Goal: Entertainment & Leisure: Consume media (video, audio)

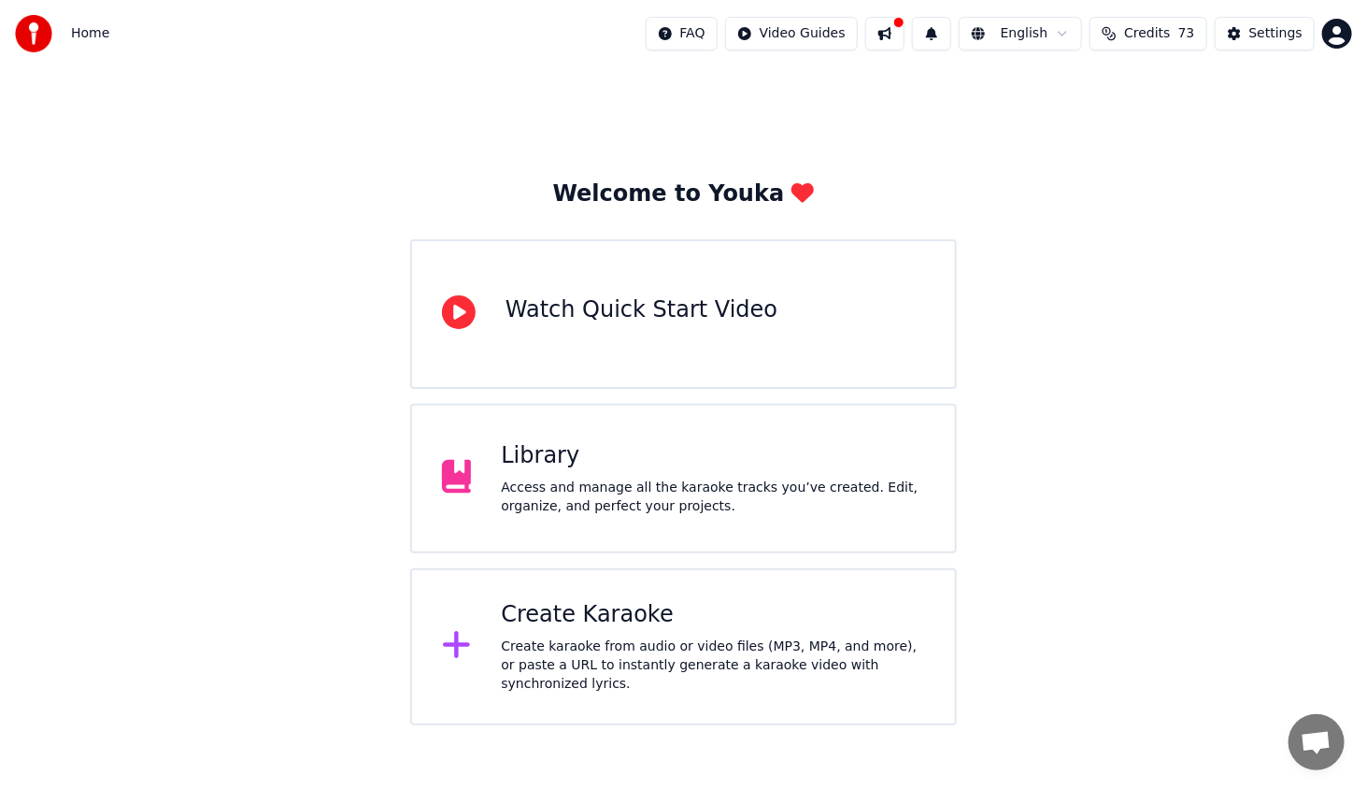
click at [628, 414] on div "Library Access and manage all the karaoke tracks you’ve created. Edit, organize…" at bounding box center [683, 478] width 547 height 149
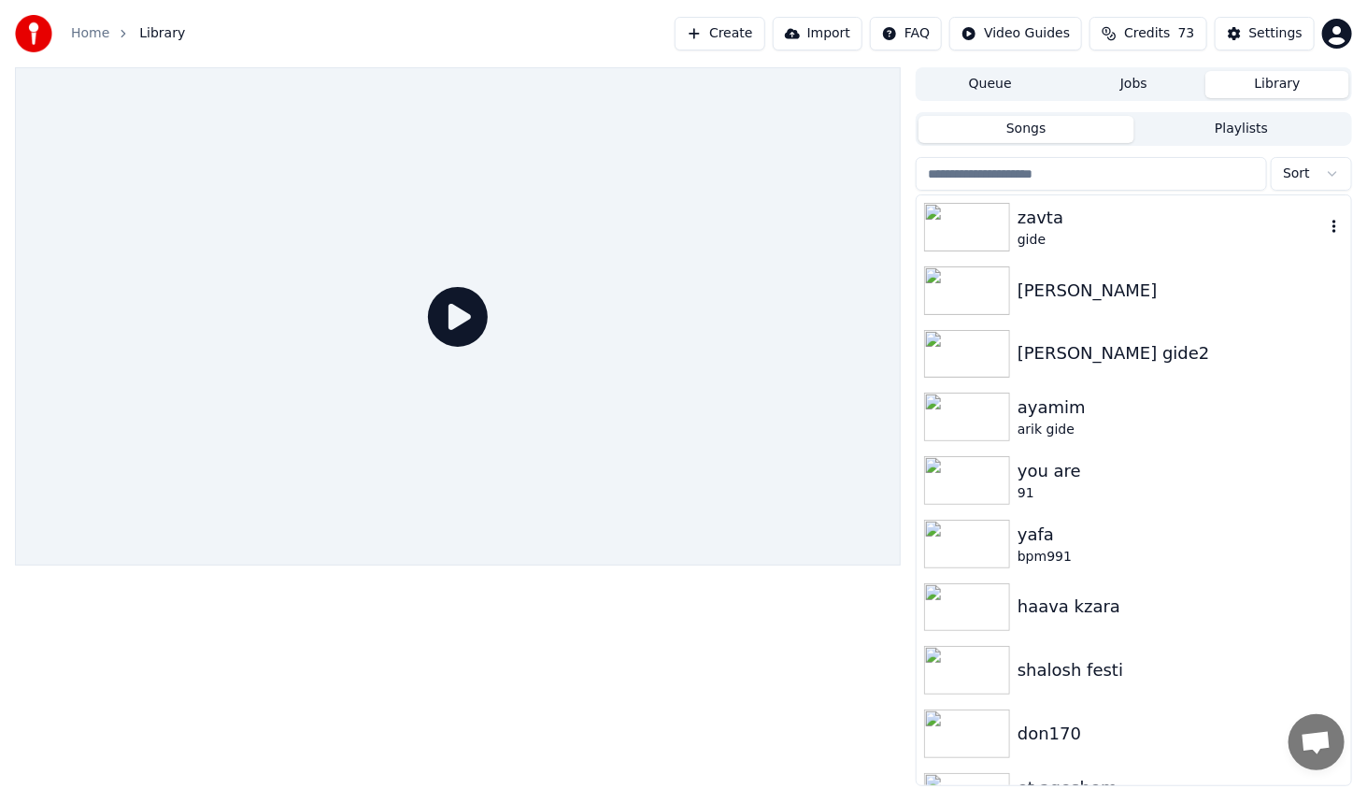
click at [996, 228] on img at bounding box center [967, 227] width 86 height 49
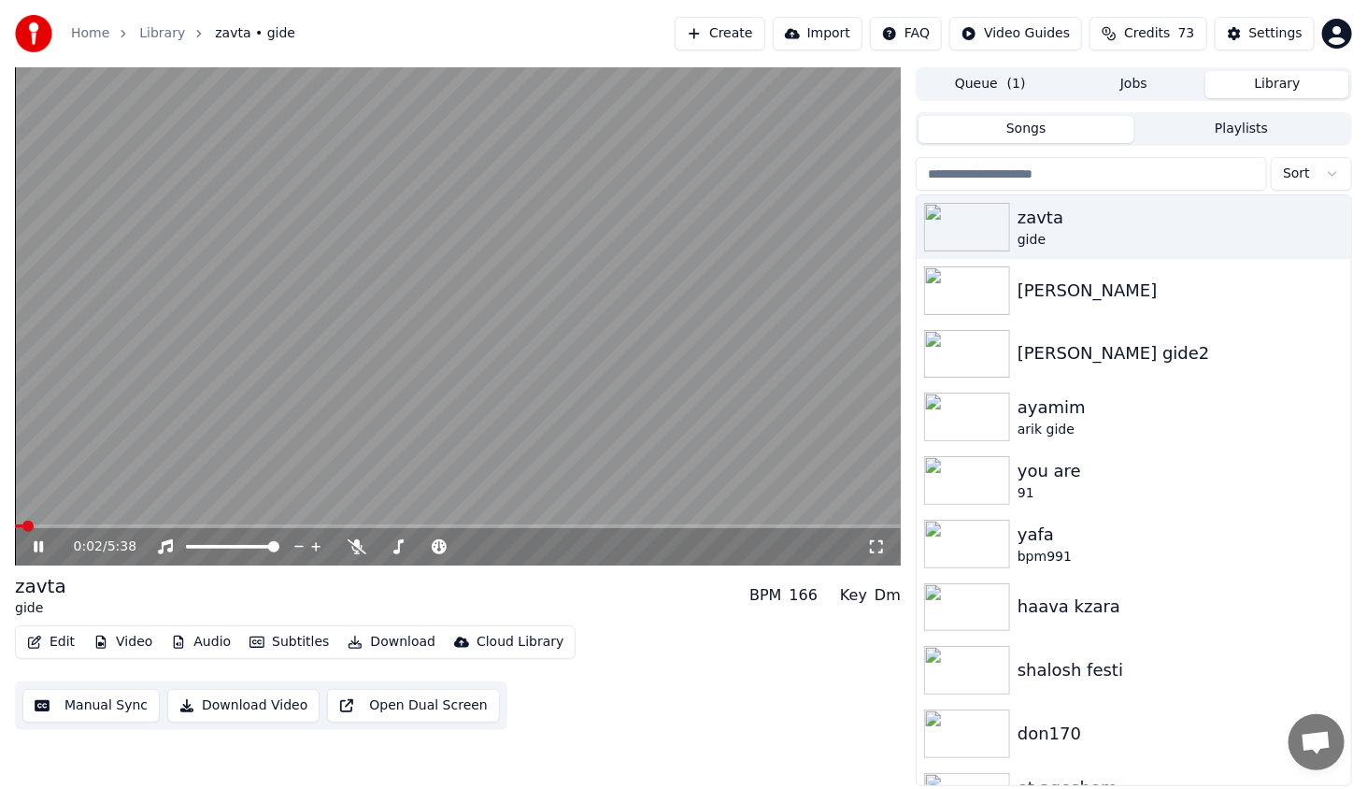
click at [47, 550] on icon at bounding box center [52, 546] width 44 height 15
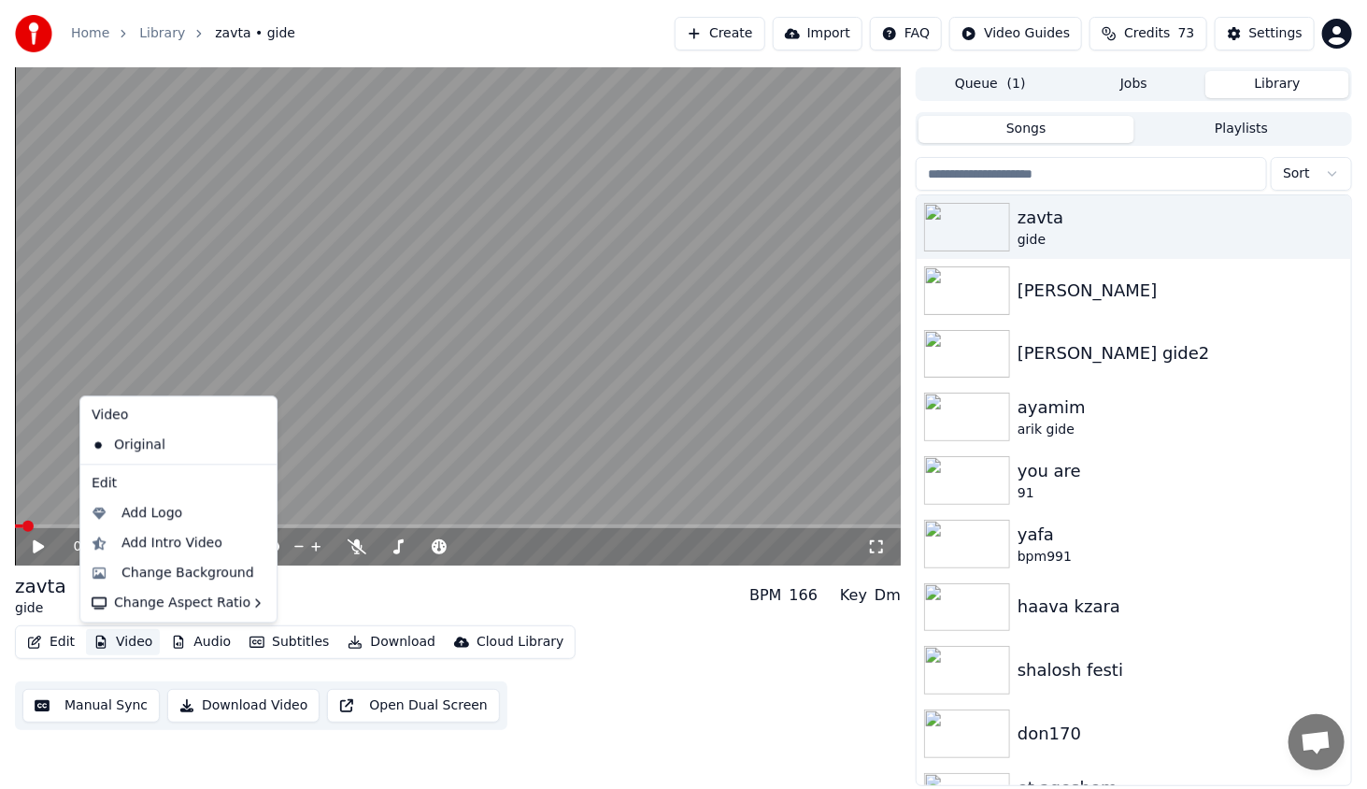
click at [135, 639] on button "Video" at bounding box center [123, 642] width 74 height 26
click at [169, 573] on div "Change Background" at bounding box center [187, 572] width 133 height 19
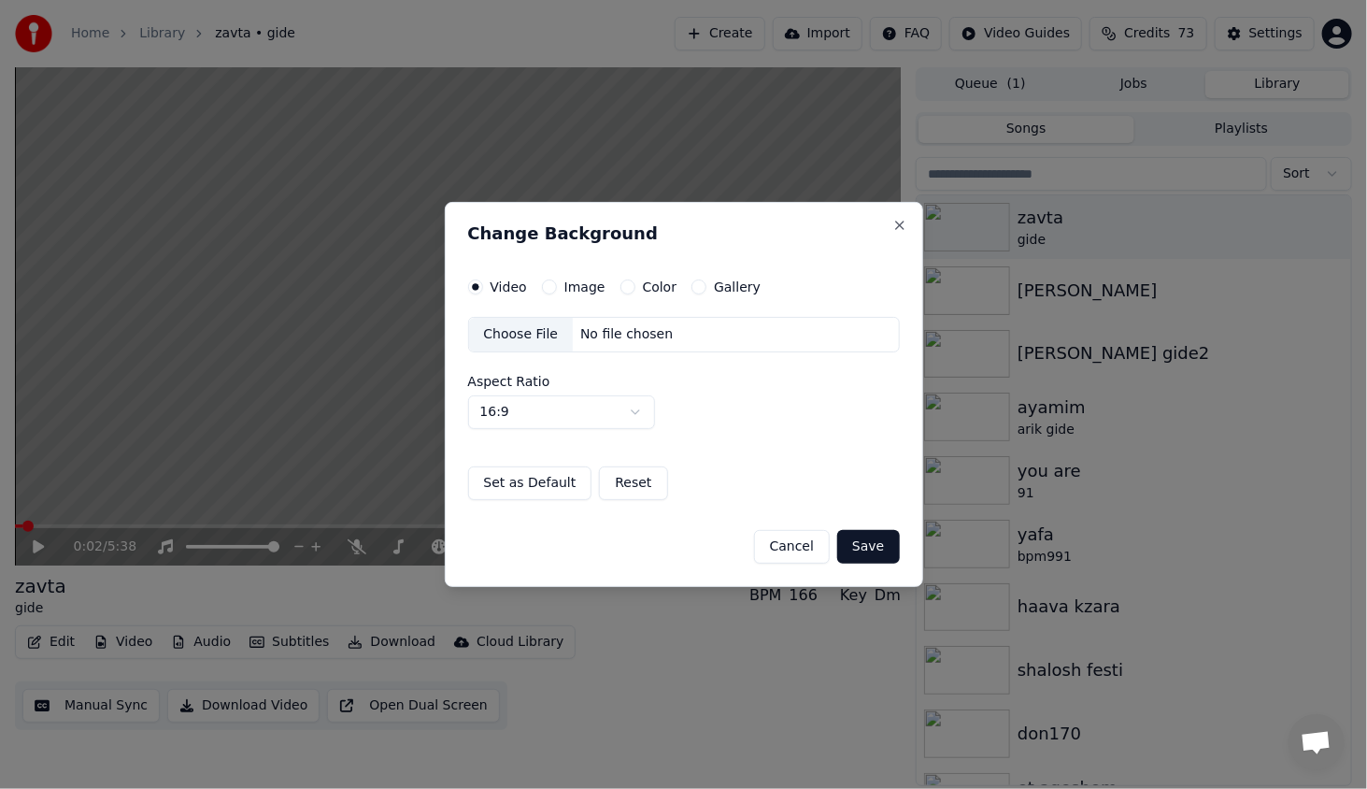
click at [544, 284] on button "Image" at bounding box center [549, 286] width 15 height 15
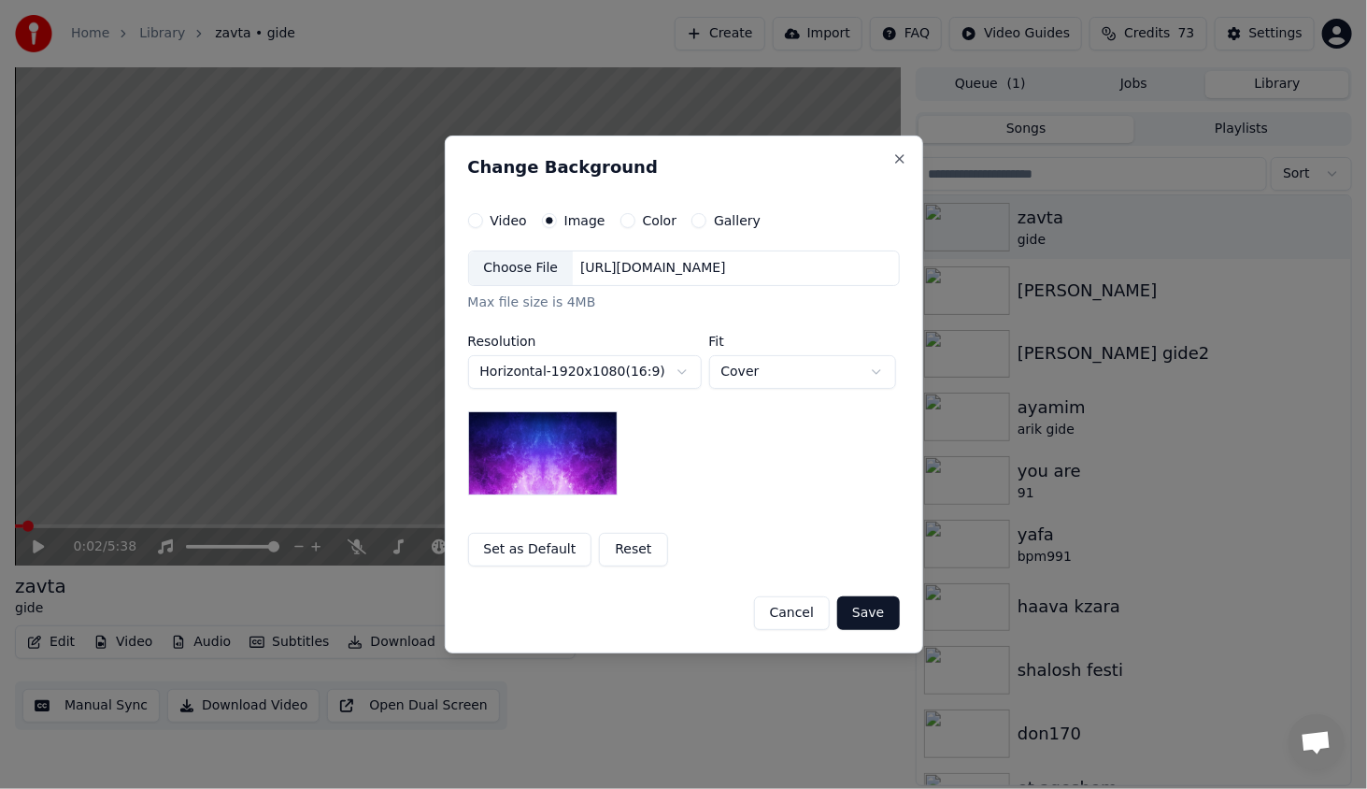
click at [546, 266] on div "Choose File" at bounding box center [521, 268] width 105 height 34
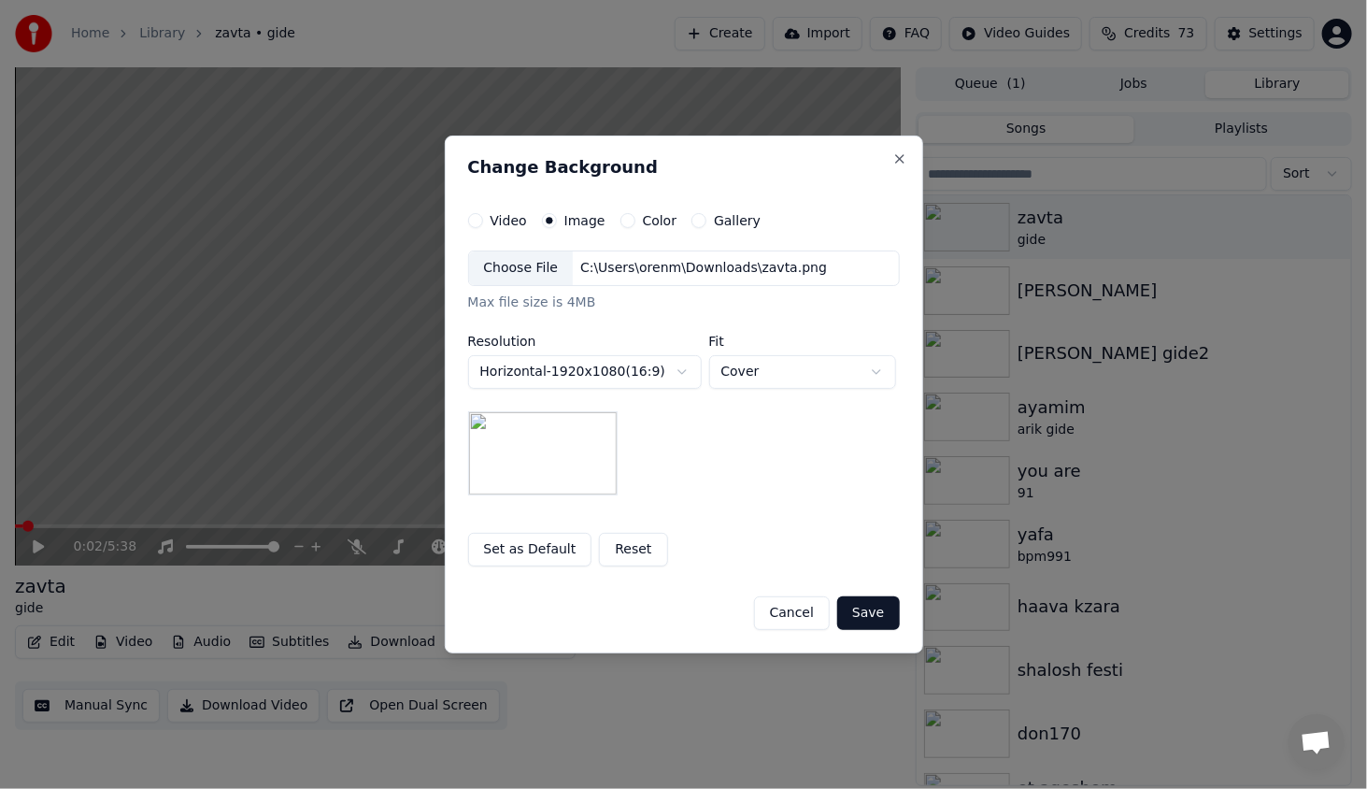
click at [883, 612] on button "Save" at bounding box center [868, 613] width 62 height 34
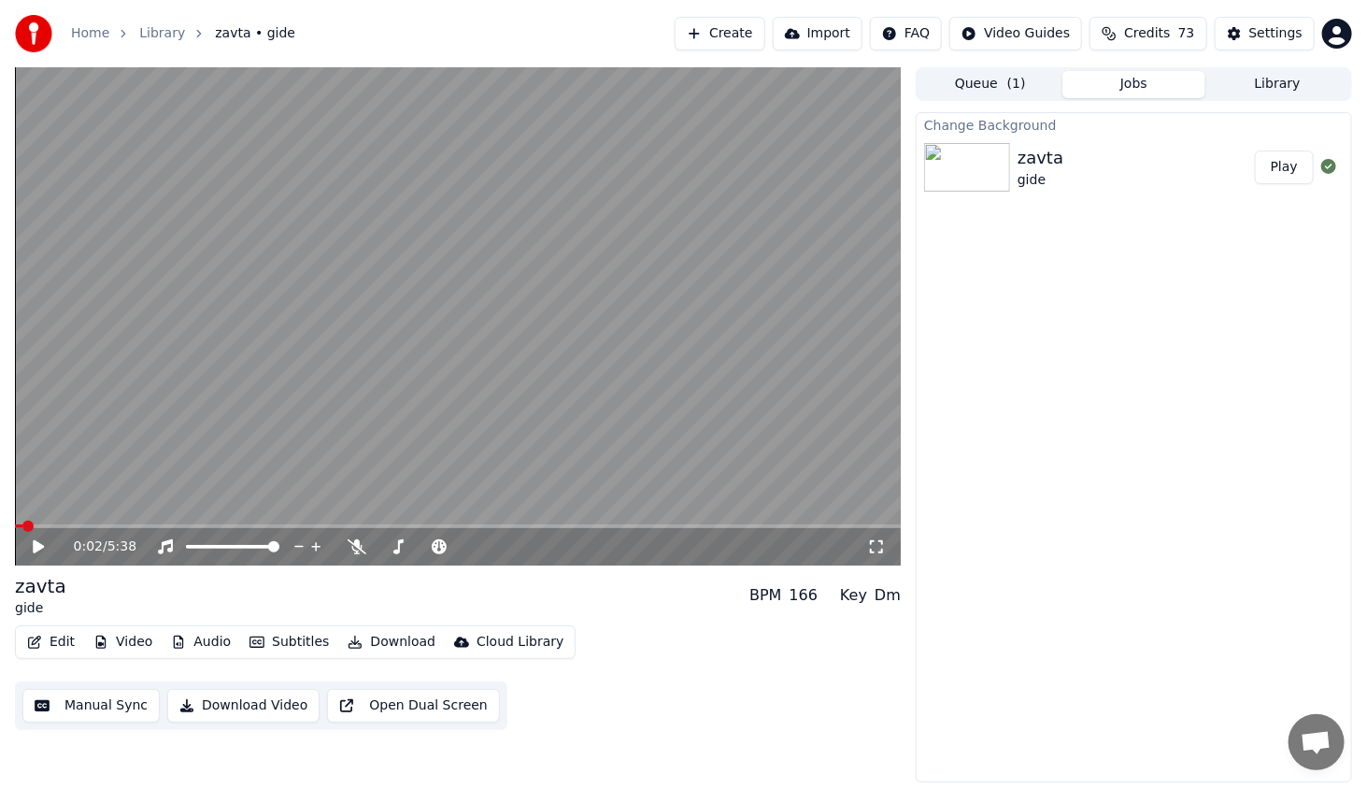
click at [1289, 171] on button "Play" at bounding box center [1284, 167] width 59 height 34
click at [32, 545] on icon at bounding box center [52, 546] width 44 height 15
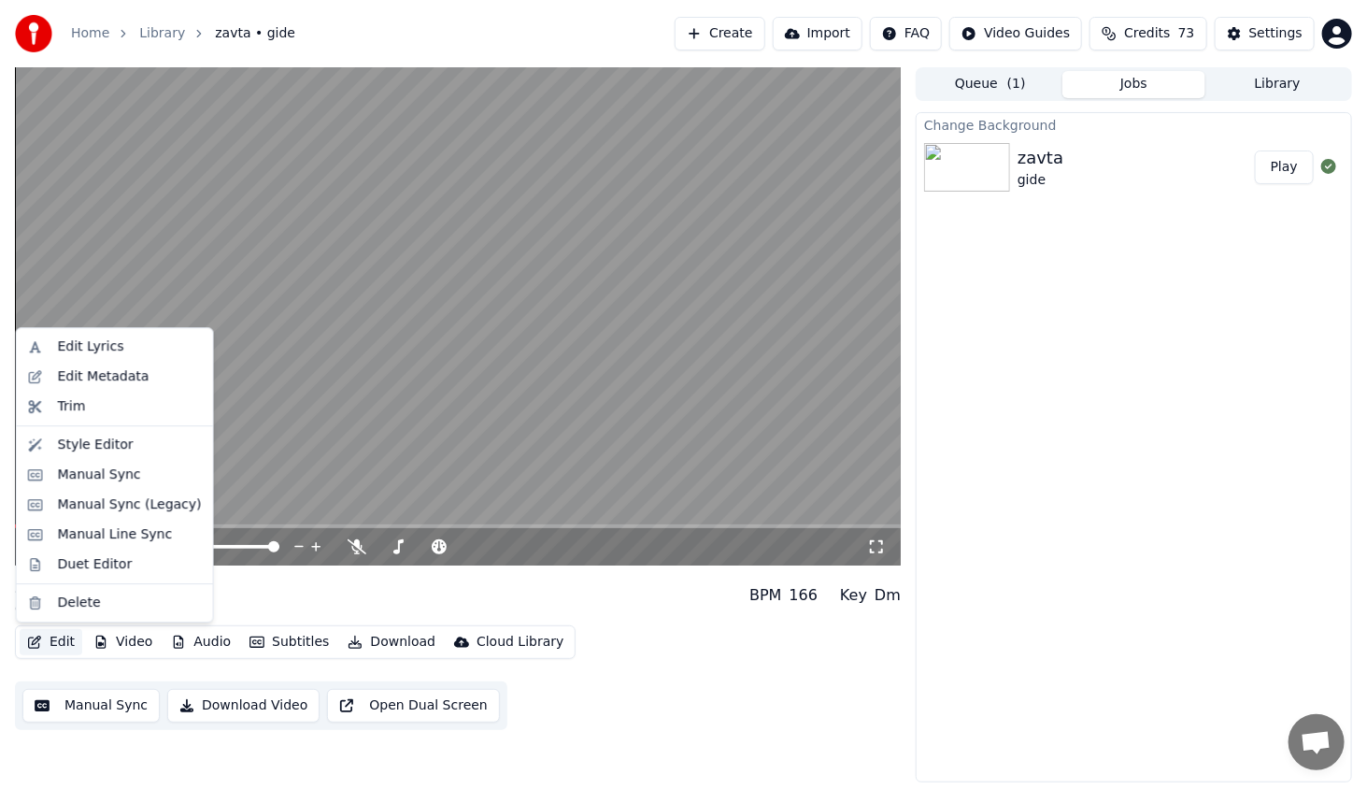
click at [65, 646] on button "Edit" at bounding box center [51, 642] width 63 height 26
click at [139, 442] on div "Style Editor" at bounding box center [130, 444] width 144 height 19
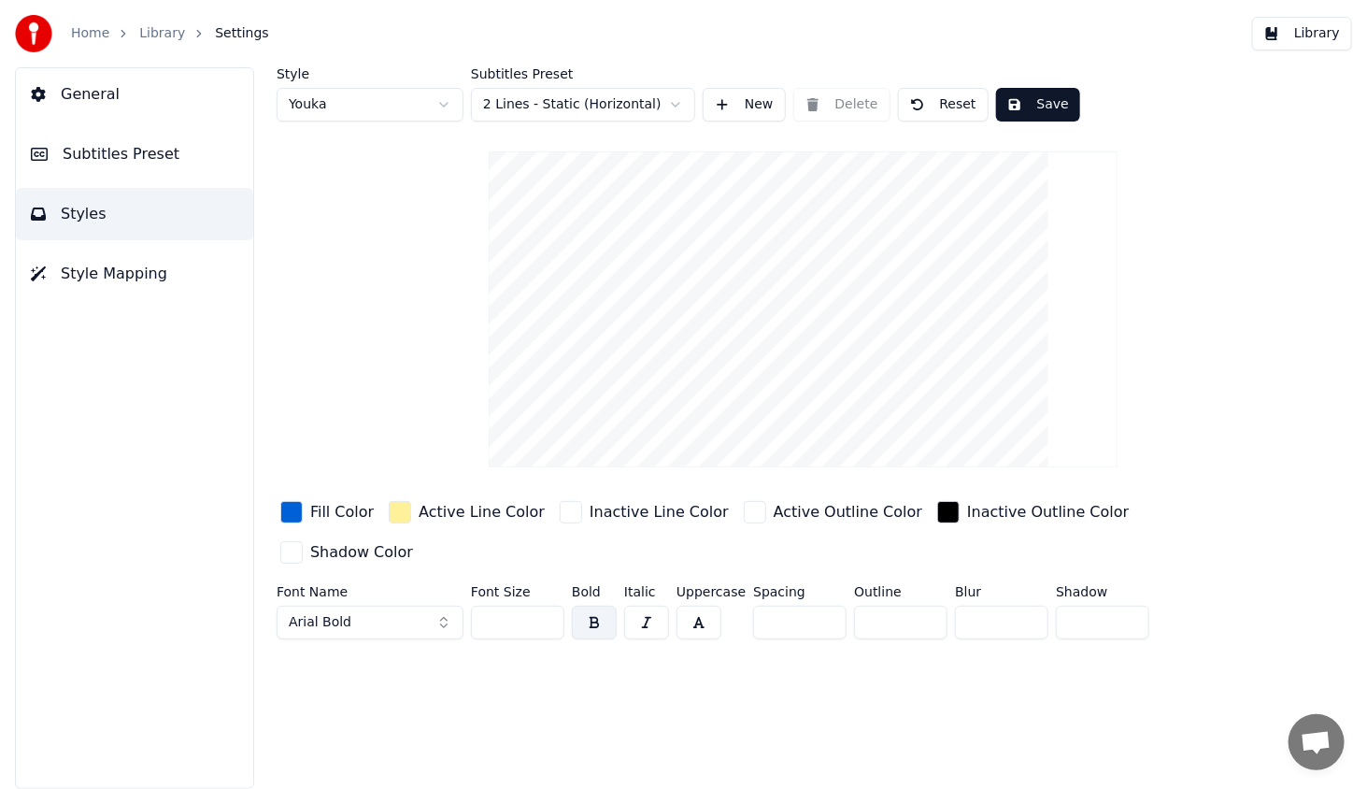
click at [382, 605] on button "Arial Bold" at bounding box center [370, 622] width 187 height 34
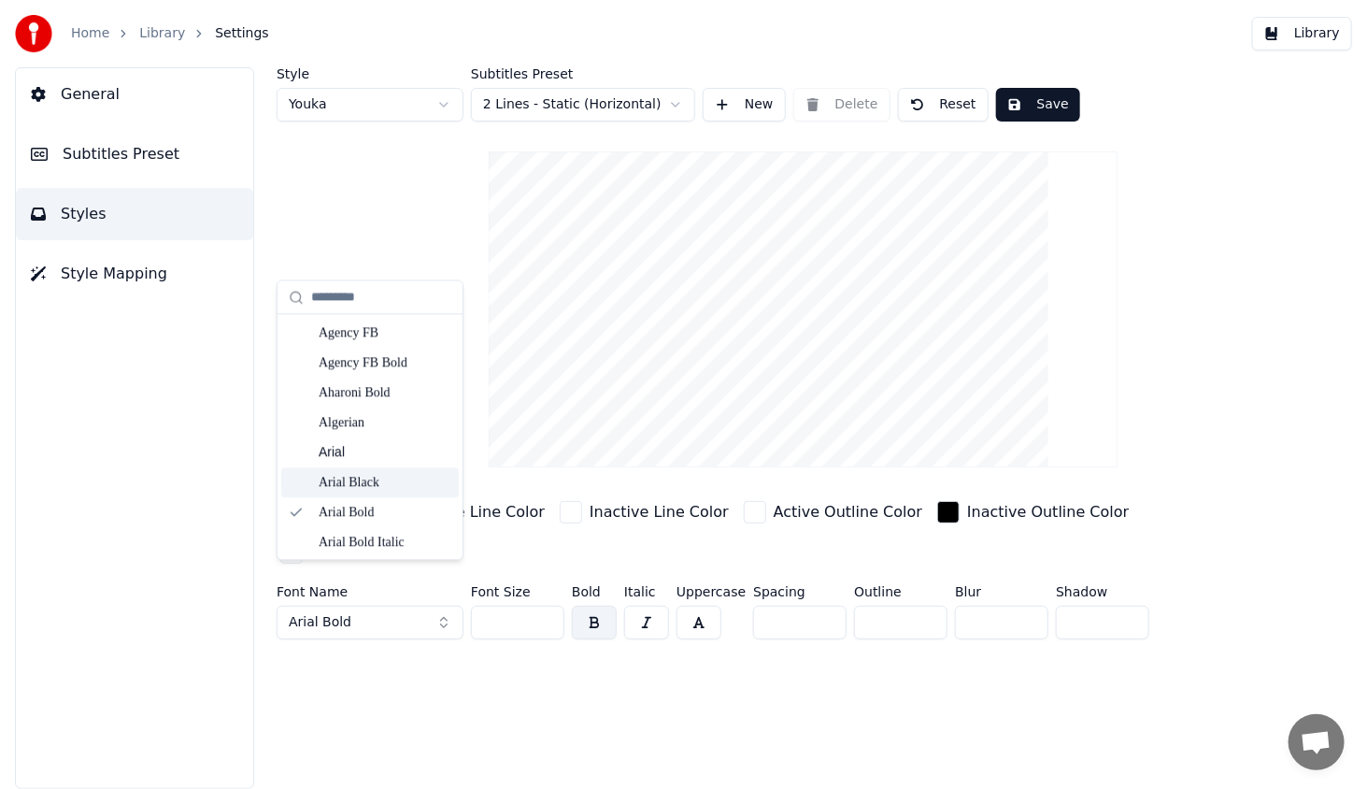
click at [393, 484] on div "Arial Black" at bounding box center [385, 482] width 133 height 19
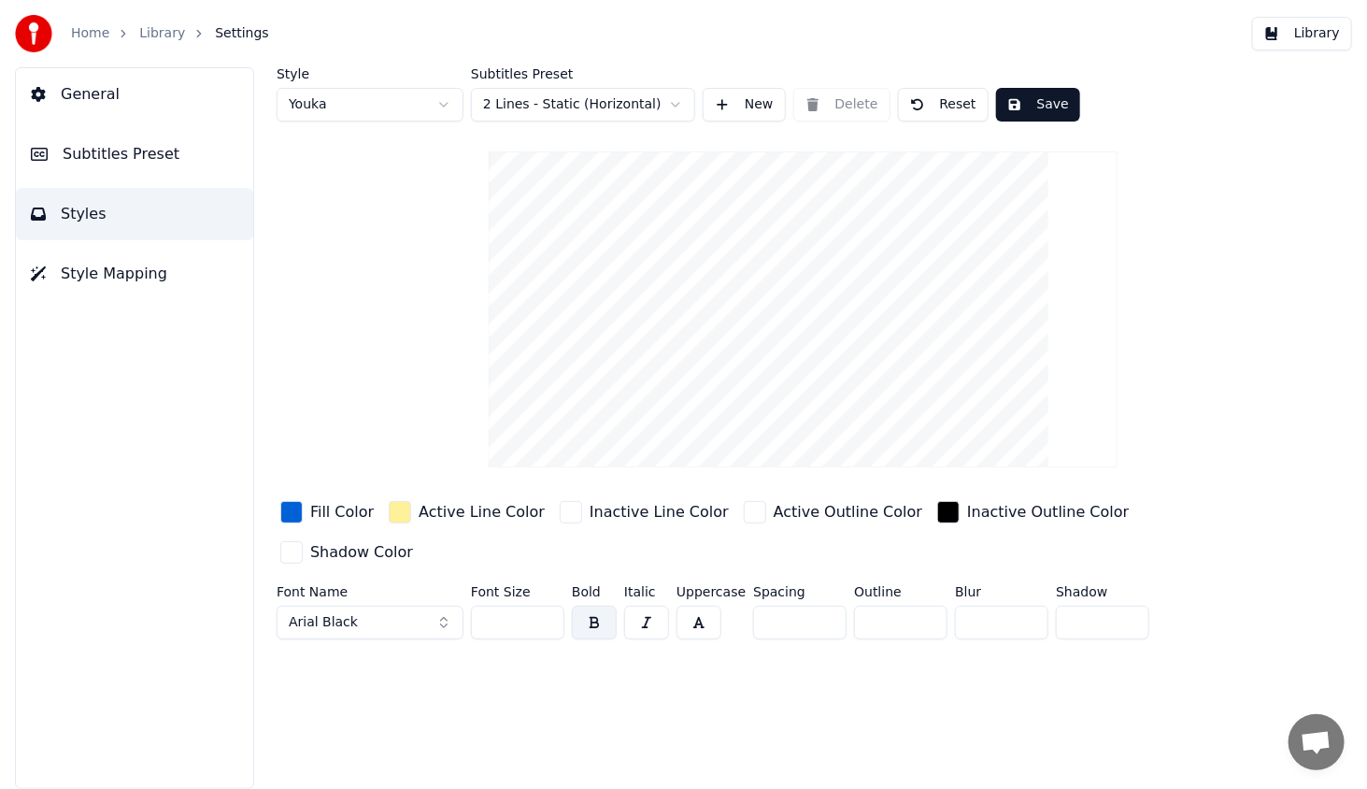
click at [396, 505] on div "button" at bounding box center [400, 512] width 22 height 22
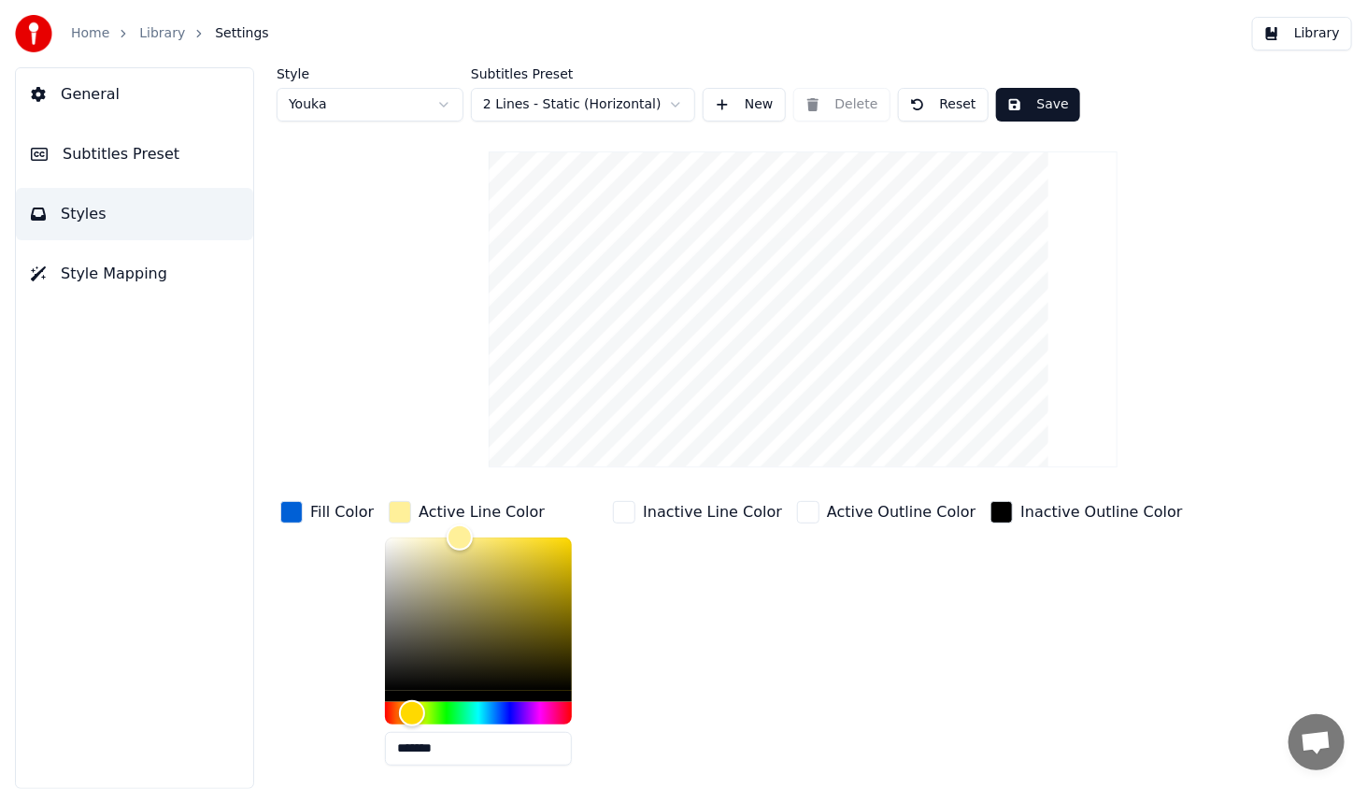
click at [621, 511] on div "button" at bounding box center [624, 512] width 22 height 22
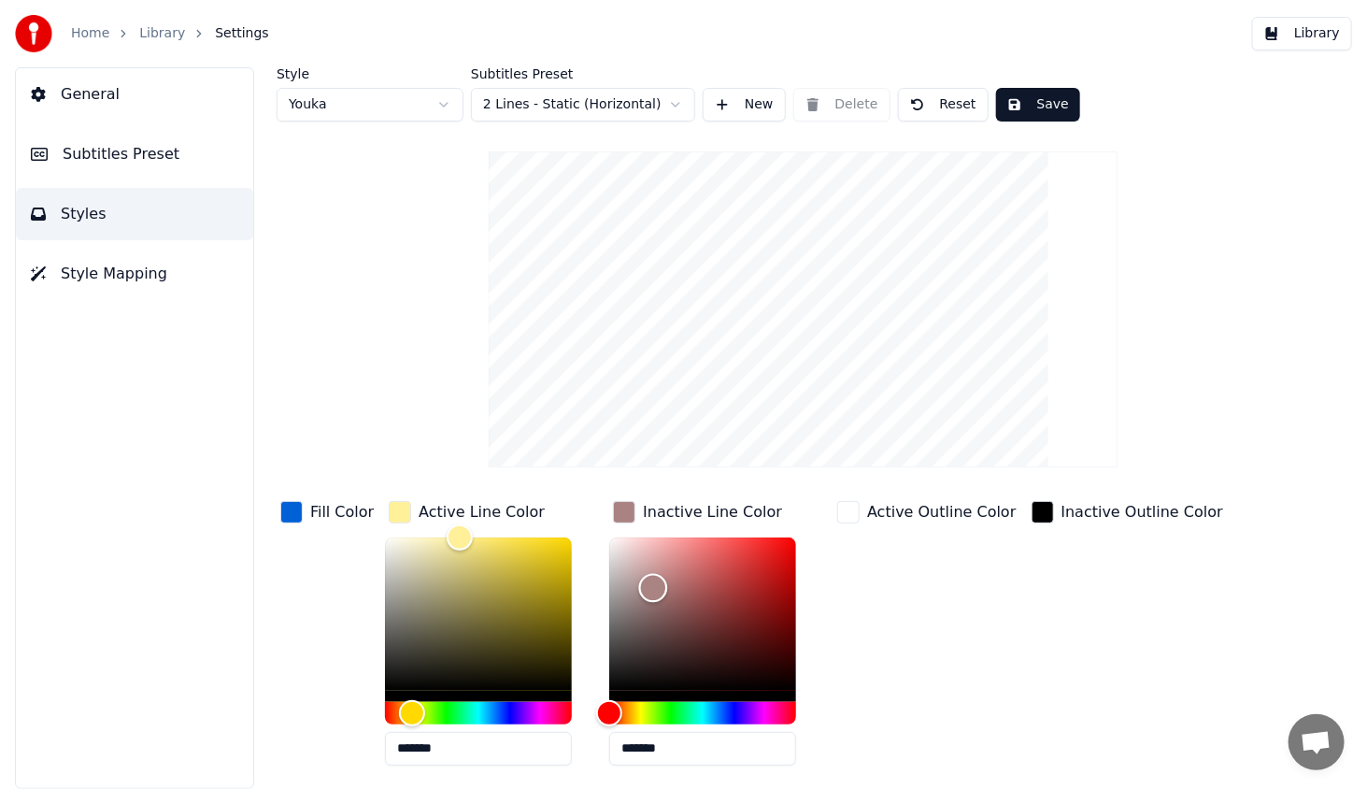
type input "*******"
drag, startPoint x: 601, startPoint y: 544, endPoint x: 584, endPoint y: 456, distance: 89.4
click at [584, 456] on div "Style Youka Subtitles Preset 2 Lines - Static (Horizontal) New Delete Reset Sav…" at bounding box center [803, 482] width 1053 height 830
type input "*******"
drag, startPoint x: 453, startPoint y: 534, endPoint x: 327, endPoint y: 508, distance: 128.8
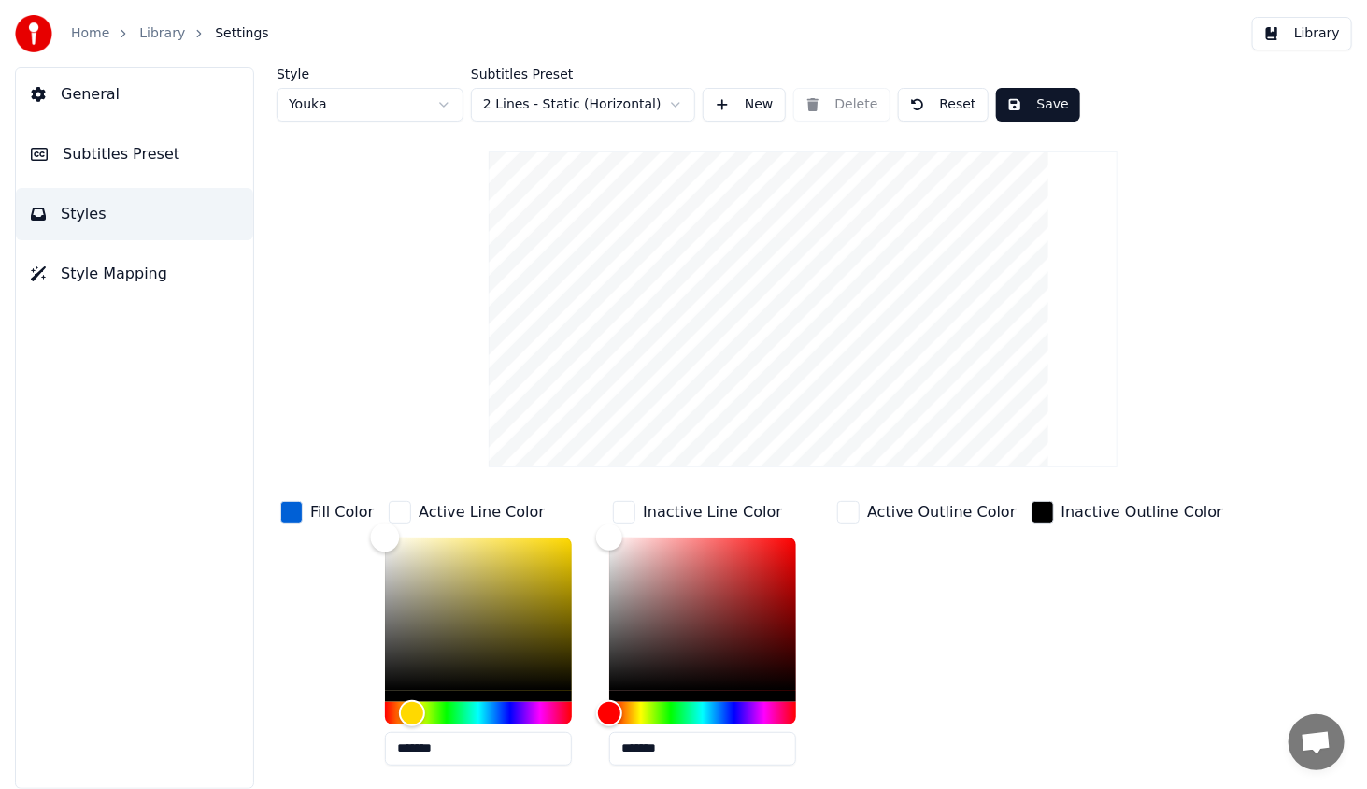
click at [327, 508] on div "Fill Color Active Line Color ******* Inactive Line Color ******* Active Outline…" at bounding box center [755, 658] width 957 height 323
click at [626, 512] on div "button" at bounding box center [624, 512] width 22 height 22
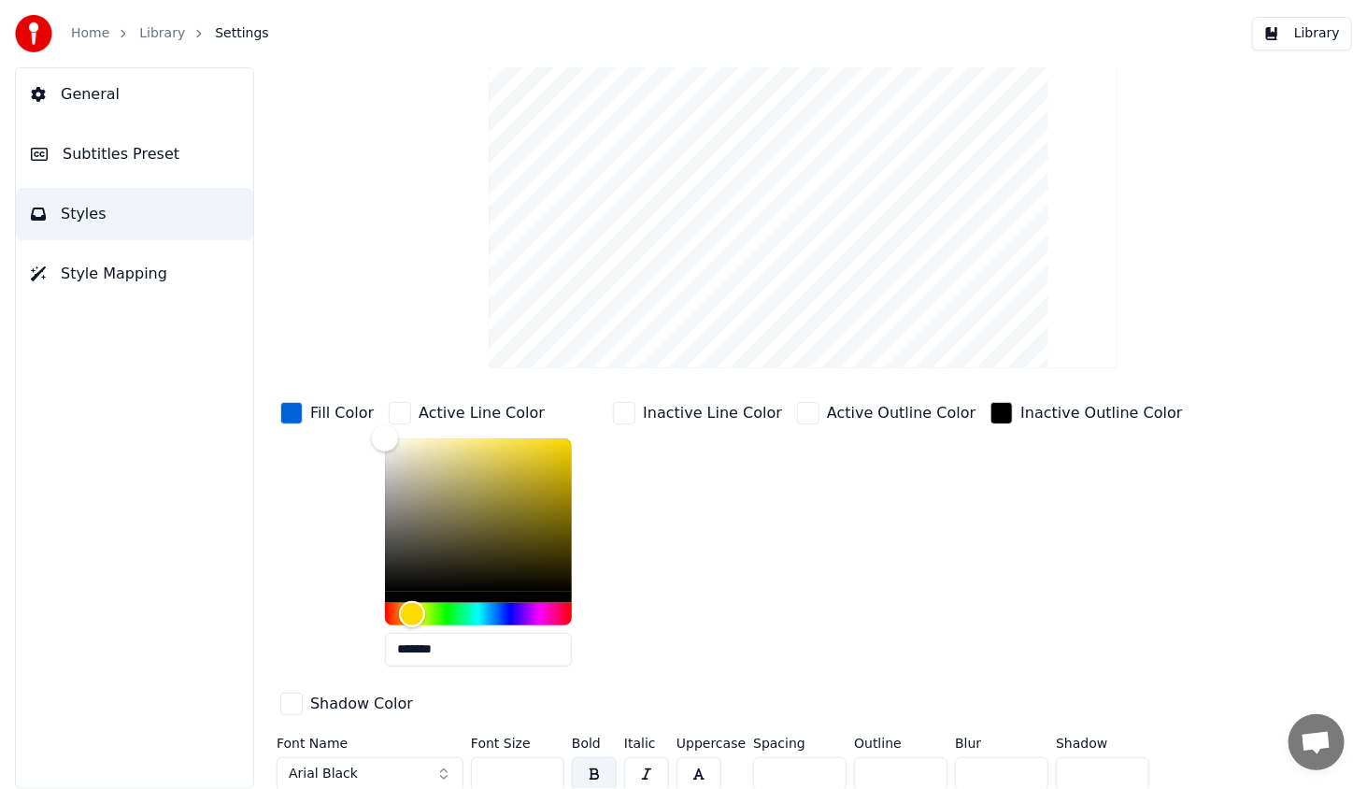
scroll to position [106, 0]
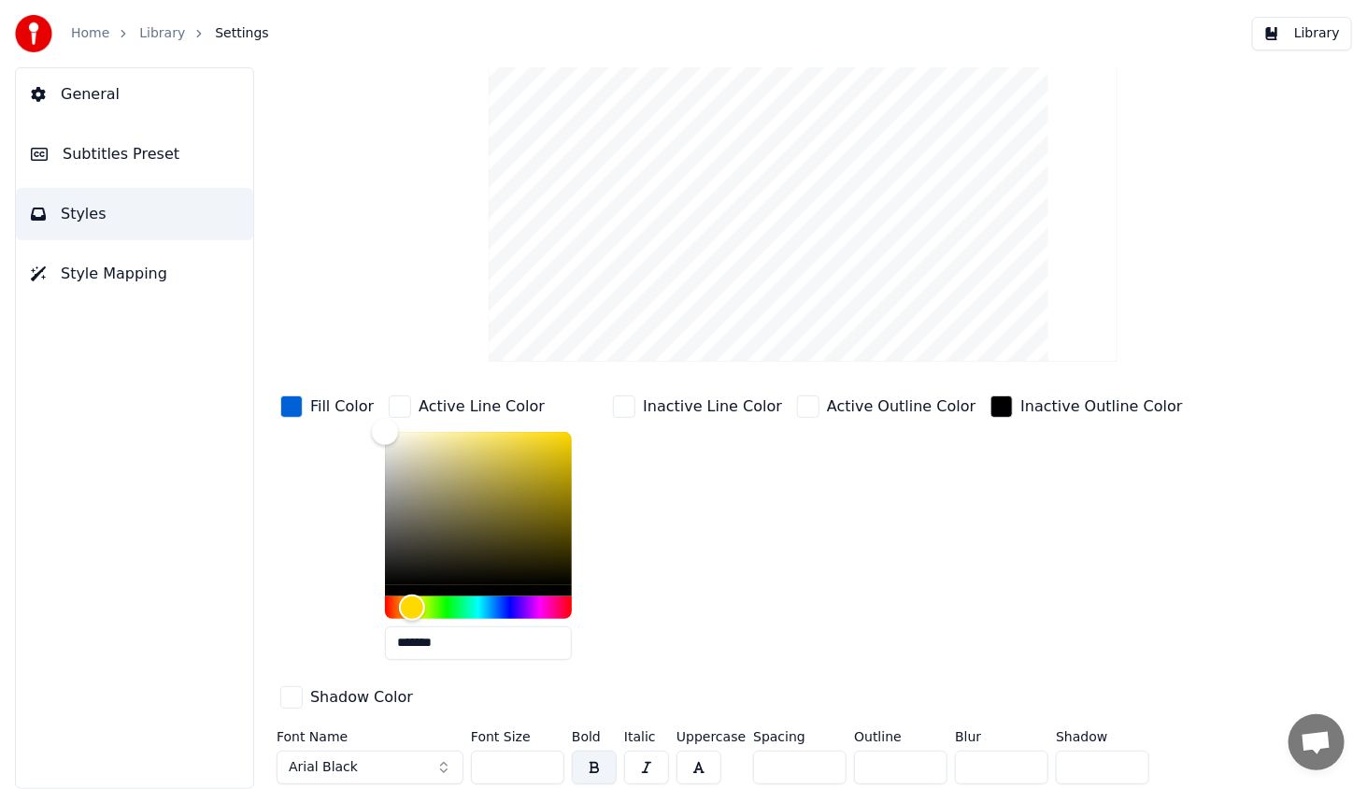
click at [287, 409] on div "button" at bounding box center [291, 406] width 22 height 22
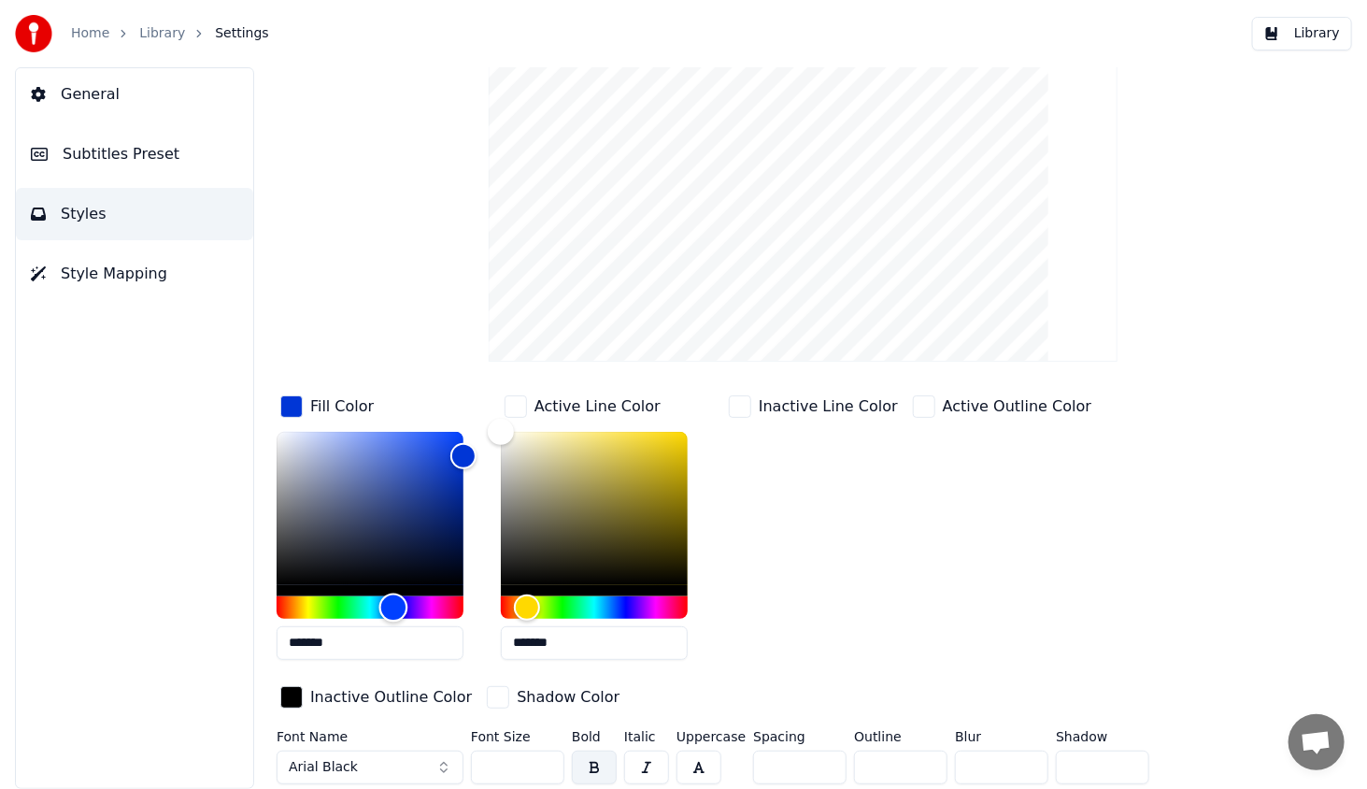
type input "*******"
click at [392, 613] on div "Hue" at bounding box center [393, 606] width 29 height 29
click at [1328, 184] on div "Style Youka Subtitles Preset 2 Lines - Static (Horizontal) New Delete Reset Sav…" at bounding box center [803, 427] width 1128 height 721
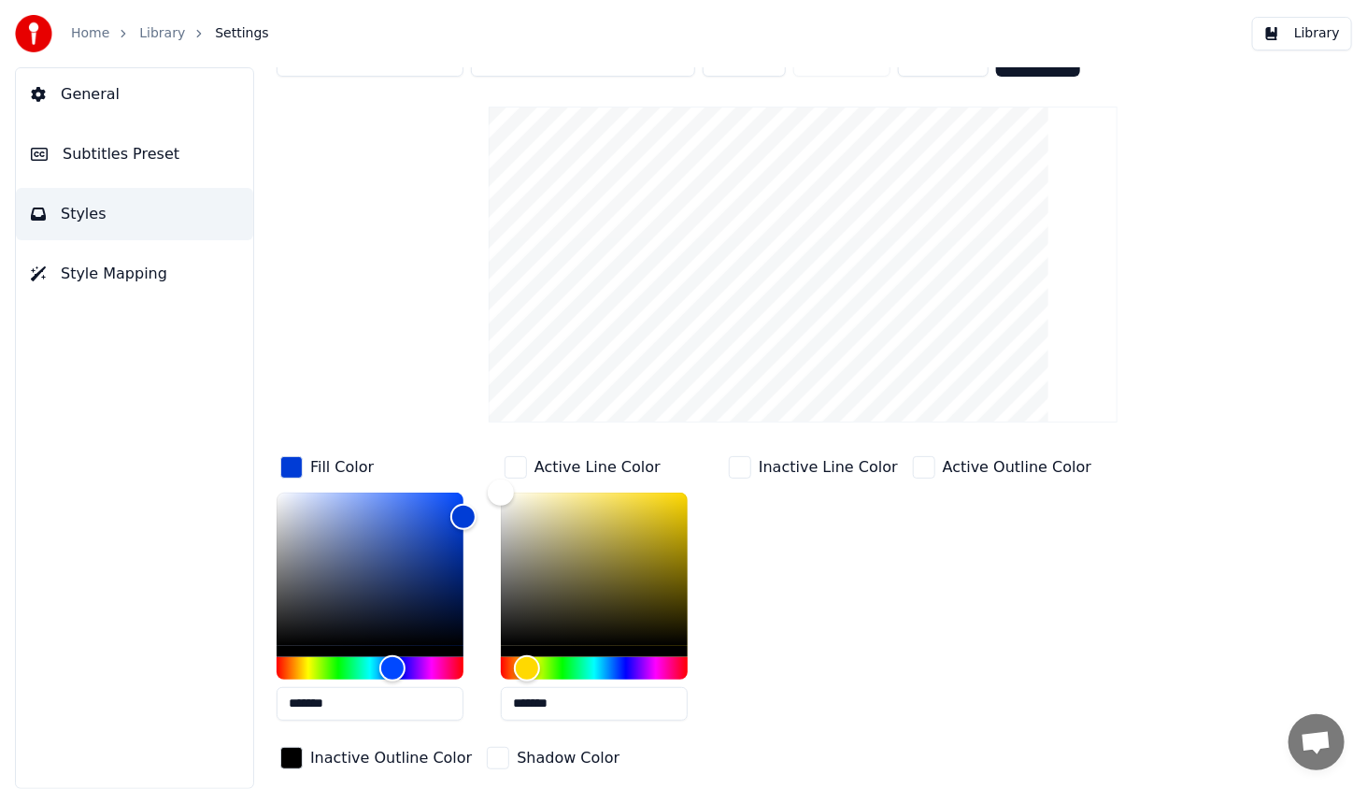
scroll to position [0, 0]
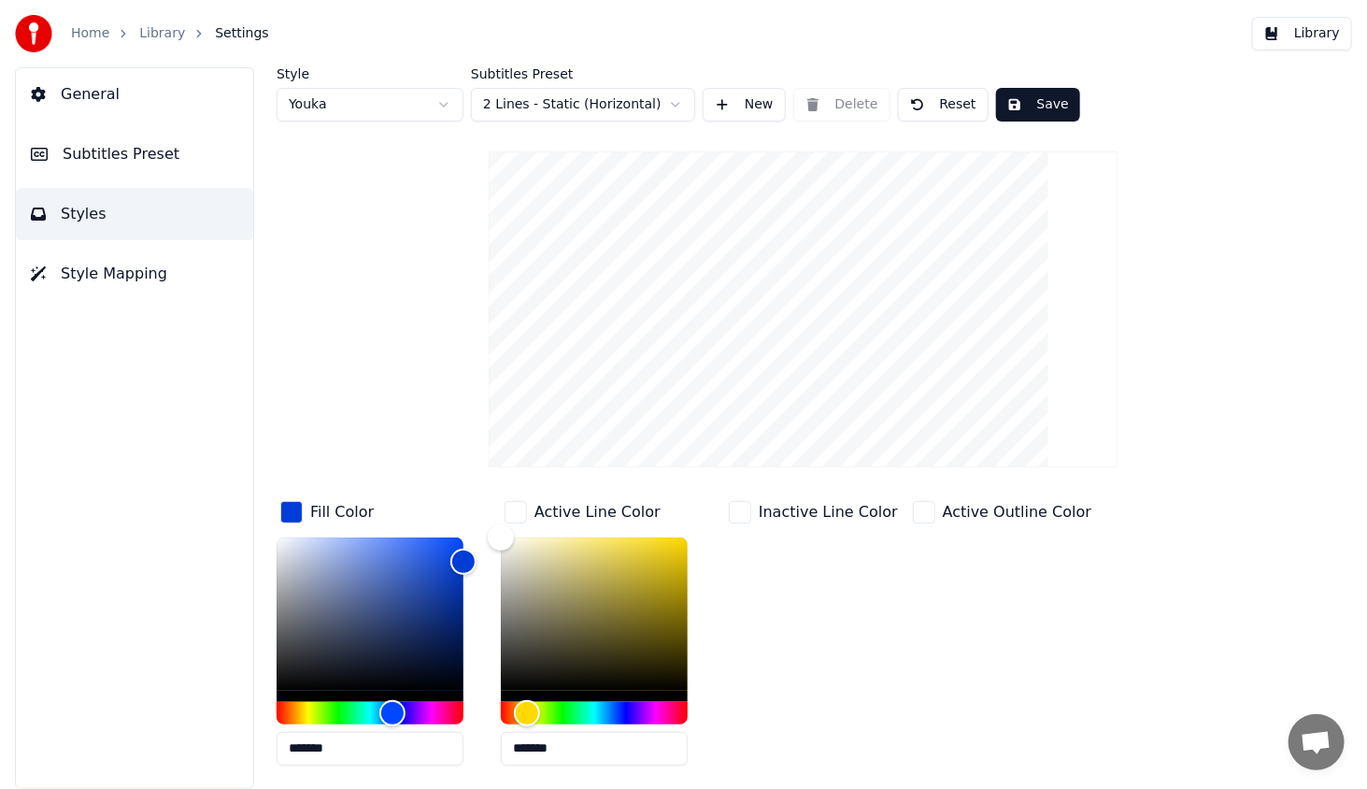
click at [1030, 103] on button "Save" at bounding box center [1038, 105] width 84 height 34
click at [1320, 24] on button "Library" at bounding box center [1302, 34] width 100 height 34
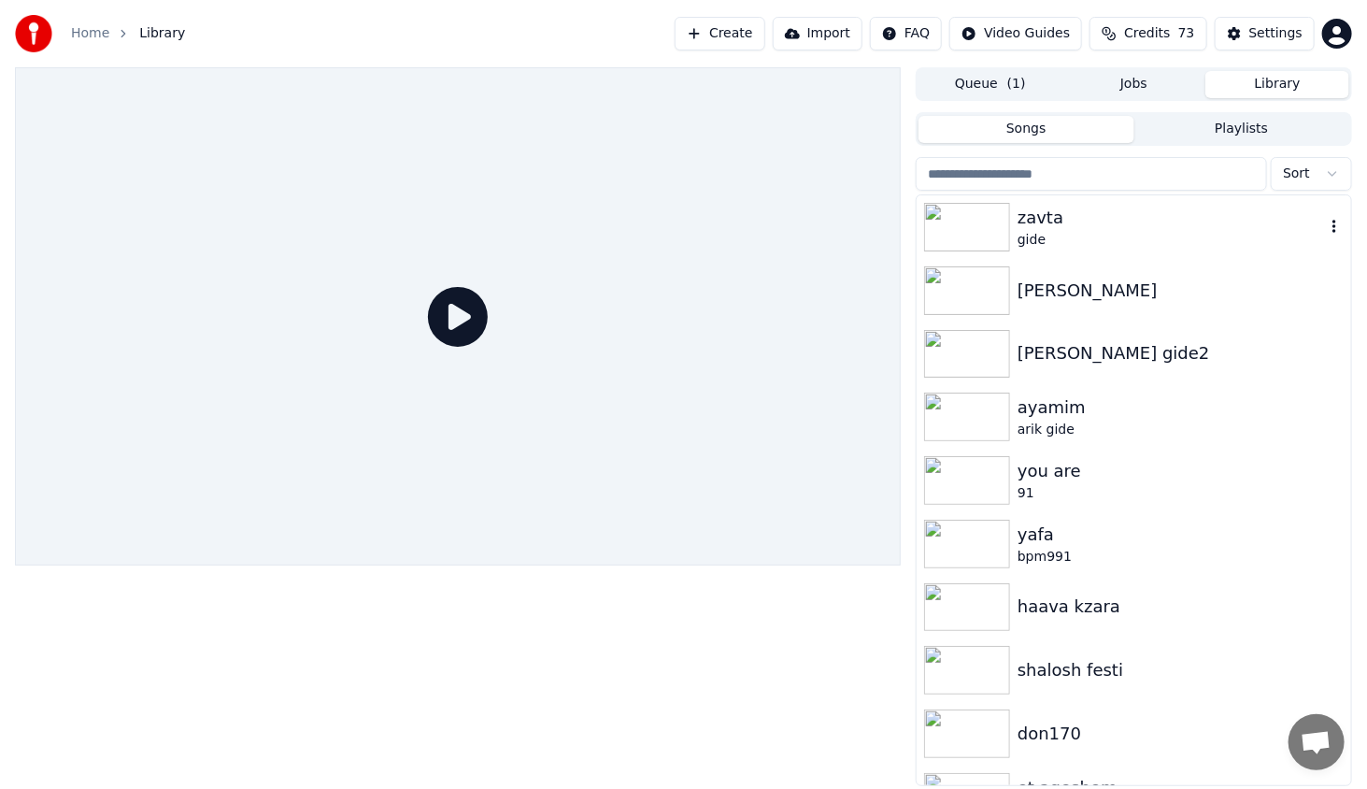
click at [998, 220] on img at bounding box center [967, 227] width 86 height 49
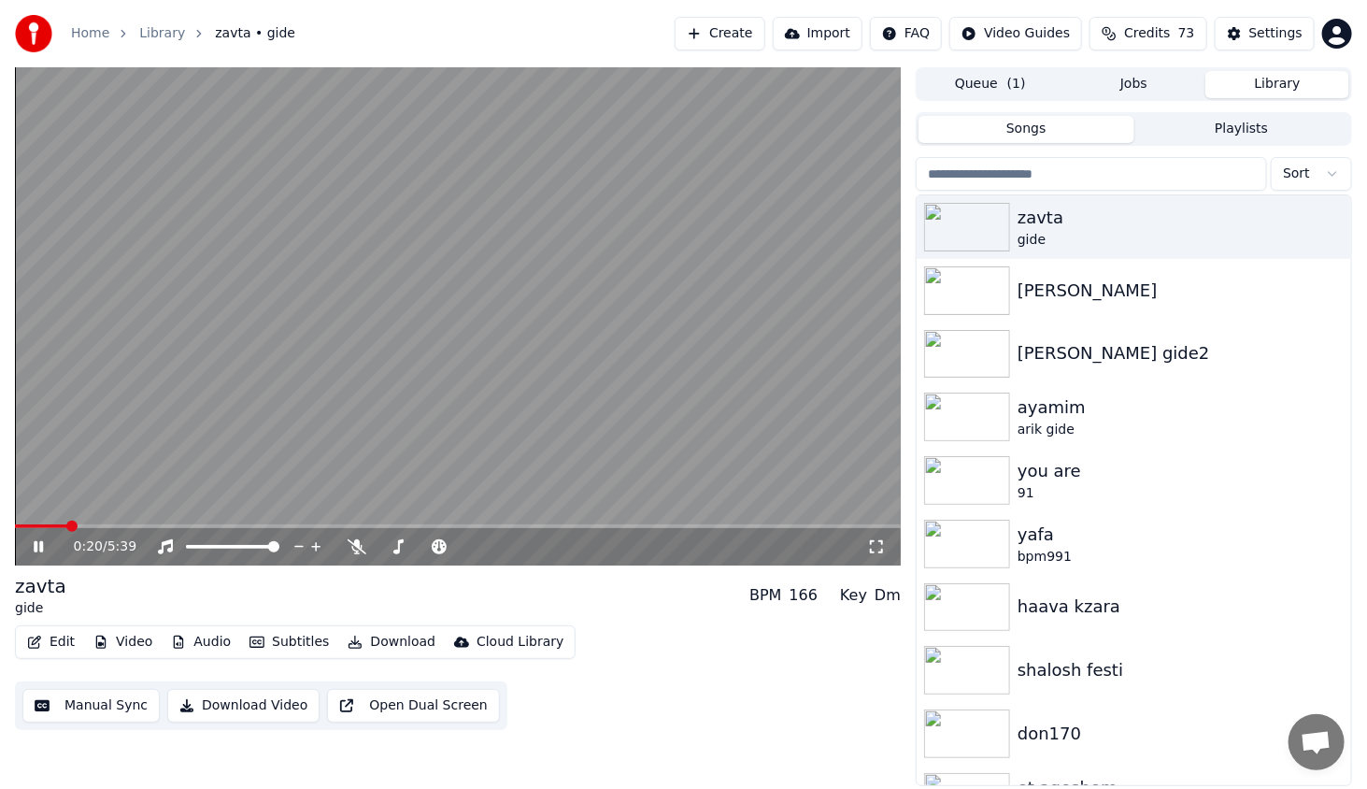
click at [72, 525] on span at bounding box center [458, 526] width 886 height 4
click at [42, 548] on icon at bounding box center [38, 546] width 9 height 11
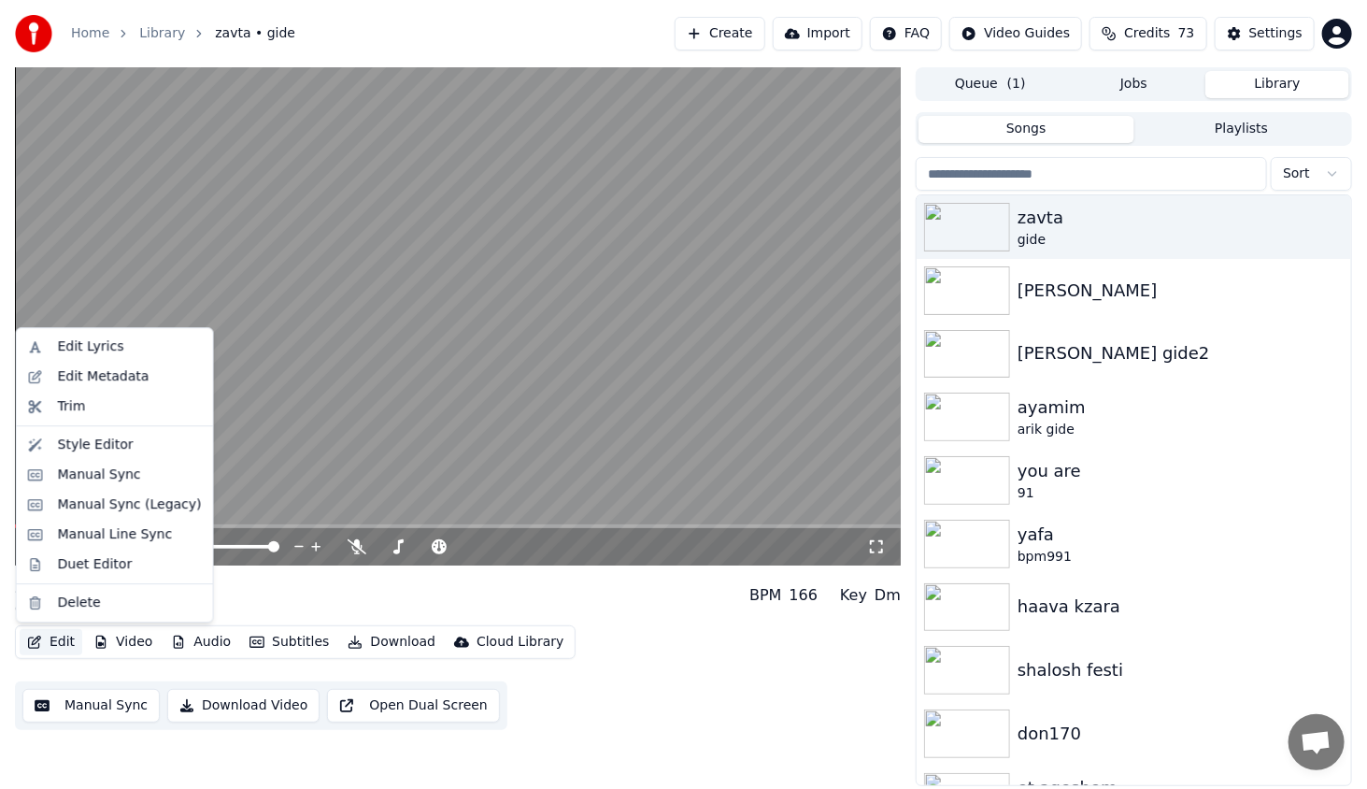
click at [58, 633] on button "Edit" at bounding box center [51, 642] width 63 height 26
click at [108, 443] on div "Style Editor" at bounding box center [96, 444] width 76 height 19
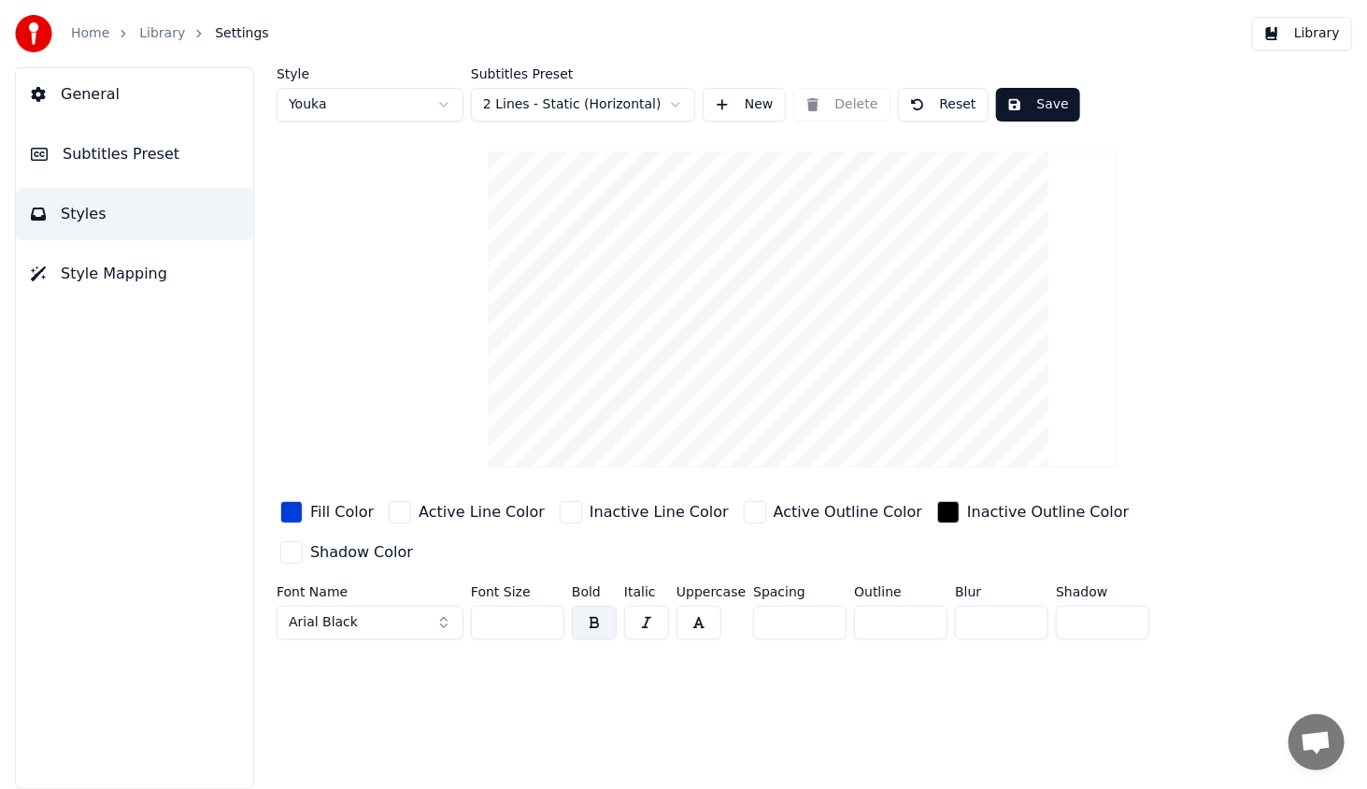
click at [586, 605] on button "button" at bounding box center [594, 622] width 45 height 34
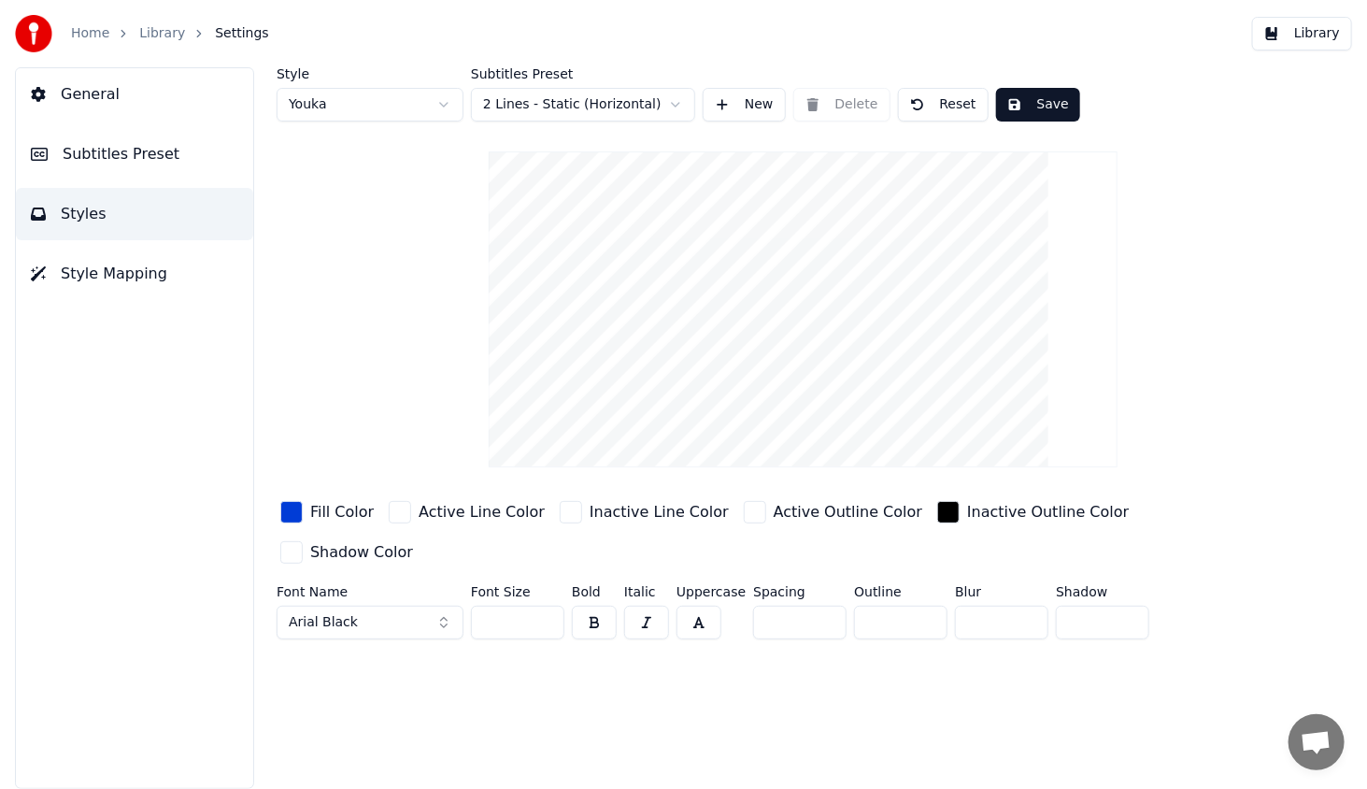
click at [606, 605] on button "button" at bounding box center [594, 622] width 45 height 34
click at [617, 585] on div "Font Name Arial Black Font Size ** Bold Italic Uppercase Spacing * Outline * Bl…" at bounding box center [755, 616] width 957 height 62
click at [701, 605] on button "button" at bounding box center [698, 622] width 45 height 34
drag, startPoint x: 694, startPoint y: 576, endPoint x: 673, endPoint y: 615, distance: 43.9
click at [692, 605] on button "button" at bounding box center [698, 622] width 45 height 34
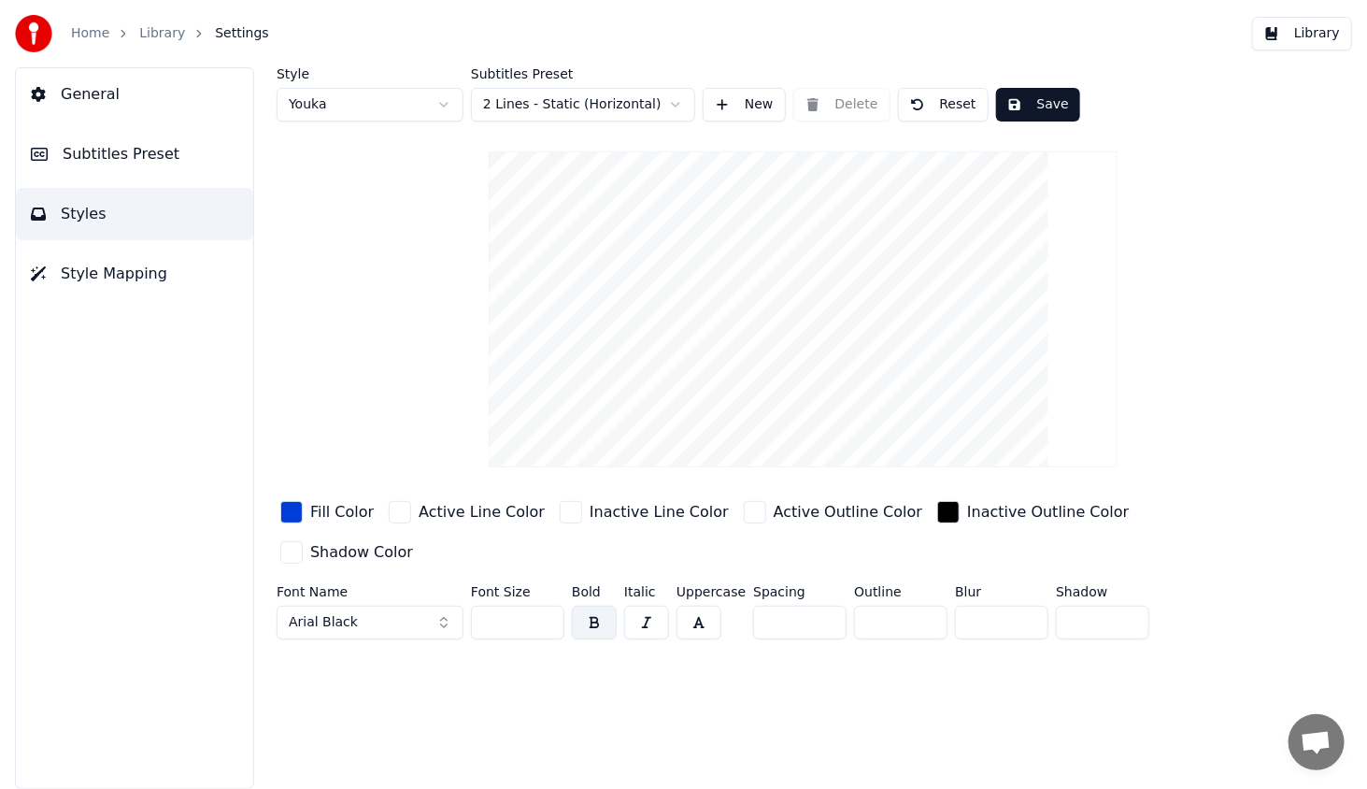
click at [546, 605] on input "**" at bounding box center [517, 622] width 93 height 34
click at [546, 605] on input "***" at bounding box center [517, 622] width 93 height 34
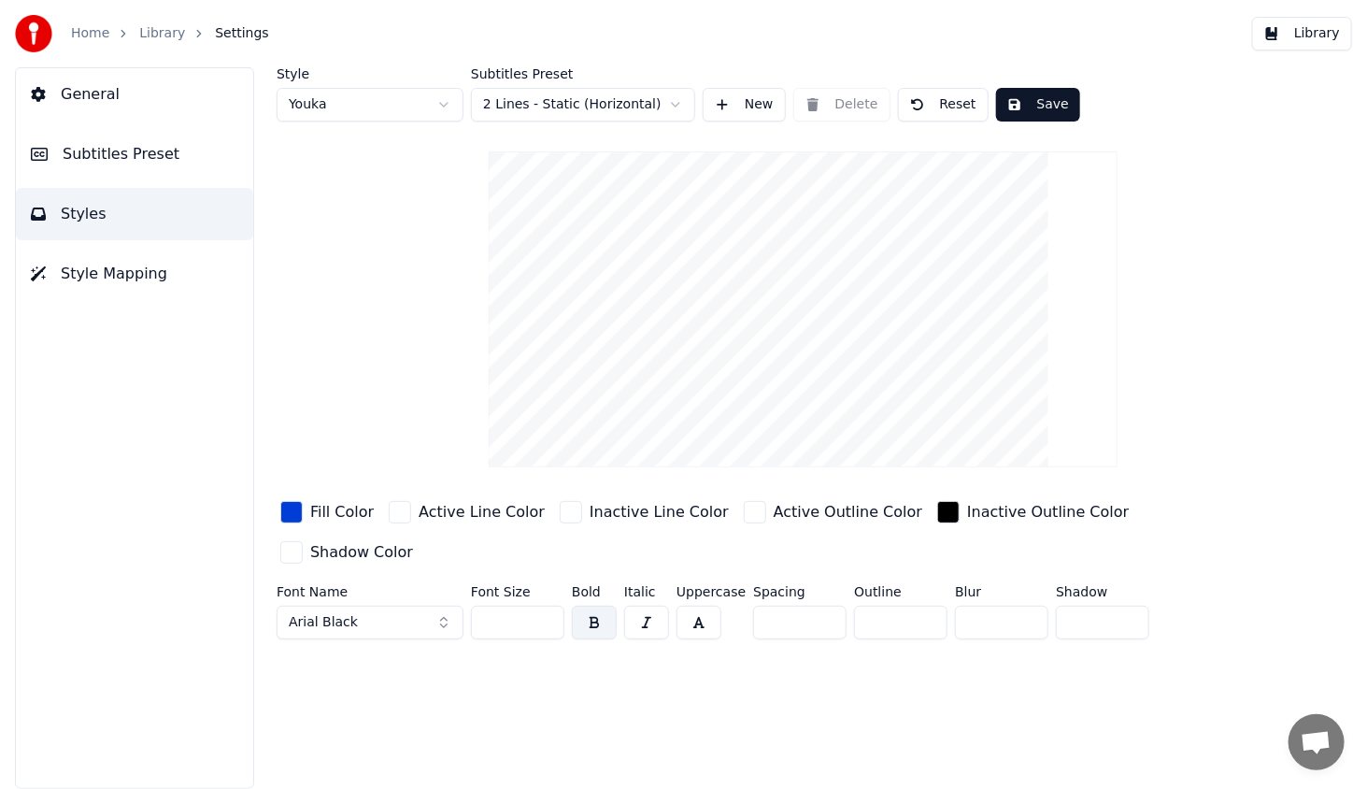
type input "***"
click at [546, 605] on input "***" at bounding box center [517, 622] width 93 height 34
click at [400, 605] on button "Arial Black" at bounding box center [370, 622] width 187 height 34
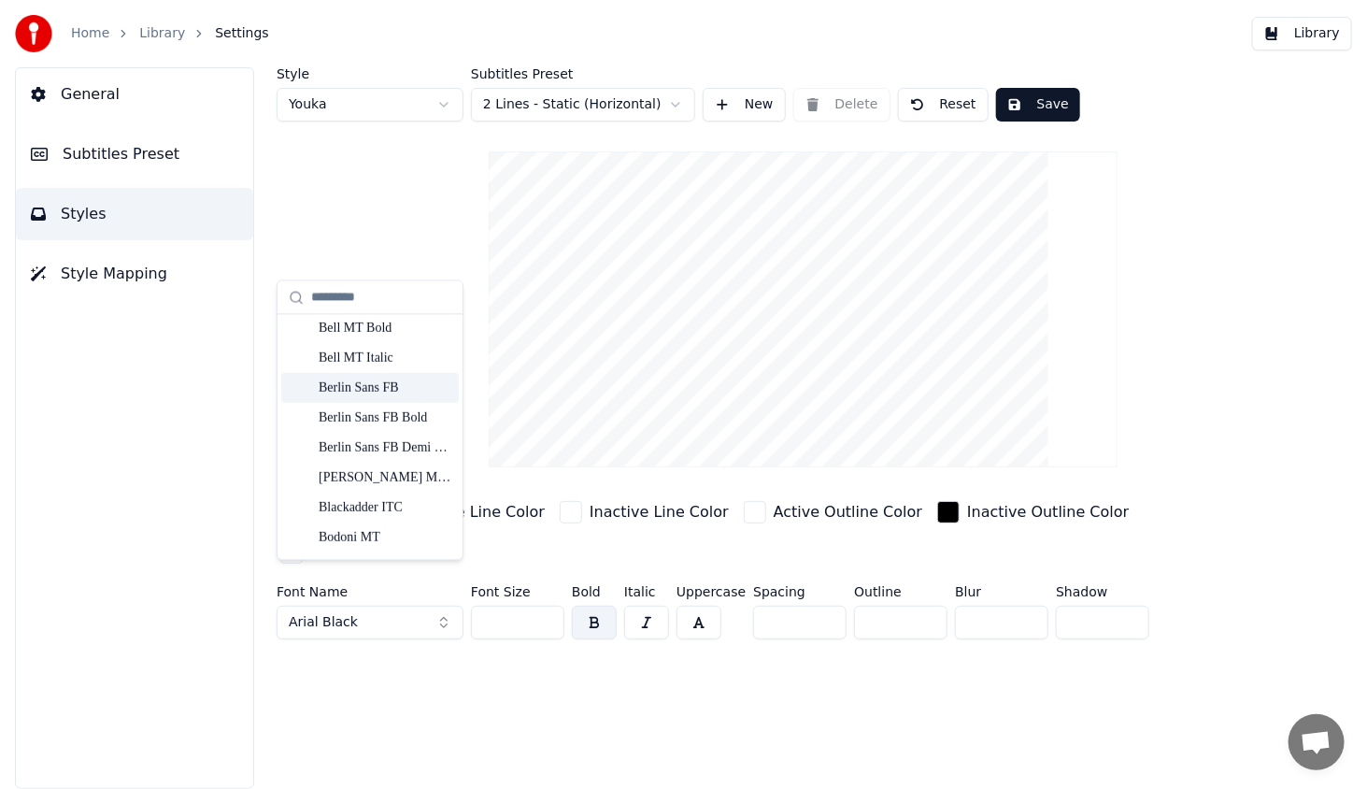
scroll to position [747, 0]
click at [419, 390] on div "Bodoni MT Black" at bounding box center [385, 392] width 133 height 19
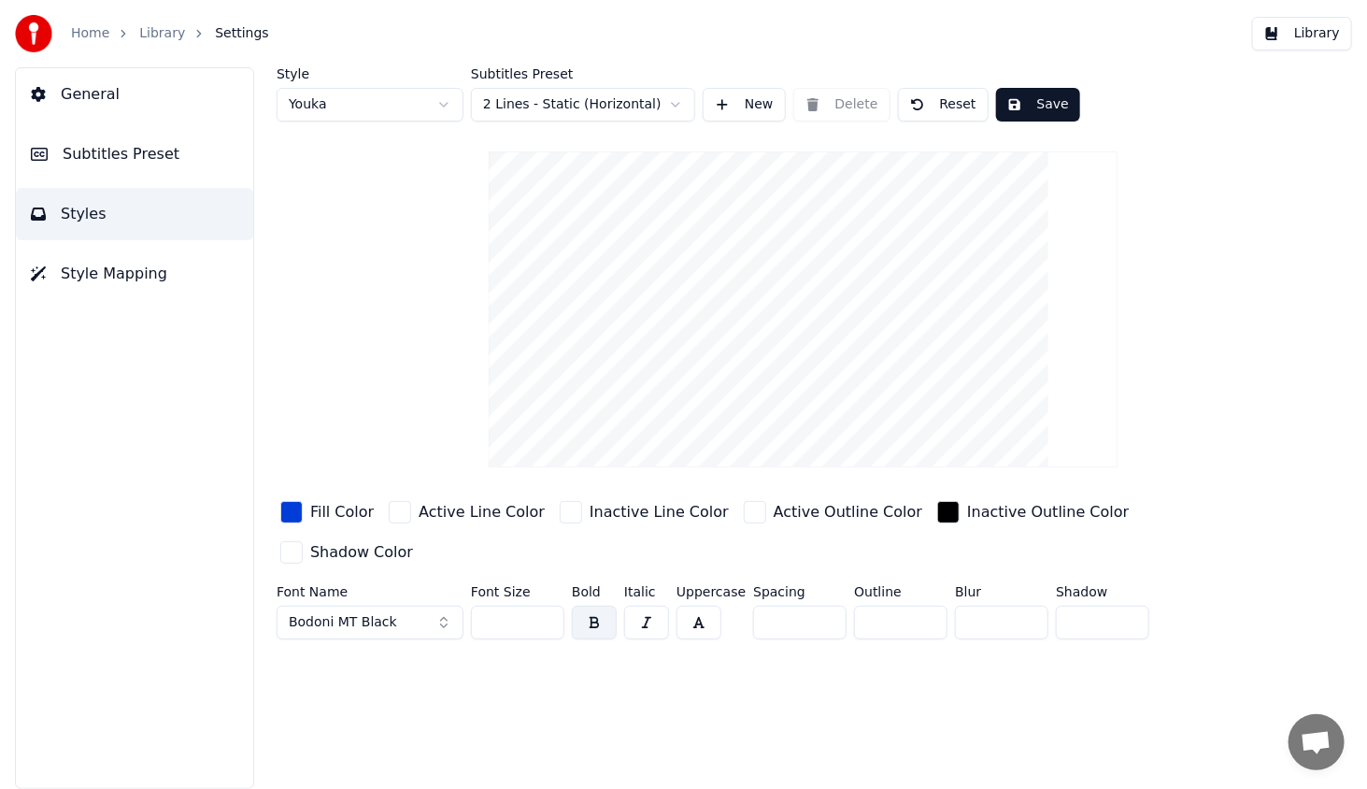
click at [1035, 97] on button "Save" at bounding box center [1038, 105] width 84 height 34
click at [1319, 31] on button "Library" at bounding box center [1302, 34] width 100 height 34
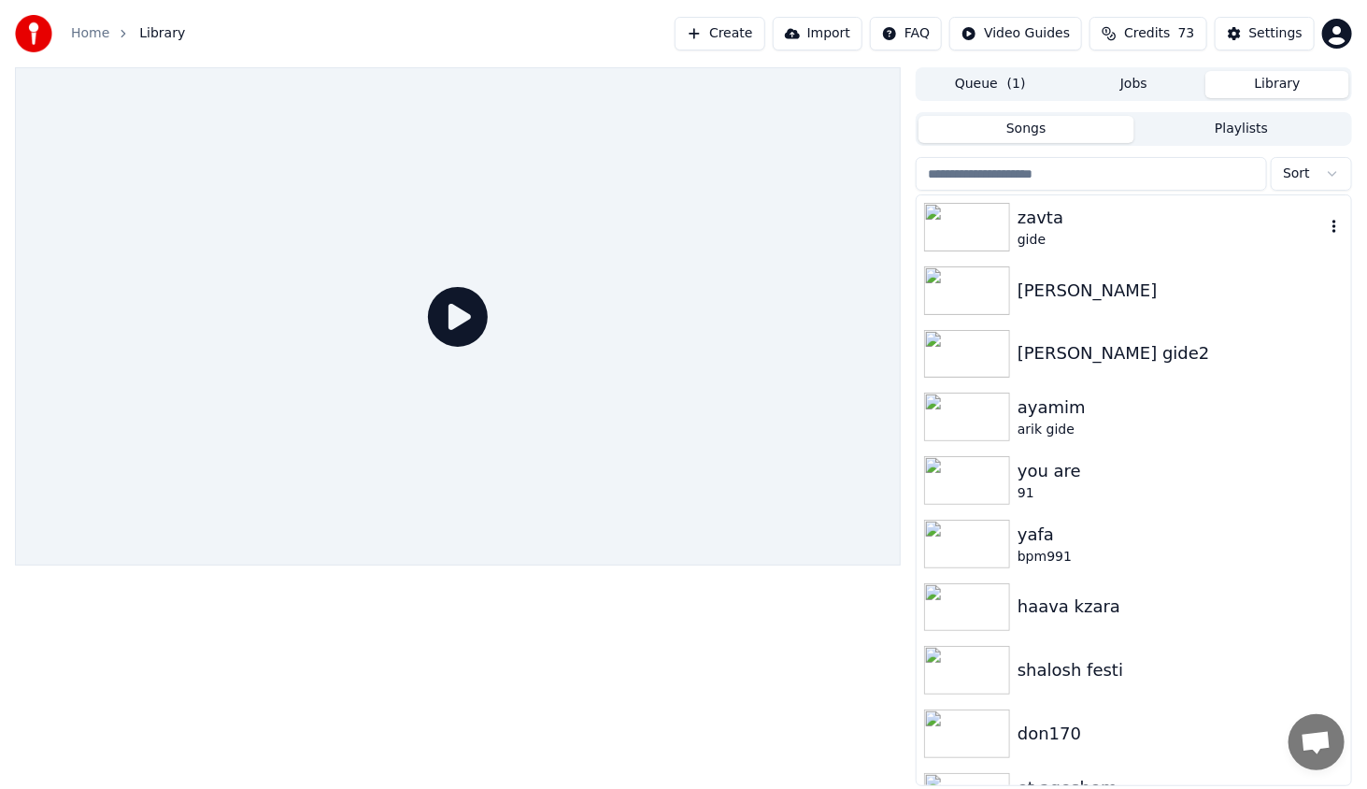
click at [979, 226] on img at bounding box center [967, 227] width 86 height 49
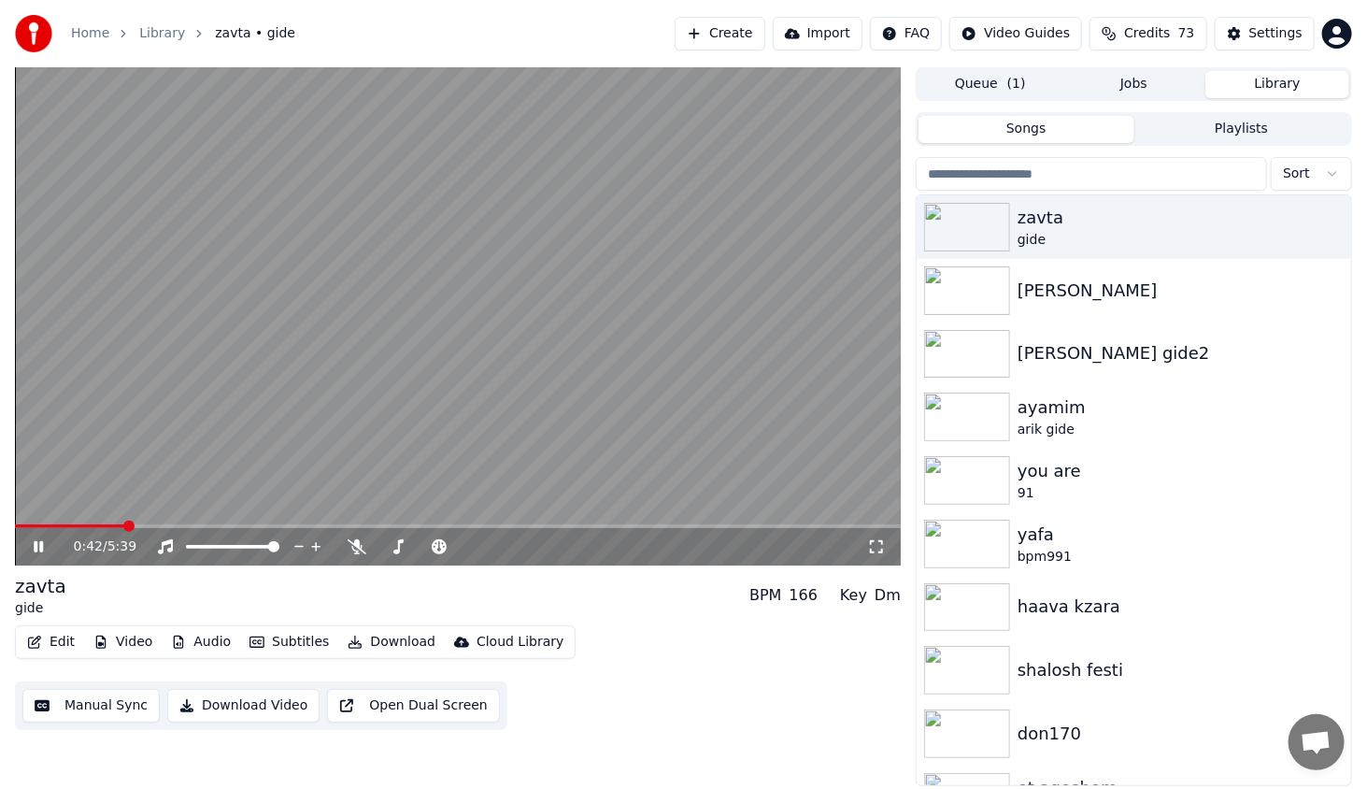
click at [123, 524] on span at bounding box center [458, 526] width 886 height 4
click at [37, 541] on icon at bounding box center [52, 546] width 44 height 15
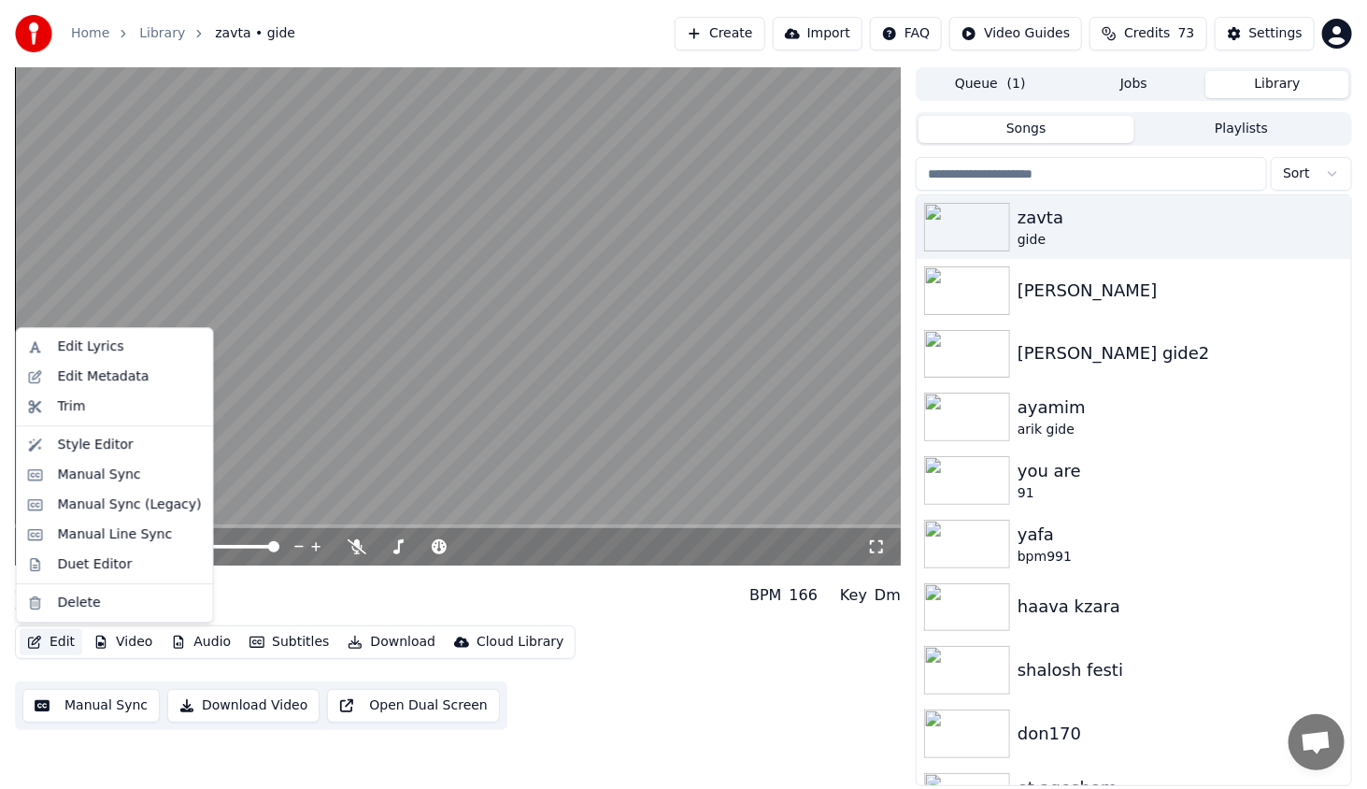
click at [61, 635] on button "Edit" at bounding box center [51, 642] width 63 height 26
click at [127, 438] on div "Style Editor" at bounding box center [130, 444] width 144 height 19
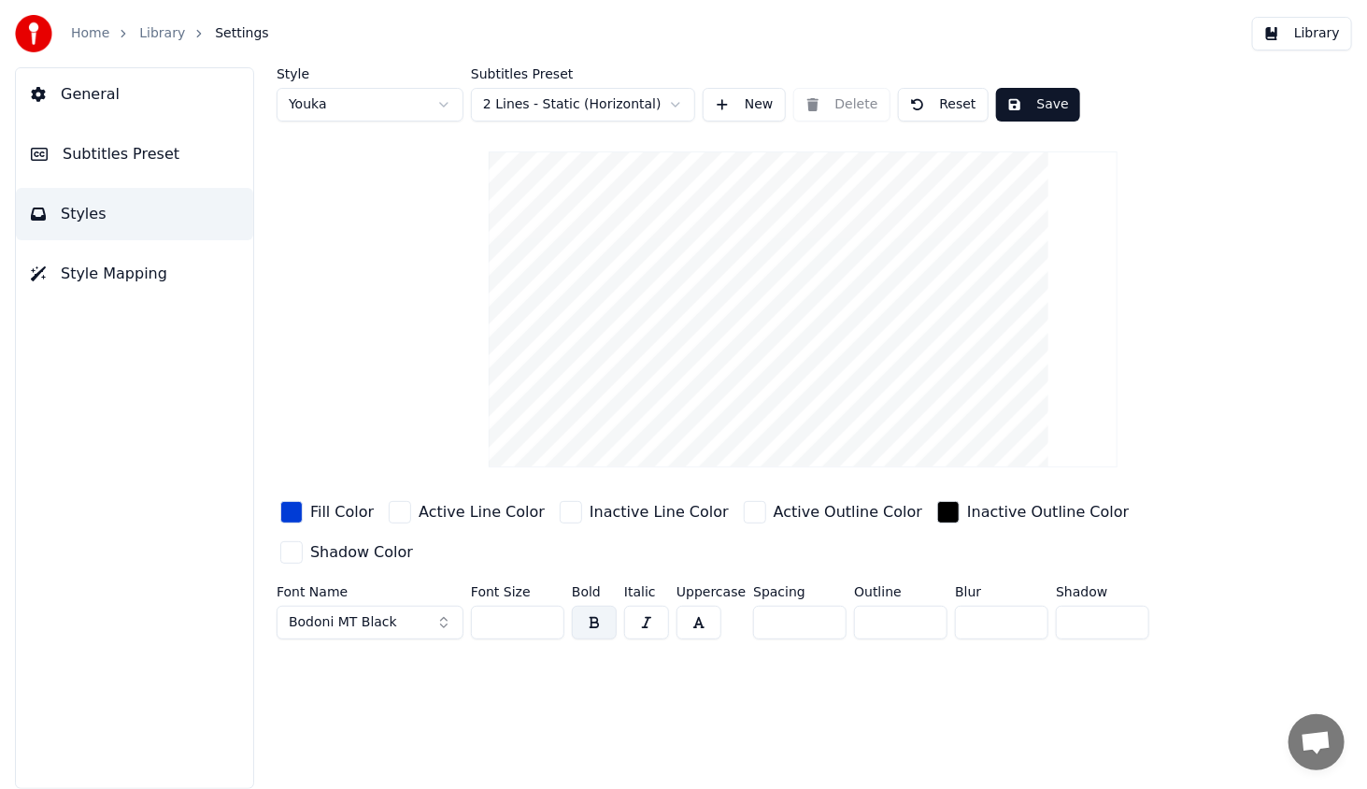
click at [310, 613] on span "Bodoni MT Black" at bounding box center [343, 622] width 108 height 19
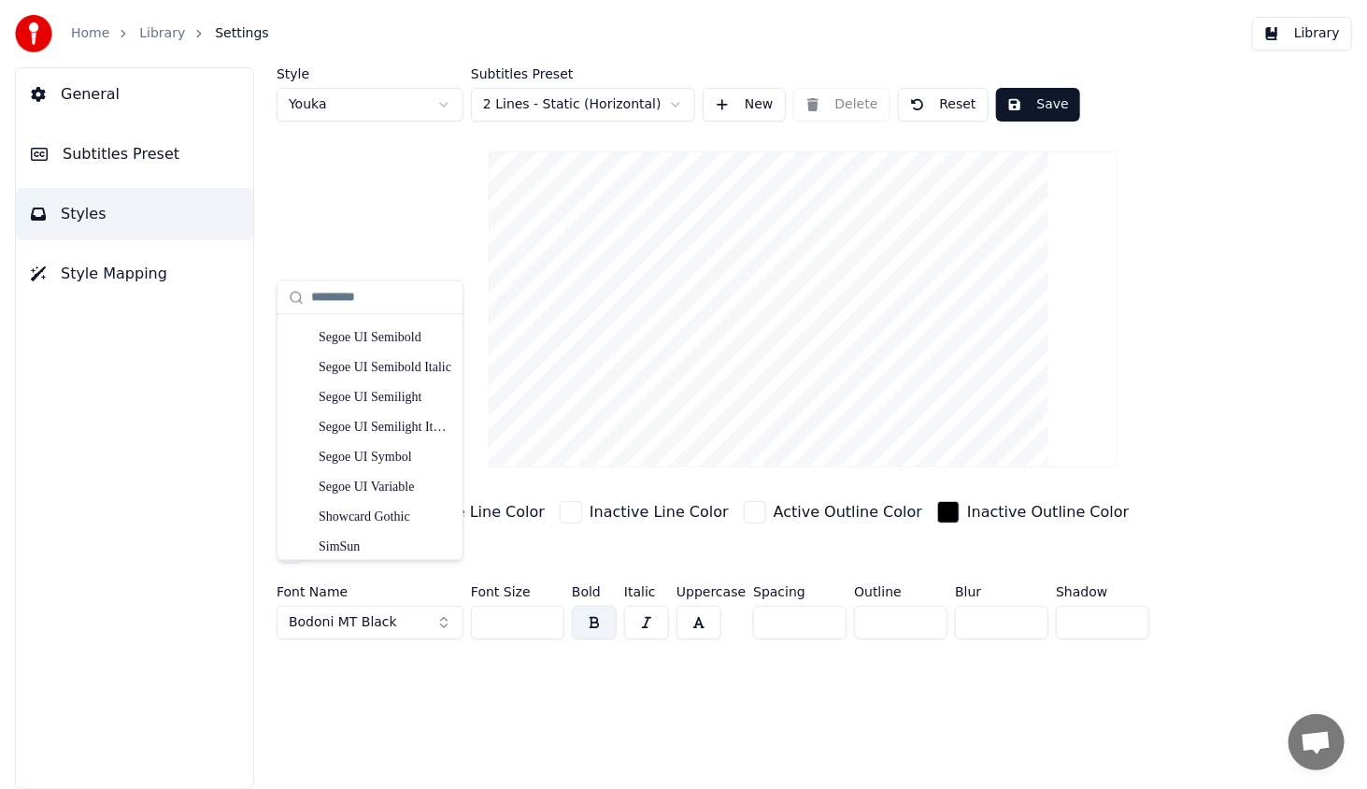
scroll to position [9347, 0]
click at [394, 459] on div "Showcard Gothic" at bounding box center [385, 458] width 133 height 19
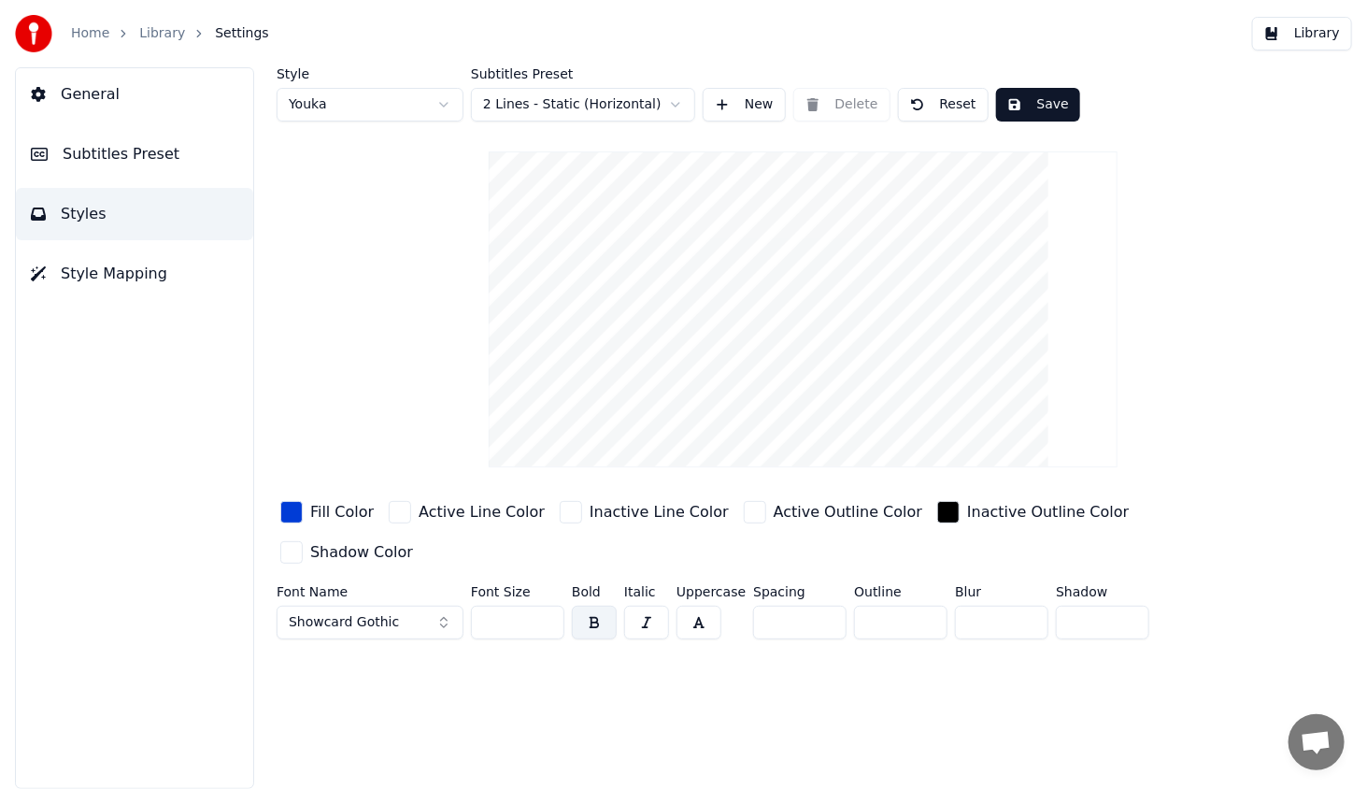
click at [1033, 103] on button "Save" at bounding box center [1038, 105] width 84 height 34
click at [1321, 34] on button "Library" at bounding box center [1302, 34] width 100 height 34
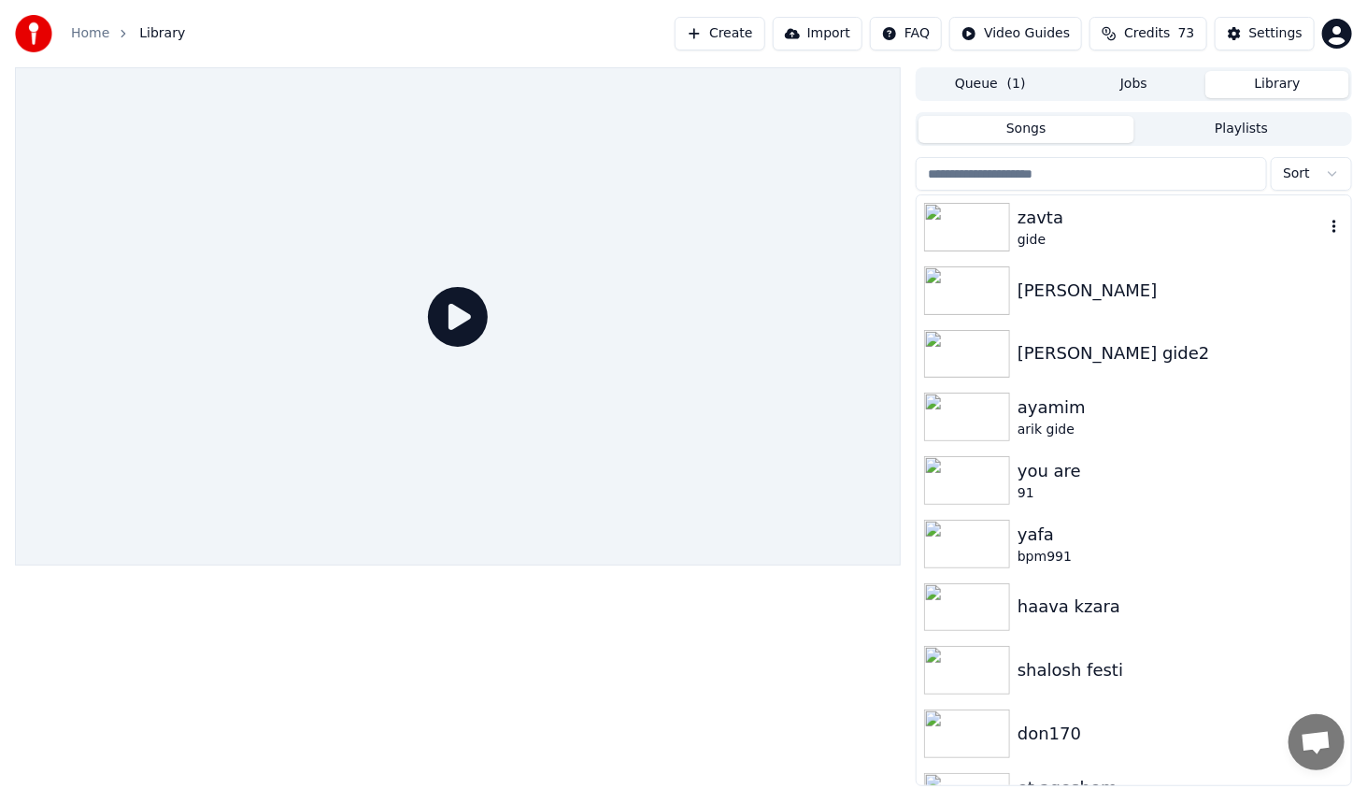
click at [955, 236] on img at bounding box center [967, 227] width 86 height 49
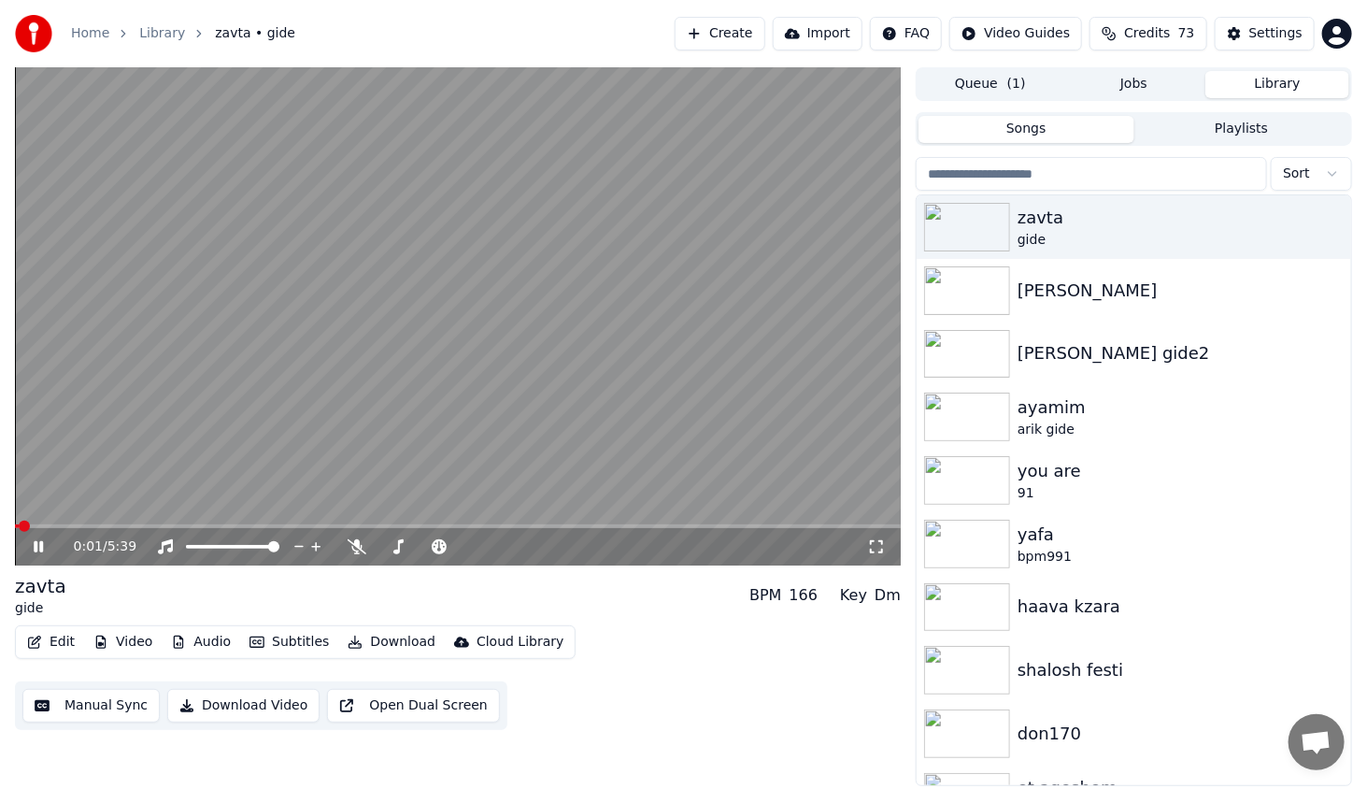
click at [122, 529] on div "0:01 / 5:39" at bounding box center [458, 546] width 886 height 37
click at [125, 527] on span at bounding box center [458, 526] width 886 height 4
click at [37, 550] on icon at bounding box center [52, 546] width 44 height 15
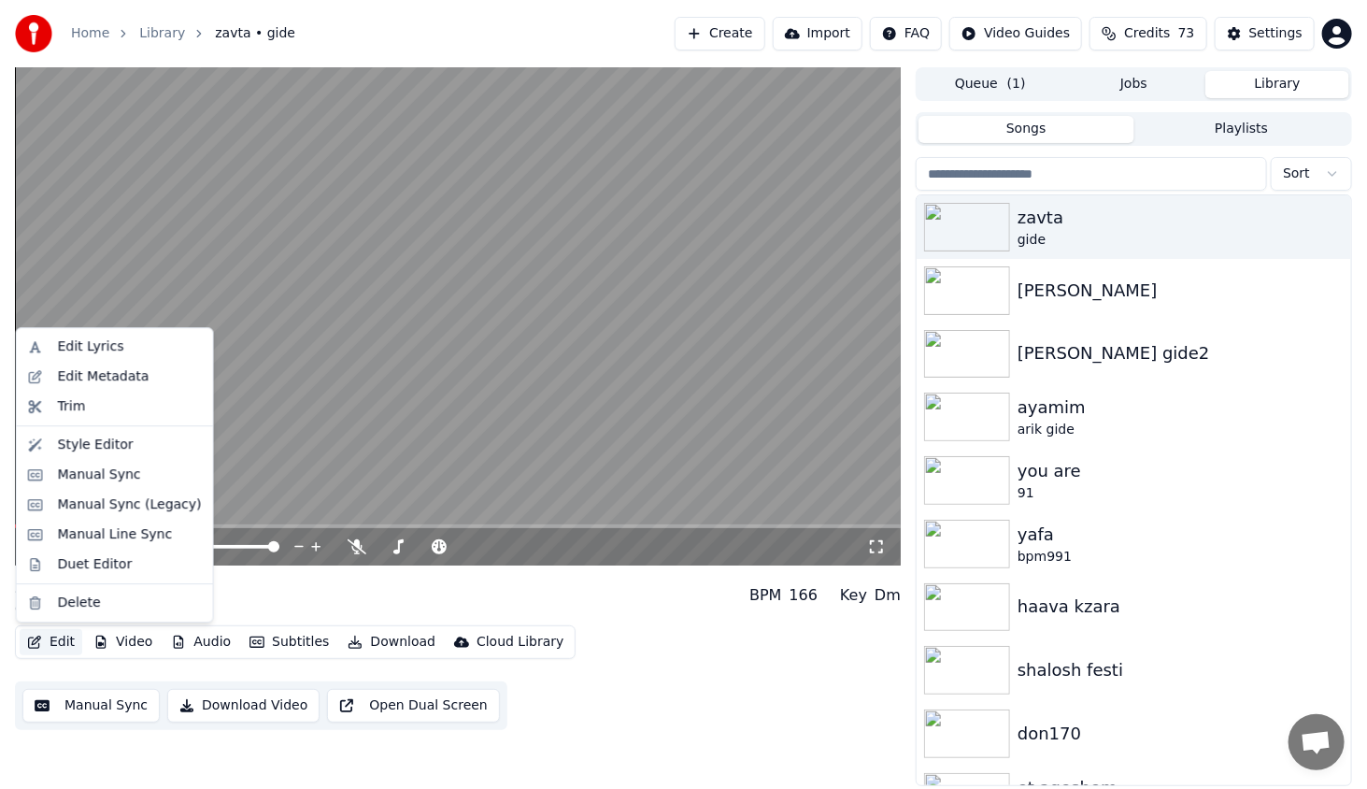
click at [54, 645] on button "Edit" at bounding box center [51, 642] width 63 height 26
click at [133, 452] on div "Style Editor" at bounding box center [130, 444] width 144 height 19
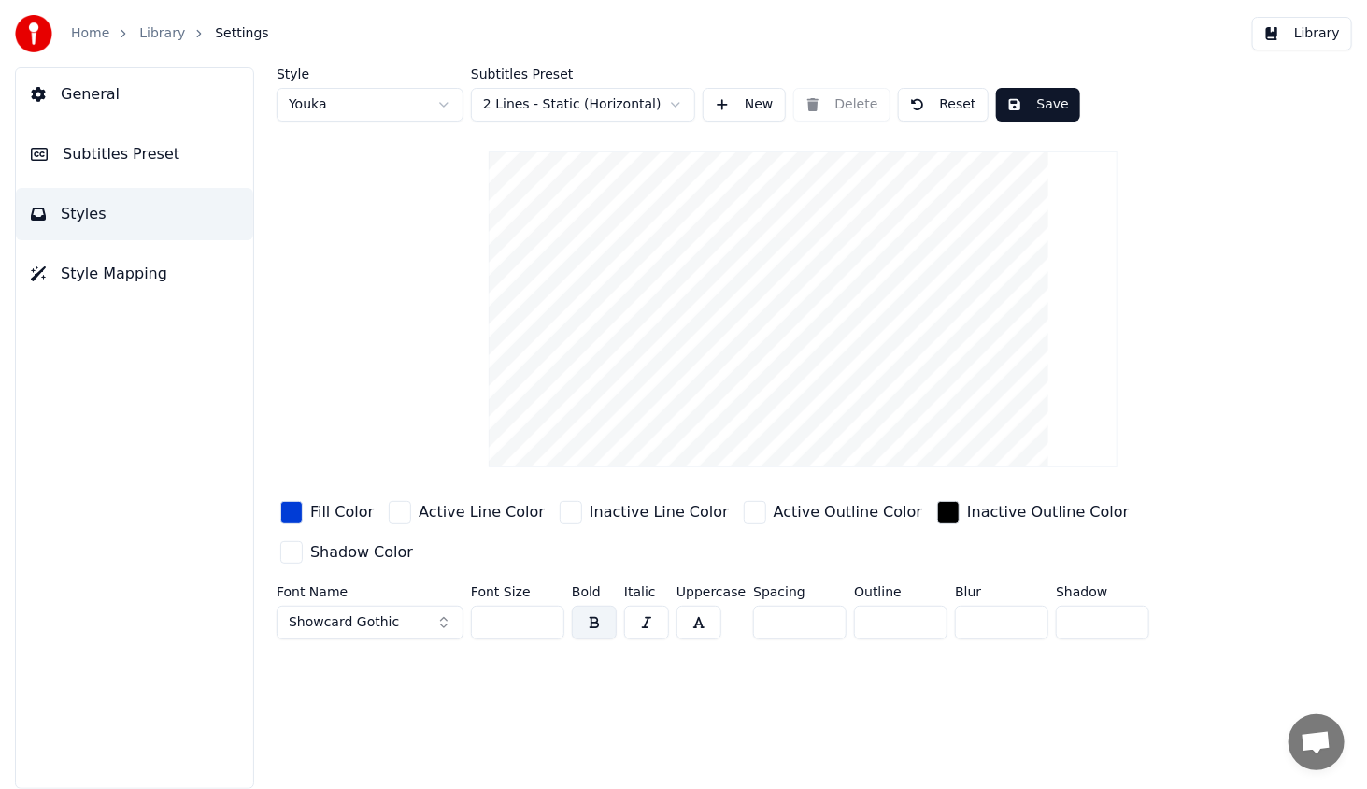
click at [334, 613] on span "Showcard Gothic" at bounding box center [344, 622] width 110 height 19
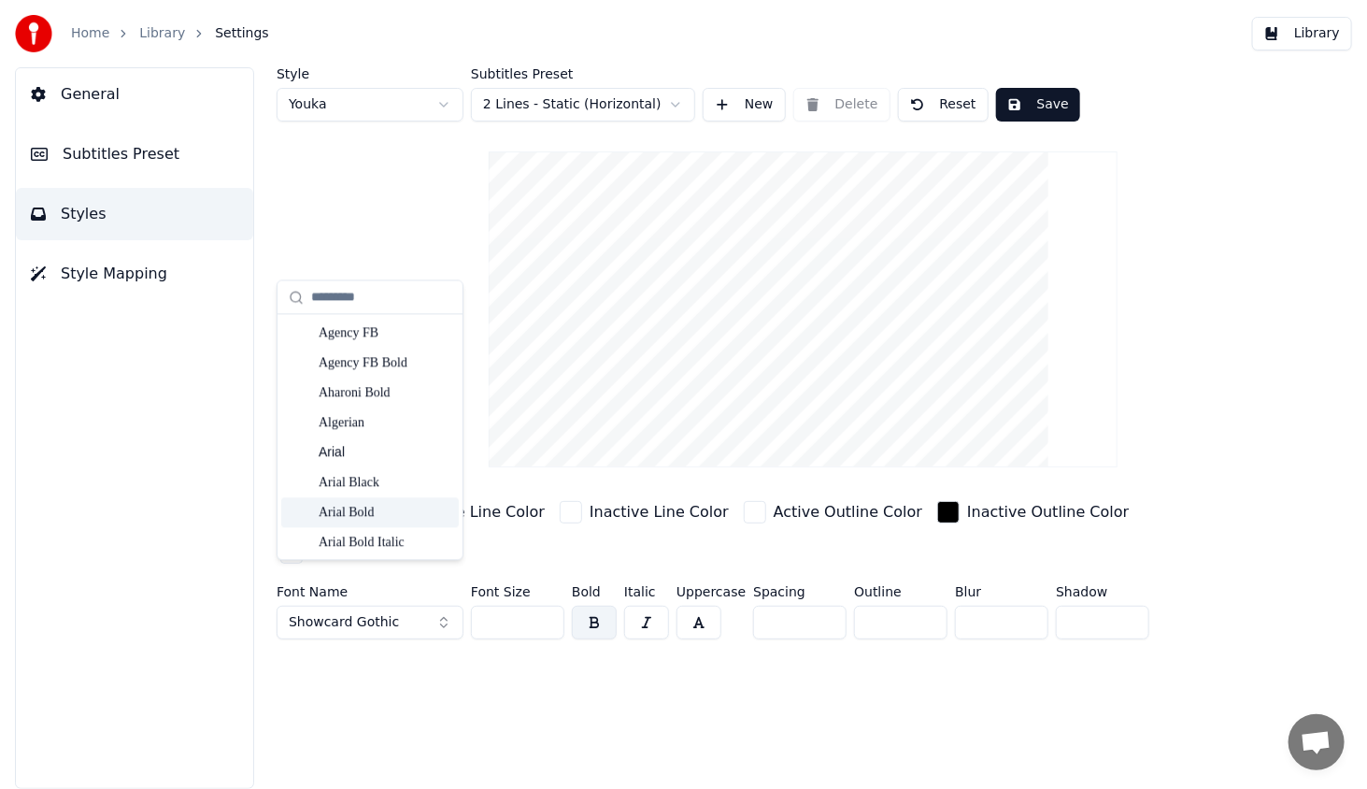
click at [370, 516] on div "Arial Bold" at bounding box center [385, 512] width 133 height 19
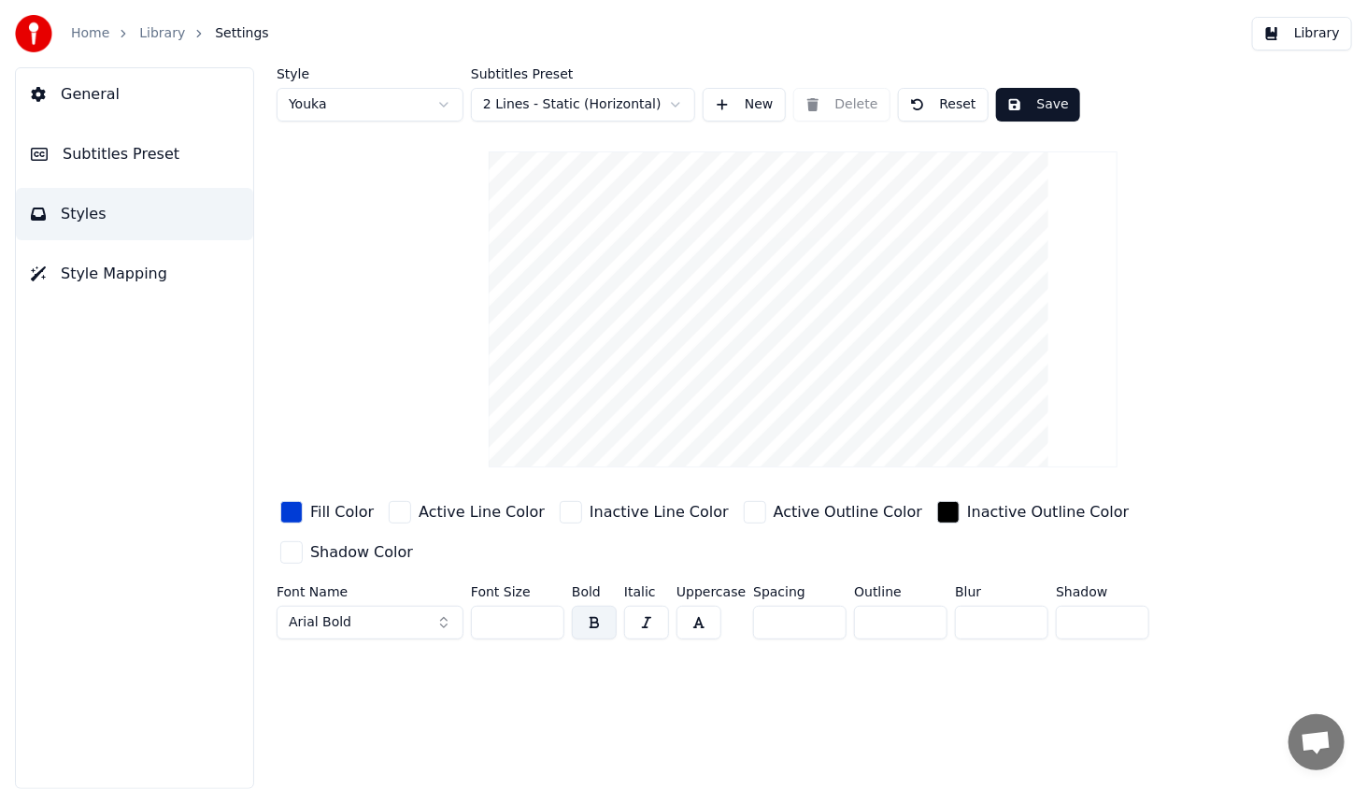
click at [883, 683] on div "Style Youka Subtitles Preset 2 Lines - Static (Horizontal) New Delete Reset Sav…" at bounding box center [803, 427] width 1128 height 721
click at [924, 620] on div "Style Youka Subtitles Preset 2 Lines - Static (Horizontal) New Delete Reset Sav…" at bounding box center [803, 427] width 1128 height 721
click at [937, 508] on div "button" at bounding box center [948, 512] width 22 height 22
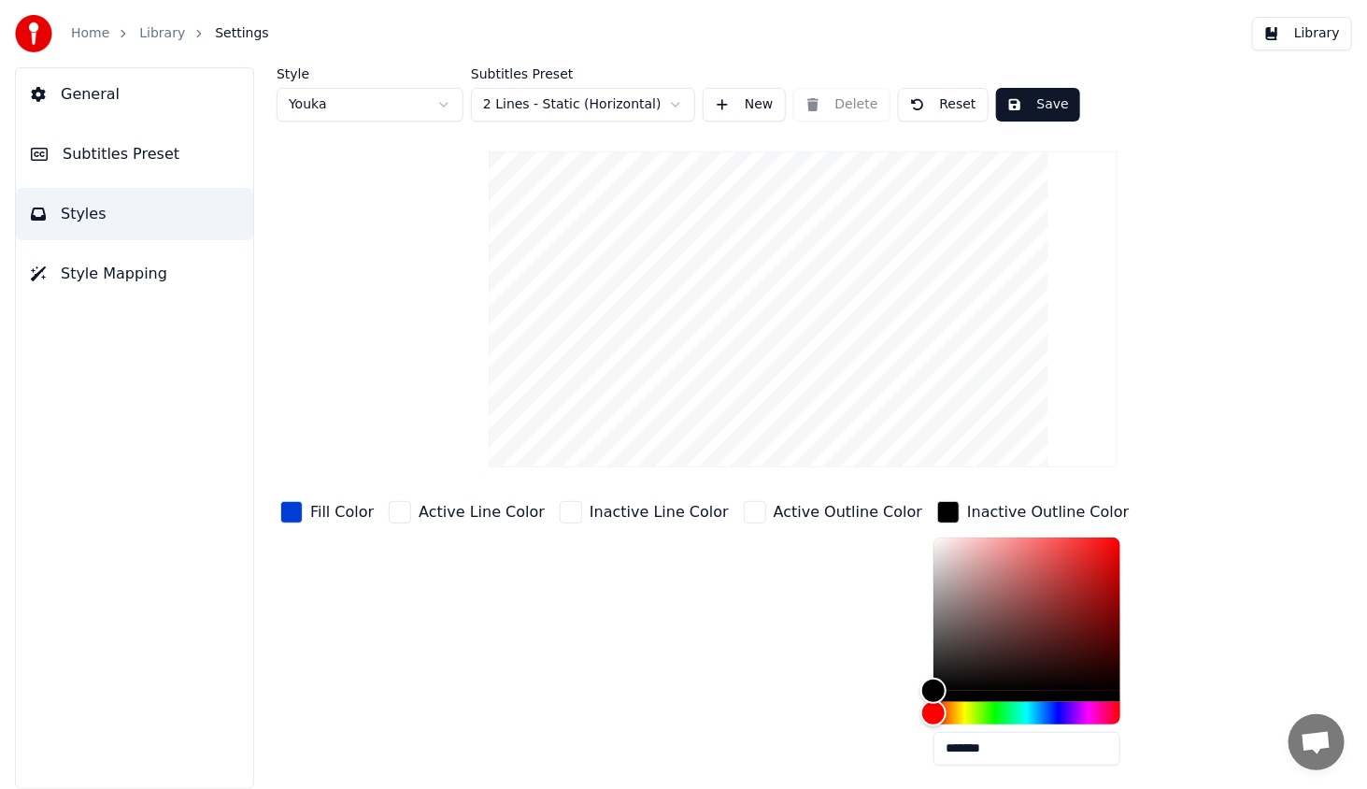
click at [937, 508] on div "button" at bounding box center [948, 512] width 22 height 22
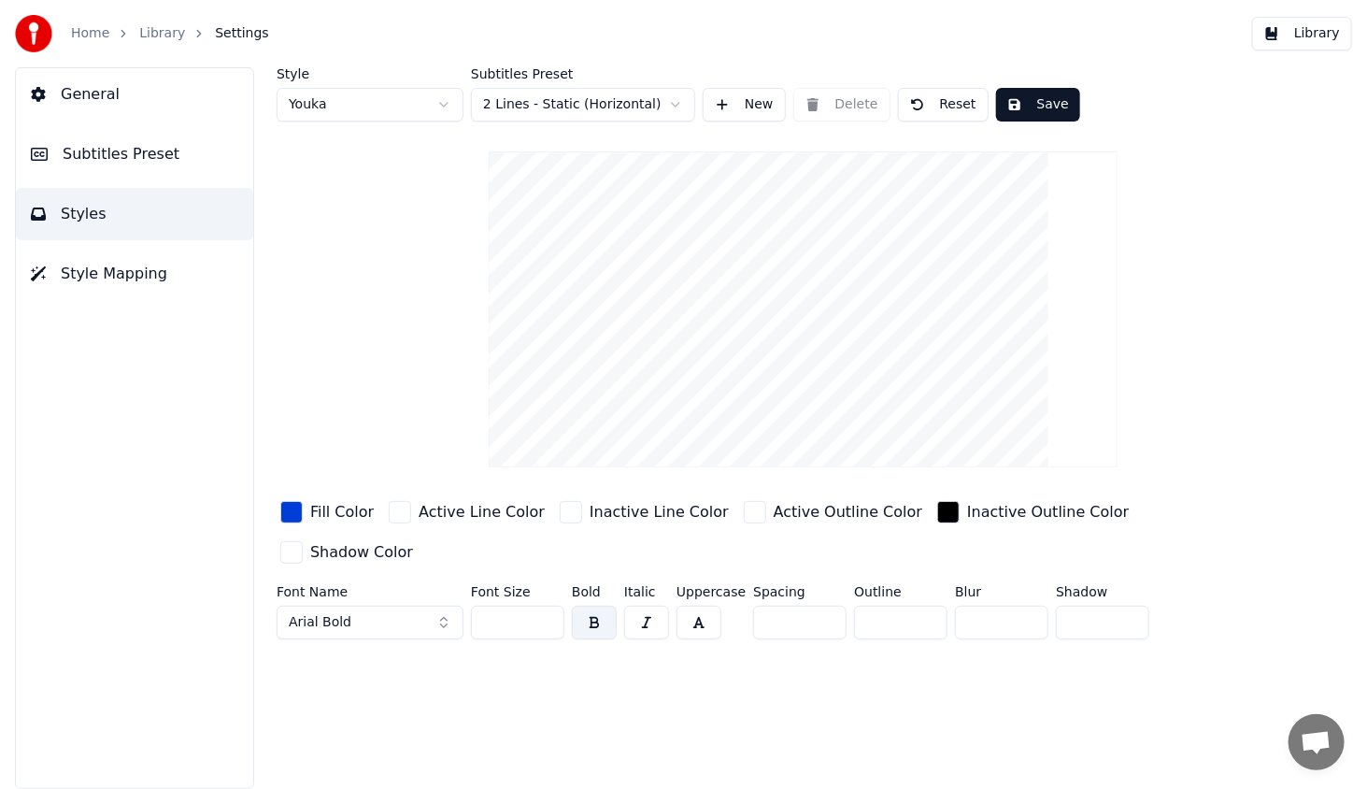
click at [954, 700] on div "Style Youka Subtitles Preset 2 Lines - Static (Horizontal) New Delete Reset Sav…" at bounding box center [803, 427] width 1128 height 721
click at [937, 509] on div "button" at bounding box center [948, 512] width 22 height 22
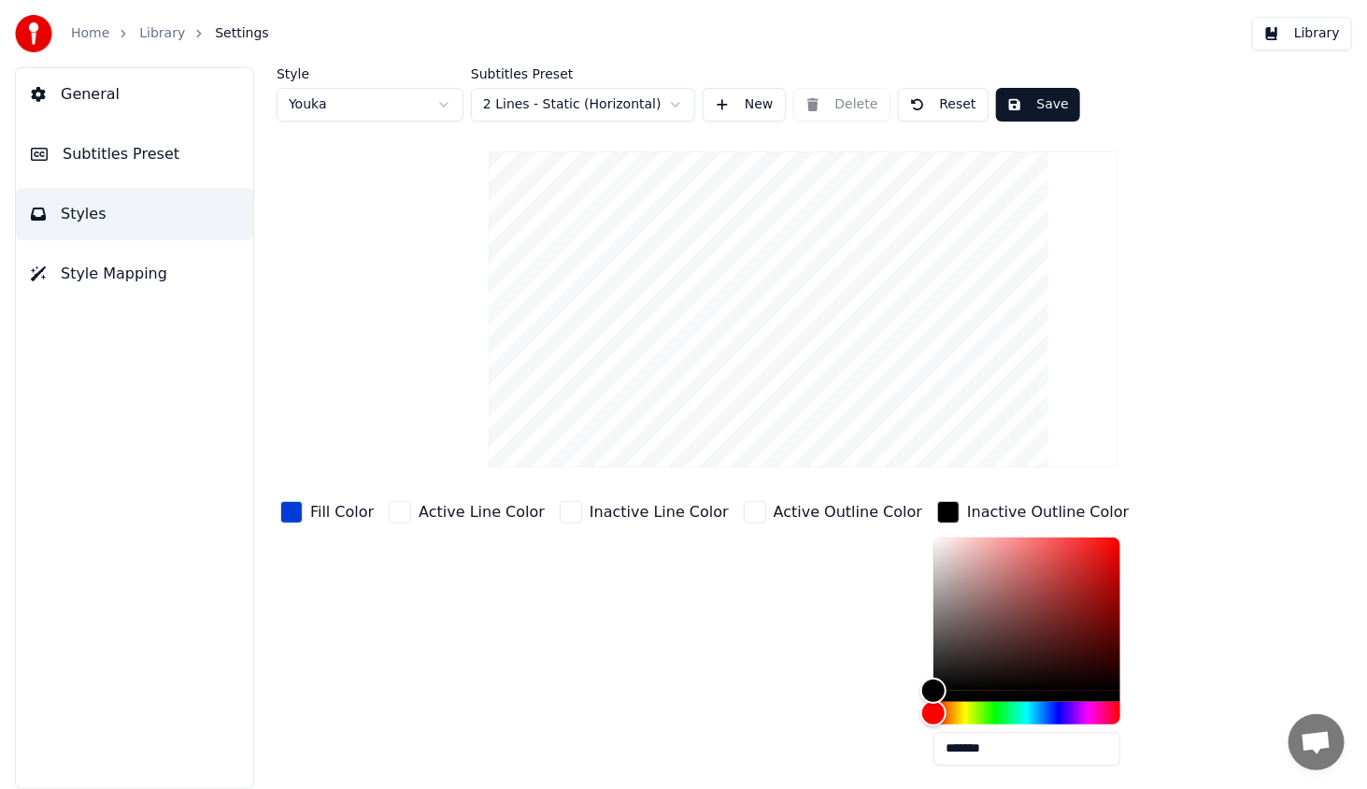
click at [937, 509] on div "button" at bounding box center [948, 512] width 22 height 22
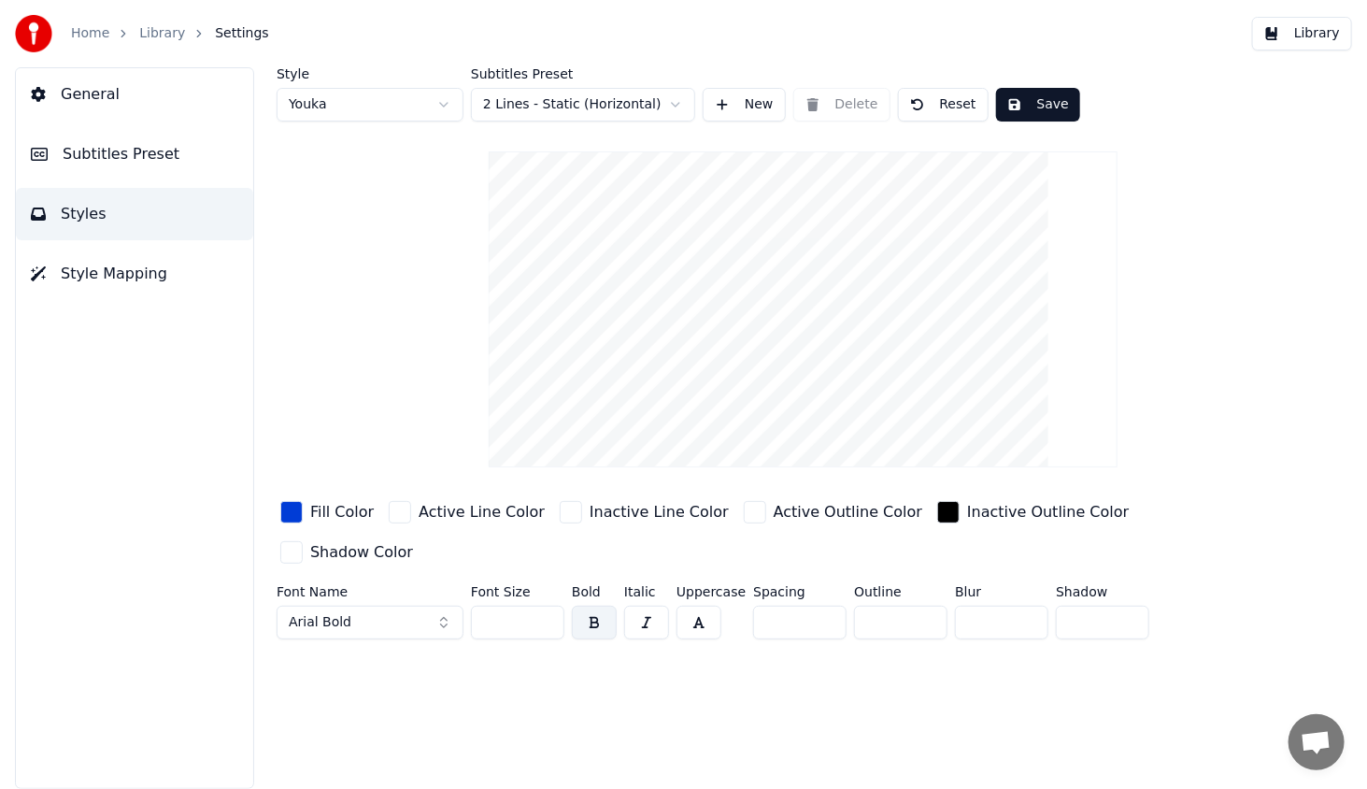
click at [967, 515] on div "Inactive Outline Color" at bounding box center [1048, 512] width 162 height 22
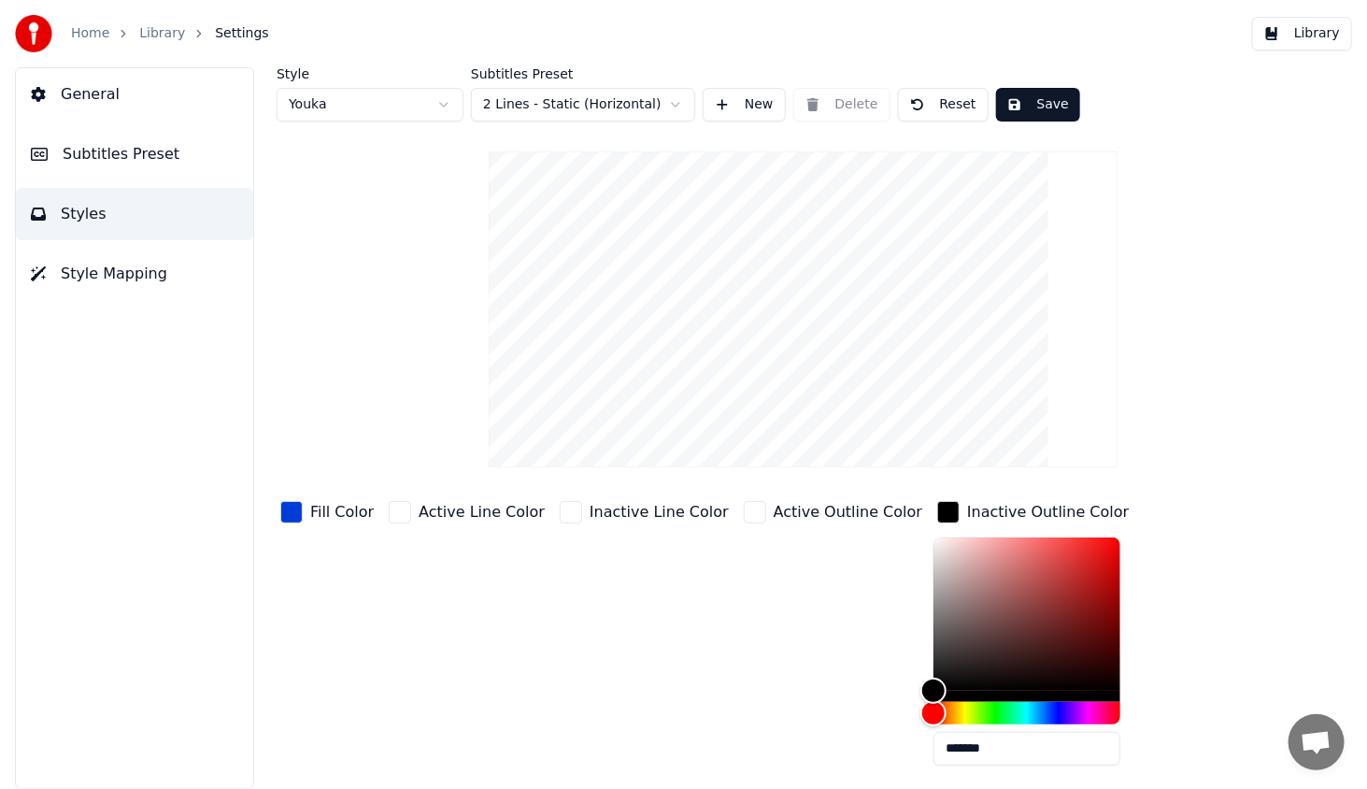
click at [967, 512] on div "Inactive Outline Color" at bounding box center [1048, 512] width 162 height 22
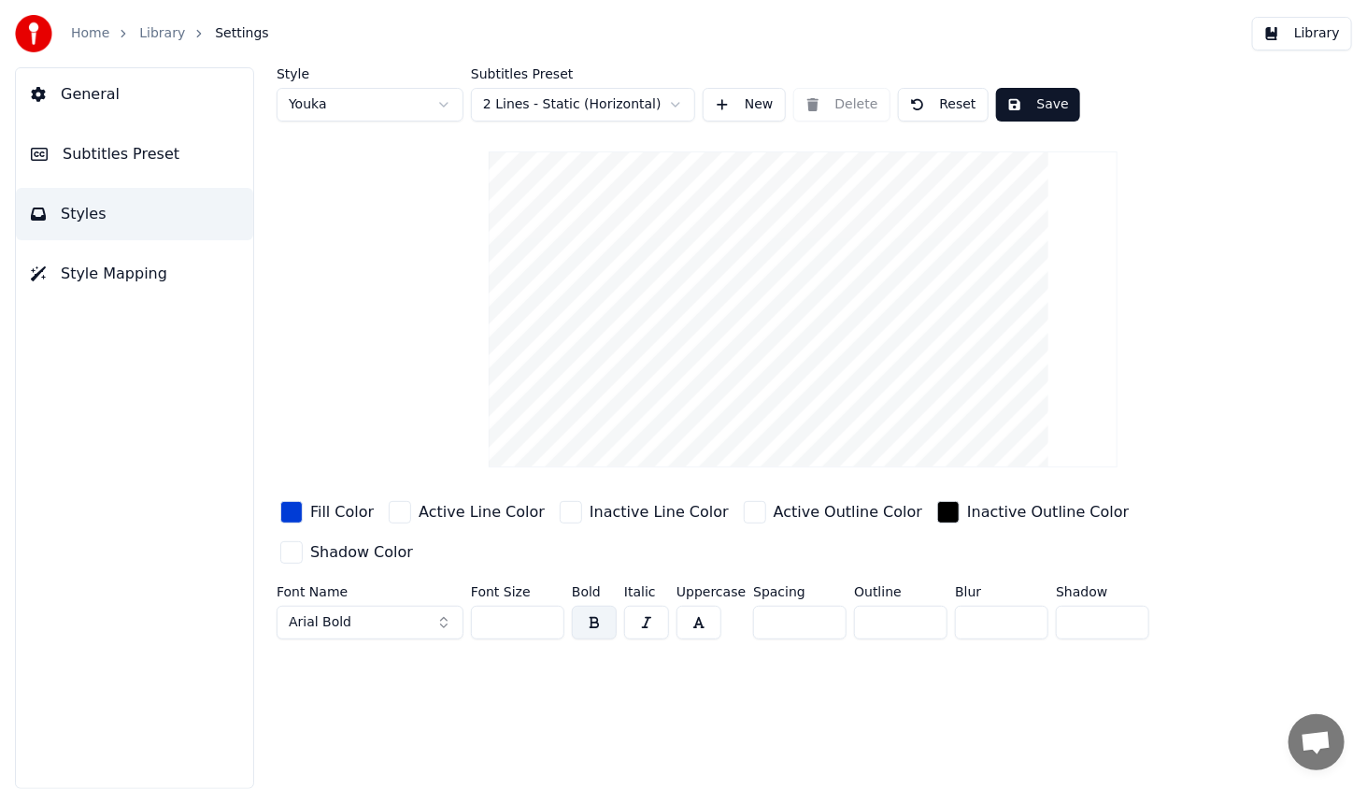
click at [921, 605] on input "*" at bounding box center [900, 622] width 93 height 34
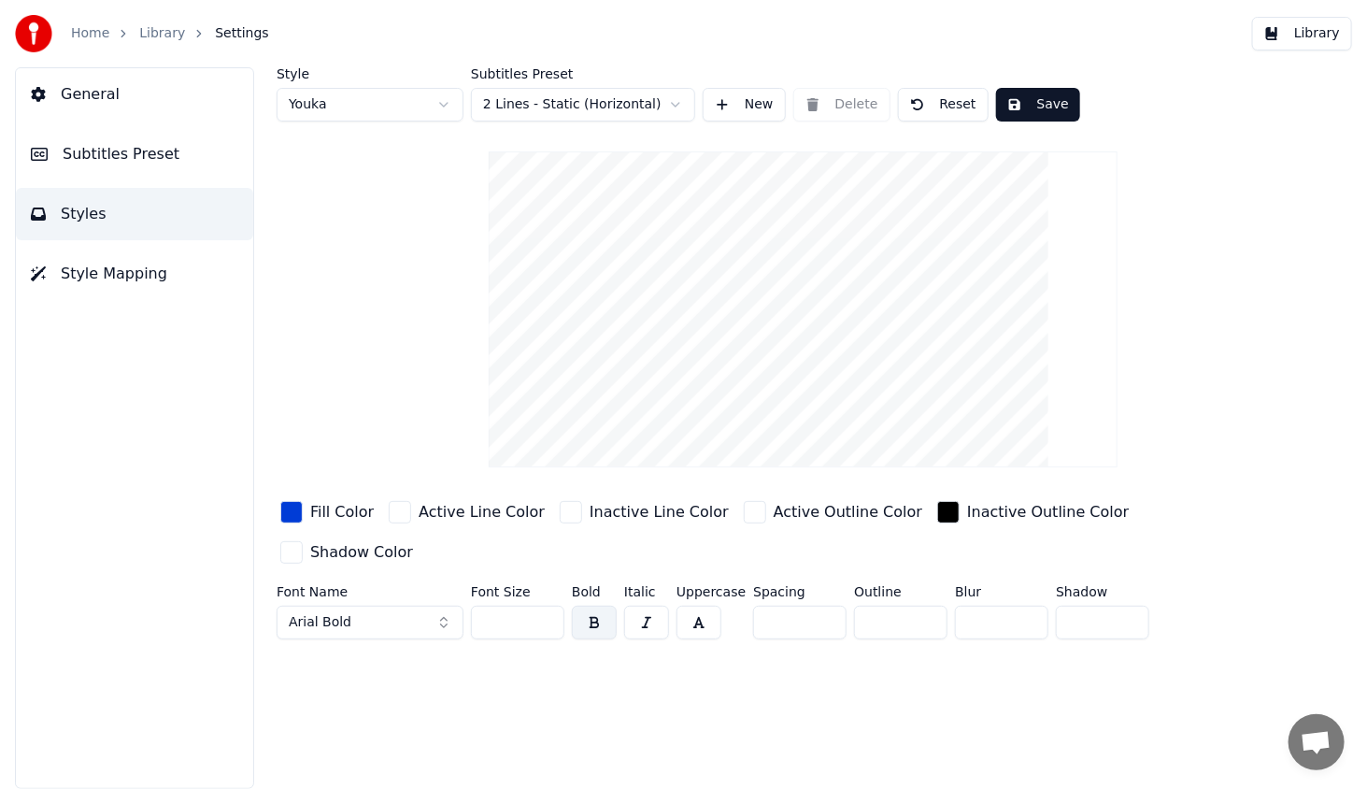
click at [921, 605] on input "*" at bounding box center [900, 622] width 93 height 34
click at [919, 605] on input "*" at bounding box center [900, 622] width 93 height 34
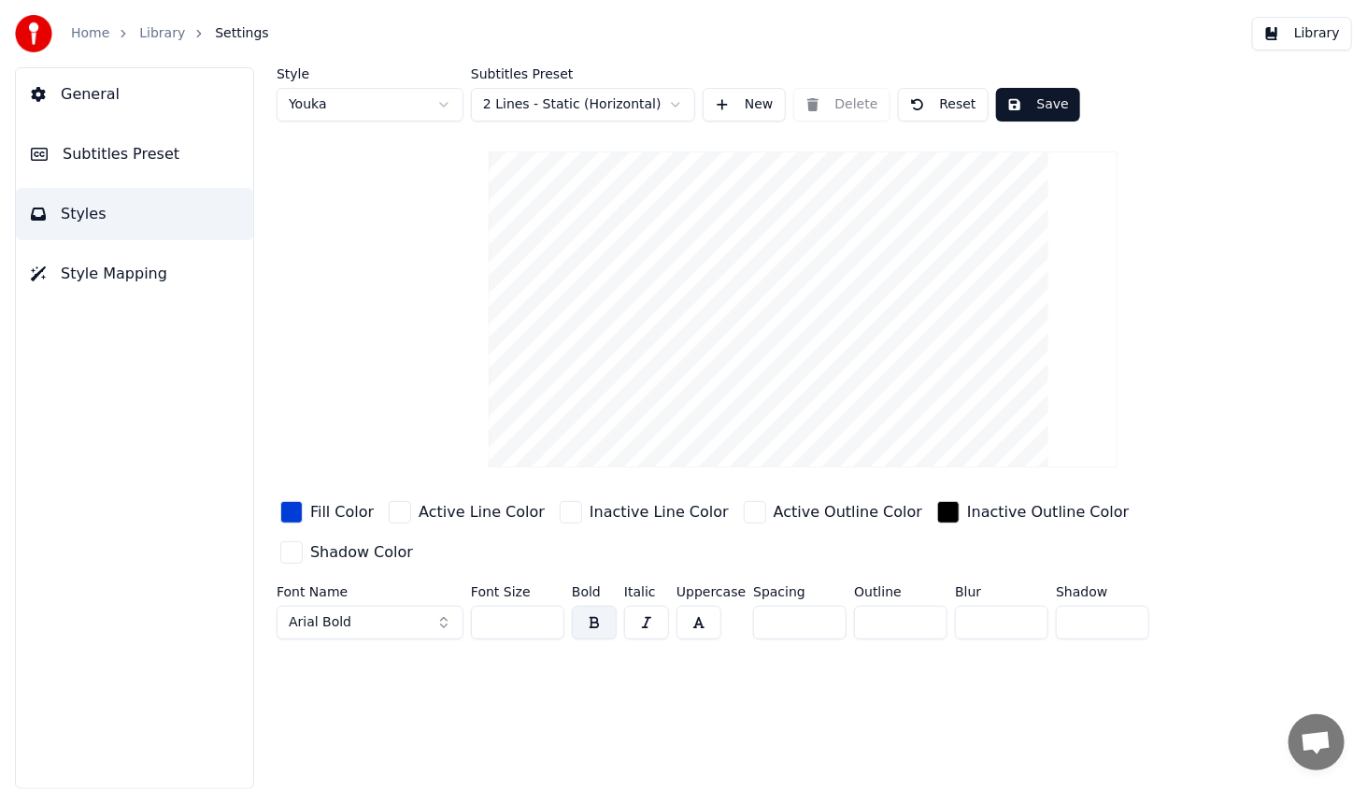
click at [919, 605] on input "*" at bounding box center [900, 622] width 93 height 34
type input "*"
click at [919, 605] on input "*" at bounding box center [900, 622] width 93 height 34
click at [903, 646] on div "Style Youka Subtitles Preset 2 Lines - Static (Horizontal) New Delete Reset Sav…" at bounding box center [803, 427] width 1128 height 721
click at [871, 704] on div "Style Youka Subtitles Preset 2 Lines - Static (Horizontal) New Delete Reset Sav…" at bounding box center [803, 427] width 1128 height 721
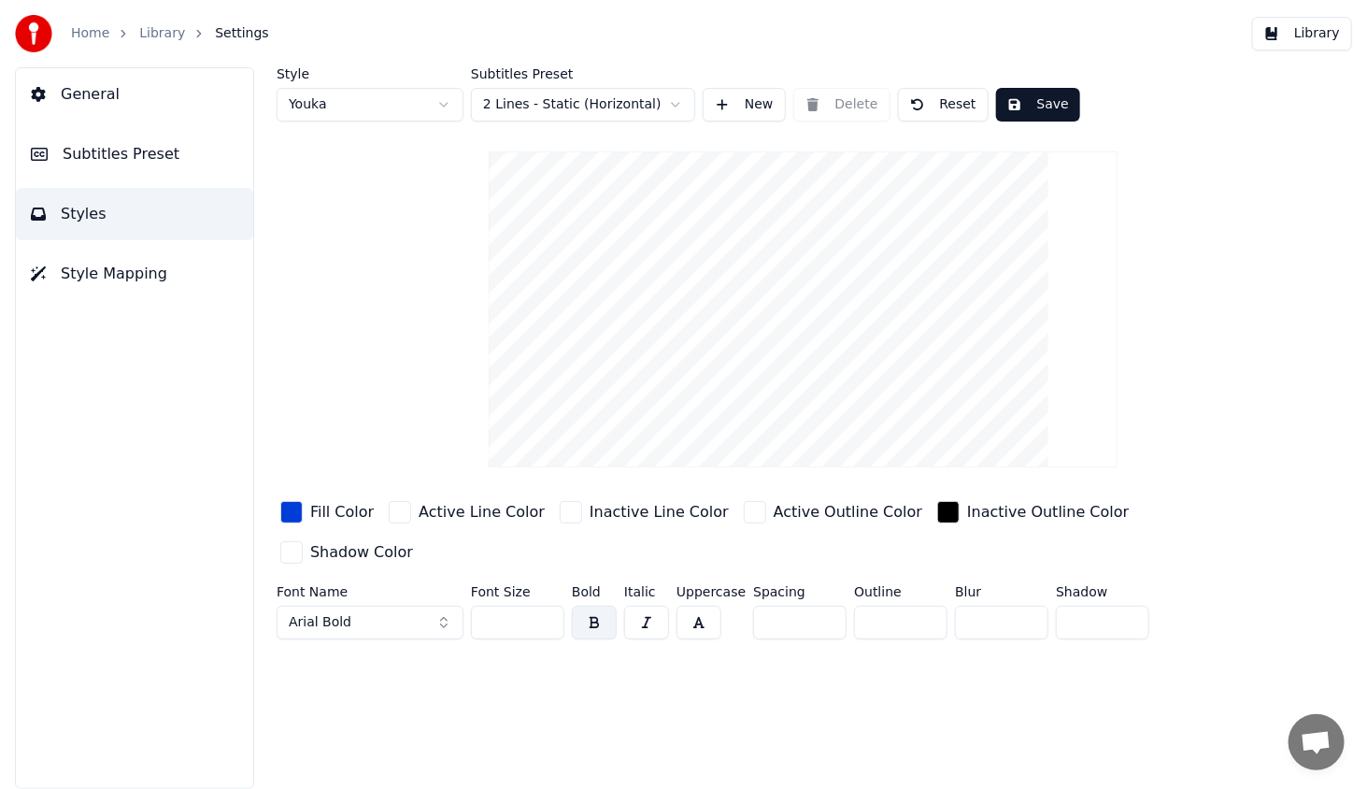
click at [1025, 101] on button "Save" at bounding box center [1038, 105] width 84 height 34
click at [163, 163] on span "Subtitles Preset" at bounding box center [121, 154] width 117 height 22
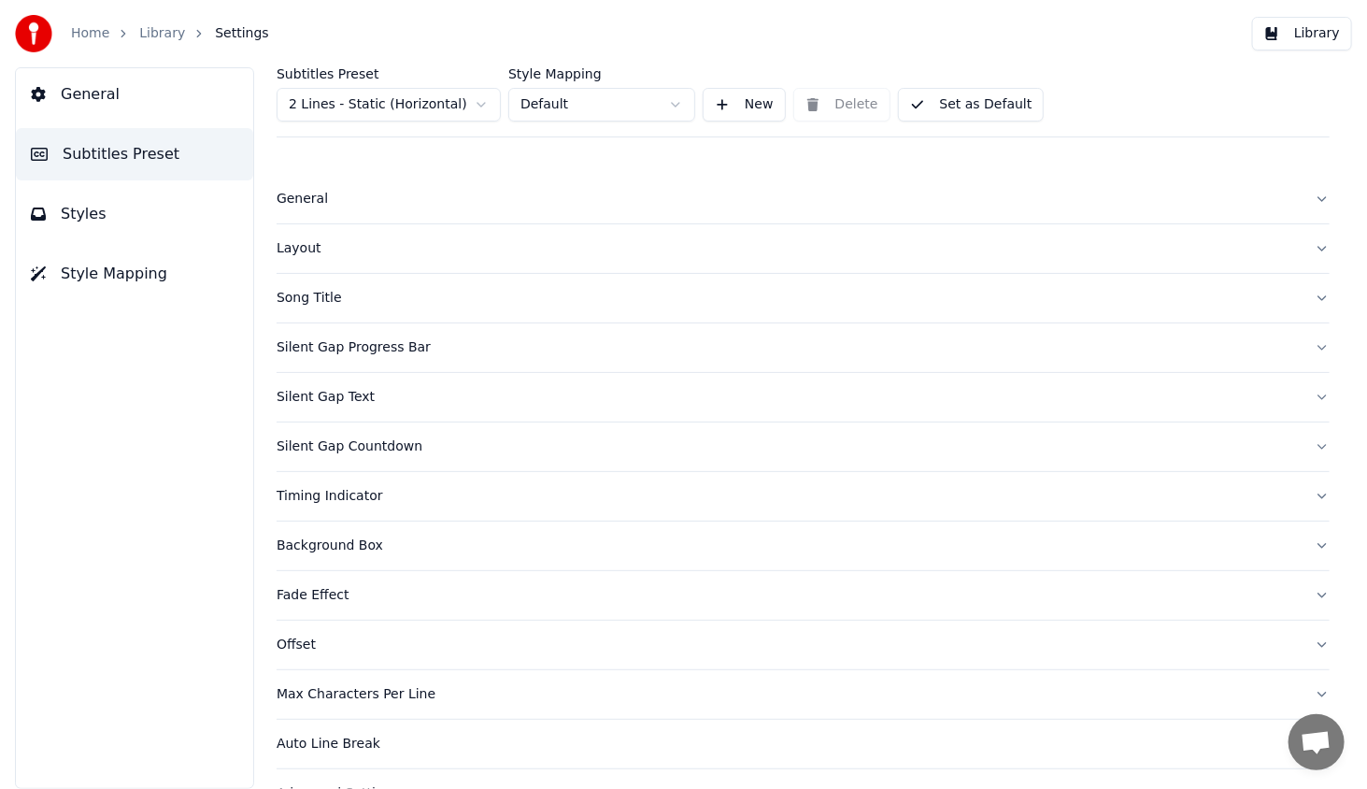
click at [299, 198] on div "General" at bounding box center [788, 199] width 1023 height 19
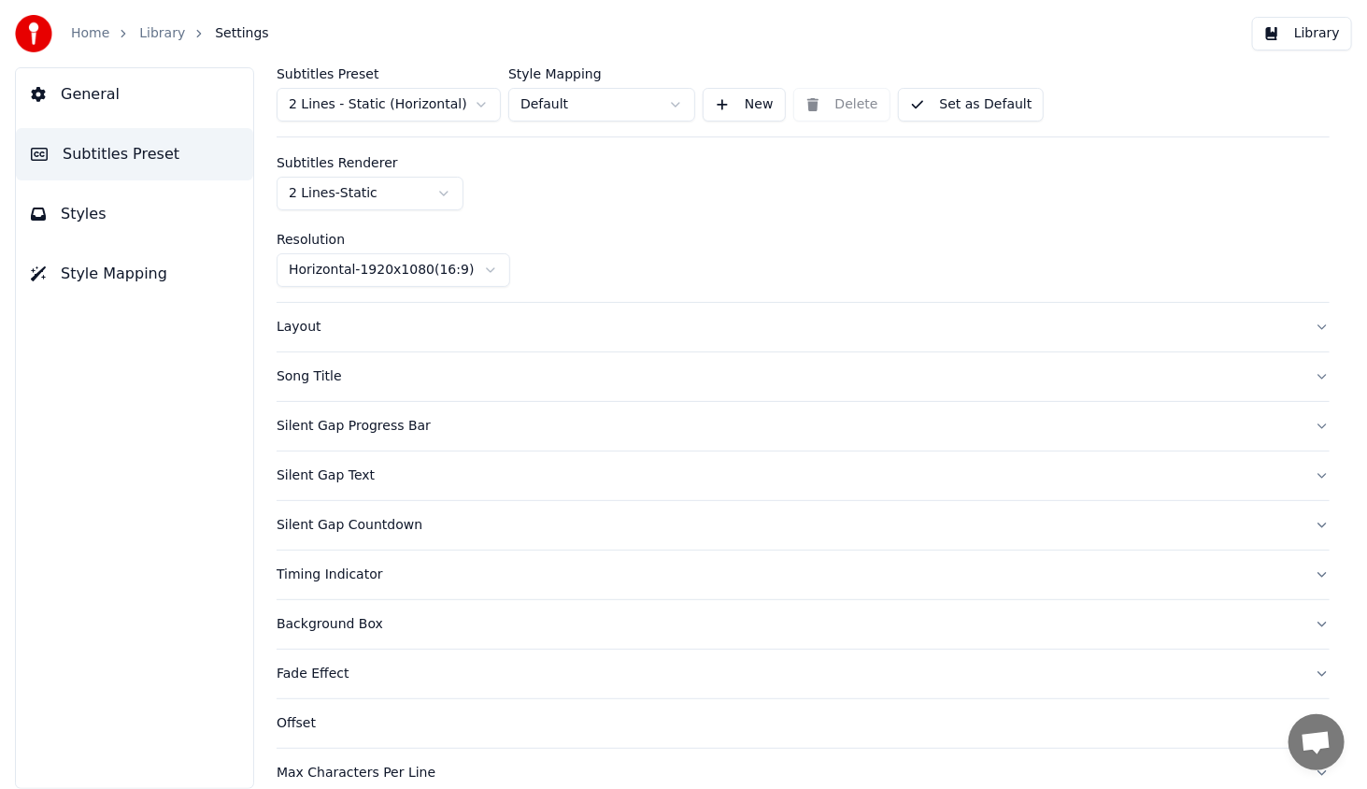
scroll to position [93, 0]
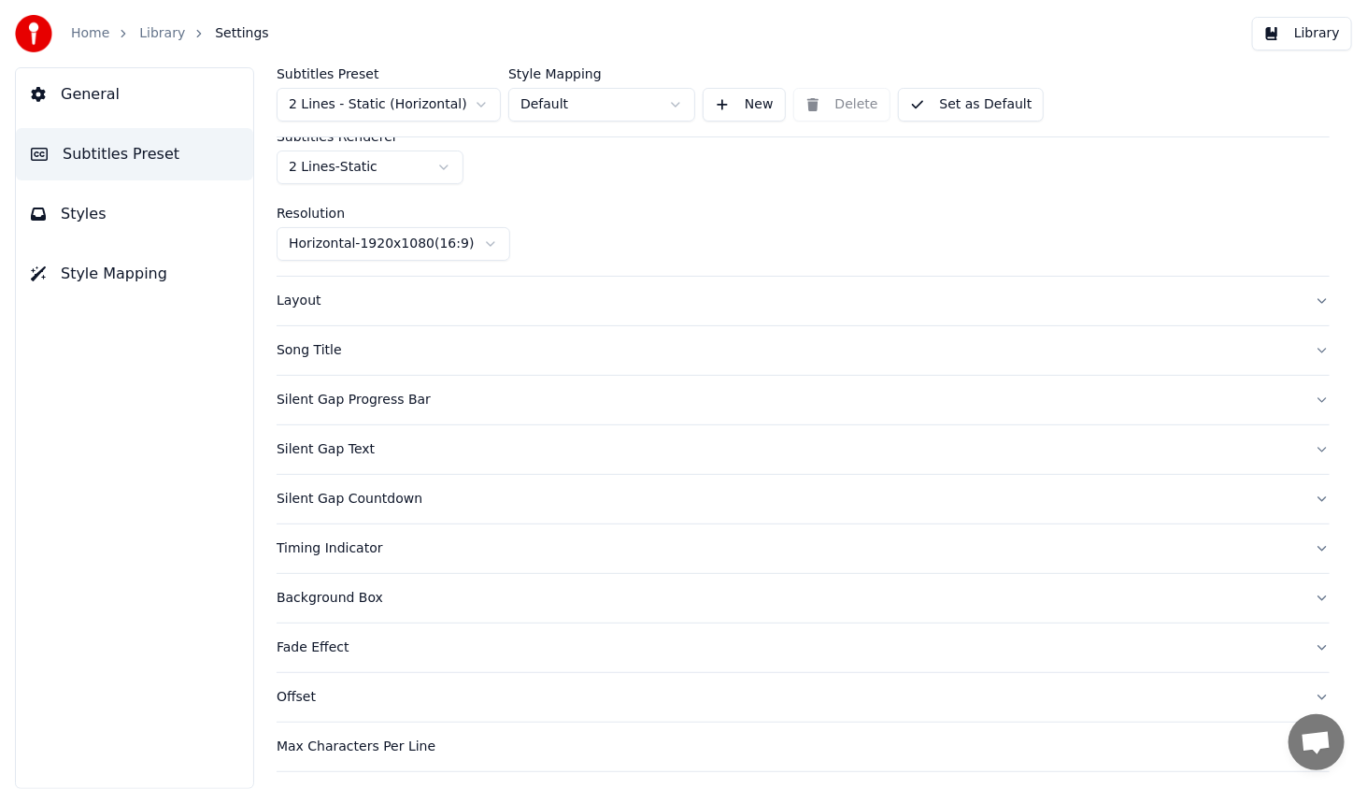
click at [306, 354] on div "Song Title" at bounding box center [788, 350] width 1023 height 19
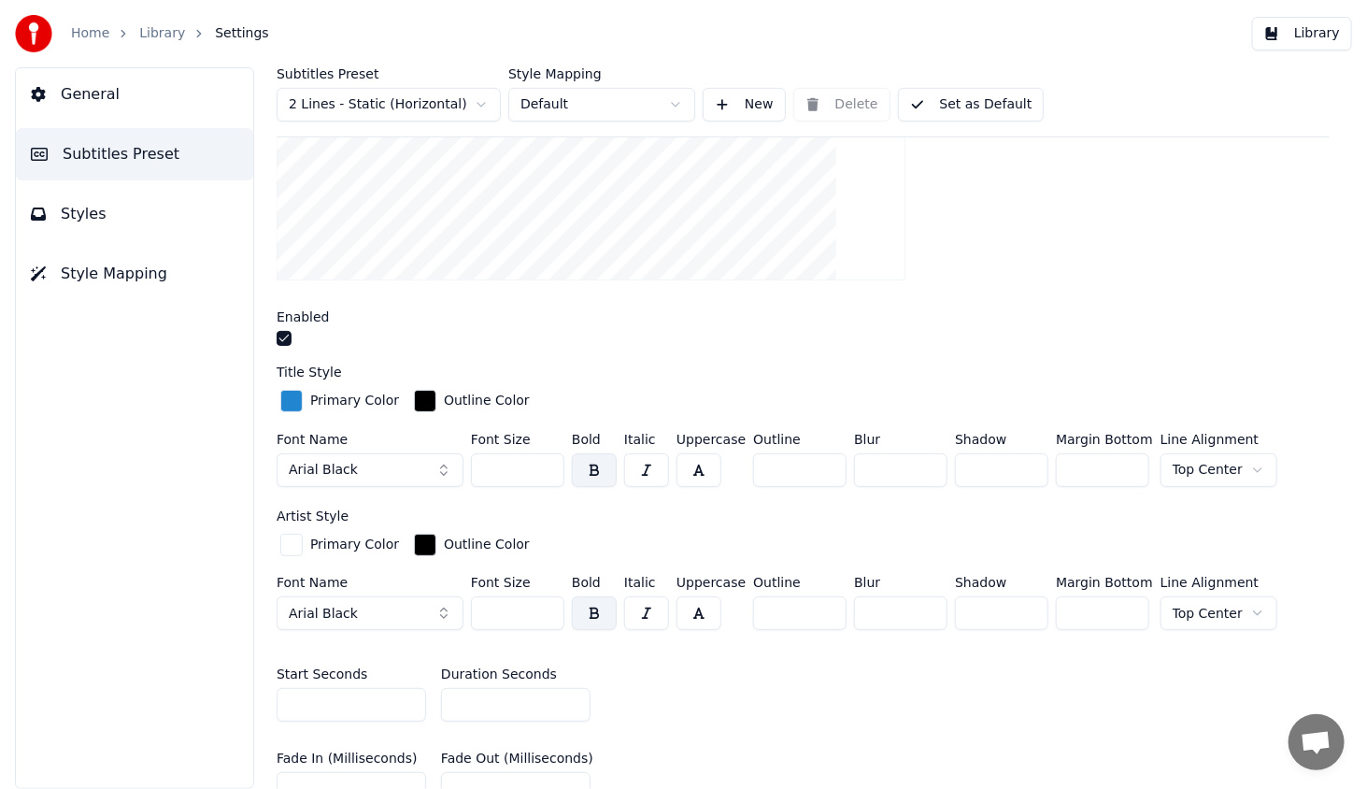
scroll to position [374, 0]
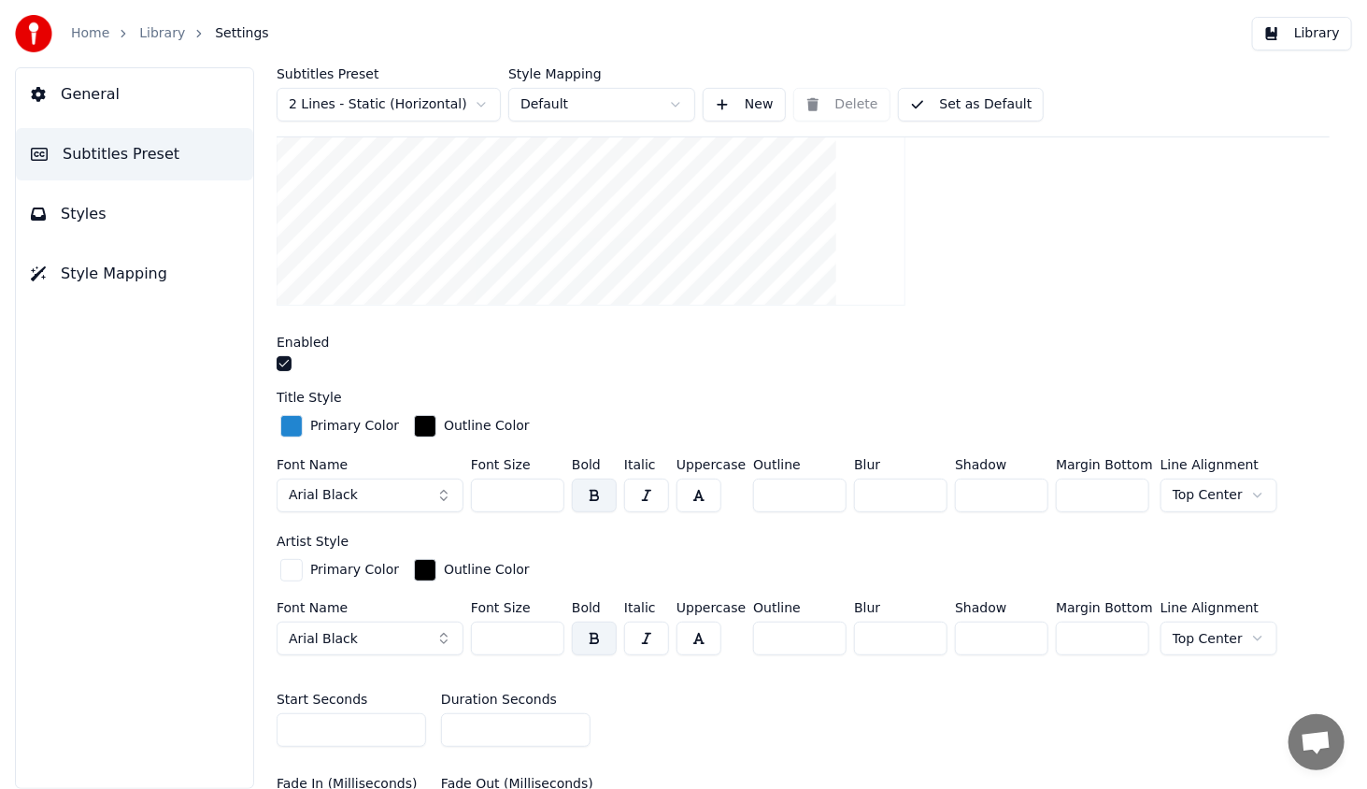
click at [822, 633] on input "**" at bounding box center [799, 638] width 93 height 34
type input "**"
click at [822, 633] on input "**" at bounding box center [799, 638] width 93 height 34
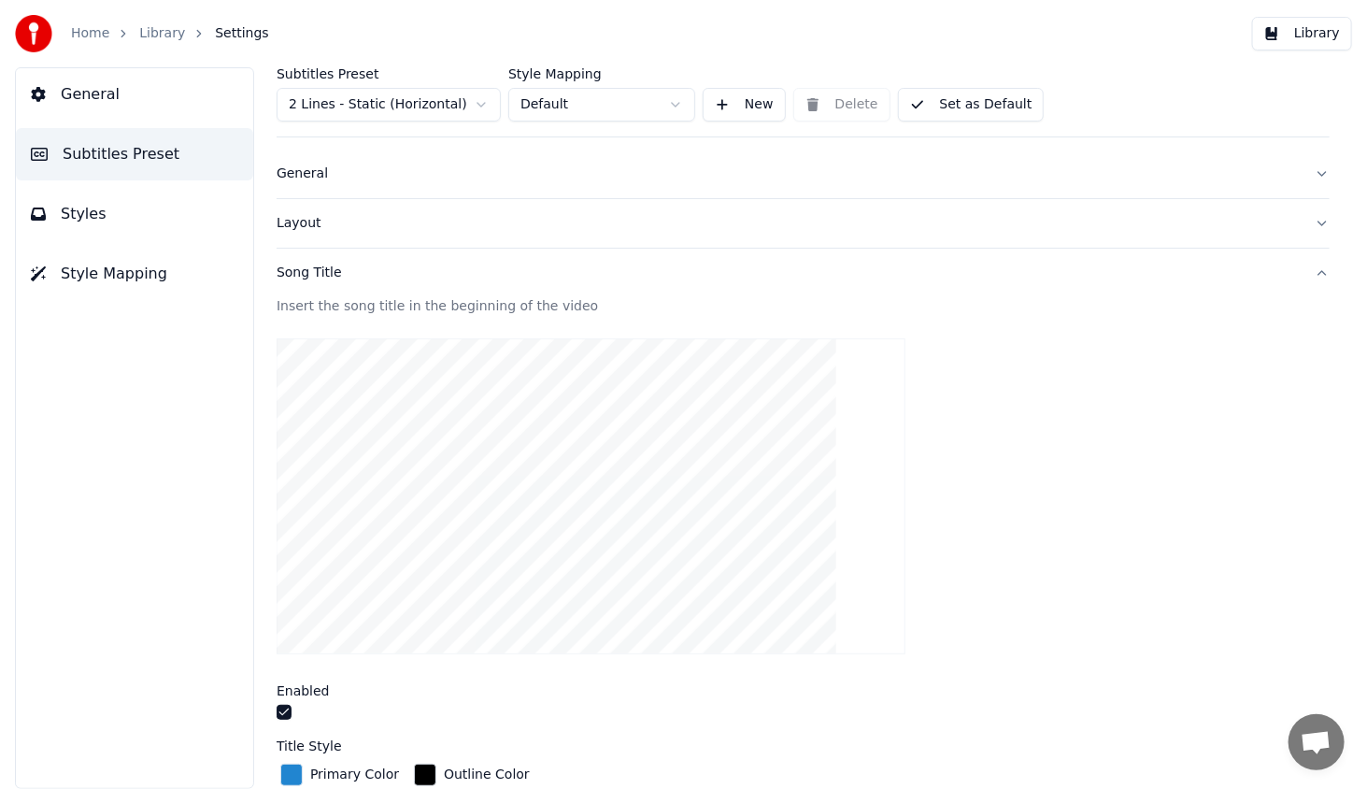
scroll to position [0, 0]
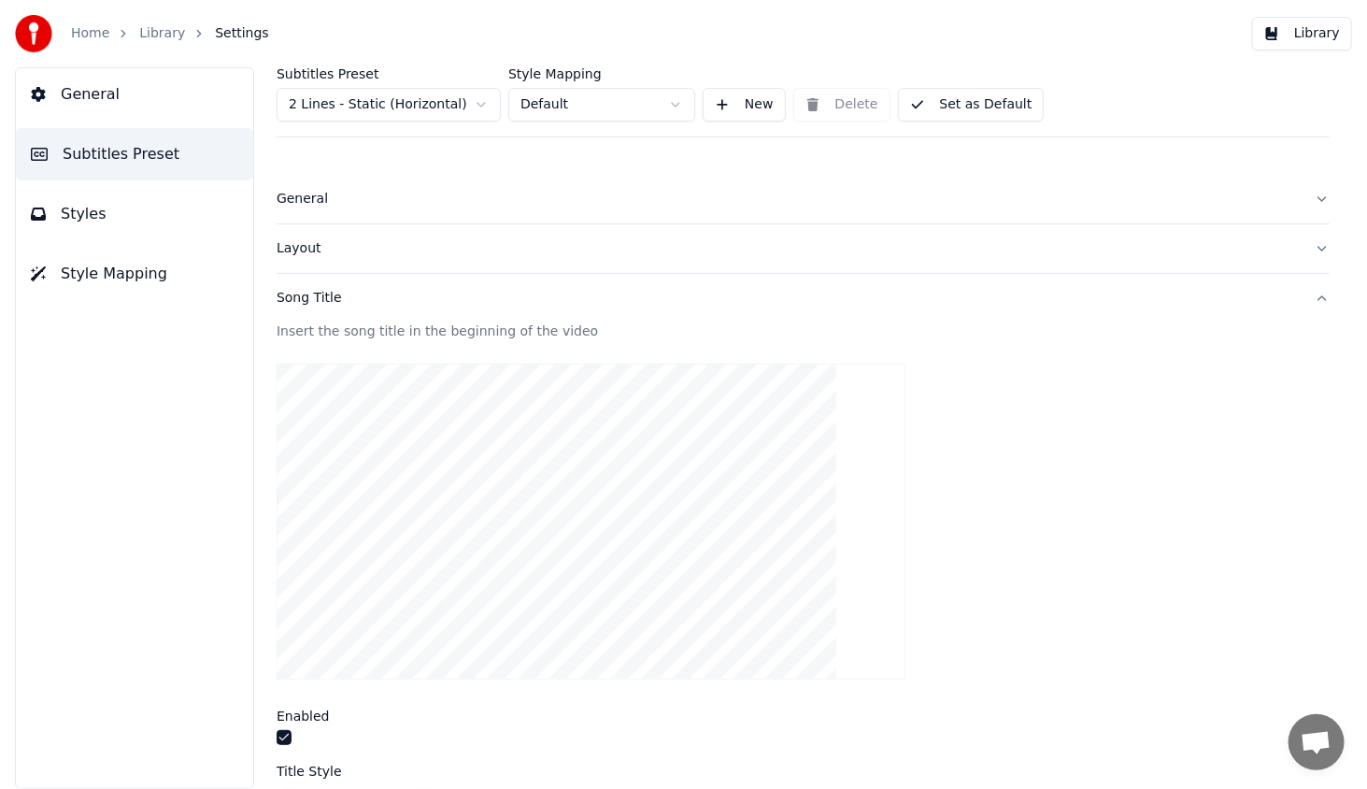
click at [1332, 42] on button "Library" at bounding box center [1302, 34] width 100 height 34
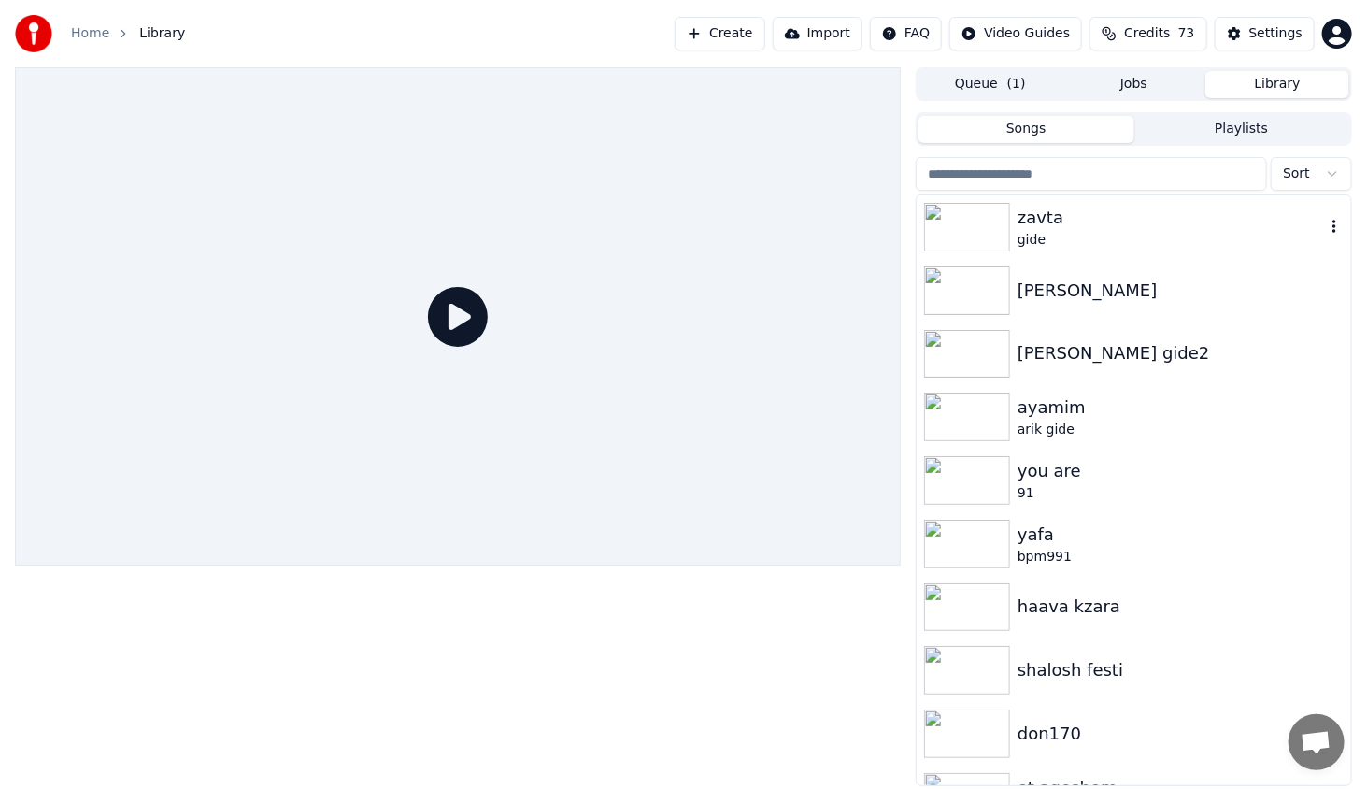
click at [988, 223] on img at bounding box center [967, 227] width 86 height 49
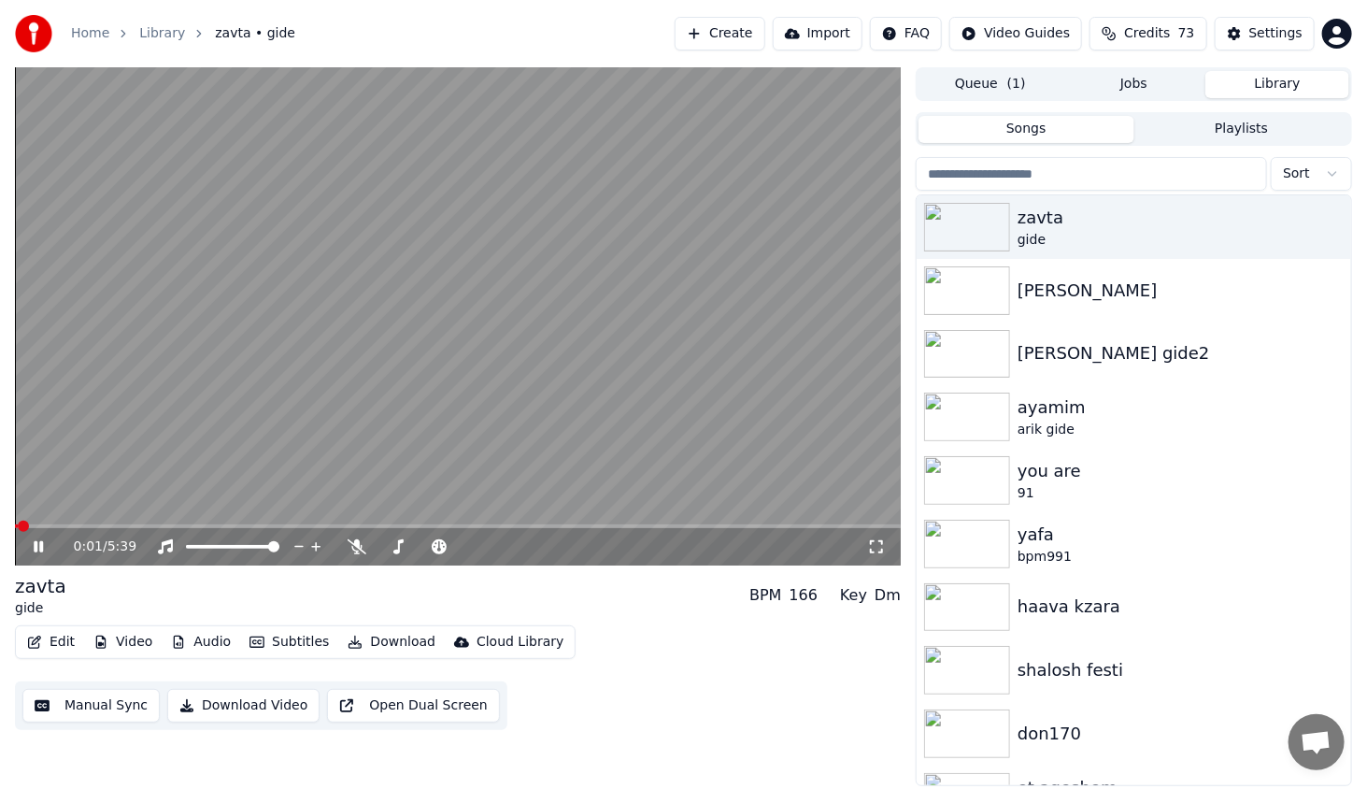
click at [135, 525] on span at bounding box center [458, 526] width 886 height 4
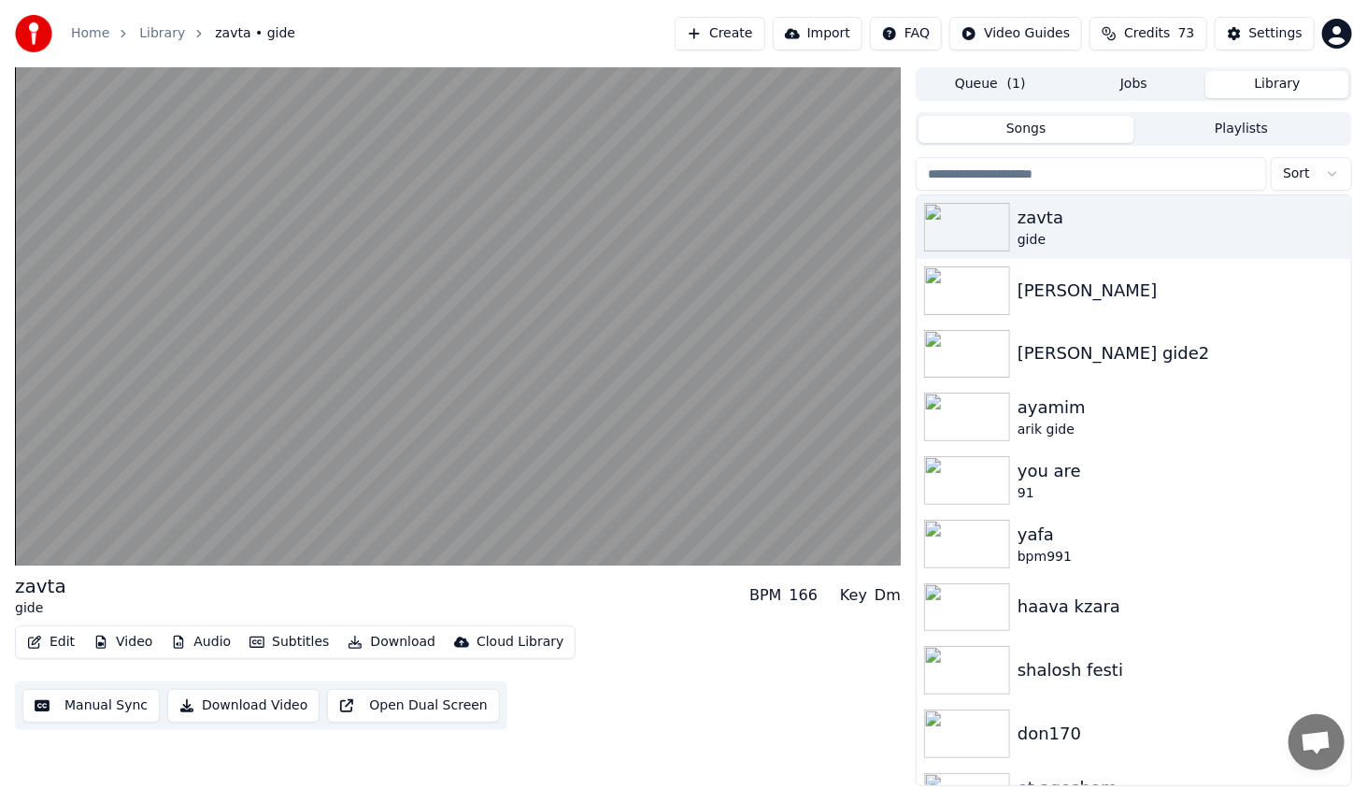
click at [31, 643] on icon "button" at bounding box center [34, 641] width 15 height 13
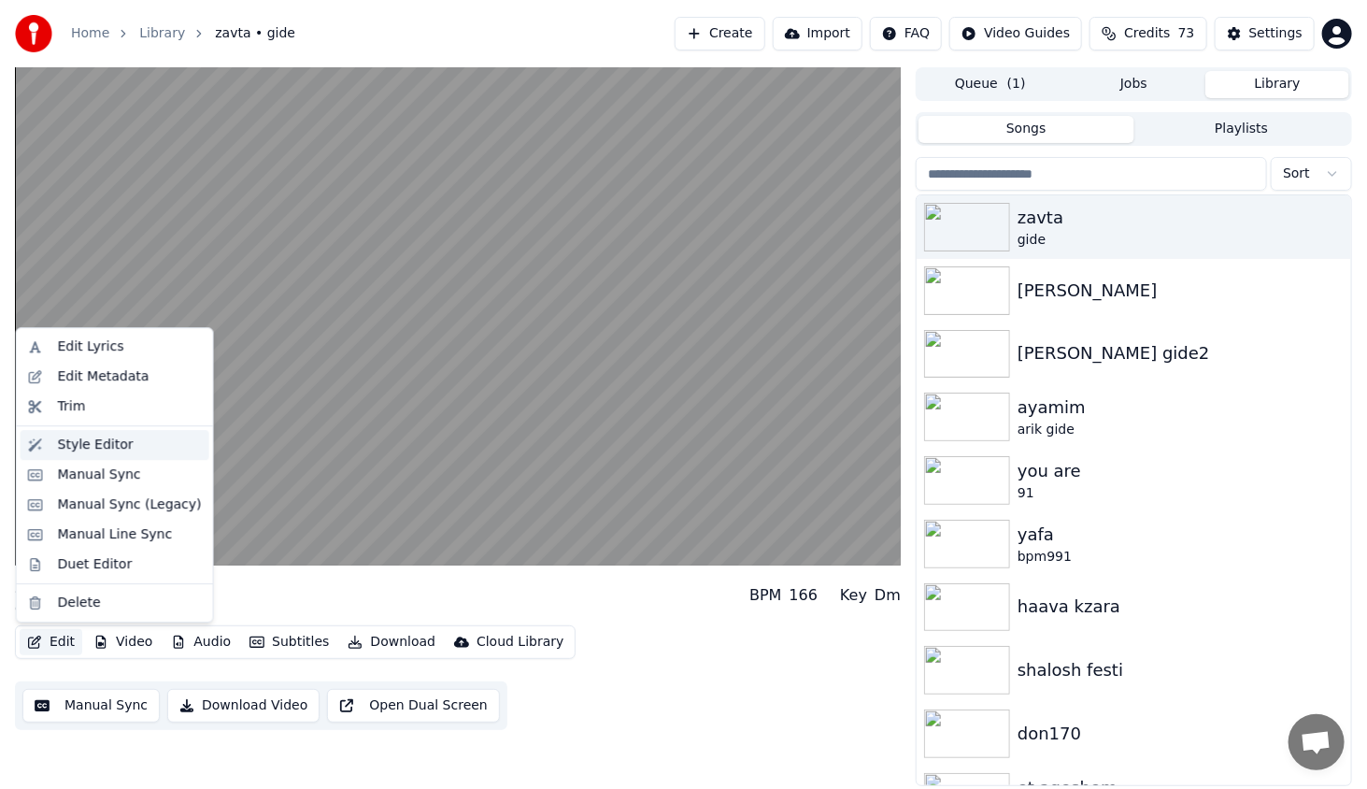
click at [79, 451] on div "Style Editor" at bounding box center [96, 444] width 76 height 19
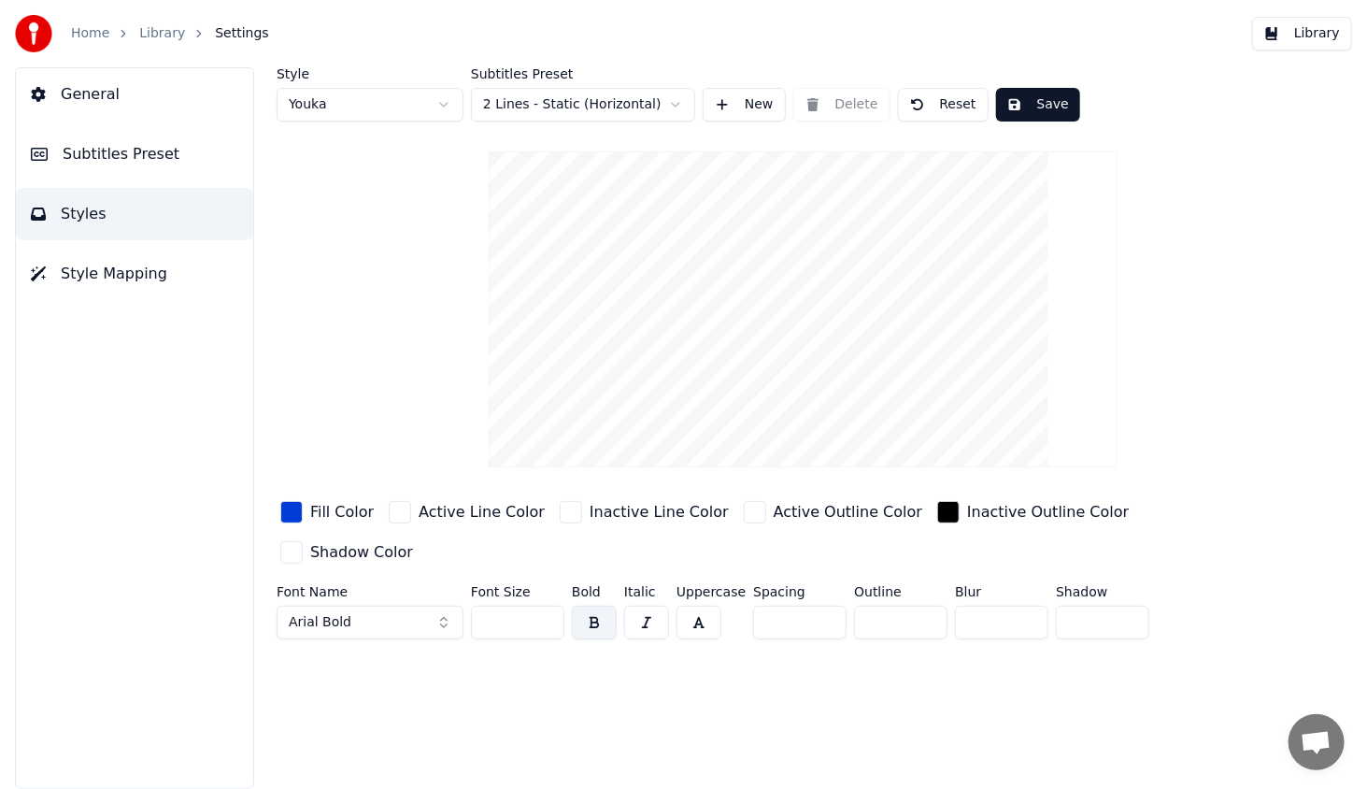
click at [354, 605] on button "Arial Bold" at bounding box center [370, 622] width 187 height 34
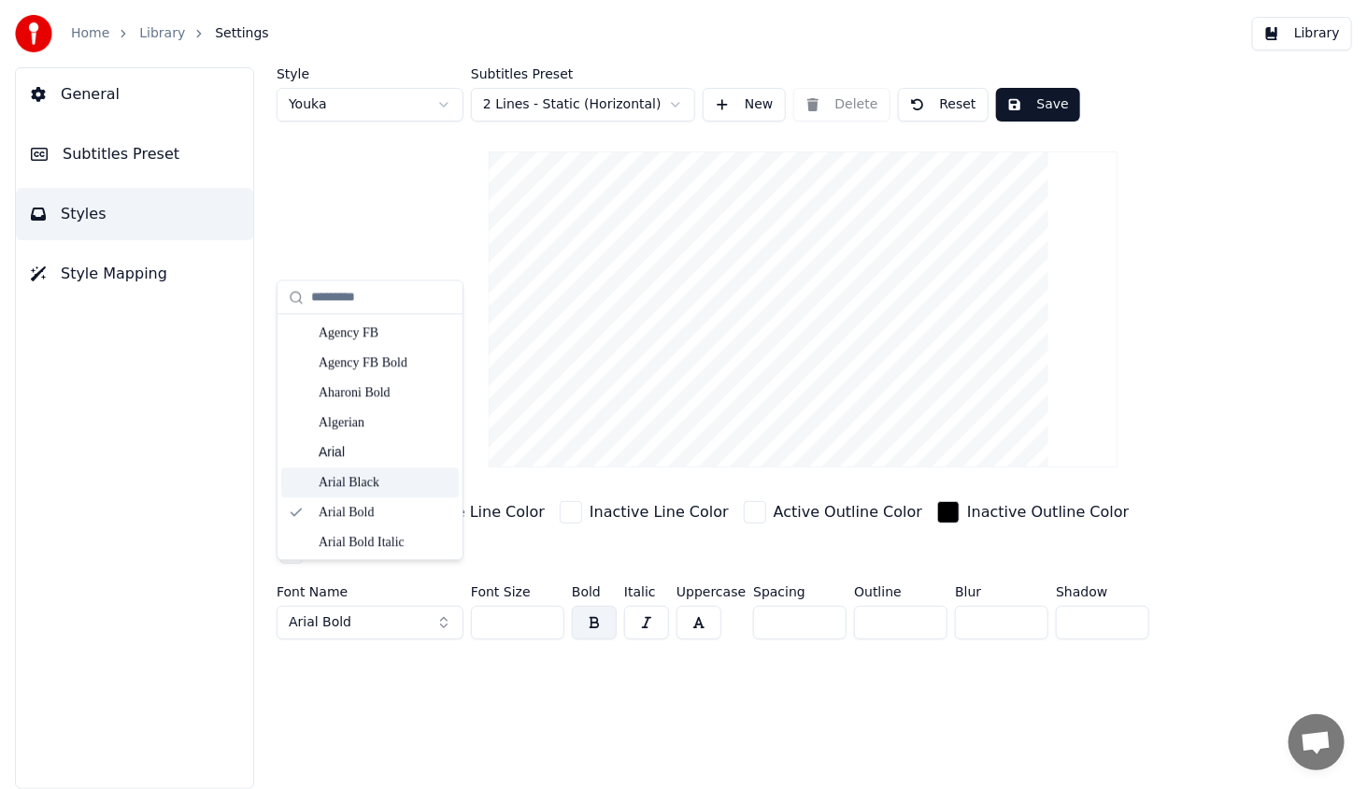
click at [358, 485] on div "Arial Black" at bounding box center [385, 482] width 133 height 19
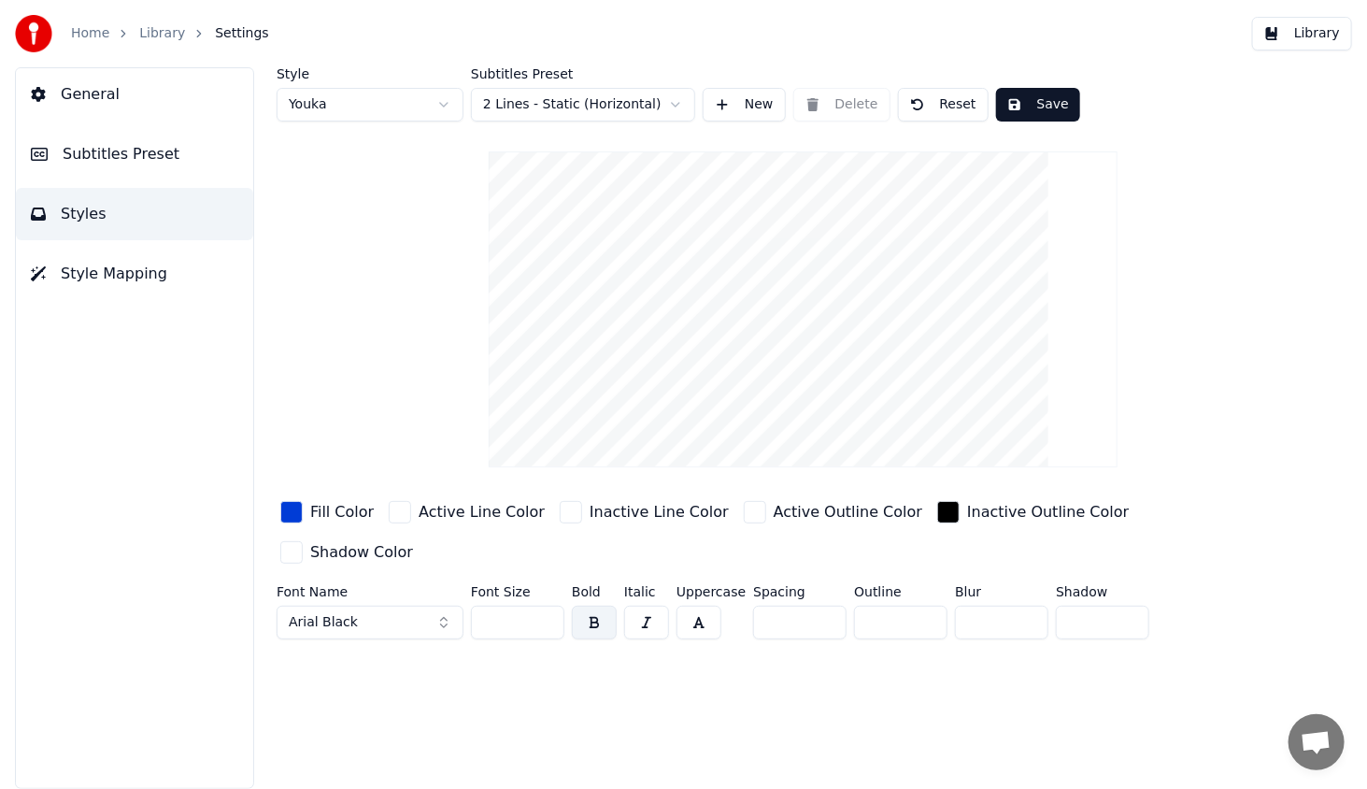
click at [549, 605] on input "***" at bounding box center [517, 622] width 93 height 34
type input "***"
click at [549, 605] on input "***" at bounding box center [517, 622] width 93 height 34
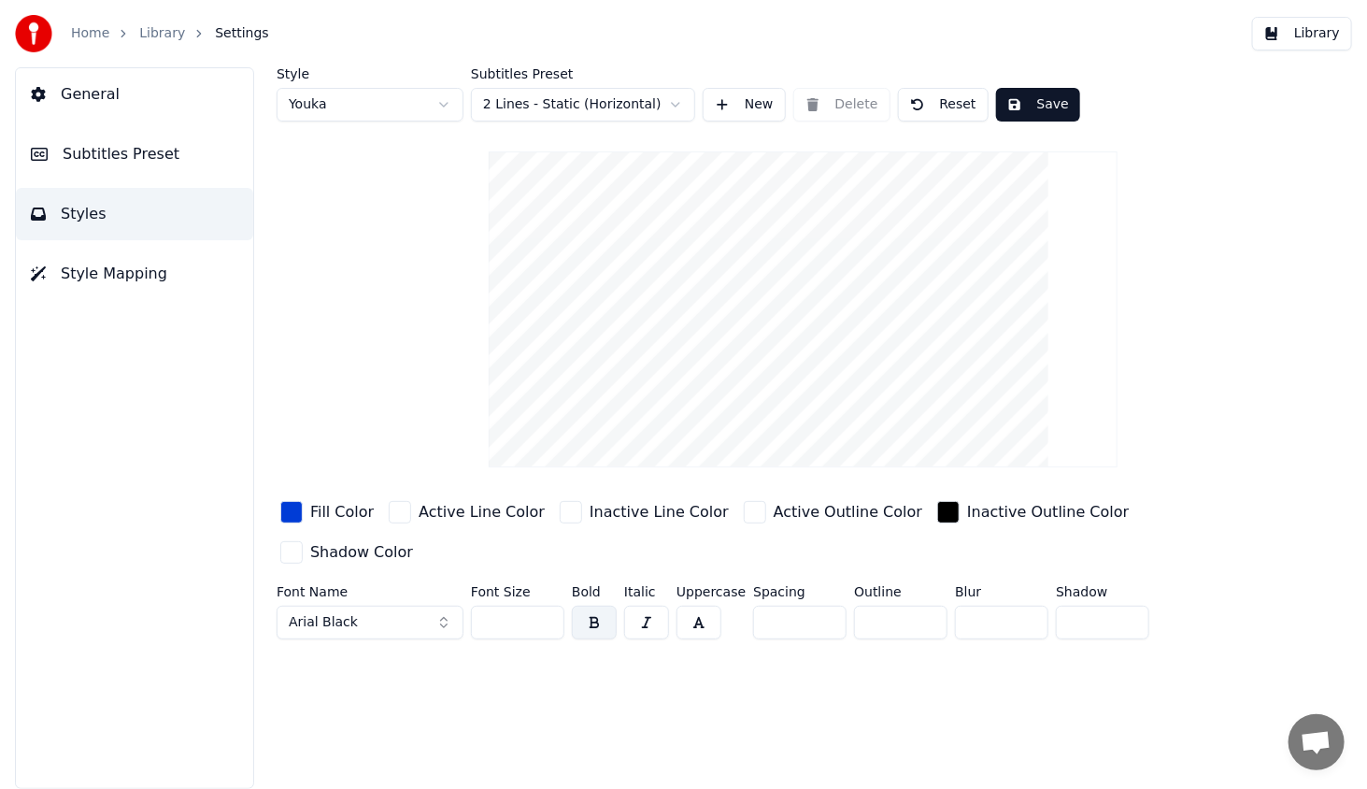
click at [1035, 99] on button "Save" at bounding box center [1038, 105] width 84 height 34
click at [1324, 36] on button "Library" at bounding box center [1302, 34] width 100 height 34
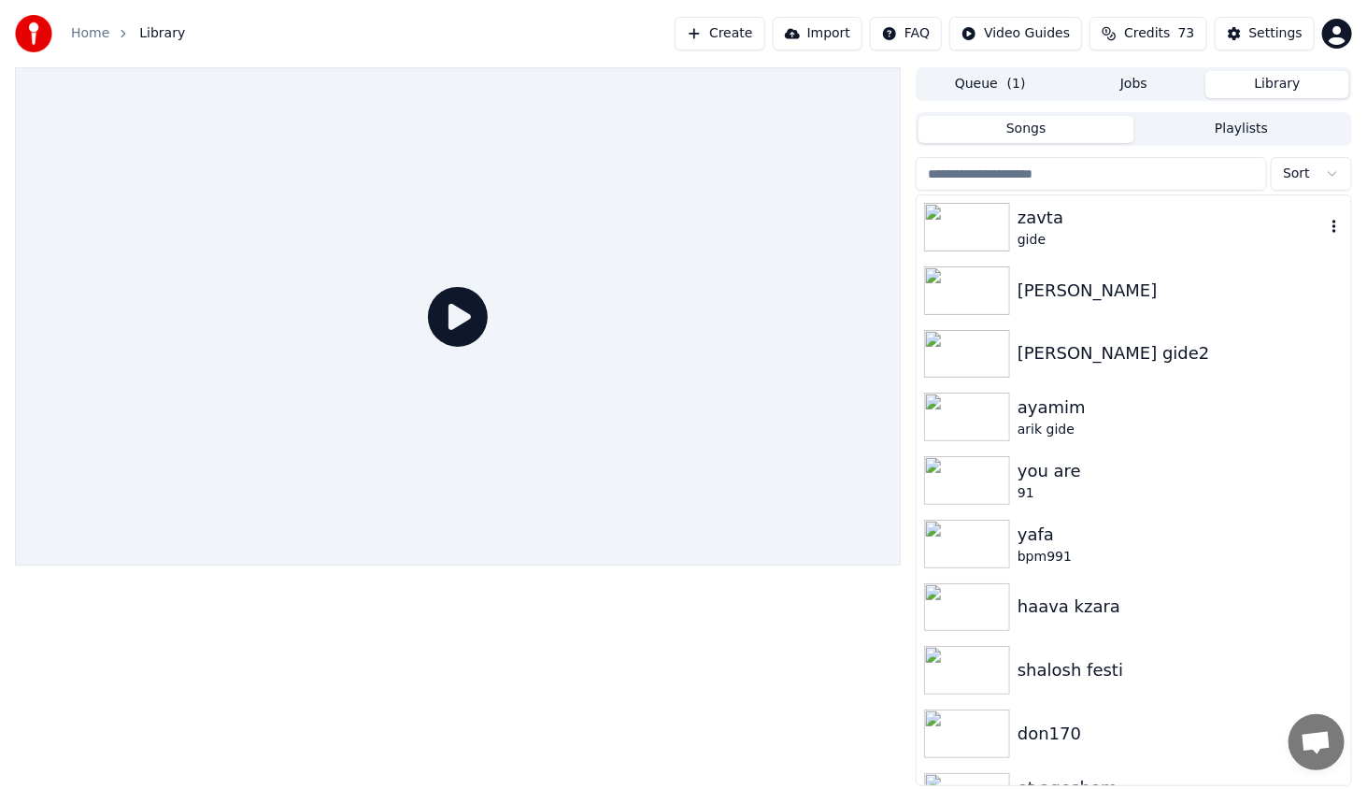
click at [968, 206] on img at bounding box center [967, 227] width 86 height 49
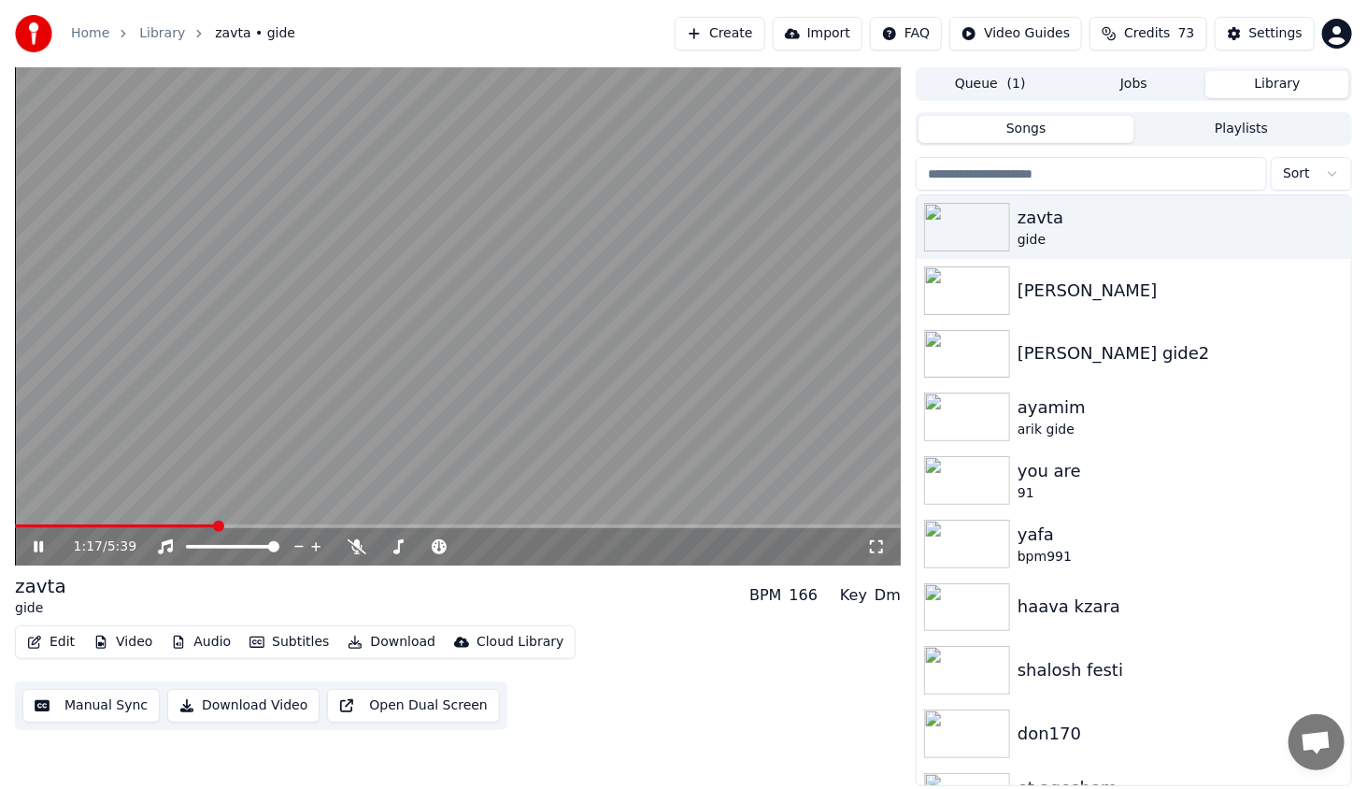
click at [217, 525] on span at bounding box center [458, 526] width 886 height 4
click at [27, 547] on div "1:25 / 5:39" at bounding box center [457, 546] width 871 height 19
click at [35, 549] on icon at bounding box center [38, 546] width 9 height 11
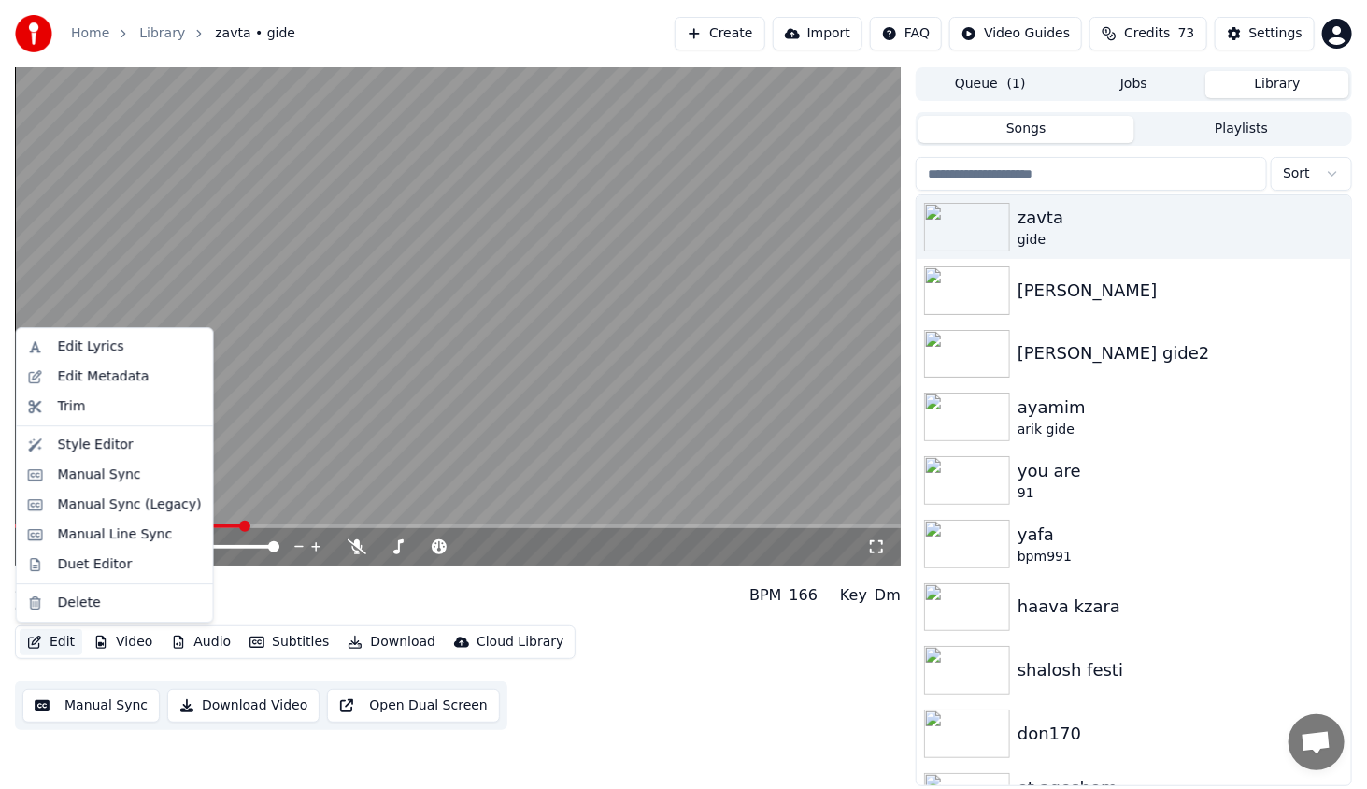
click at [66, 635] on button "Edit" at bounding box center [51, 642] width 63 height 26
click at [95, 443] on div "Style Editor" at bounding box center [96, 444] width 76 height 19
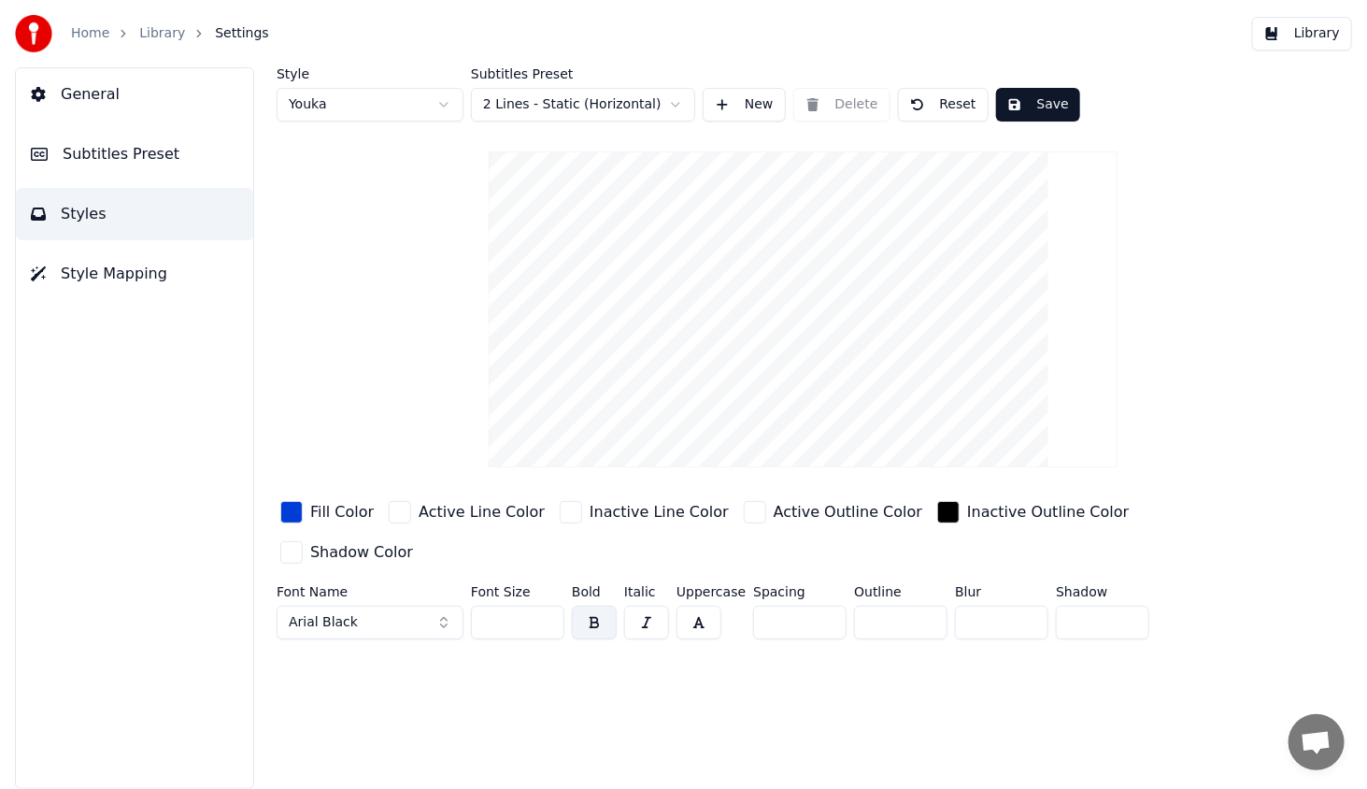
click at [121, 151] on span "Subtitles Preset" at bounding box center [121, 154] width 117 height 22
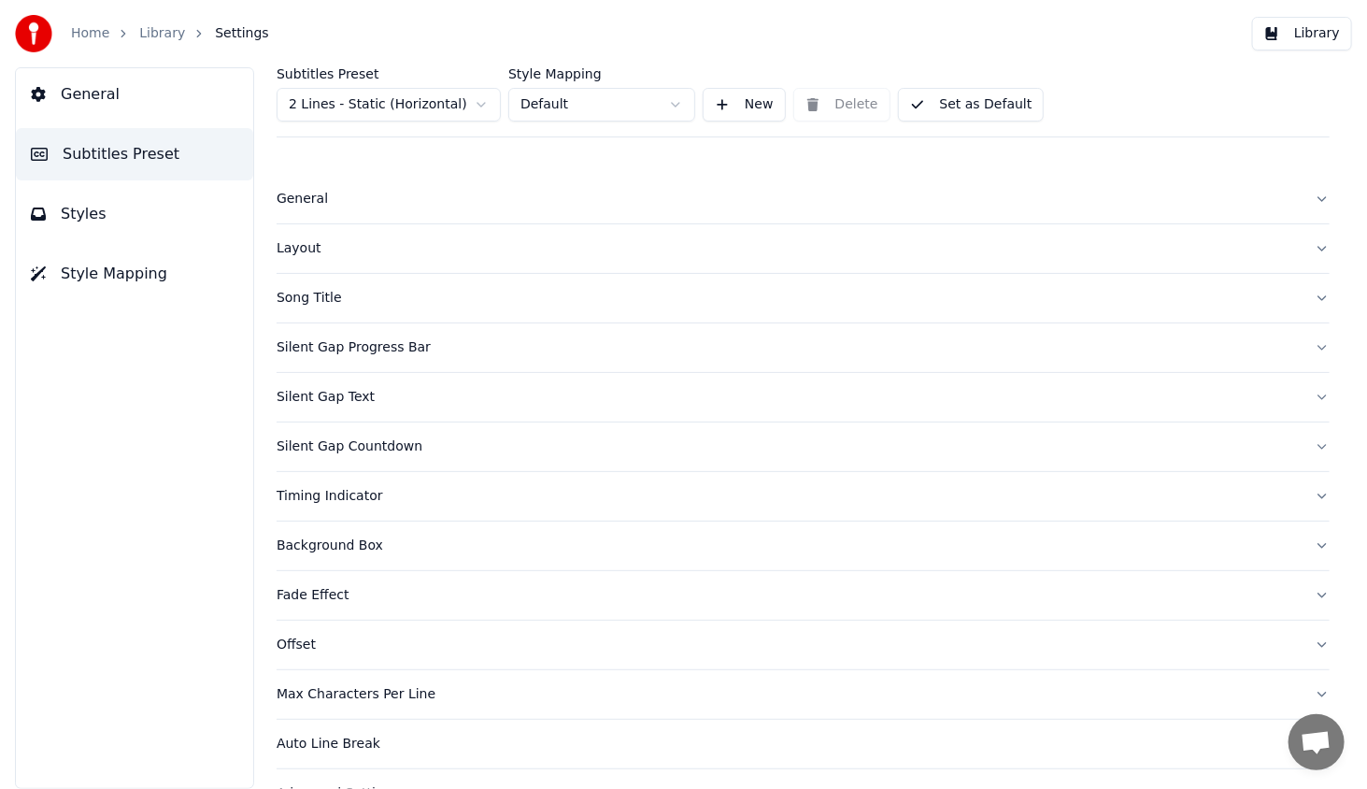
click at [311, 199] on div "General" at bounding box center [788, 199] width 1023 height 19
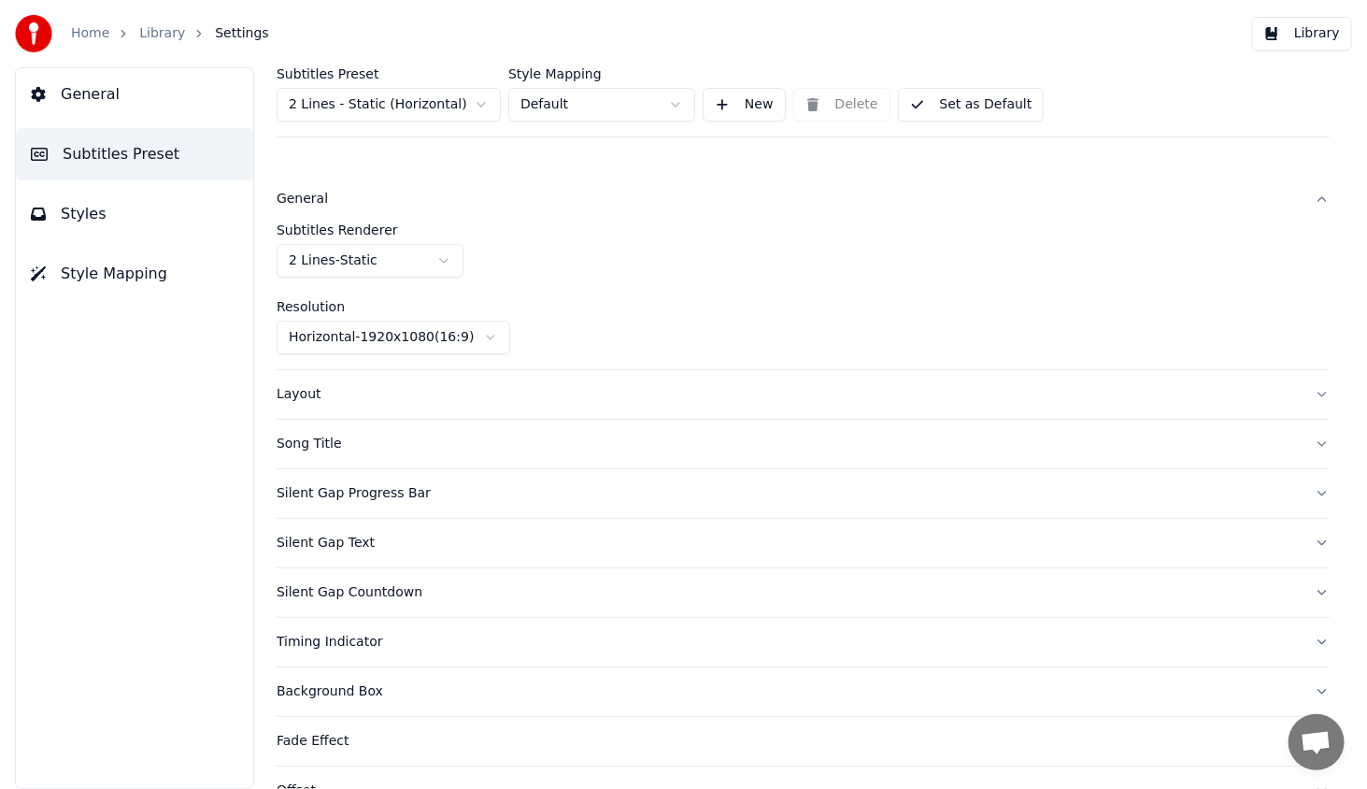
click at [306, 393] on div "Layout" at bounding box center [788, 394] width 1023 height 19
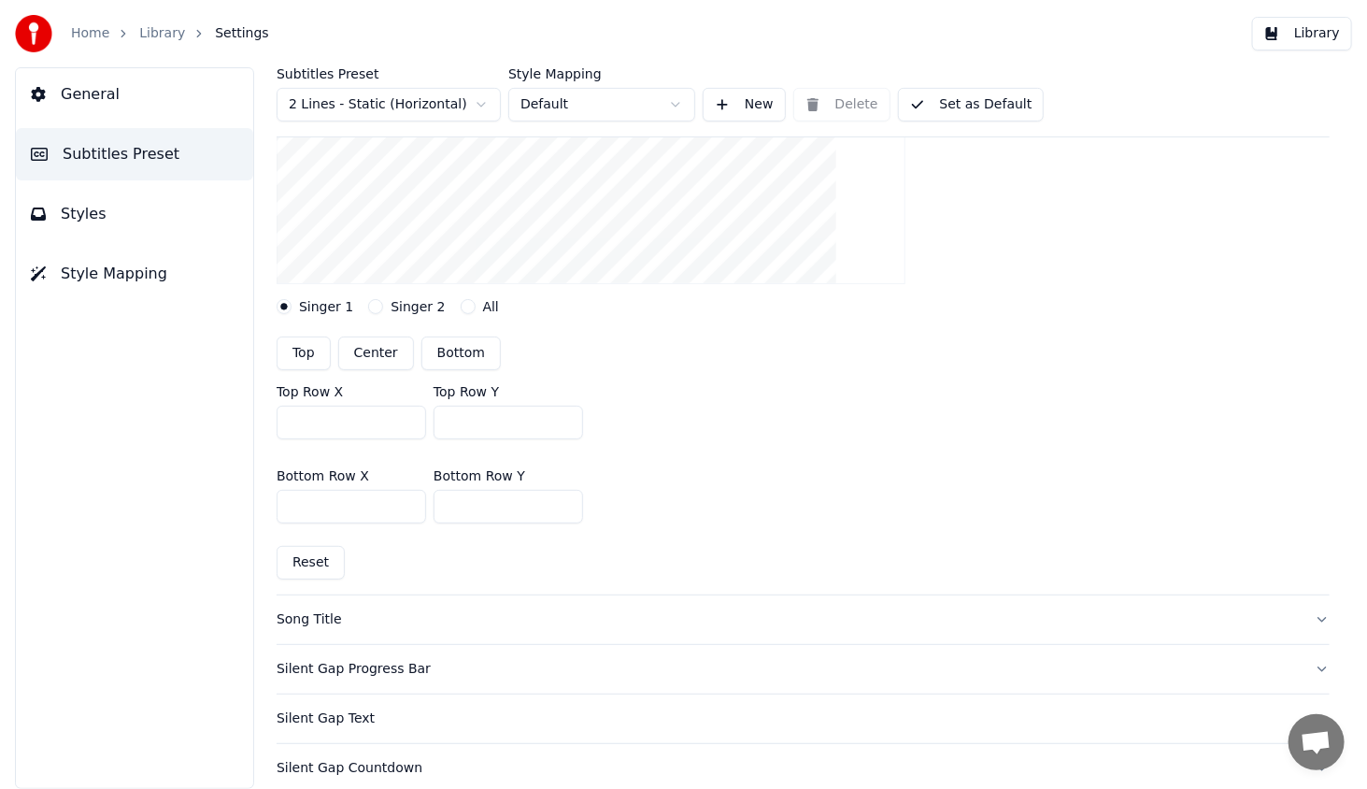
scroll to position [374, 0]
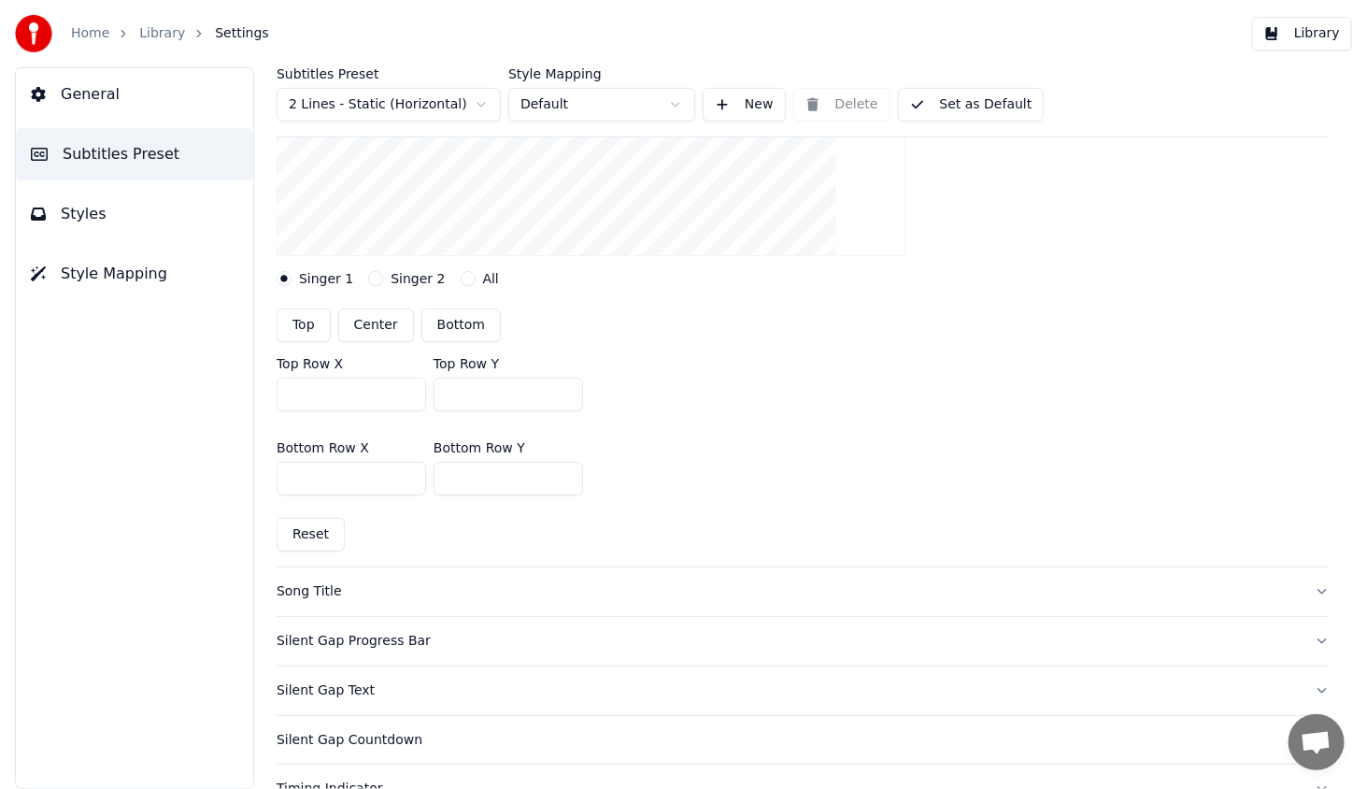
click at [82, 213] on span "Styles" at bounding box center [84, 214] width 46 height 22
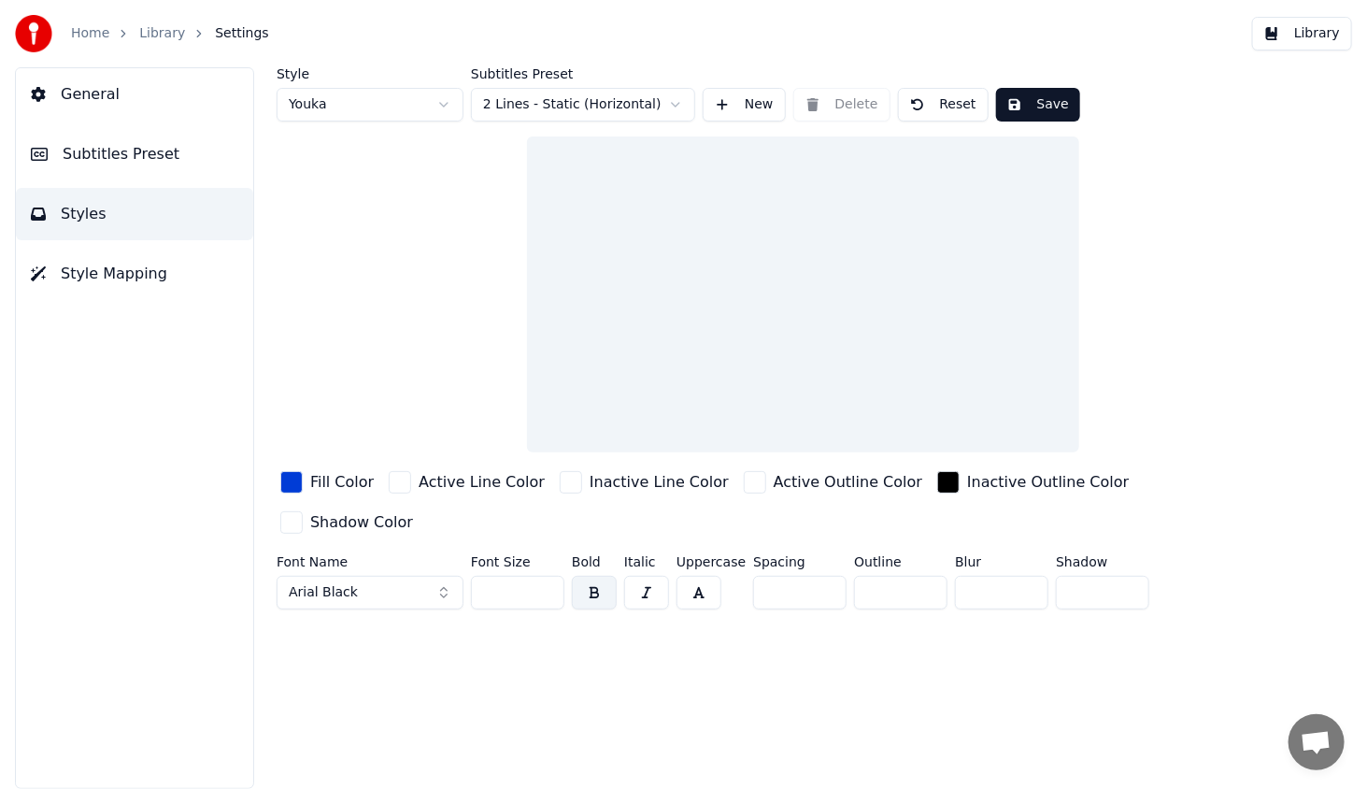
scroll to position [0, 0]
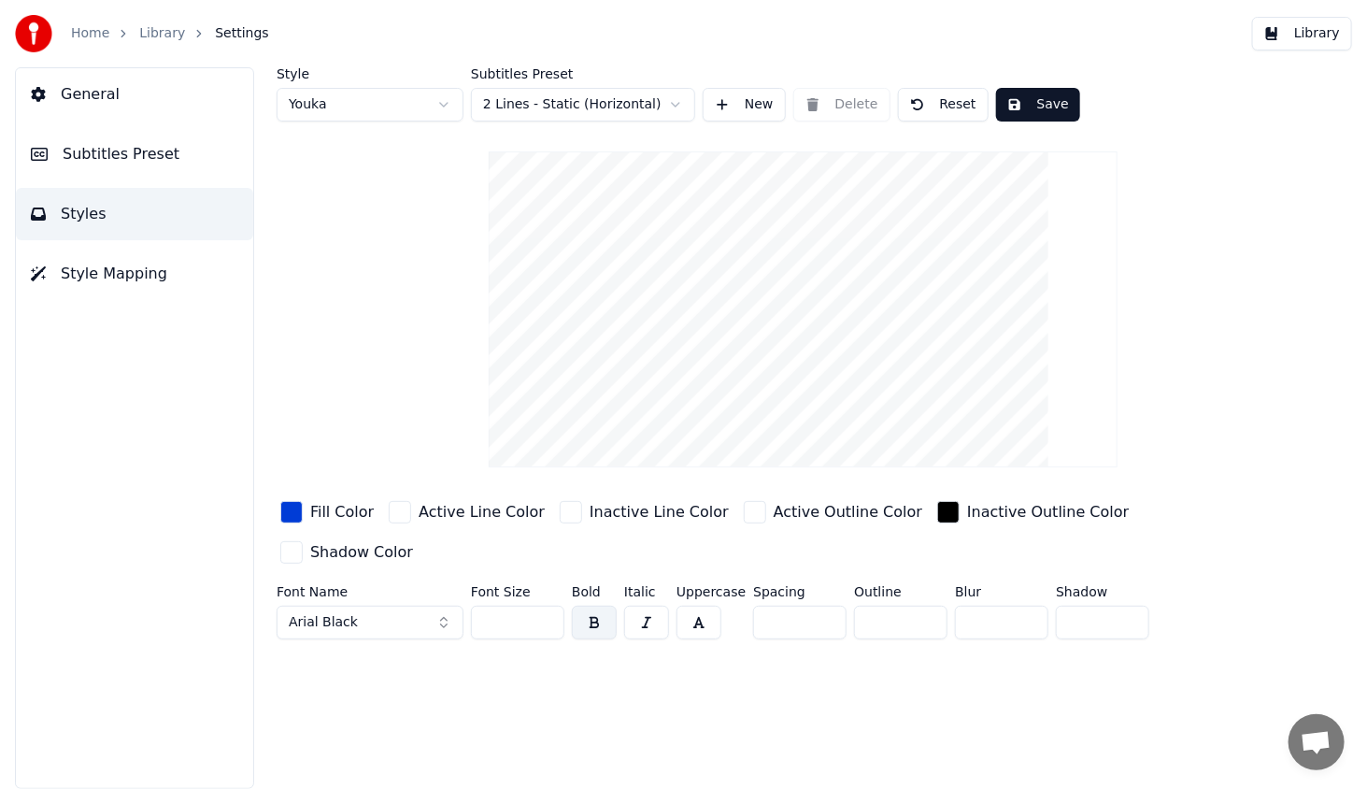
click at [920, 605] on input "*" at bounding box center [900, 622] width 93 height 34
click at [923, 605] on input "*" at bounding box center [900, 622] width 93 height 34
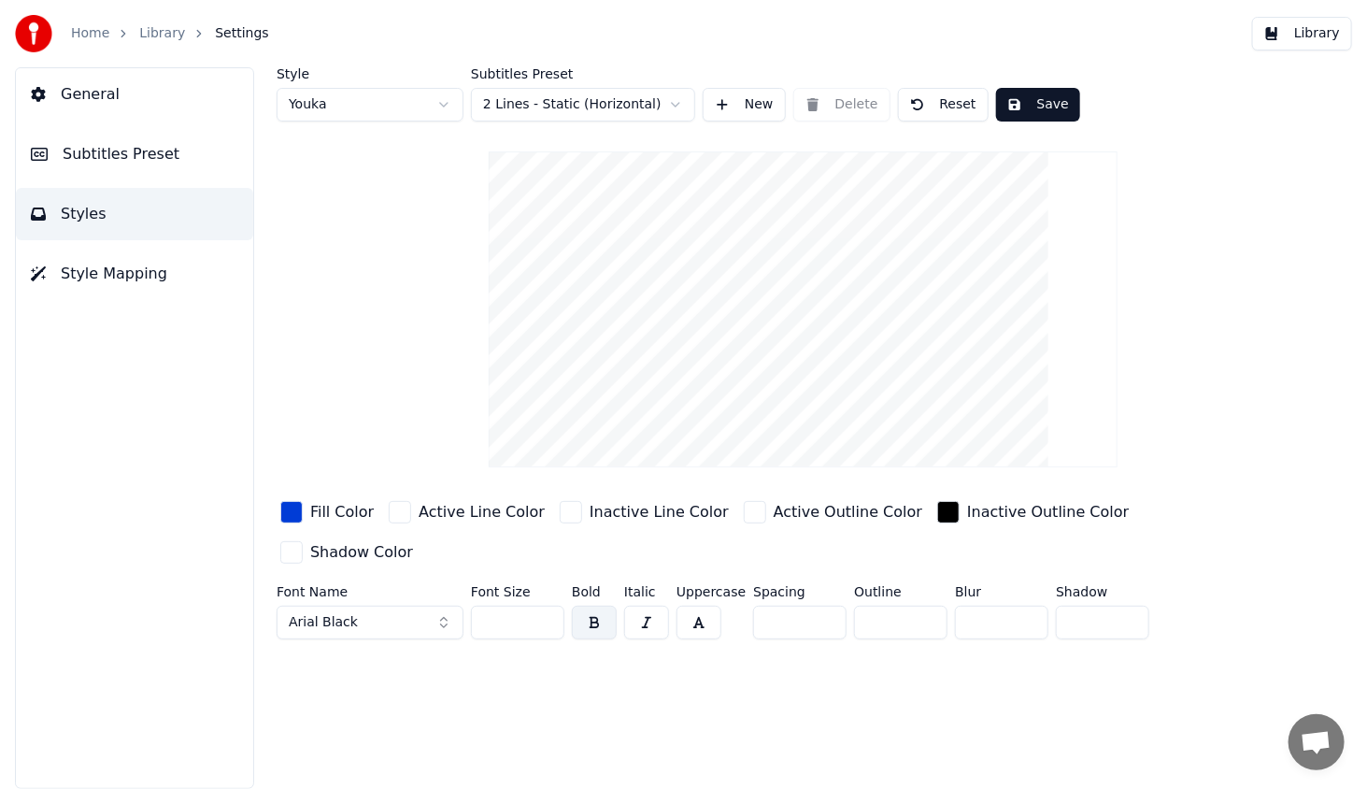
type input "*"
click at [923, 605] on input "*" at bounding box center [900, 622] width 93 height 34
click at [939, 618] on div "Style Youka Subtitles Preset 2 Lines - Static (Horizontal) New Delete Reset Sav…" at bounding box center [803, 427] width 1128 height 721
click at [59, 159] on button "Subtitles Preset" at bounding box center [134, 154] width 237 height 52
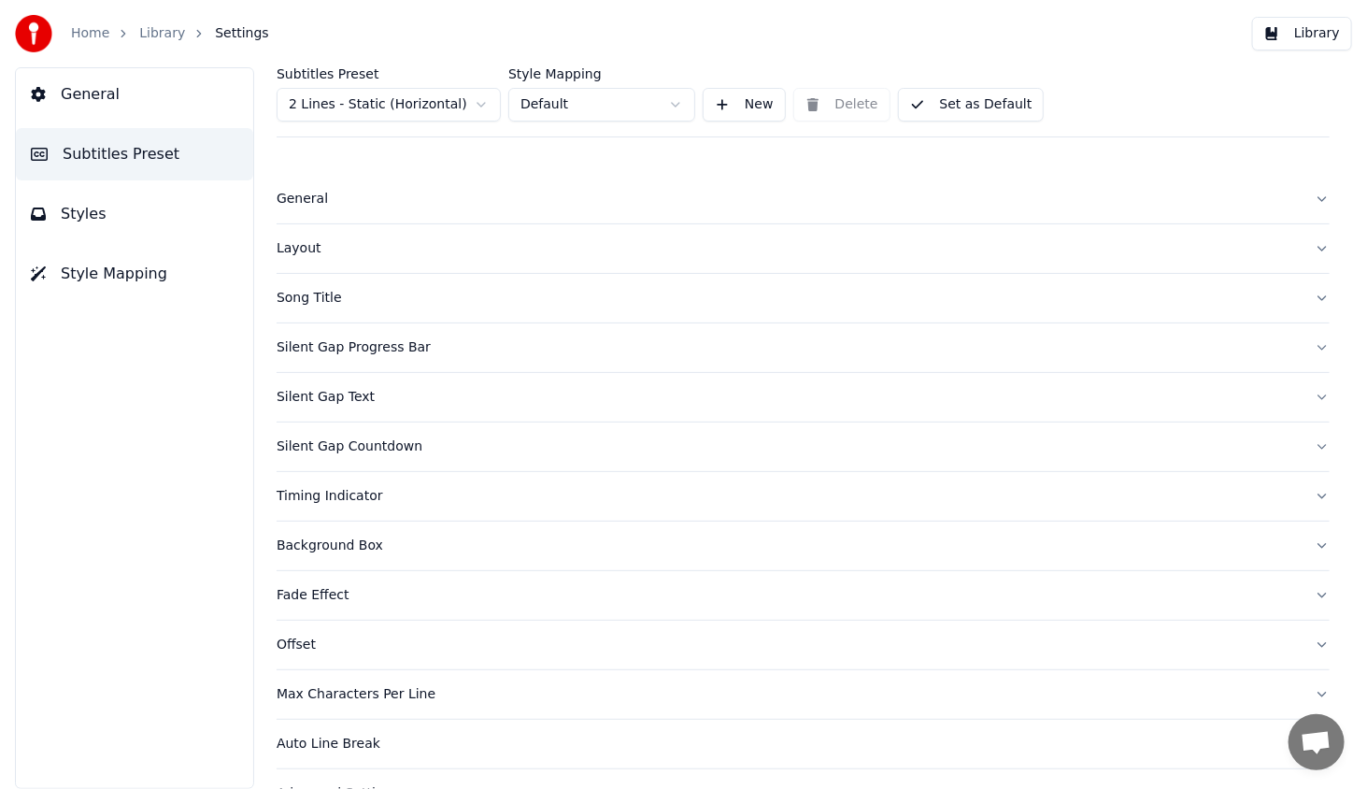
click at [300, 253] on div "Layout" at bounding box center [788, 248] width 1023 height 19
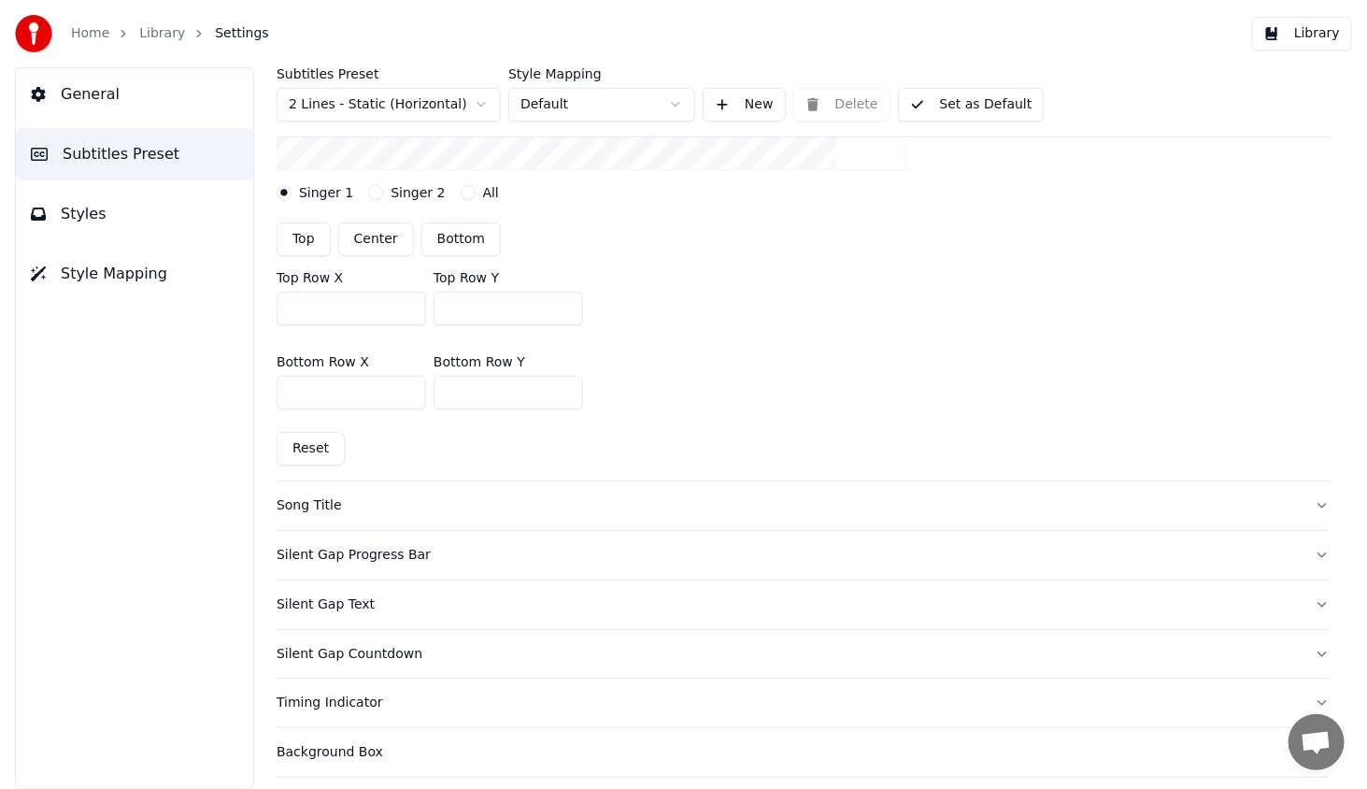
scroll to position [467, 0]
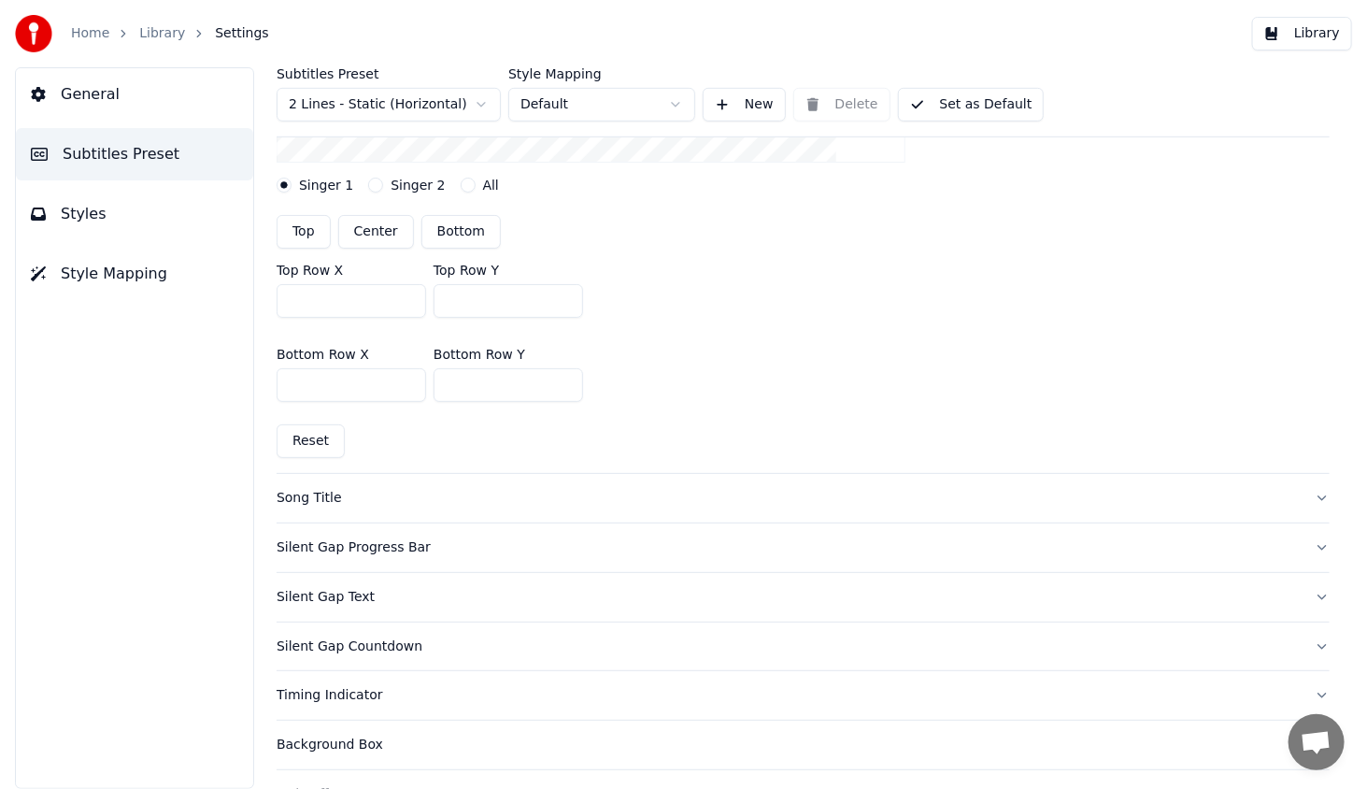
click at [316, 493] on div "Song Title" at bounding box center [788, 498] width 1023 height 19
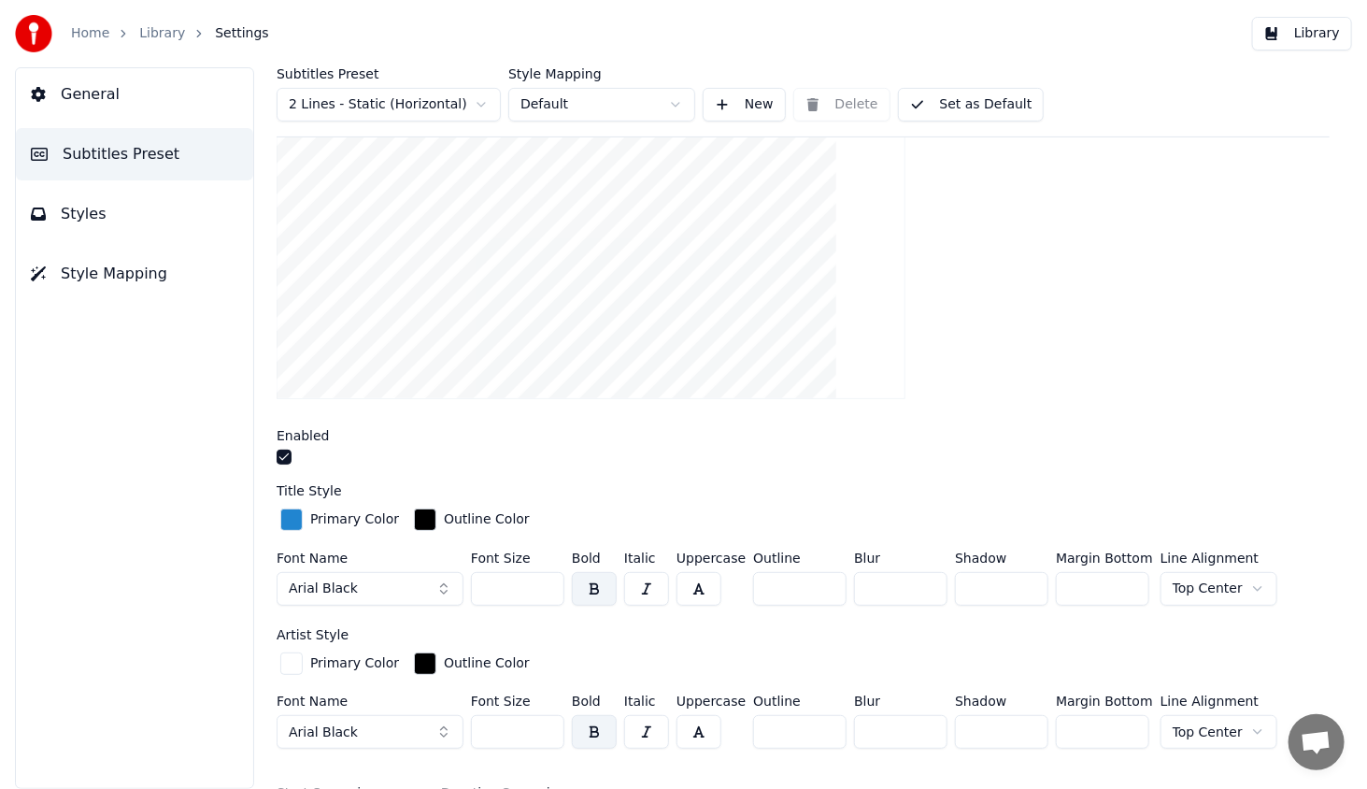
scroll to position [374, 0]
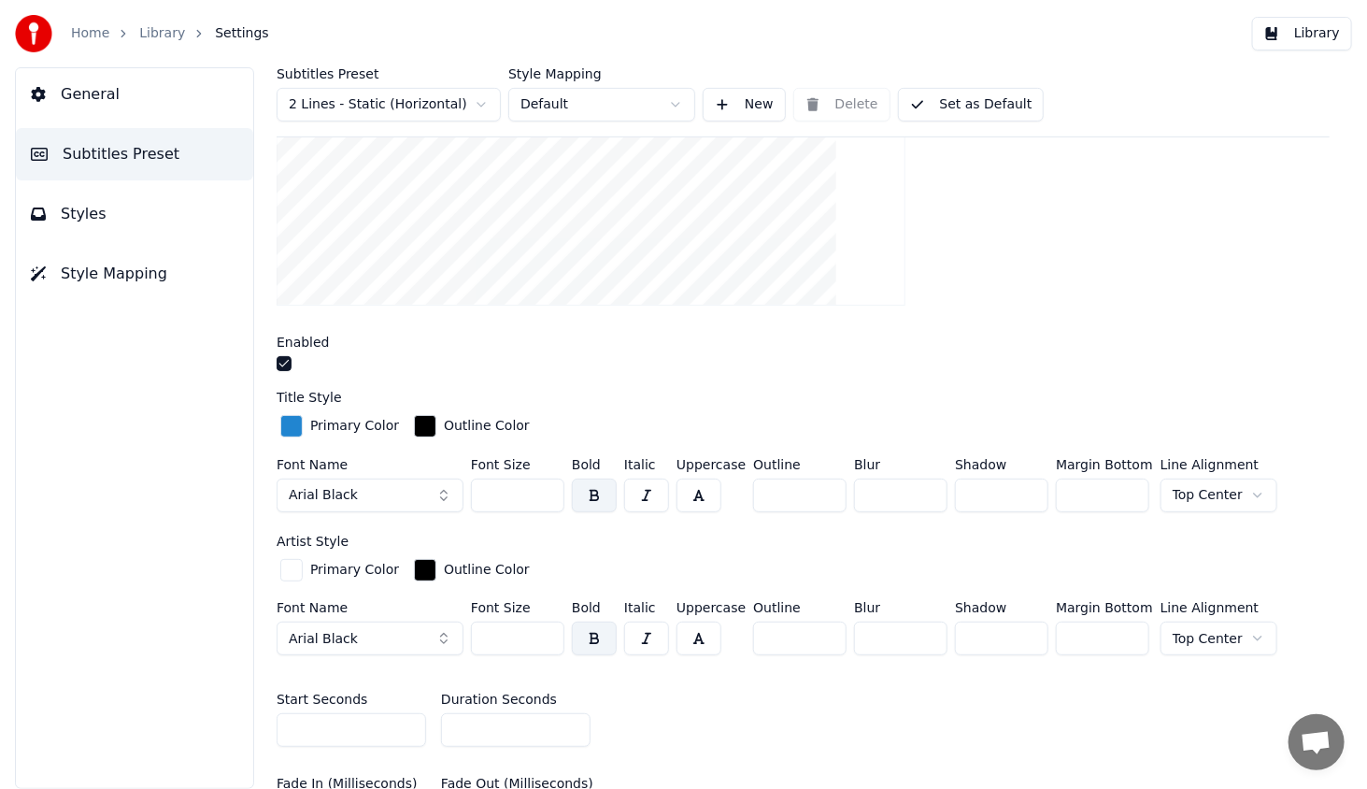
click at [822, 484] on input "**" at bounding box center [799, 495] width 93 height 34
type input "**"
click at [822, 484] on input "**" at bounding box center [799, 495] width 93 height 34
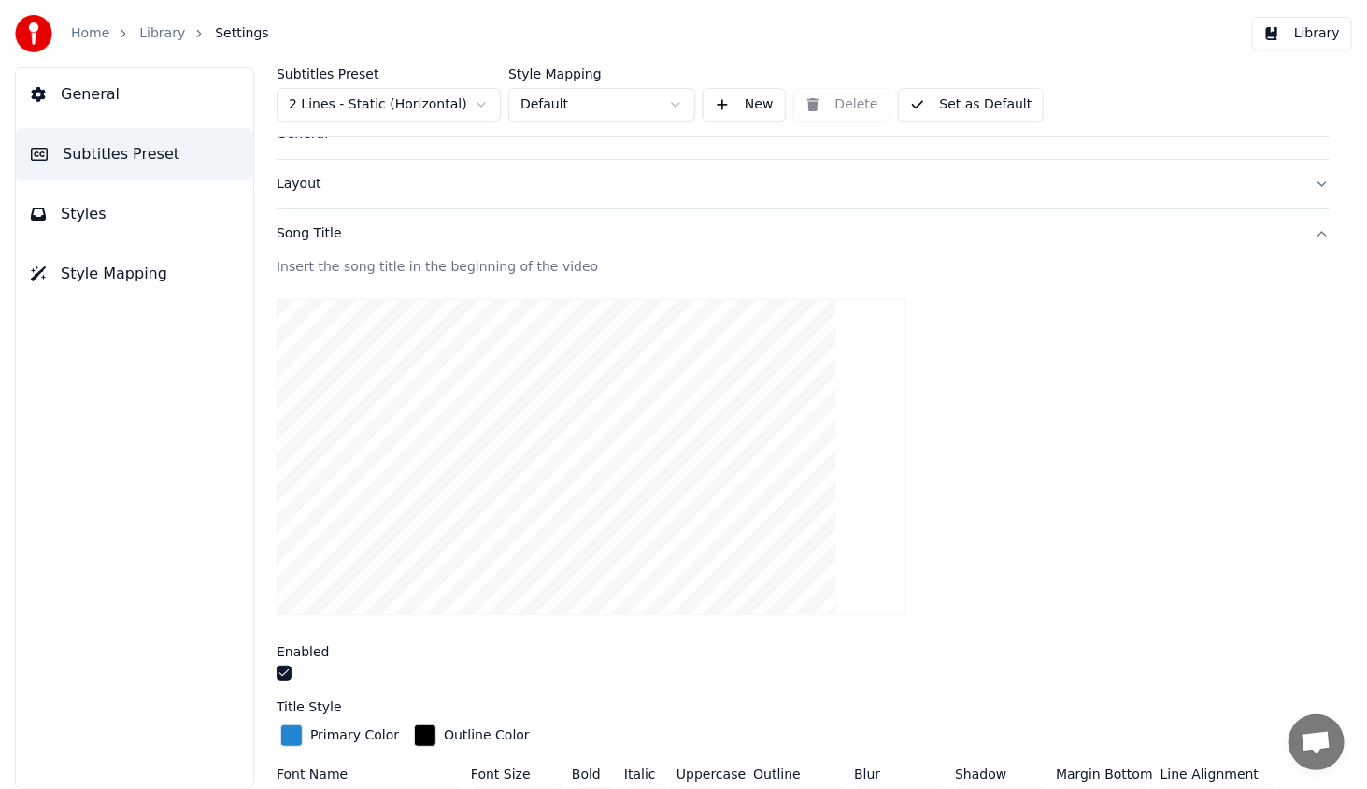
scroll to position [0, 0]
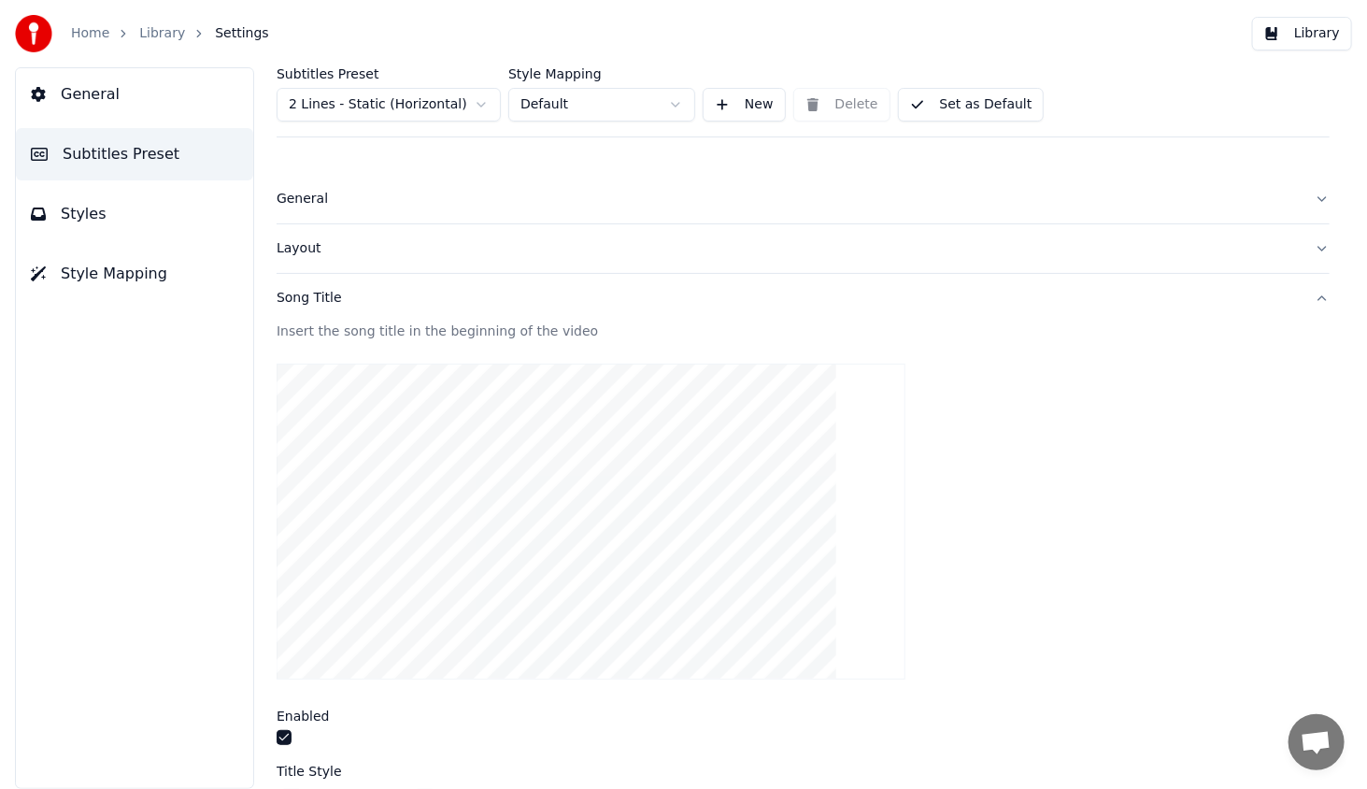
click at [1291, 36] on button "Library" at bounding box center [1302, 34] width 100 height 34
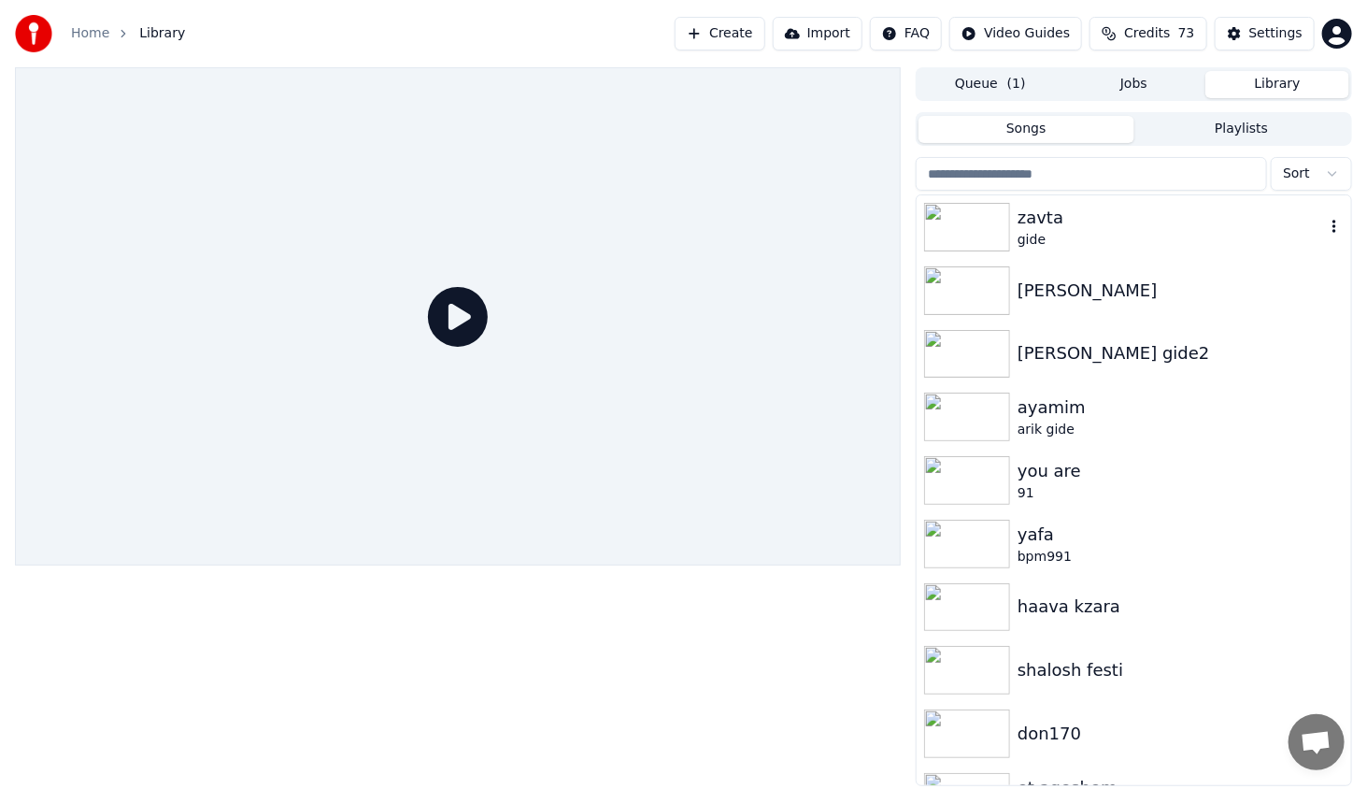
click at [974, 239] on img at bounding box center [967, 227] width 86 height 49
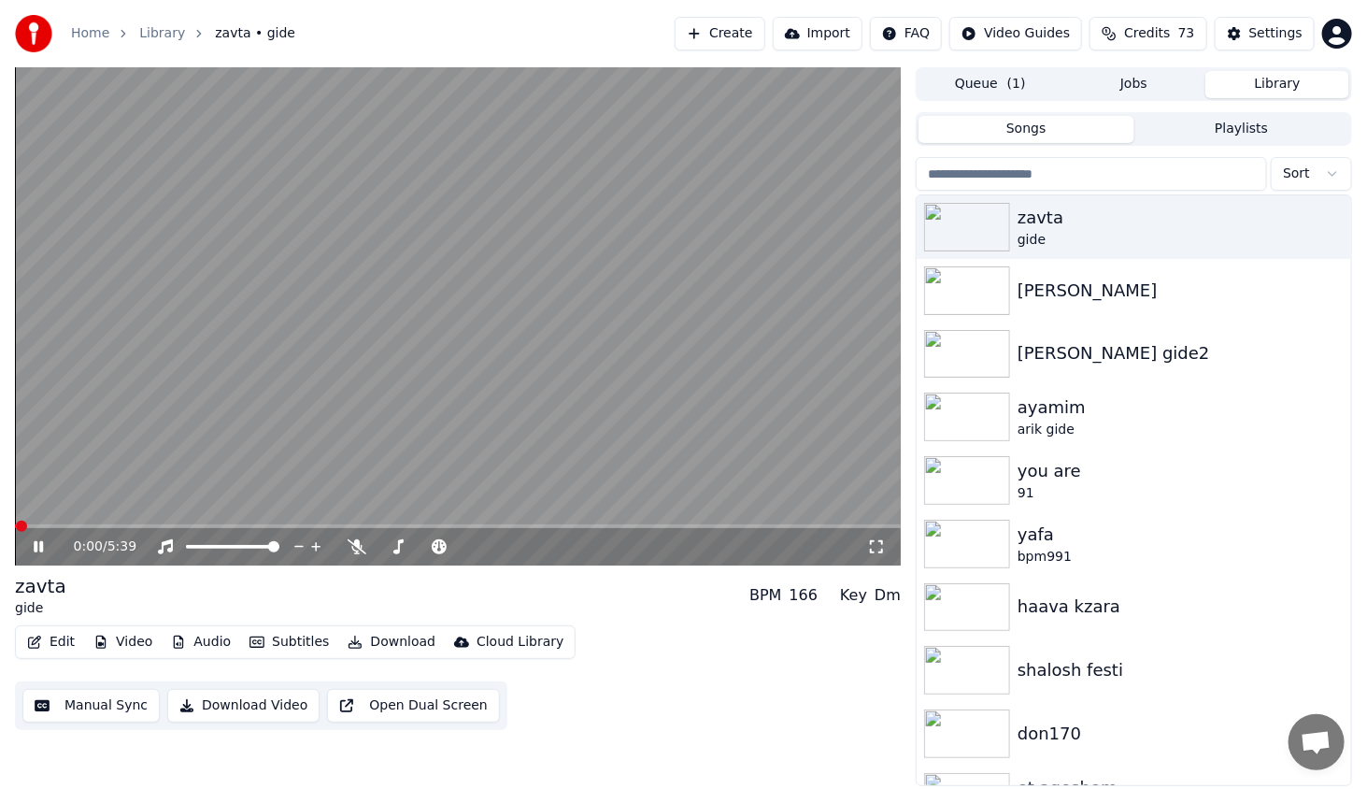
click at [133, 528] on span at bounding box center [458, 526] width 886 height 4
click at [60, 549] on icon at bounding box center [52, 546] width 44 height 15
click at [42, 637] on button "Edit" at bounding box center [51, 642] width 63 height 26
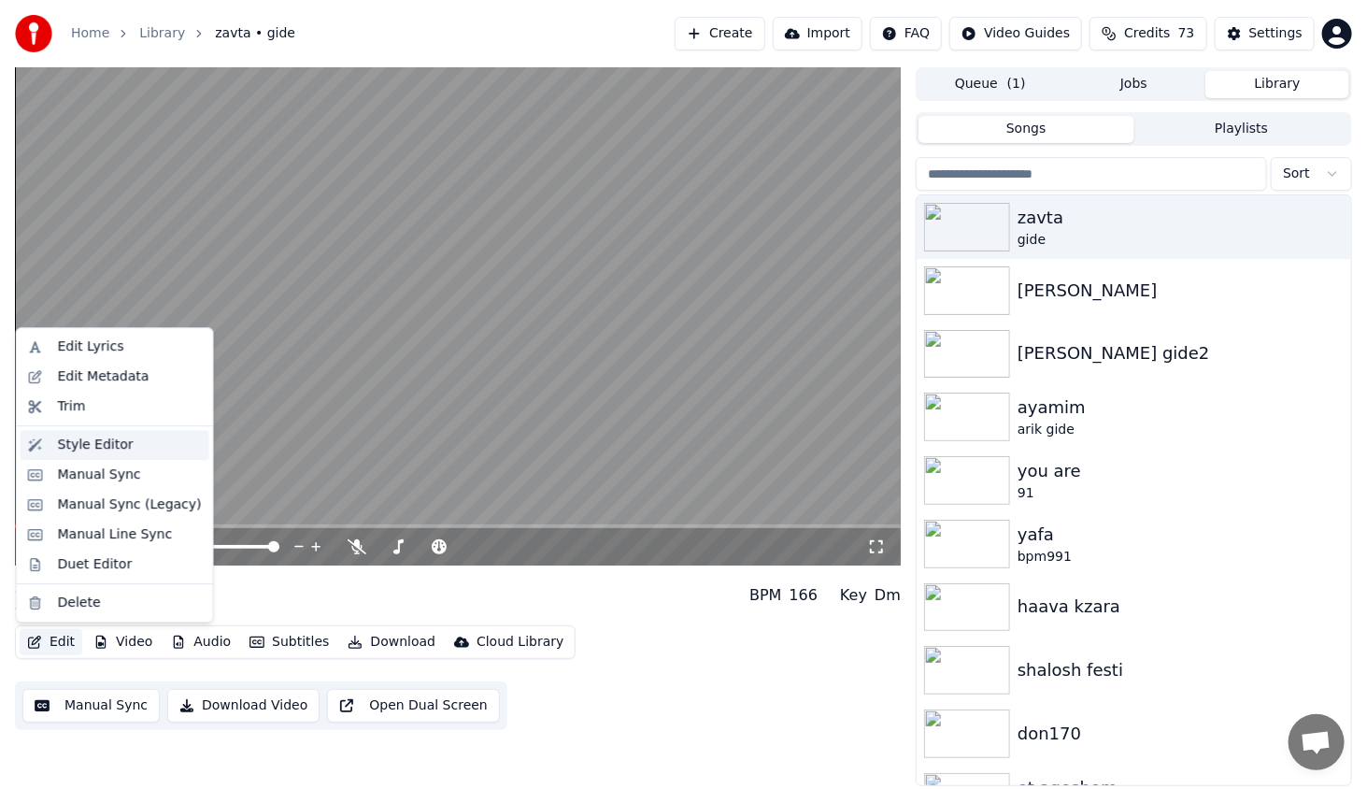
click at [72, 440] on div "Style Editor" at bounding box center [96, 444] width 76 height 19
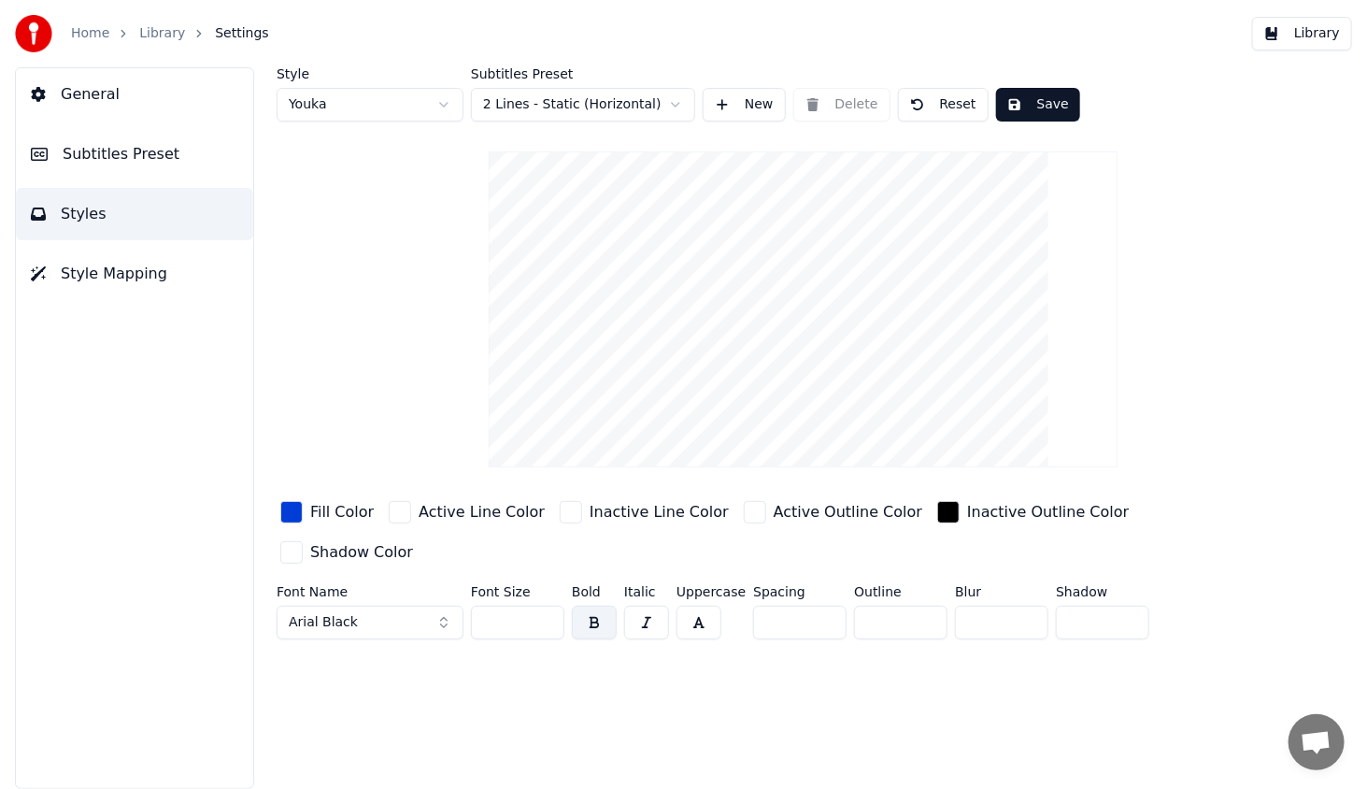
click at [141, 157] on span "Subtitles Preset" at bounding box center [121, 154] width 117 height 22
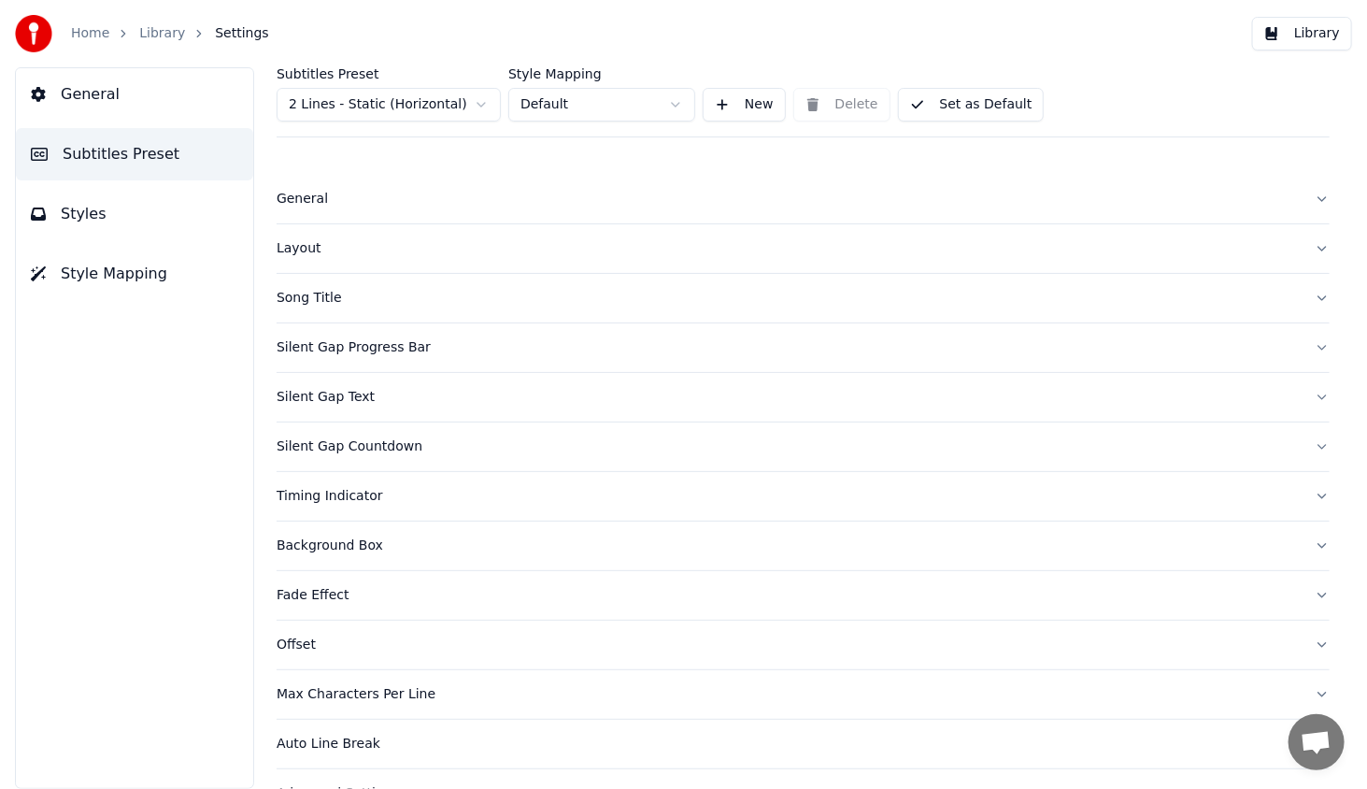
click at [297, 204] on div "General" at bounding box center [788, 199] width 1023 height 19
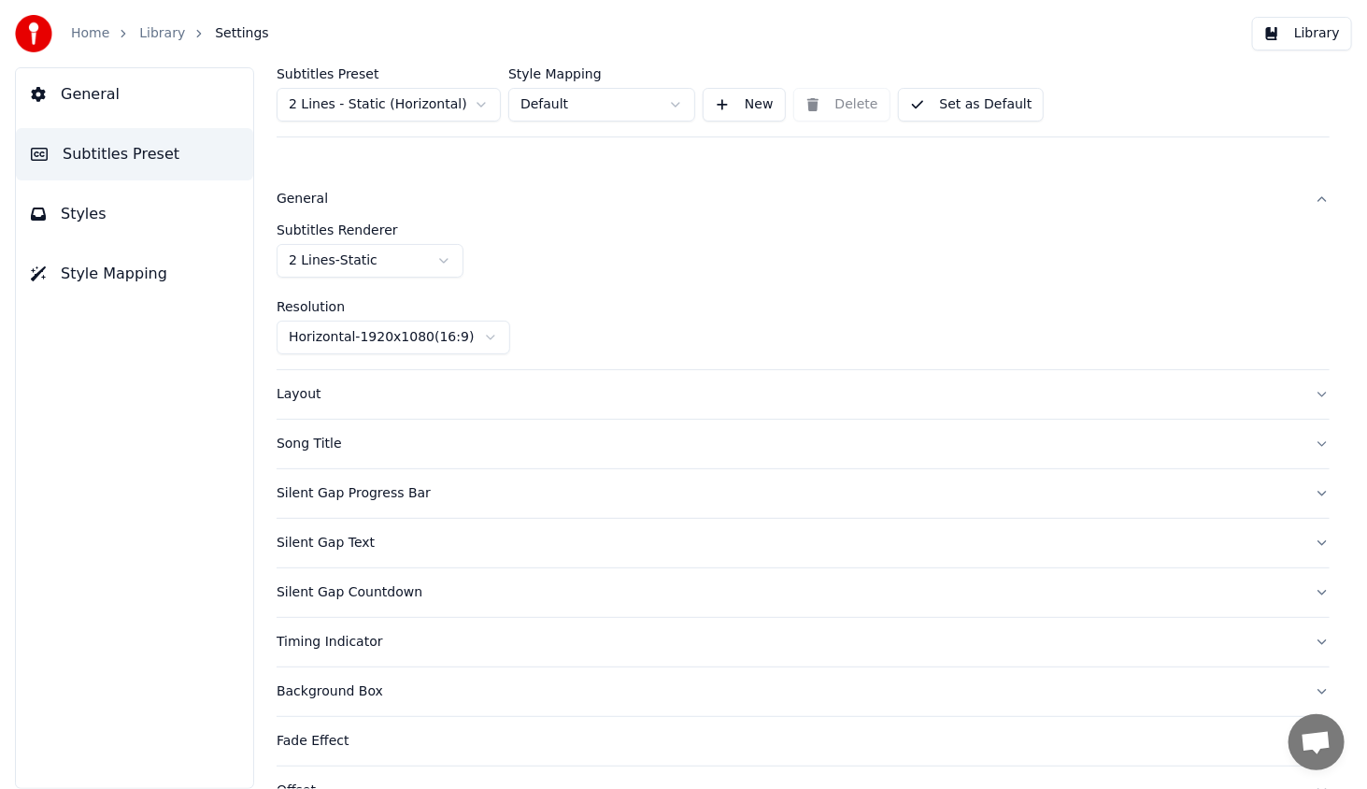
click at [307, 405] on button "Layout" at bounding box center [803, 394] width 1053 height 49
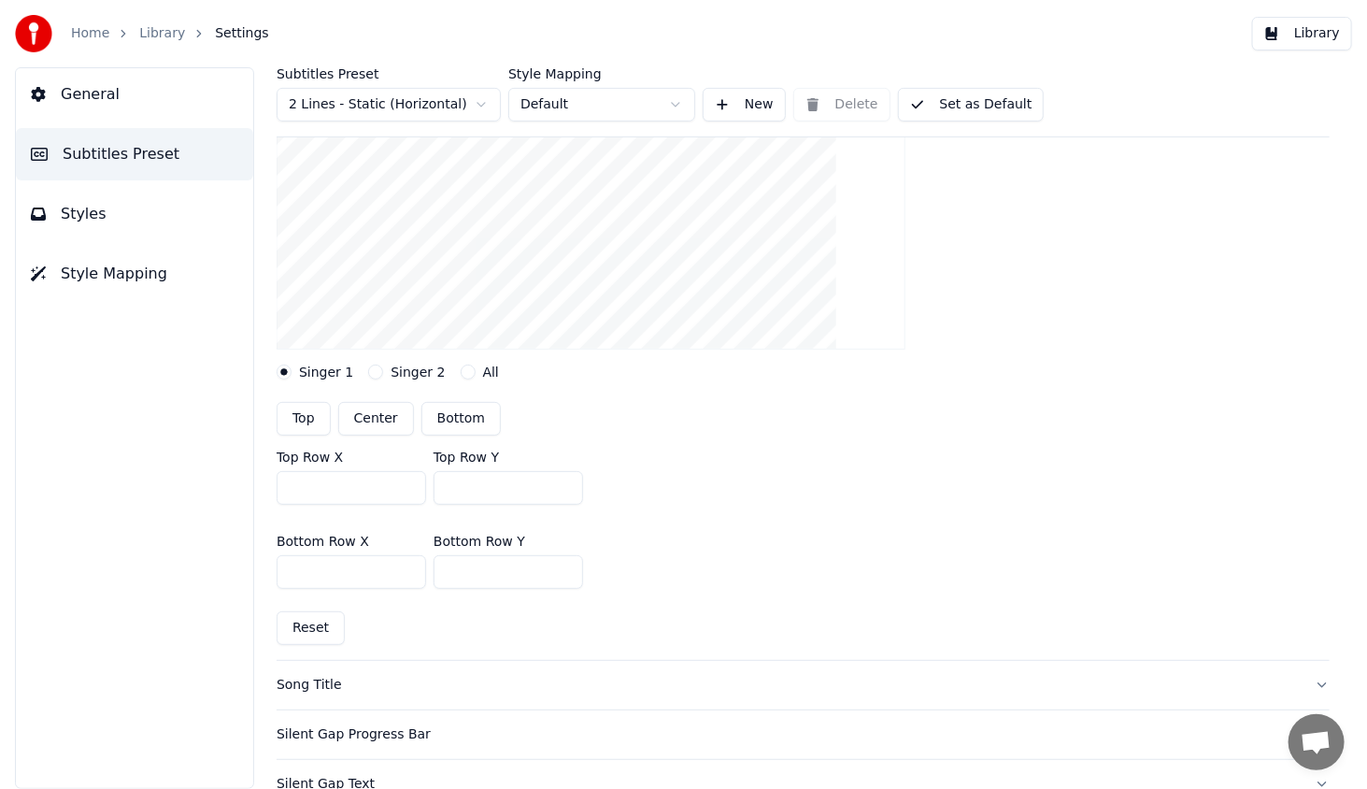
scroll to position [374, 0]
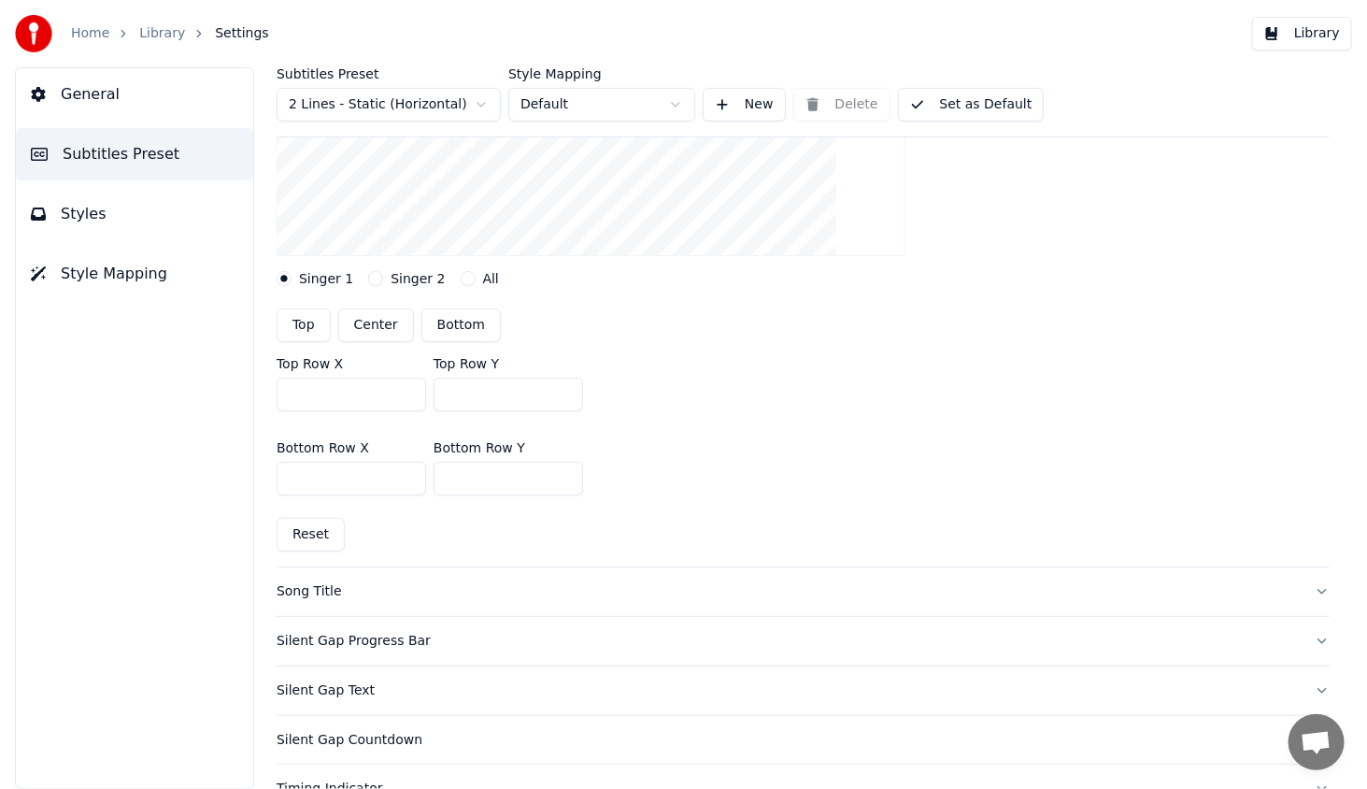
click at [303, 594] on div "Song Title" at bounding box center [788, 591] width 1023 height 19
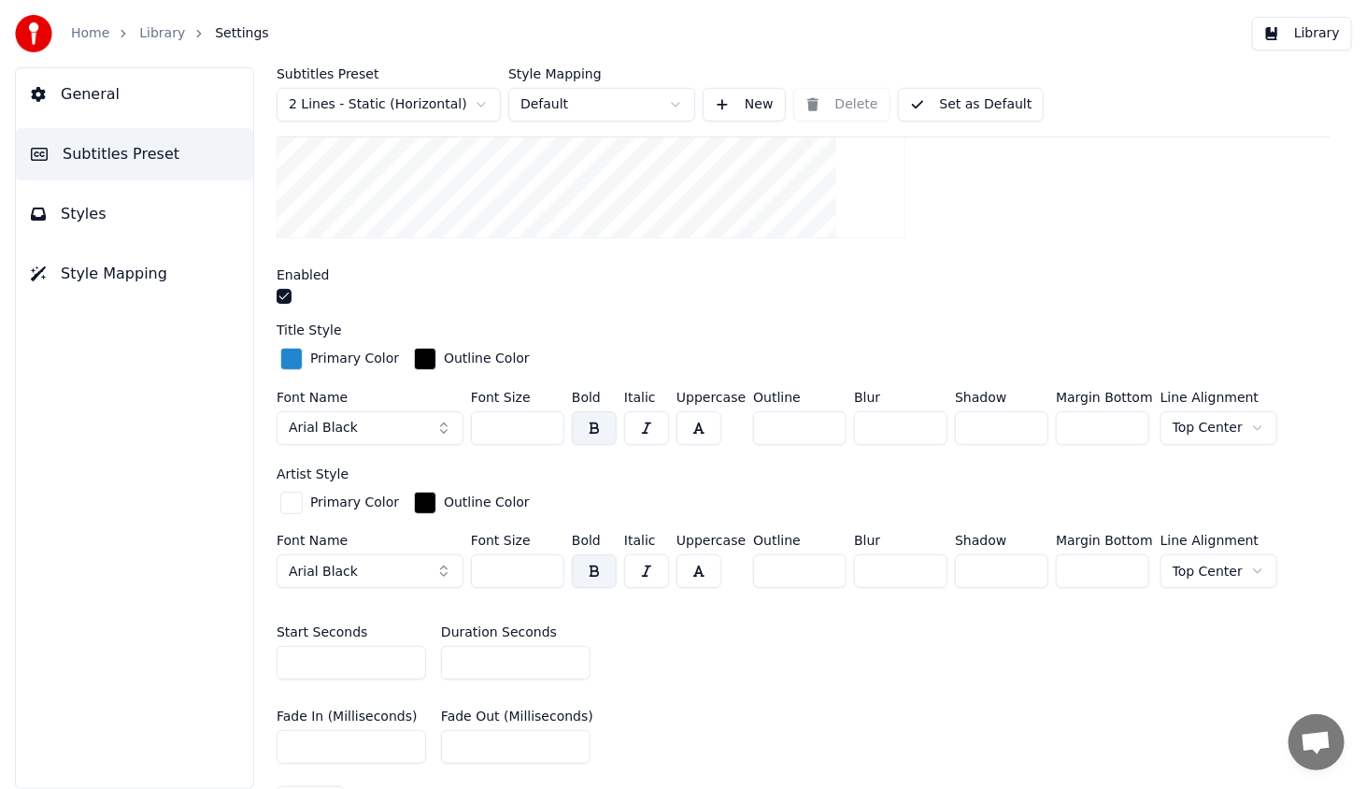
scroll to position [467, 0]
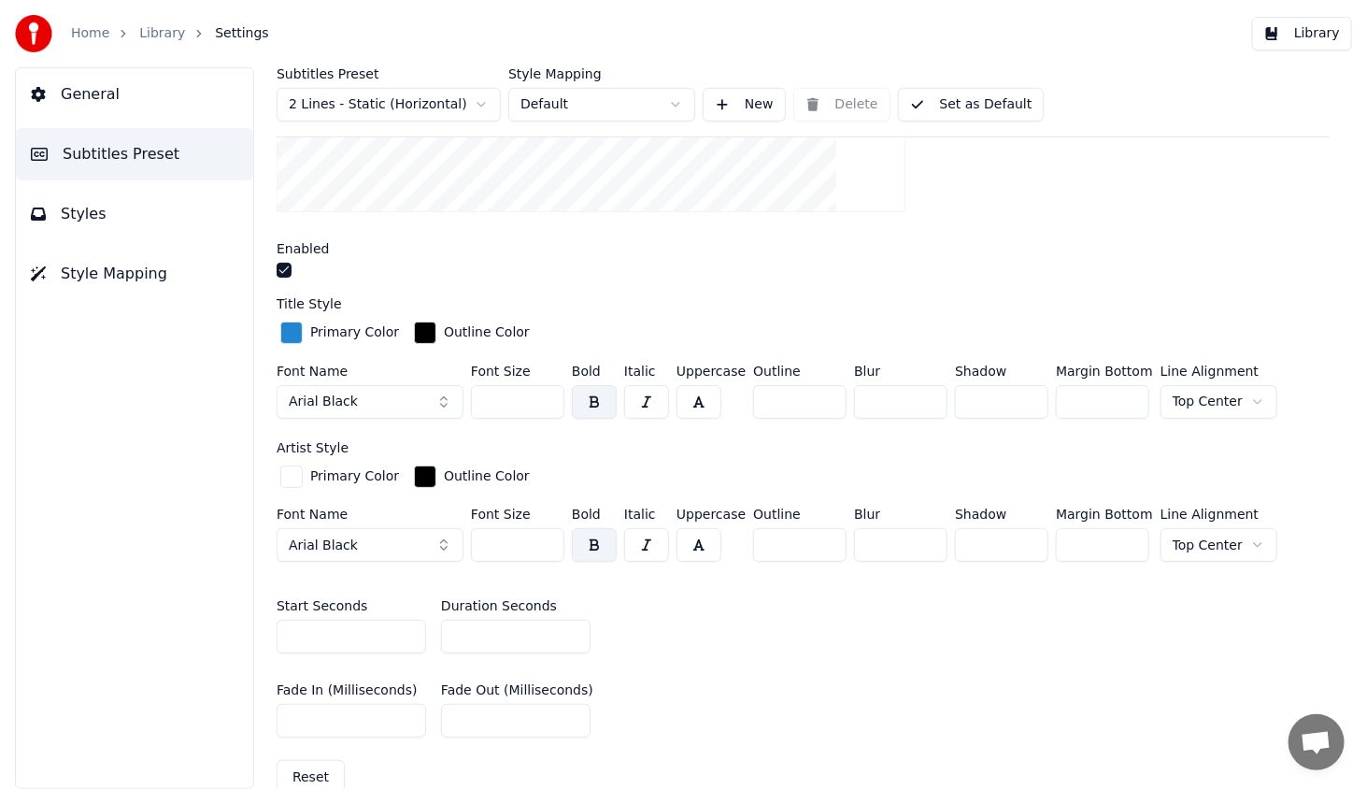
click at [420, 472] on div "button" at bounding box center [425, 476] width 22 height 22
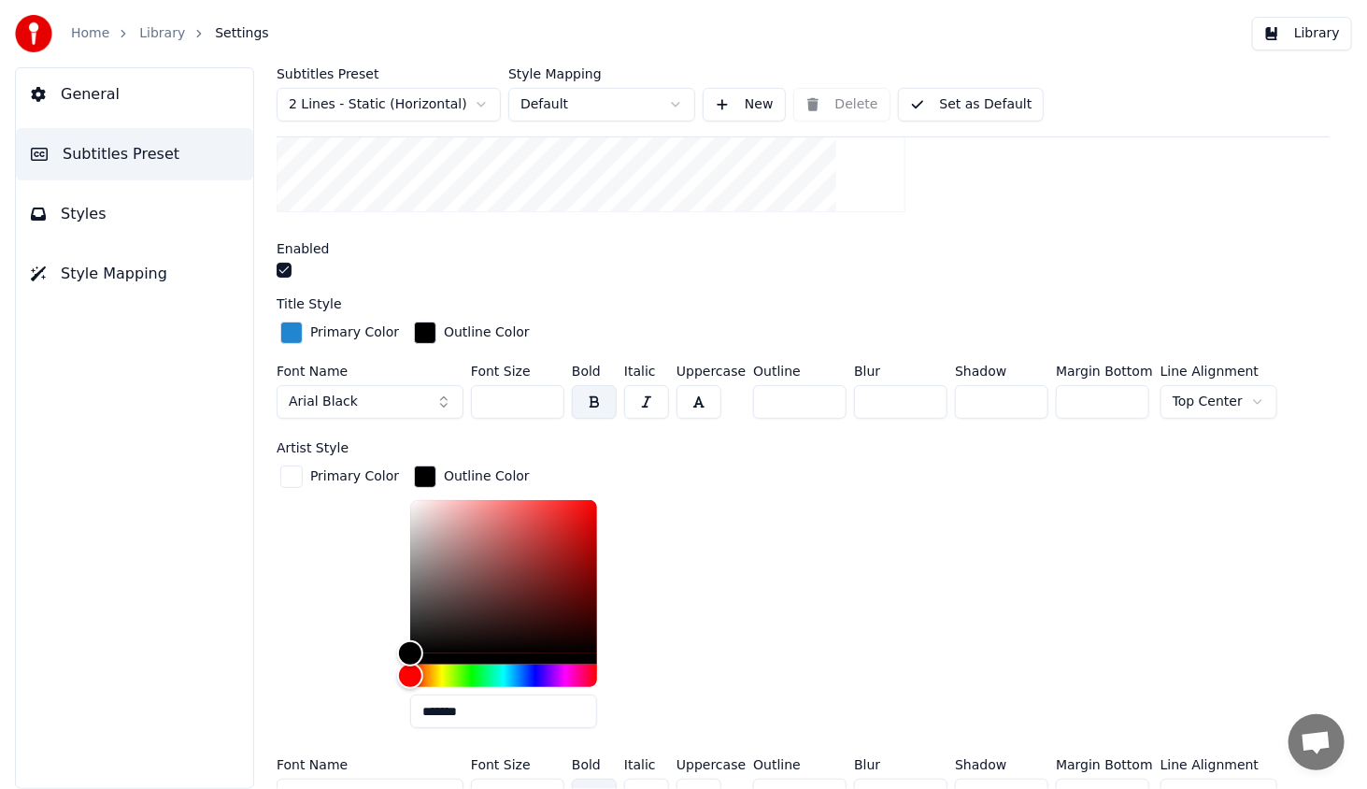
click at [420, 472] on div "button" at bounding box center [425, 476] width 22 height 22
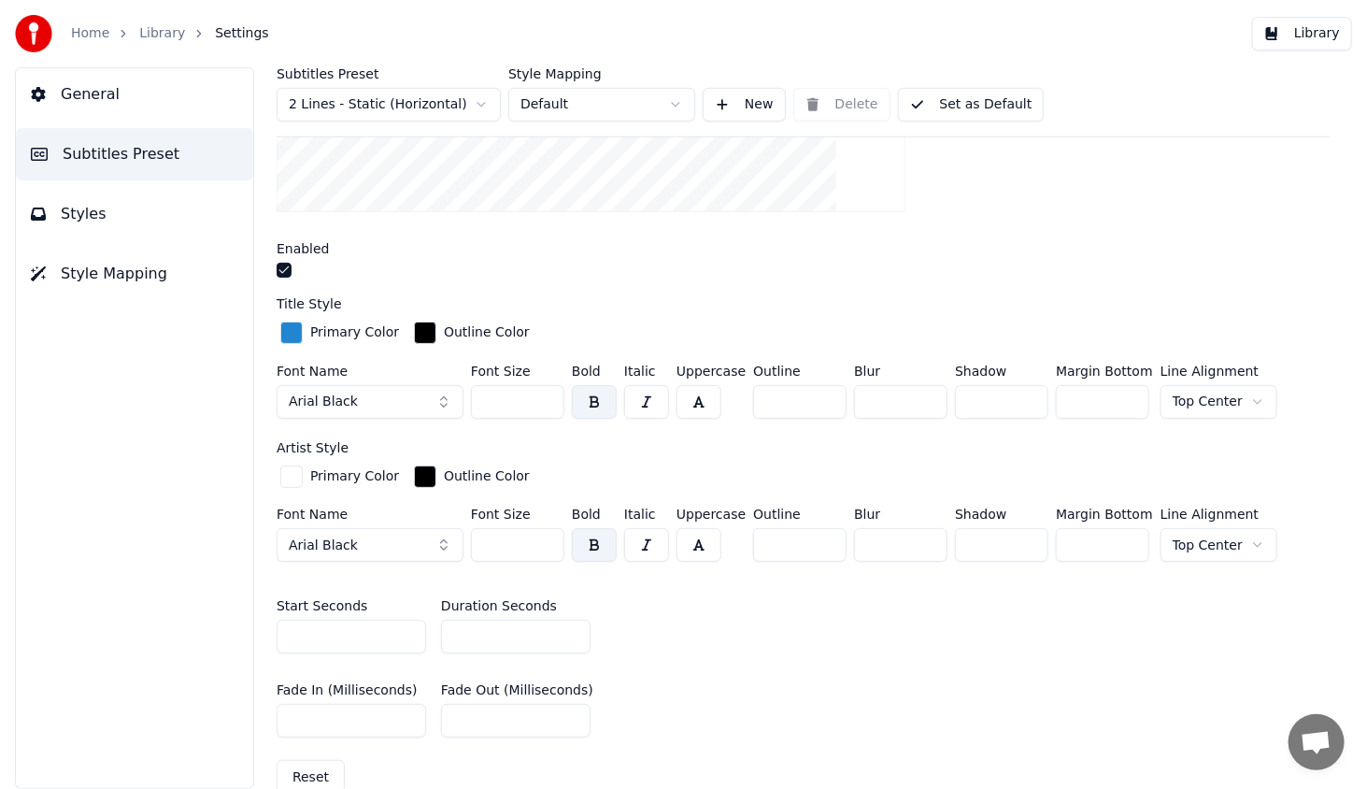
click at [818, 532] on input "**" at bounding box center [799, 545] width 93 height 34
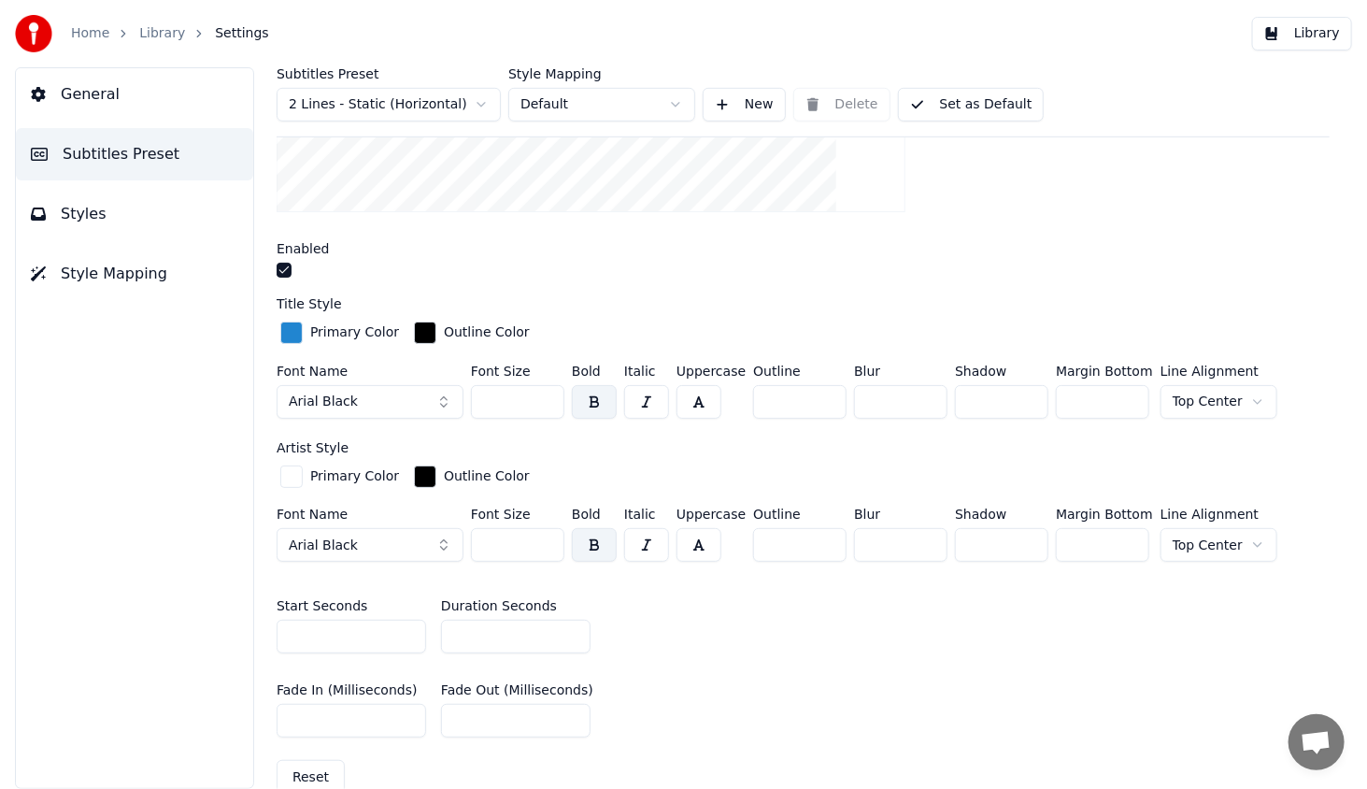
click at [818, 532] on input "**" at bounding box center [799, 545] width 93 height 34
type input "**"
click at [817, 532] on input "**" at bounding box center [799, 545] width 93 height 34
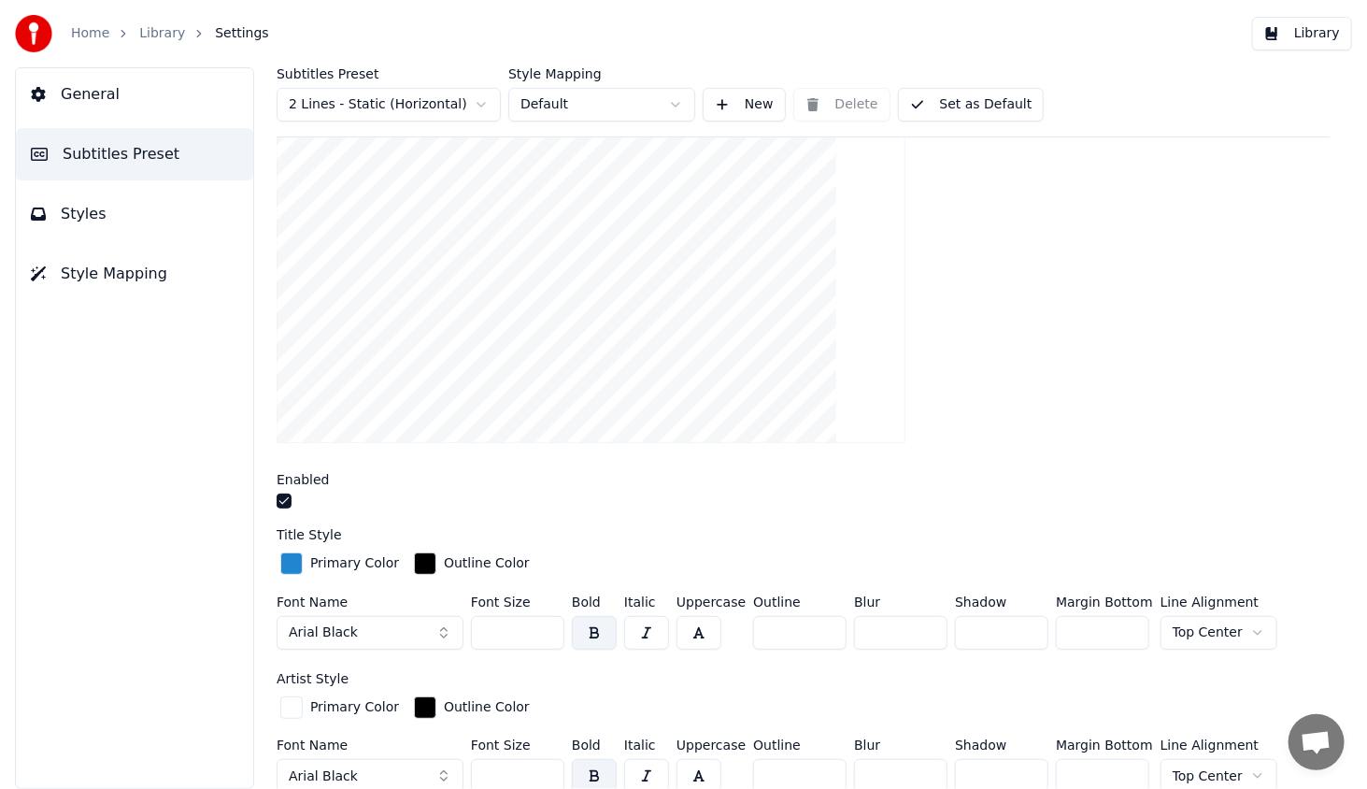
scroll to position [0, 0]
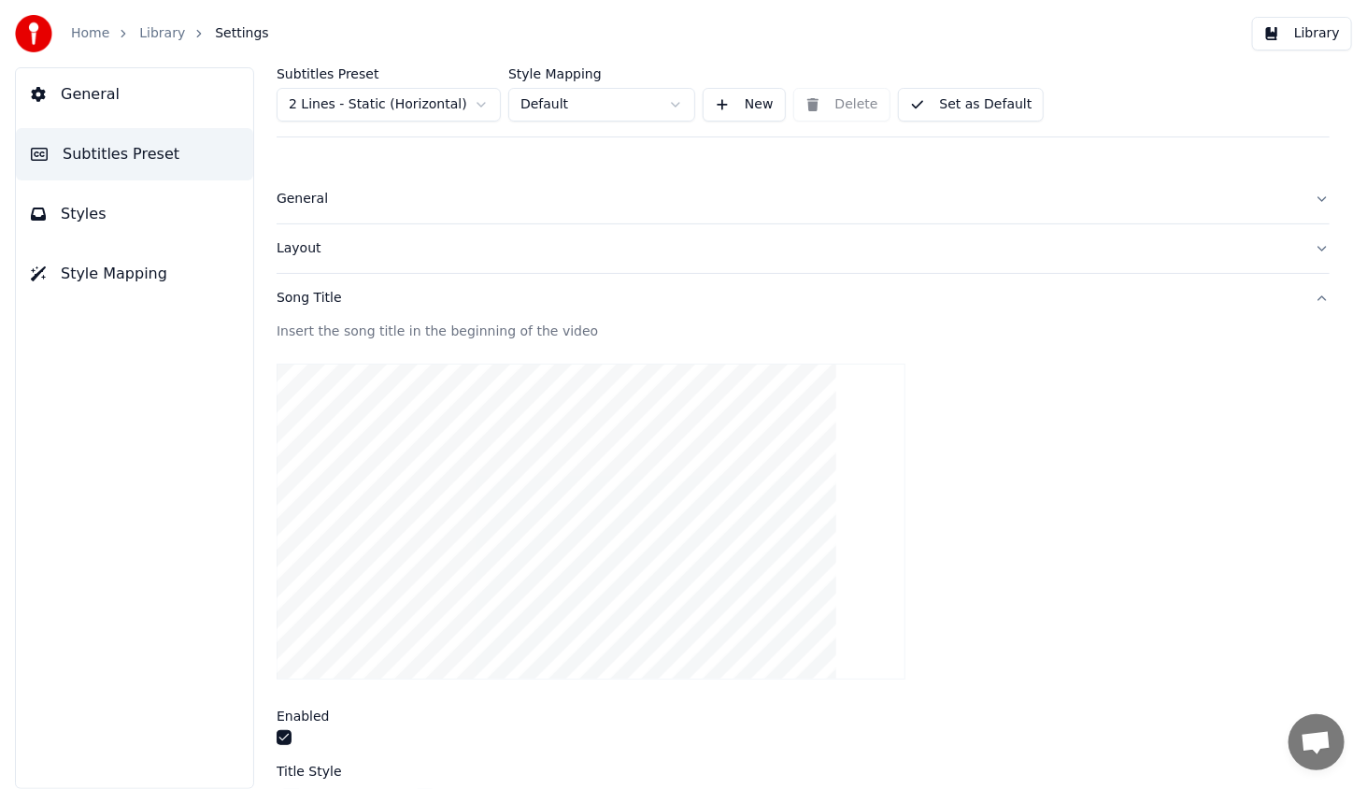
click at [1312, 32] on button "Library" at bounding box center [1302, 34] width 100 height 34
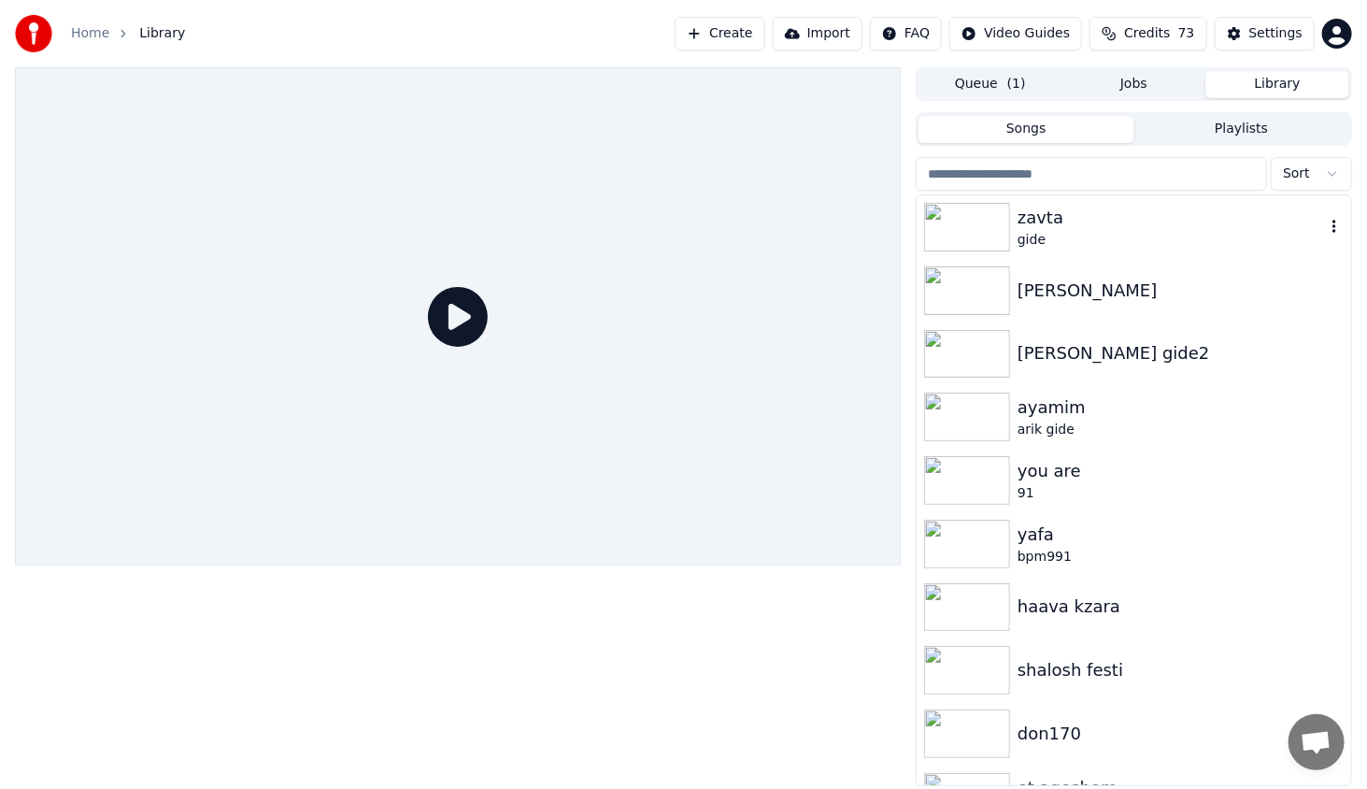
click at [998, 232] on img at bounding box center [967, 227] width 86 height 49
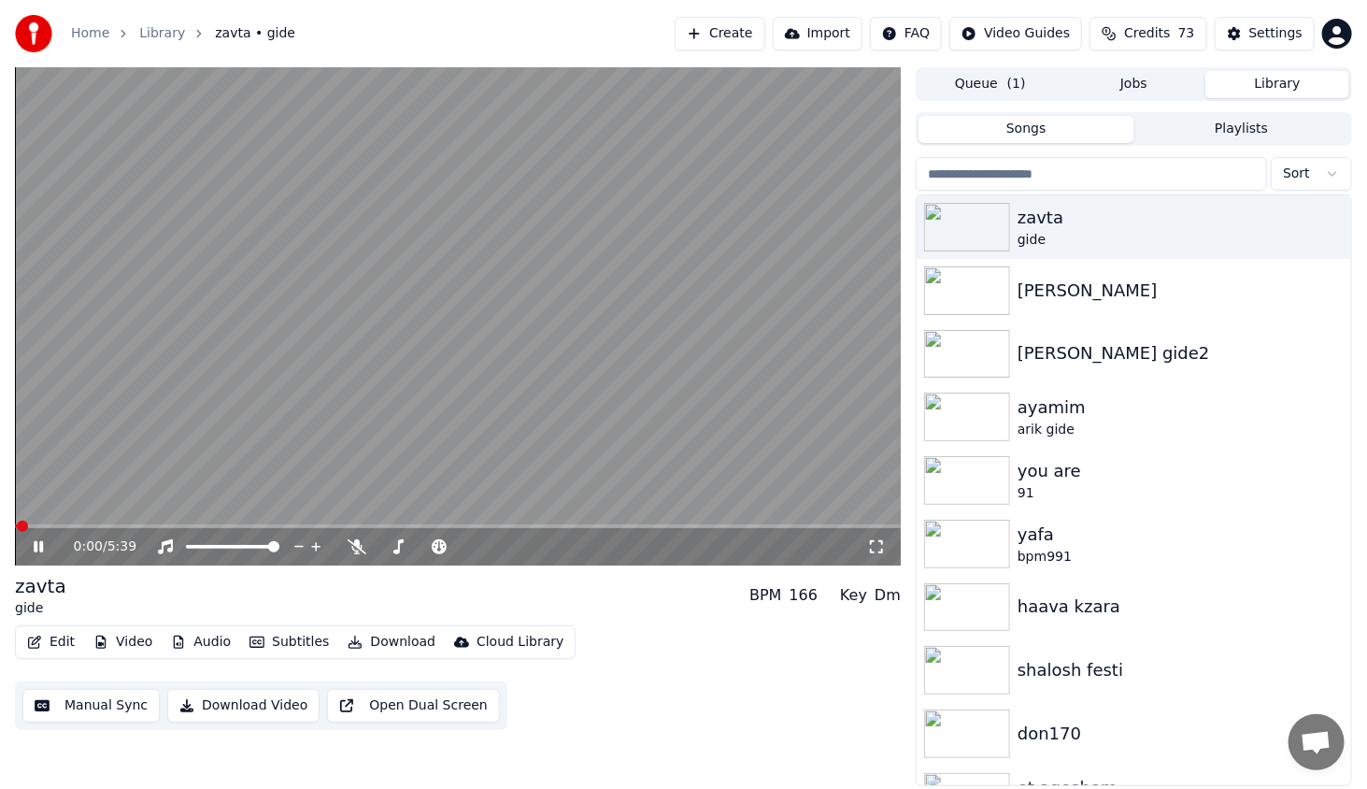
click at [228, 528] on div "0:00 / 5:39" at bounding box center [458, 546] width 886 height 37
click at [225, 527] on span at bounding box center [458, 526] width 886 height 4
click at [55, 523] on video at bounding box center [458, 316] width 886 height 498
click at [54, 525] on span at bounding box center [34, 526] width 39 height 4
click at [39, 536] on div "0:15 / 5:39" at bounding box center [458, 546] width 886 height 37
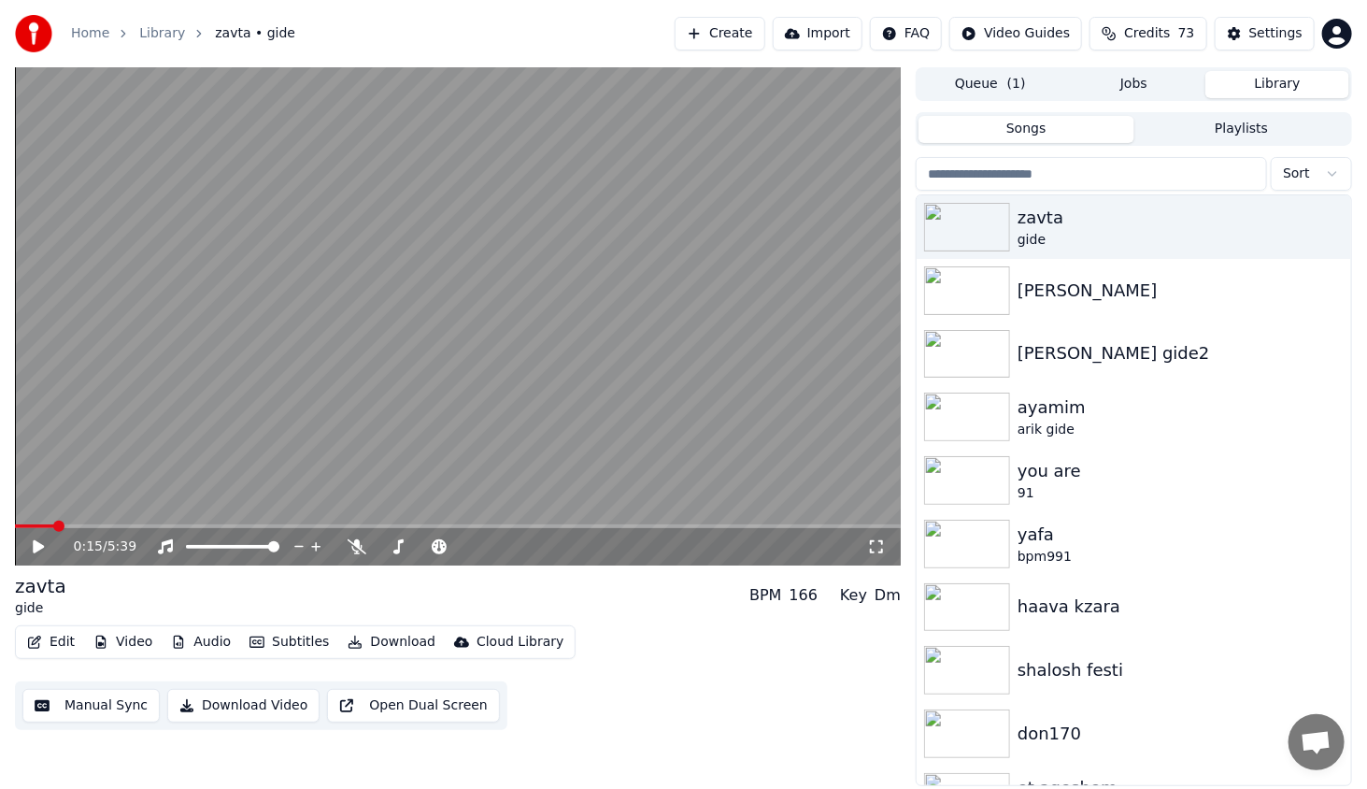
click at [39, 543] on icon at bounding box center [52, 546] width 44 height 15
click at [35, 525] on span at bounding box center [35, 526] width 41 height 4
click at [27, 525] on span at bounding box center [27, 526] width 25 height 4
click at [15, 528] on span at bounding box center [22, 526] width 14 height 4
click at [36, 549] on icon at bounding box center [38, 546] width 9 height 11
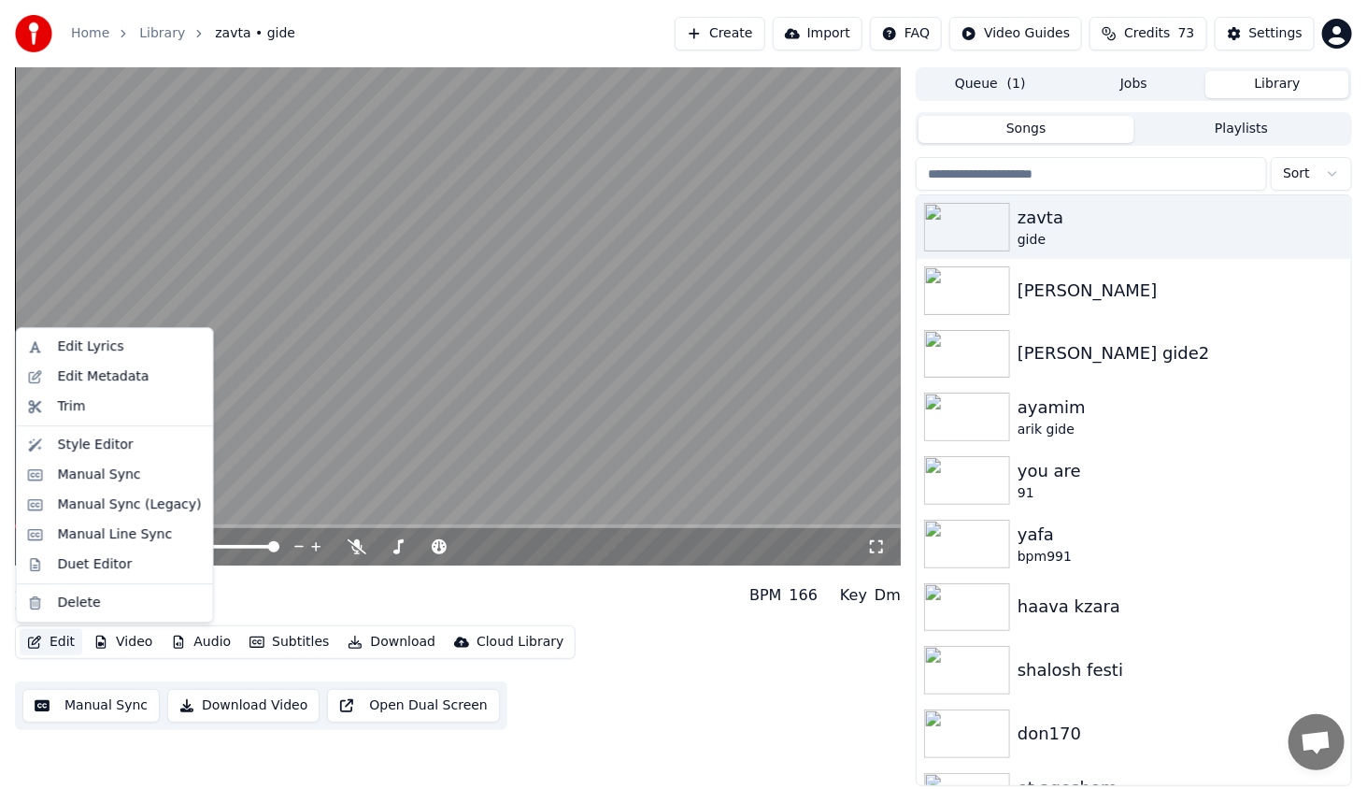
click at [73, 641] on button "Edit" at bounding box center [51, 642] width 63 height 26
click at [103, 442] on div "Style Editor" at bounding box center [96, 444] width 76 height 19
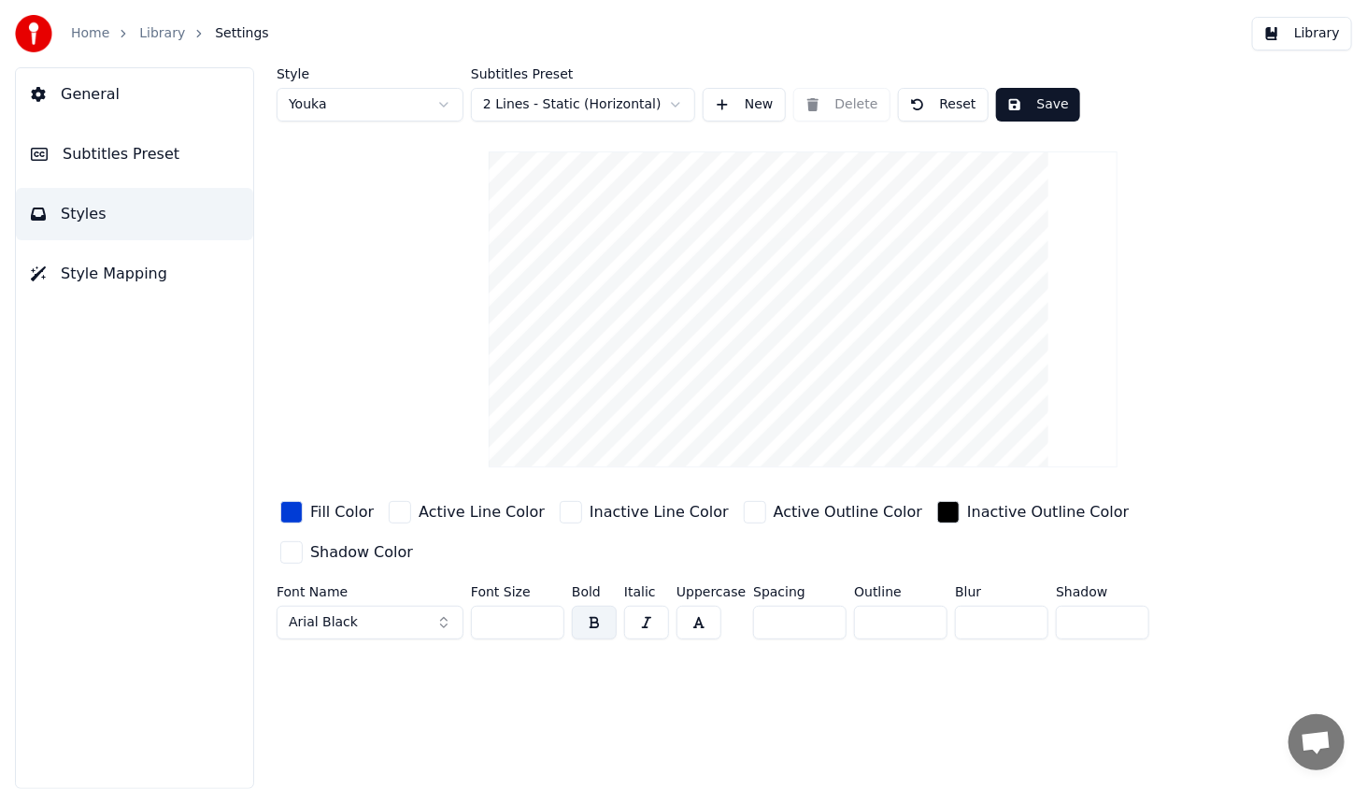
click at [124, 150] on span "Subtitles Preset" at bounding box center [121, 154] width 117 height 22
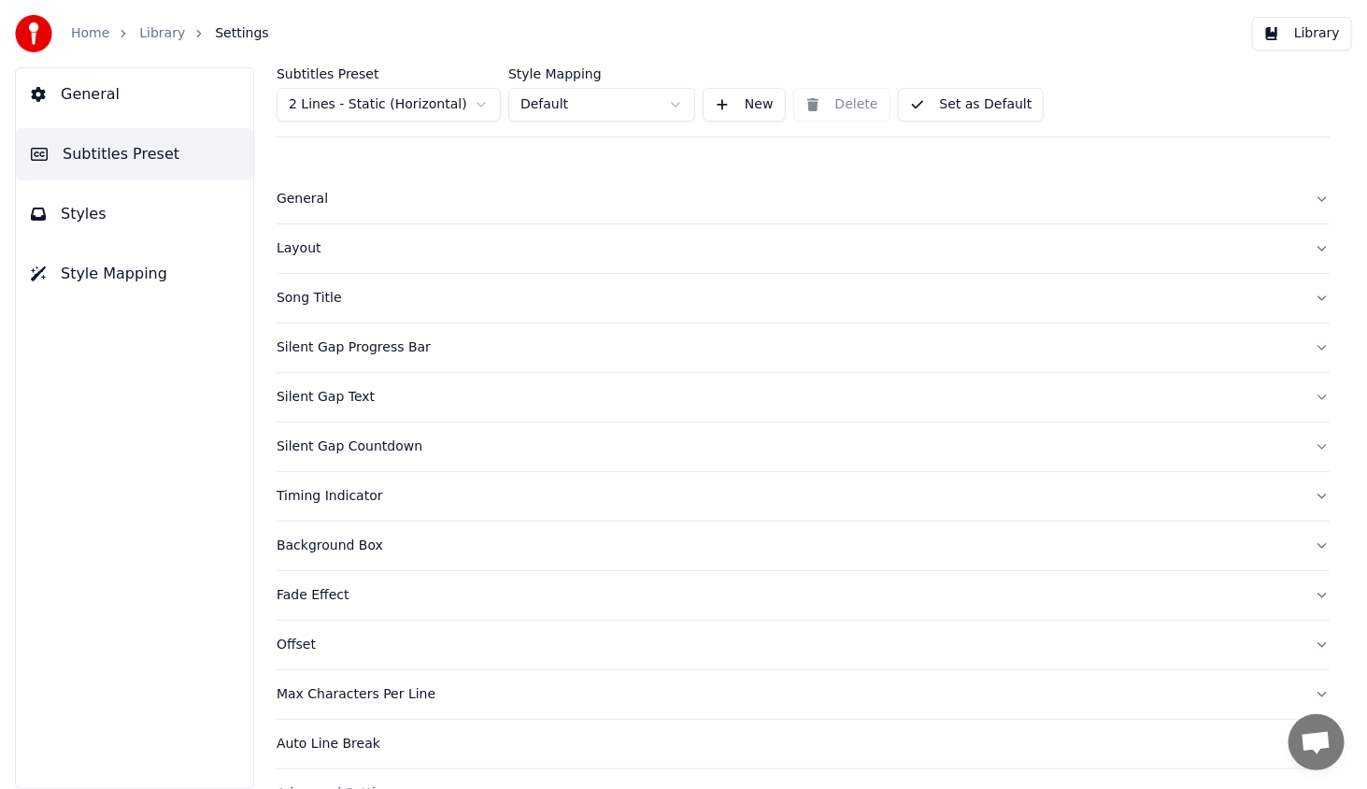
click at [315, 303] on div "Song Title" at bounding box center [788, 298] width 1023 height 19
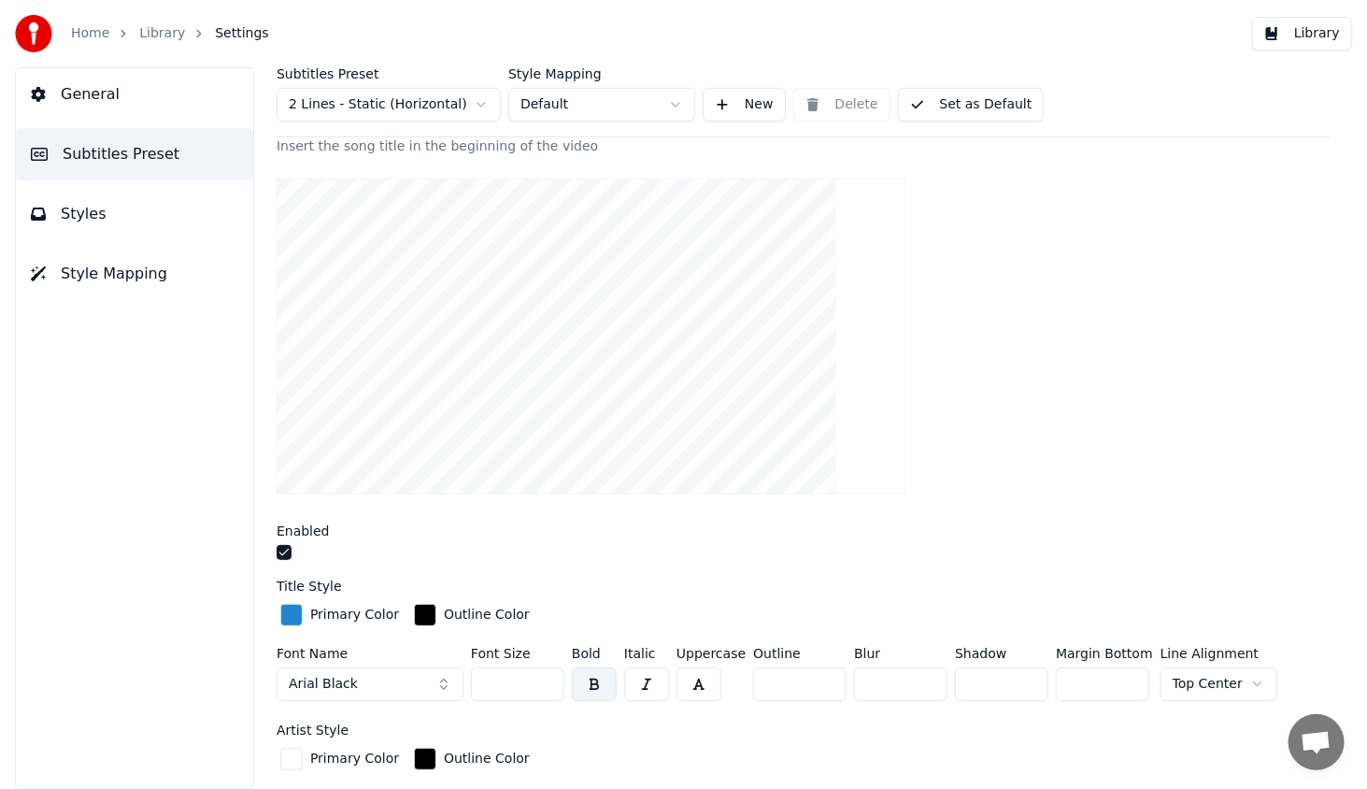
scroll to position [93, 0]
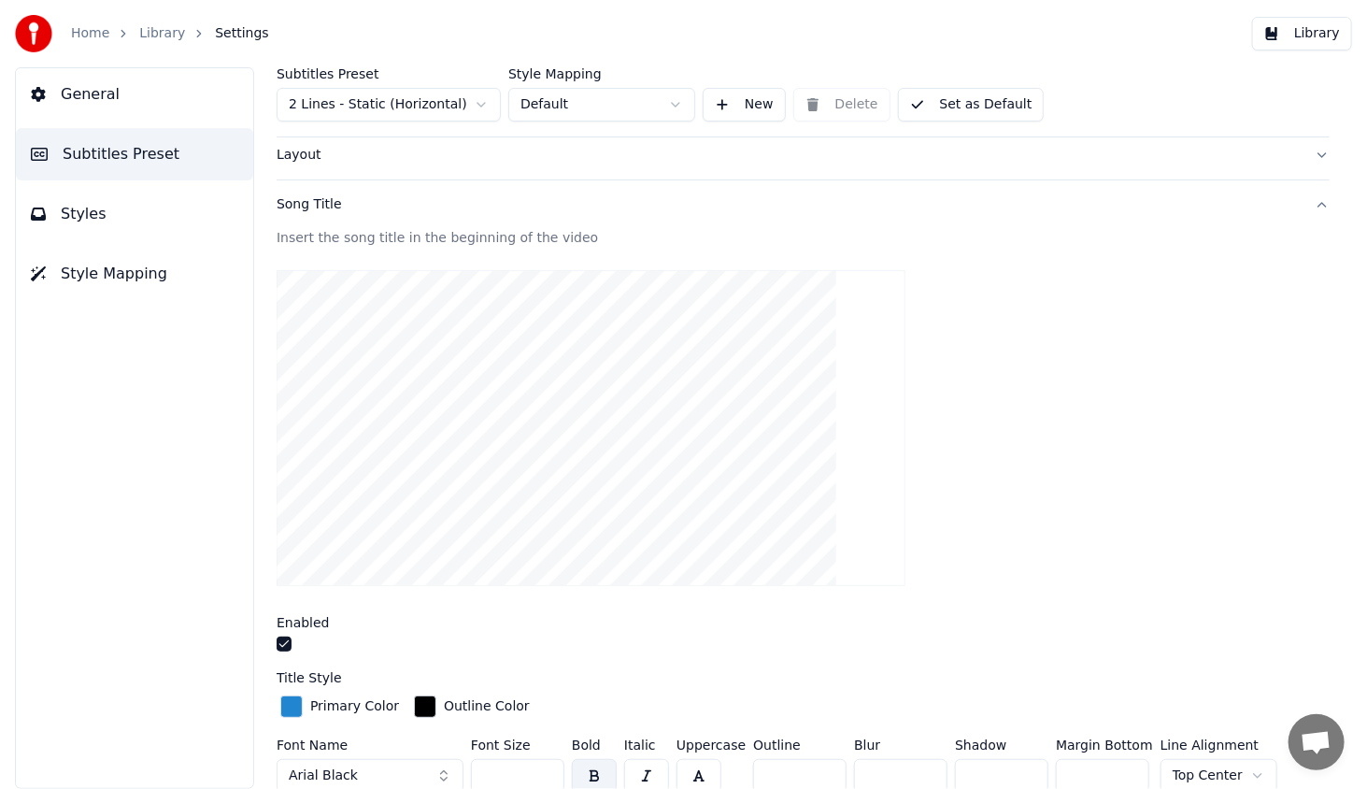
click at [87, 89] on span "General" at bounding box center [90, 94] width 59 height 22
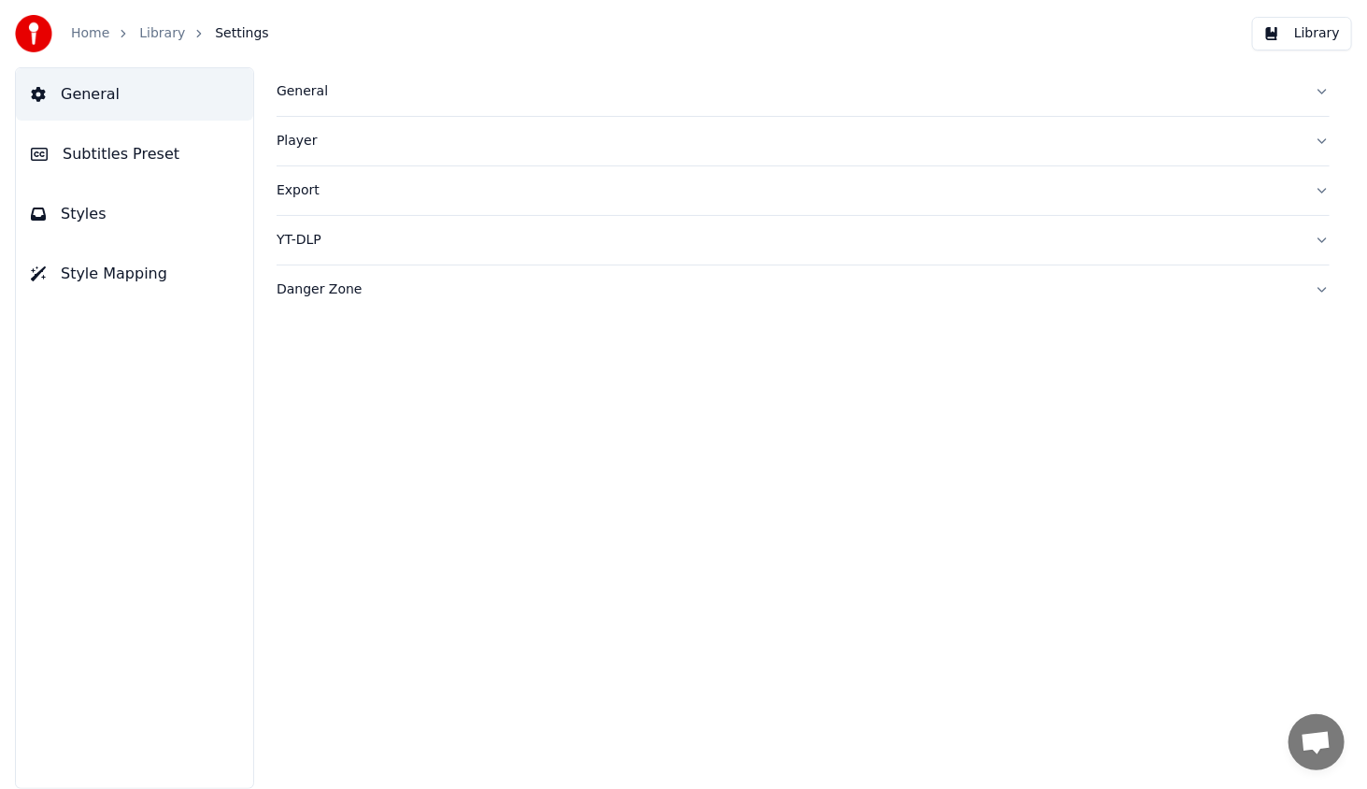
click at [307, 97] on div "General" at bounding box center [788, 91] width 1023 height 19
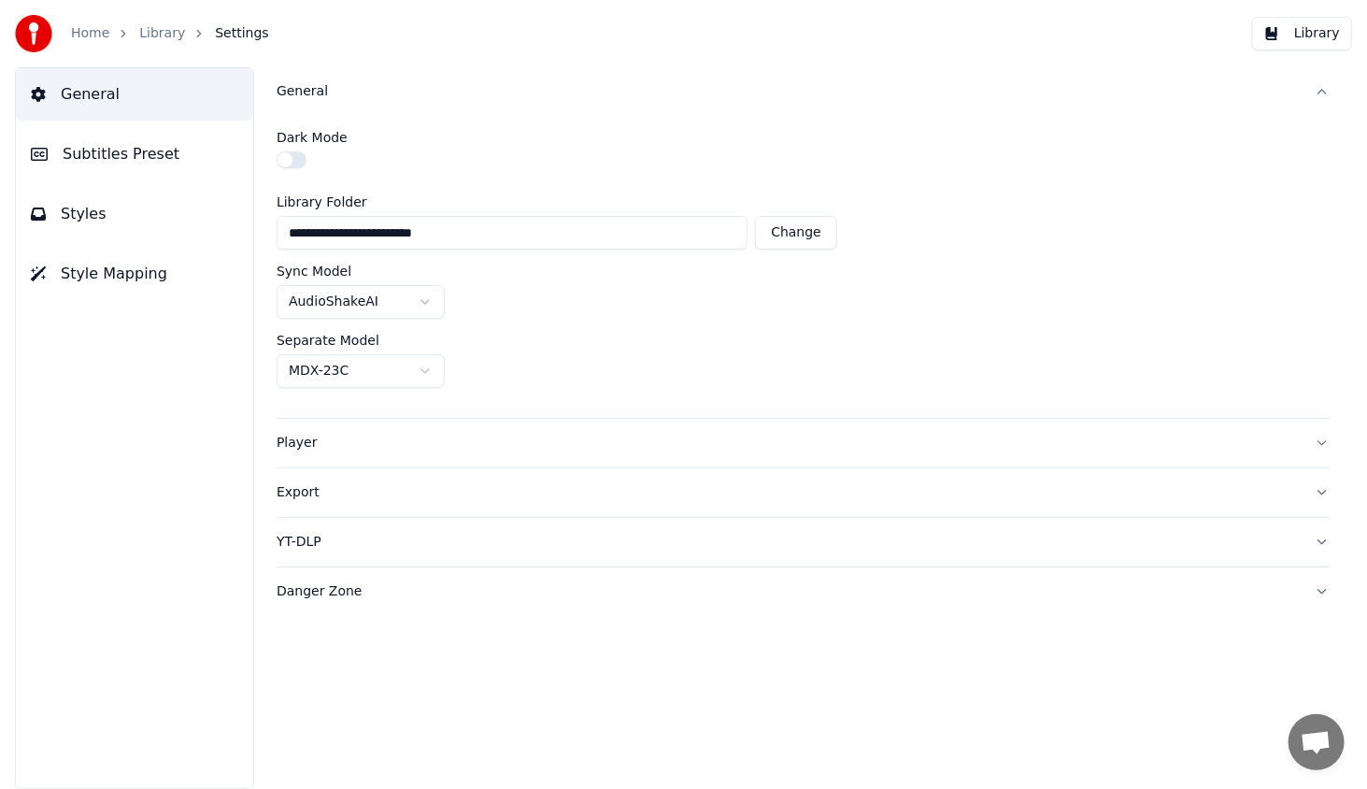
click at [291, 452] on button "Player" at bounding box center [803, 443] width 1053 height 49
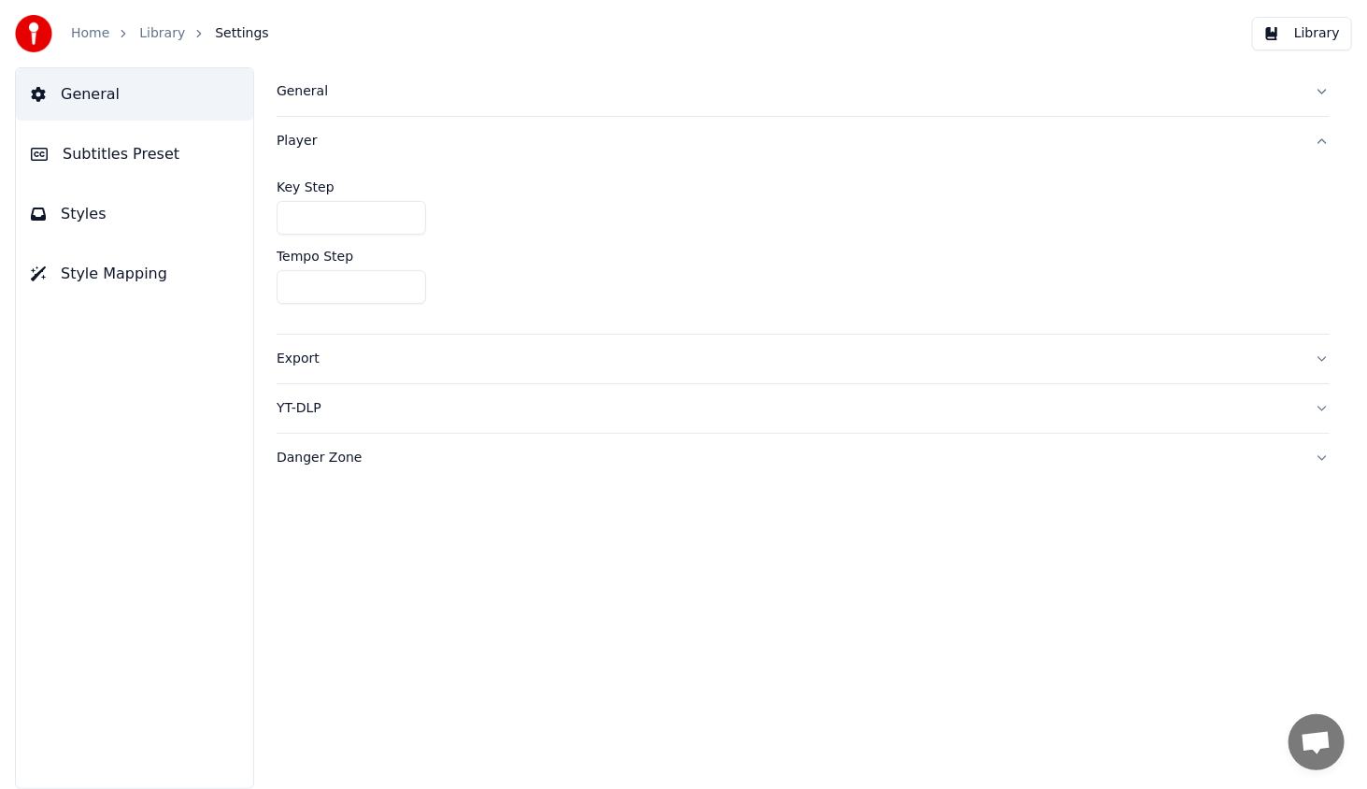
click at [100, 155] on span "Subtitles Preset" at bounding box center [121, 154] width 117 height 22
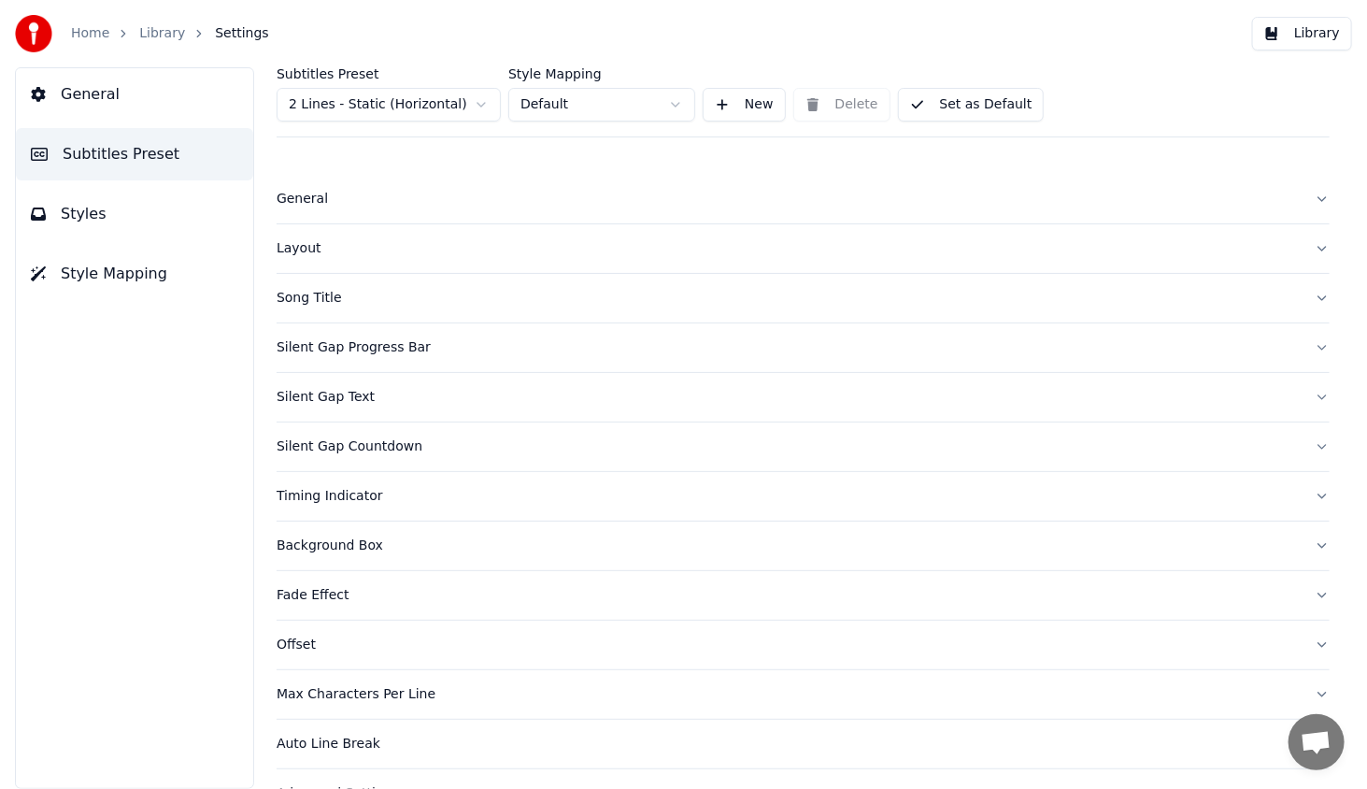
click at [312, 206] on div "General" at bounding box center [788, 199] width 1023 height 19
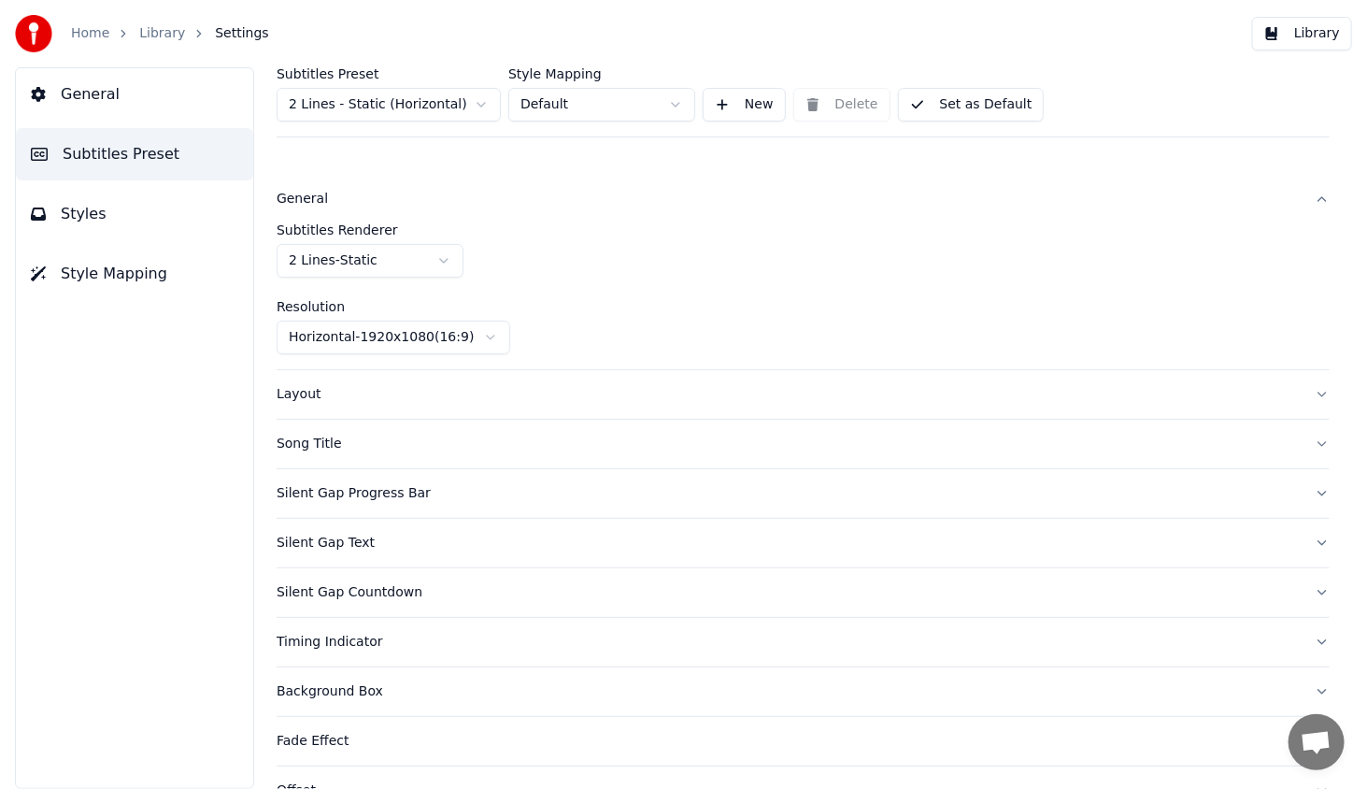
click at [283, 395] on div "Layout" at bounding box center [788, 394] width 1023 height 19
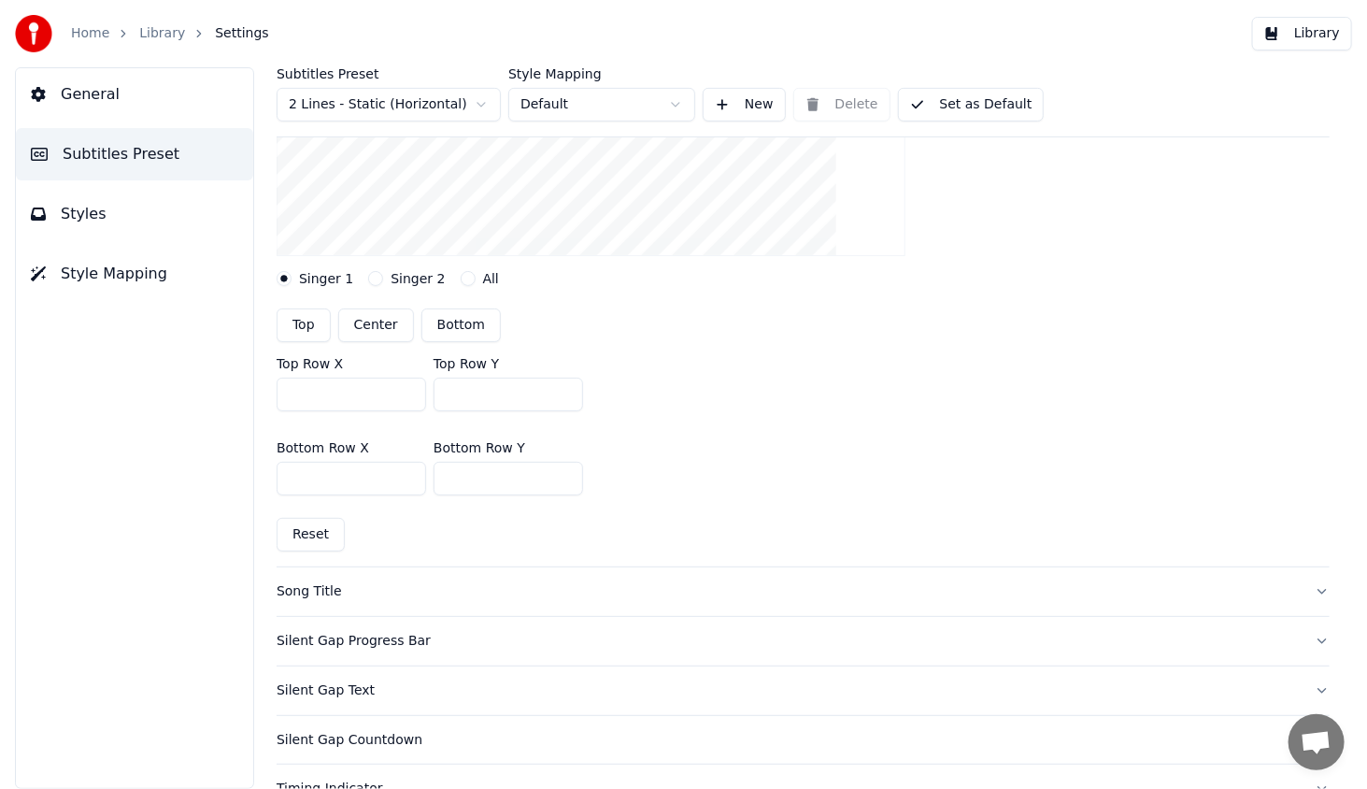
scroll to position [187, 0]
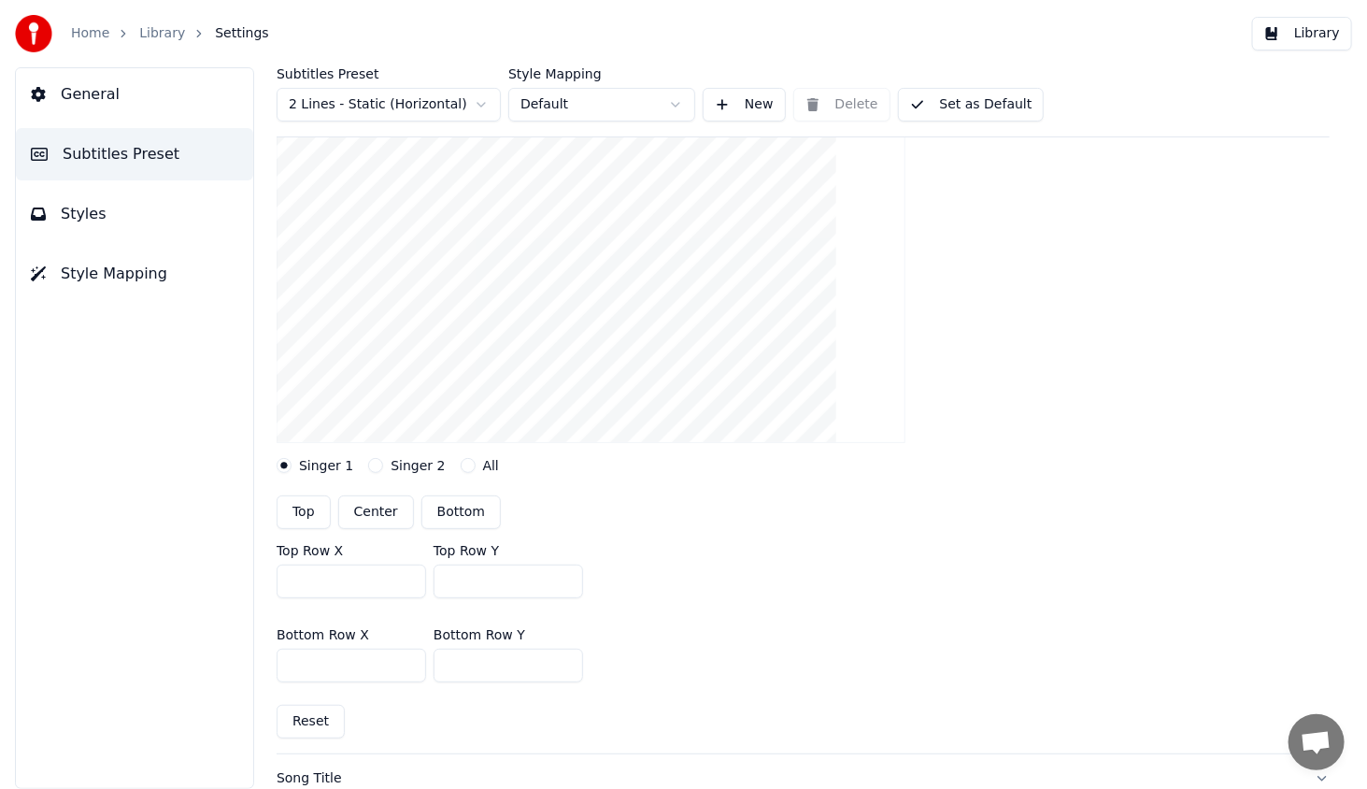
click at [106, 84] on span "General" at bounding box center [90, 94] width 59 height 22
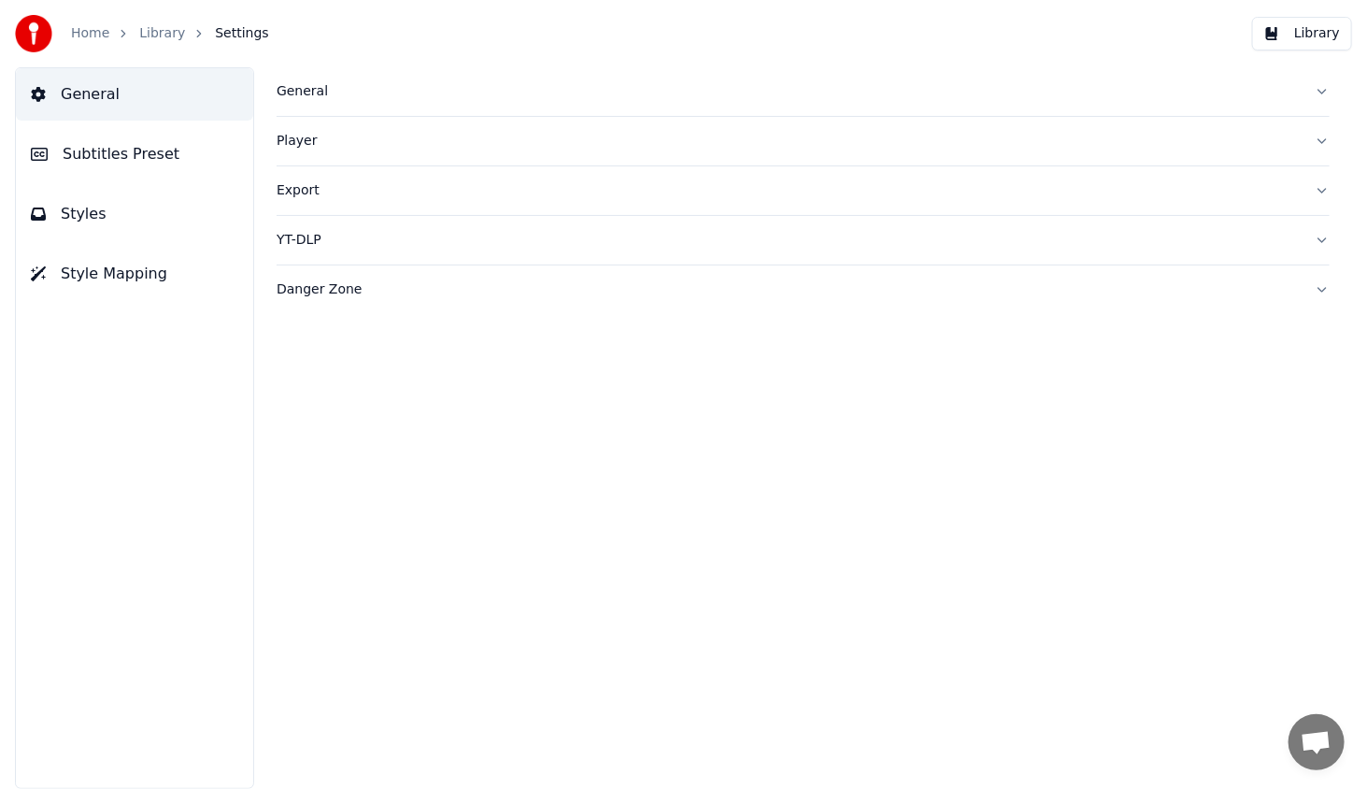
scroll to position [0, 0]
click at [103, 228] on button "Styles" at bounding box center [134, 214] width 237 height 52
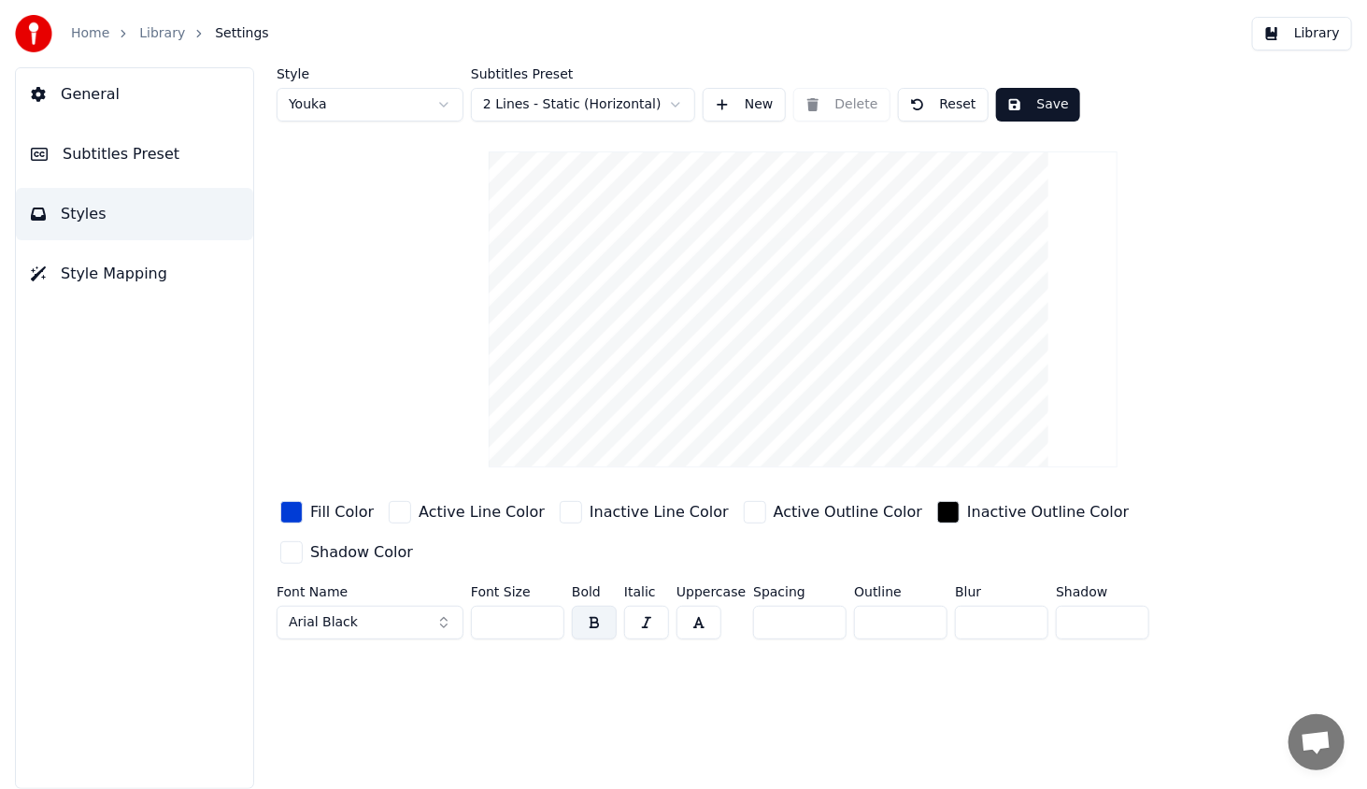
click at [93, 275] on span "Style Mapping" at bounding box center [114, 274] width 107 height 22
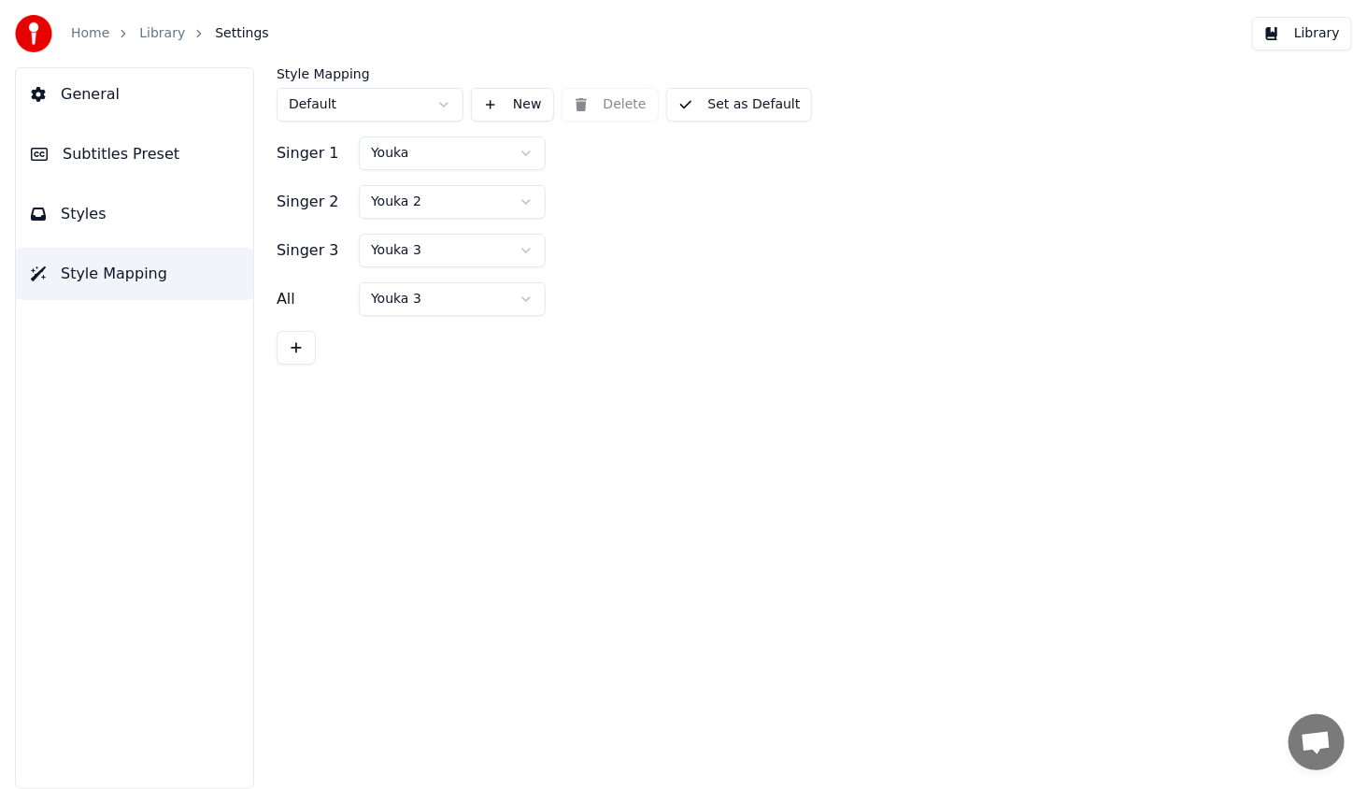
click at [90, 214] on span "Styles" at bounding box center [84, 214] width 46 height 22
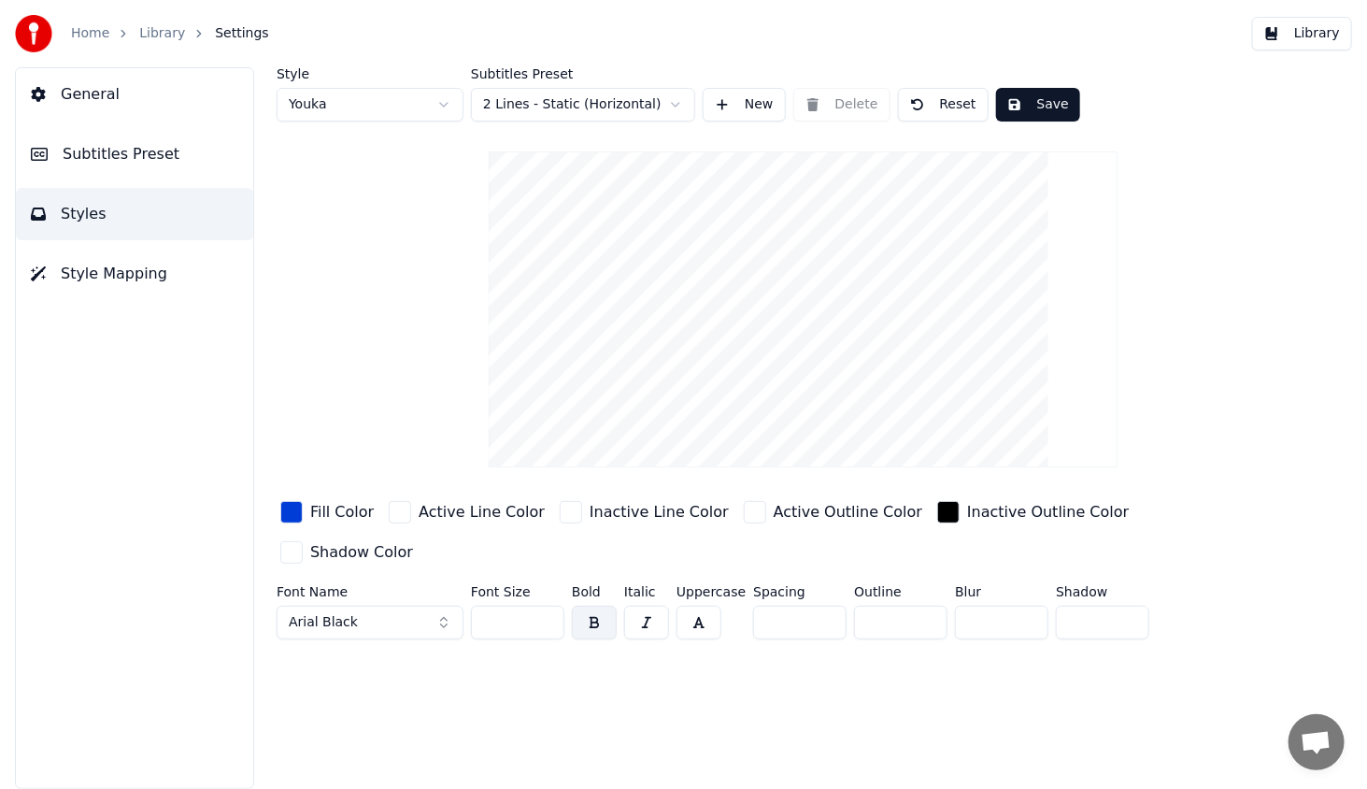
click at [927, 605] on input "*" at bounding box center [900, 622] width 93 height 34
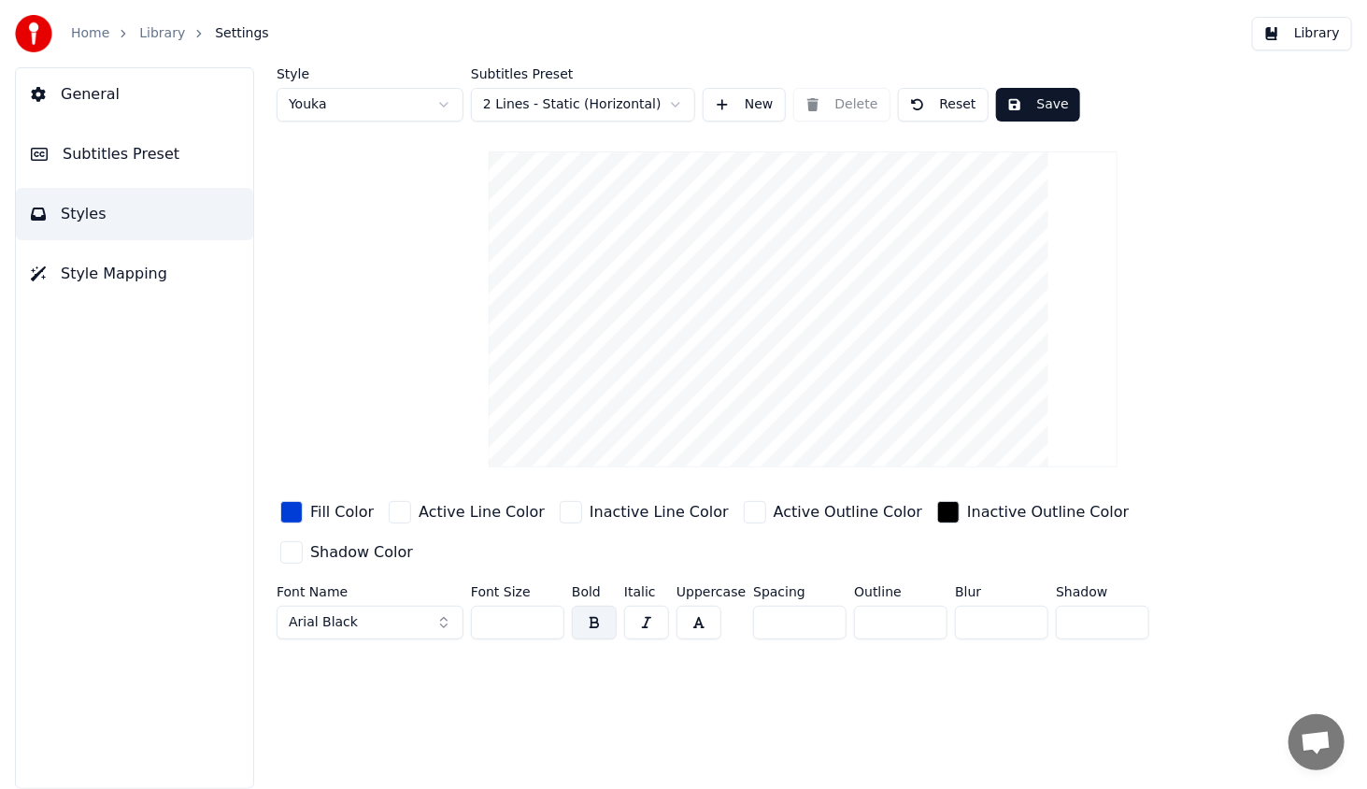
click at [920, 605] on input "*" at bounding box center [900, 622] width 93 height 34
type input "*"
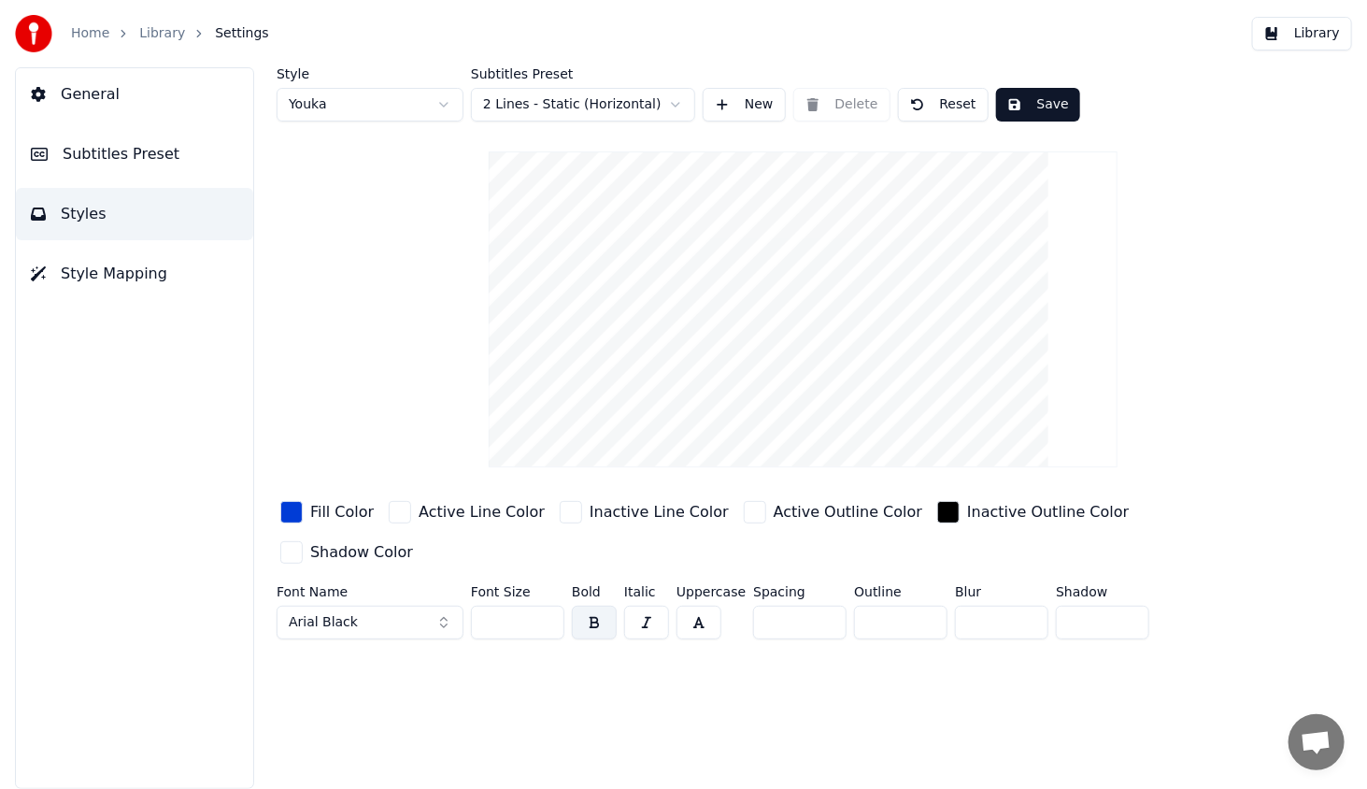
click at [920, 605] on input "*" at bounding box center [900, 622] width 93 height 34
click at [744, 509] on div "button" at bounding box center [755, 512] width 22 height 22
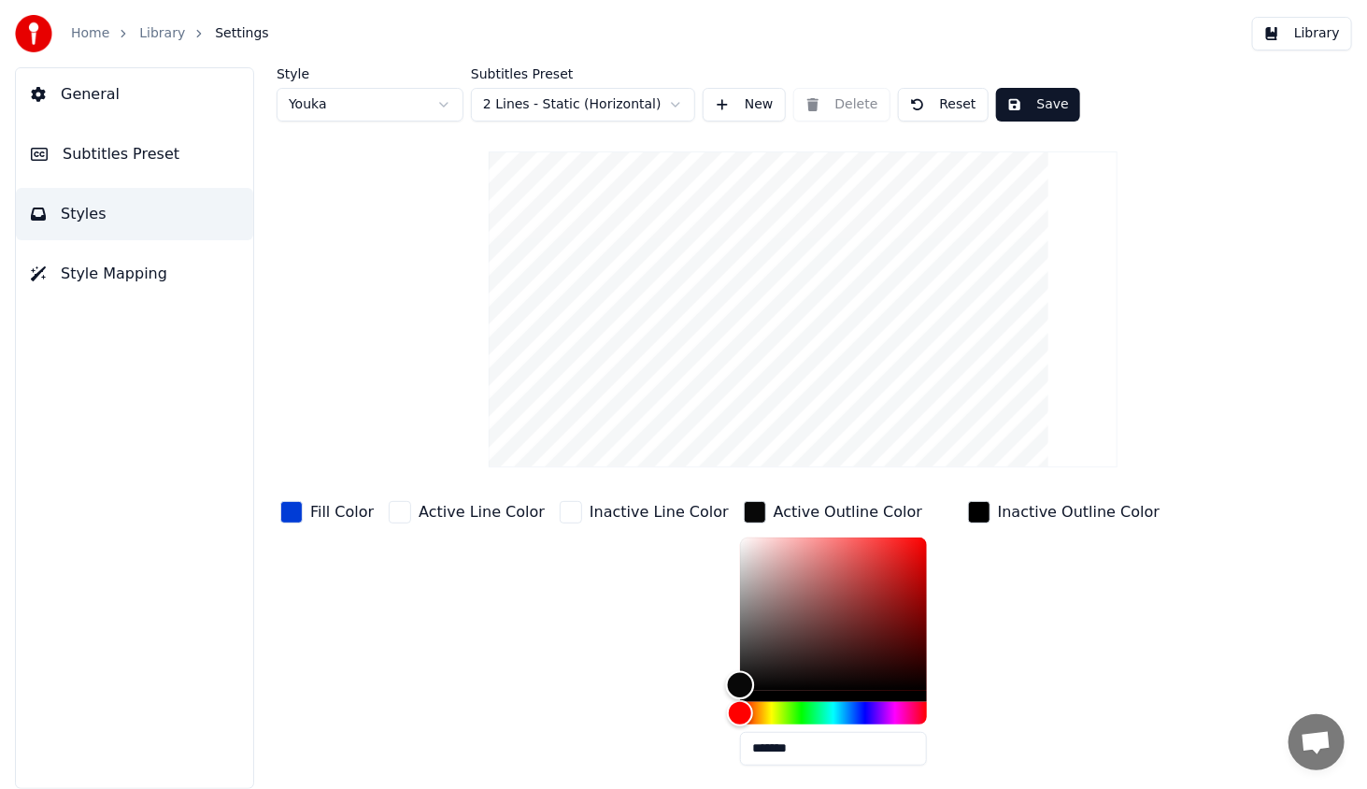
type input "*******"
drag, startPoint x: 758, startPoint y: 572, endPoint x: 644, endPoint y: 775, distance: 233.4
click at [644, 775] on div "Fill Color Active Line Color Inactive Line Color Active Outline Color ******* I…" at bounding box center [755, 658] width 957 height 323
click at [998, 695] on div "Inactive Outline Color" at bounding box center [1063, 638] width 199 height 283
click at [581, 673] on div "Inactive Line Color" at bounding box center [644, 638] width 177 height 283
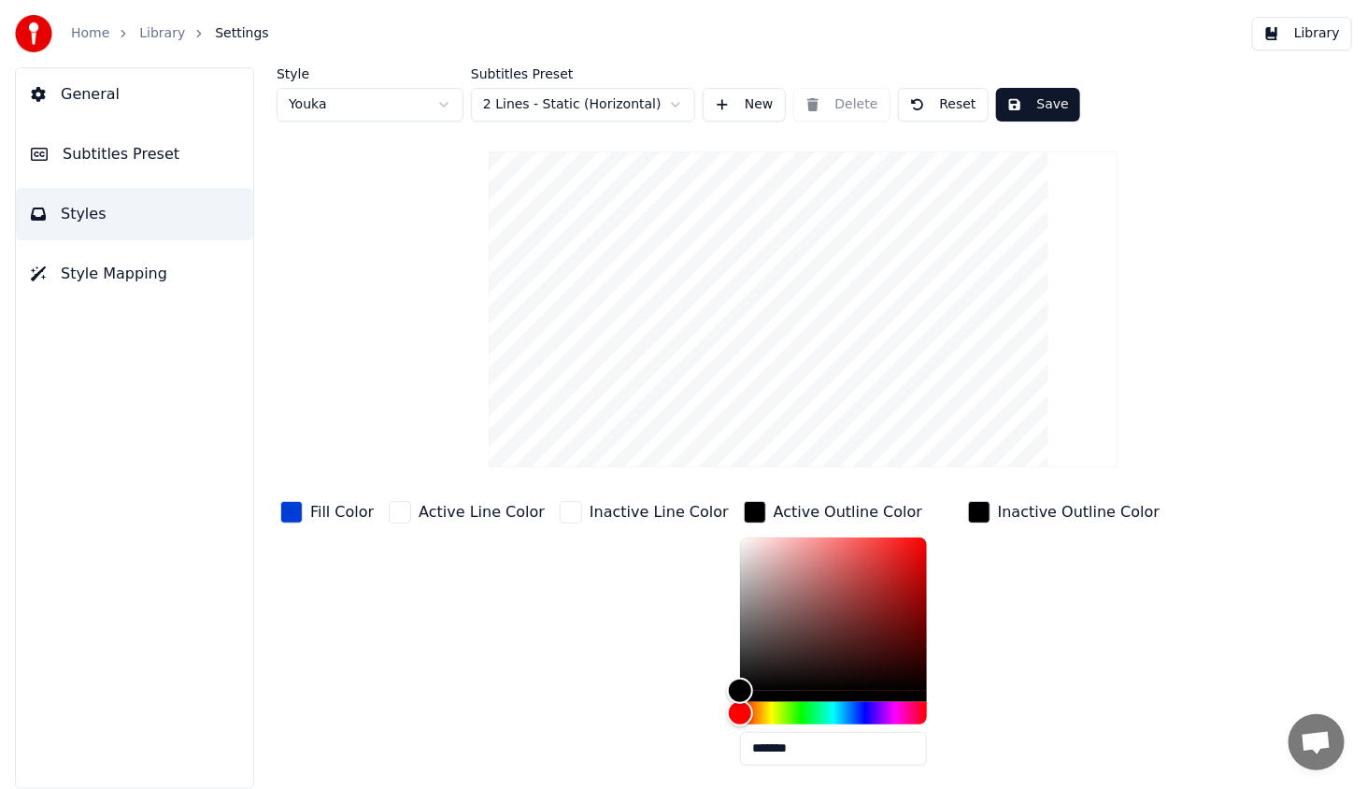
click at [740, 514] on div "Active Outline Color" at bounding box center [833, 512] width 186 height 30
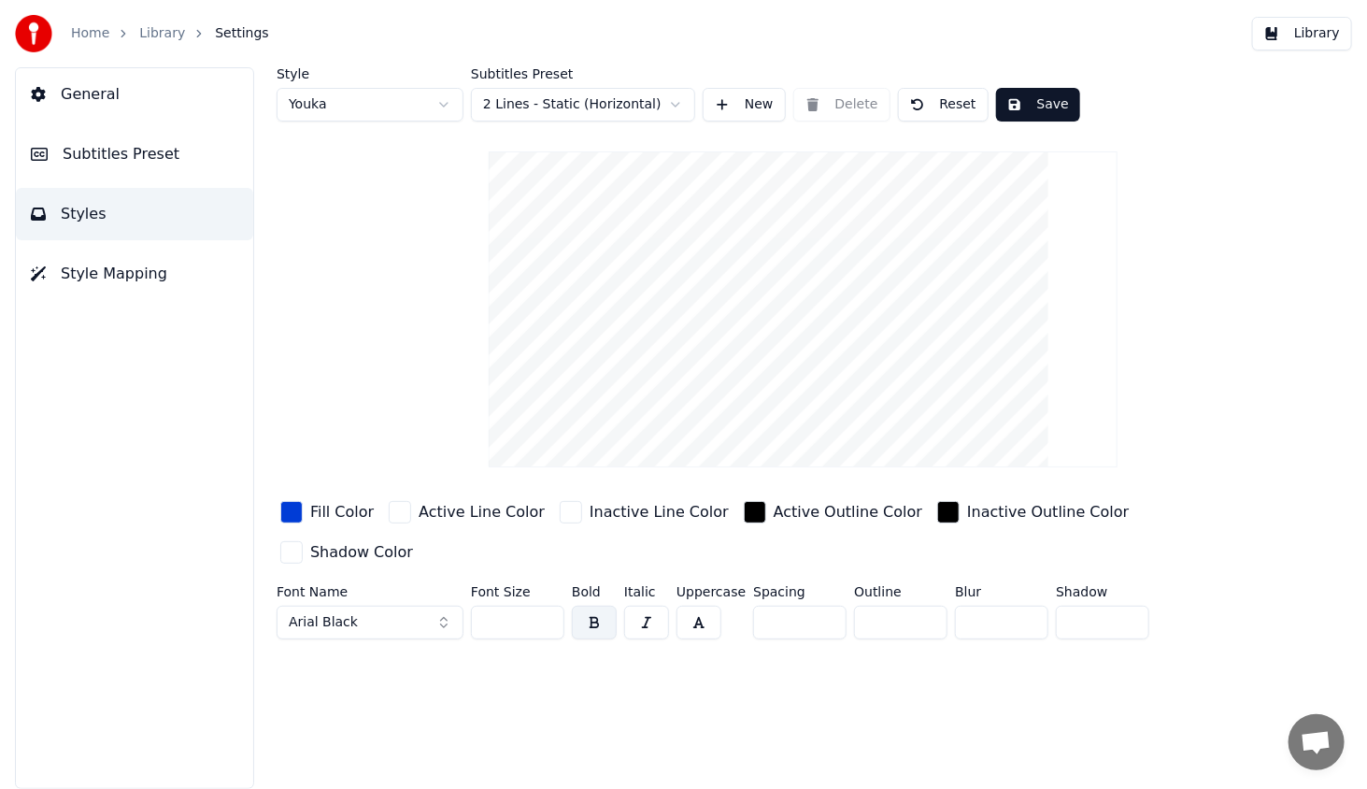
click at [919, 605] on input "*" at bounding box center [900, 622] width 93 height 34
click at [921, 605] on input "*" at bounding box center [900, 622] width 93 height 34
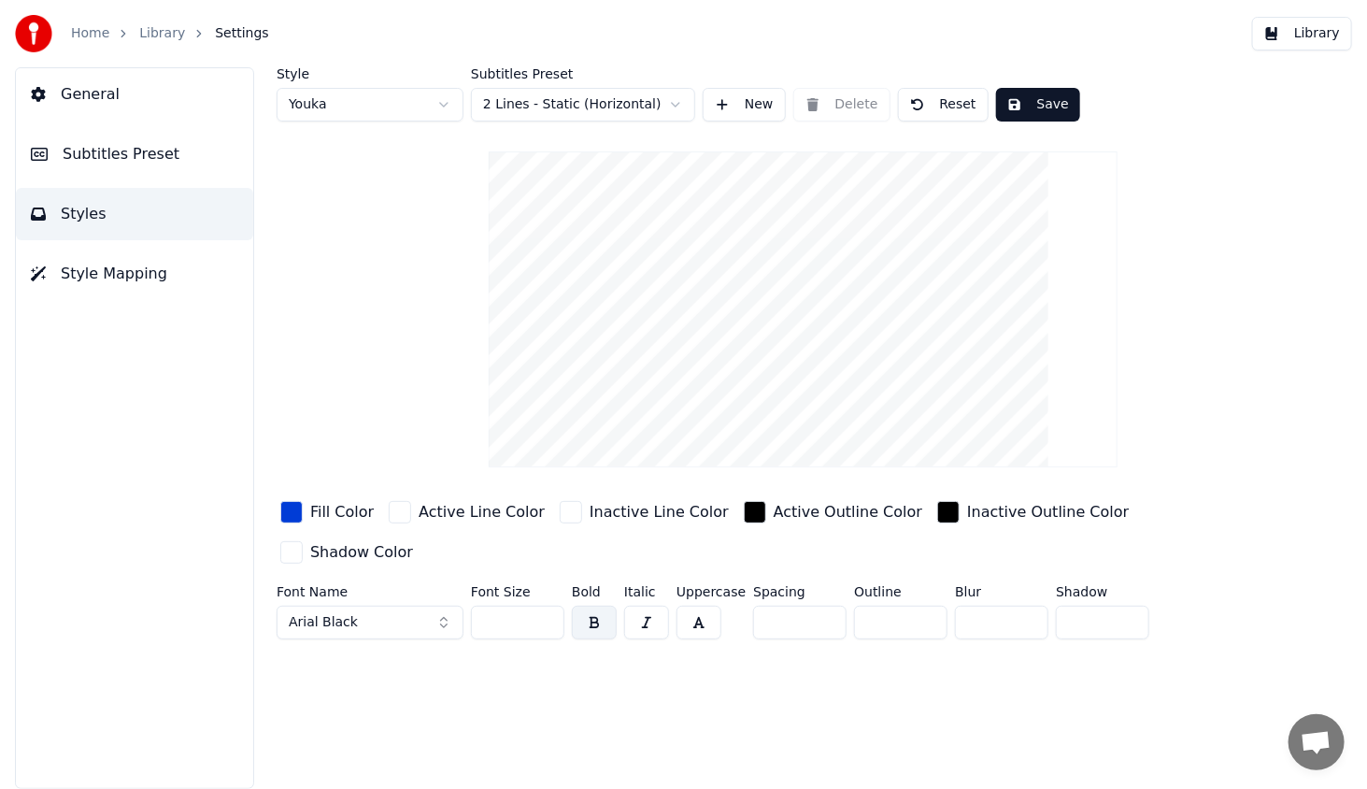
type input "*"
click at [921, 605] on input "*" at bounding box center [900, 622] width 93 height 34
click at [1036, 107] on button "Save" at bounding box center [1038, 105] width 84 height 34
click at [1322, 35] on button "Library" at bounding box center [1302, 34] width 100 height 34
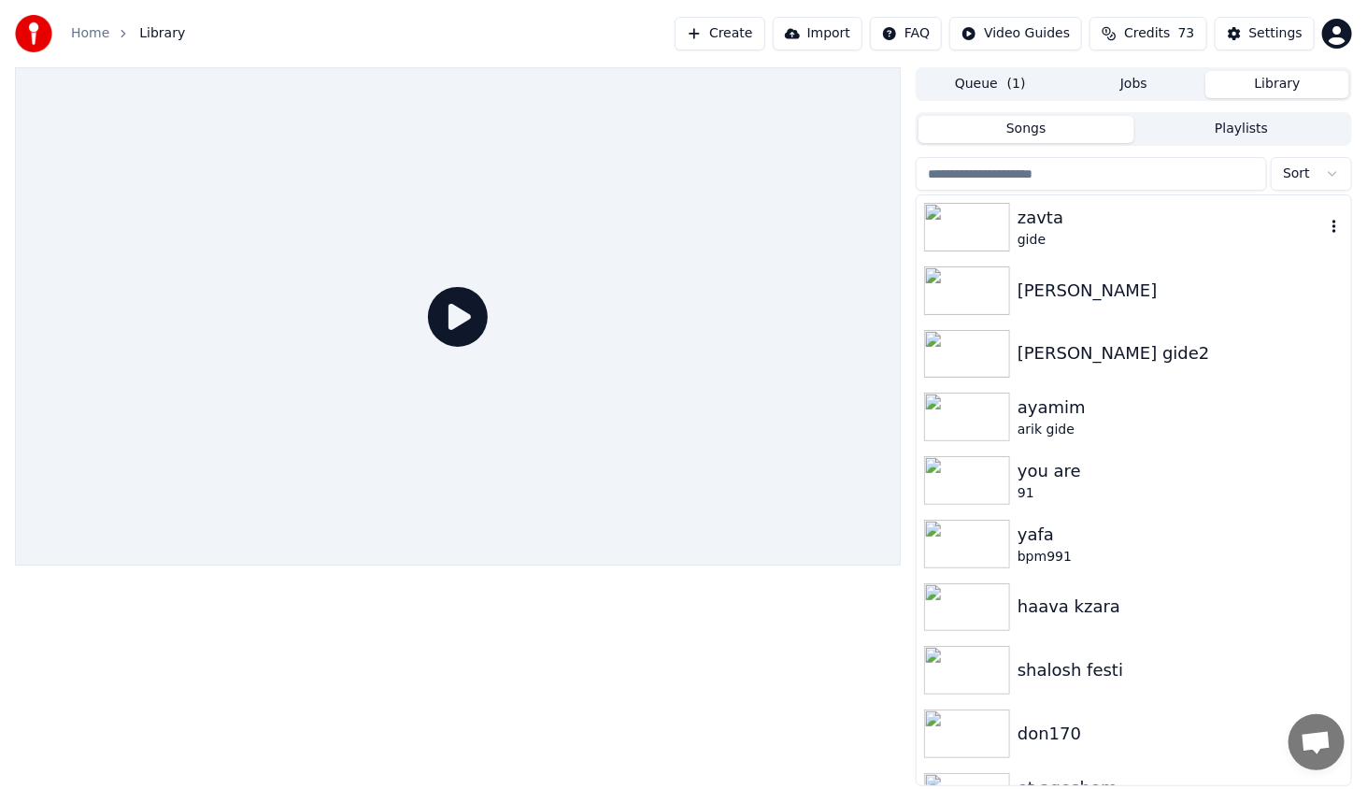
click at [985, 222] on img at bounding box center [967, 227] width 86 height 49
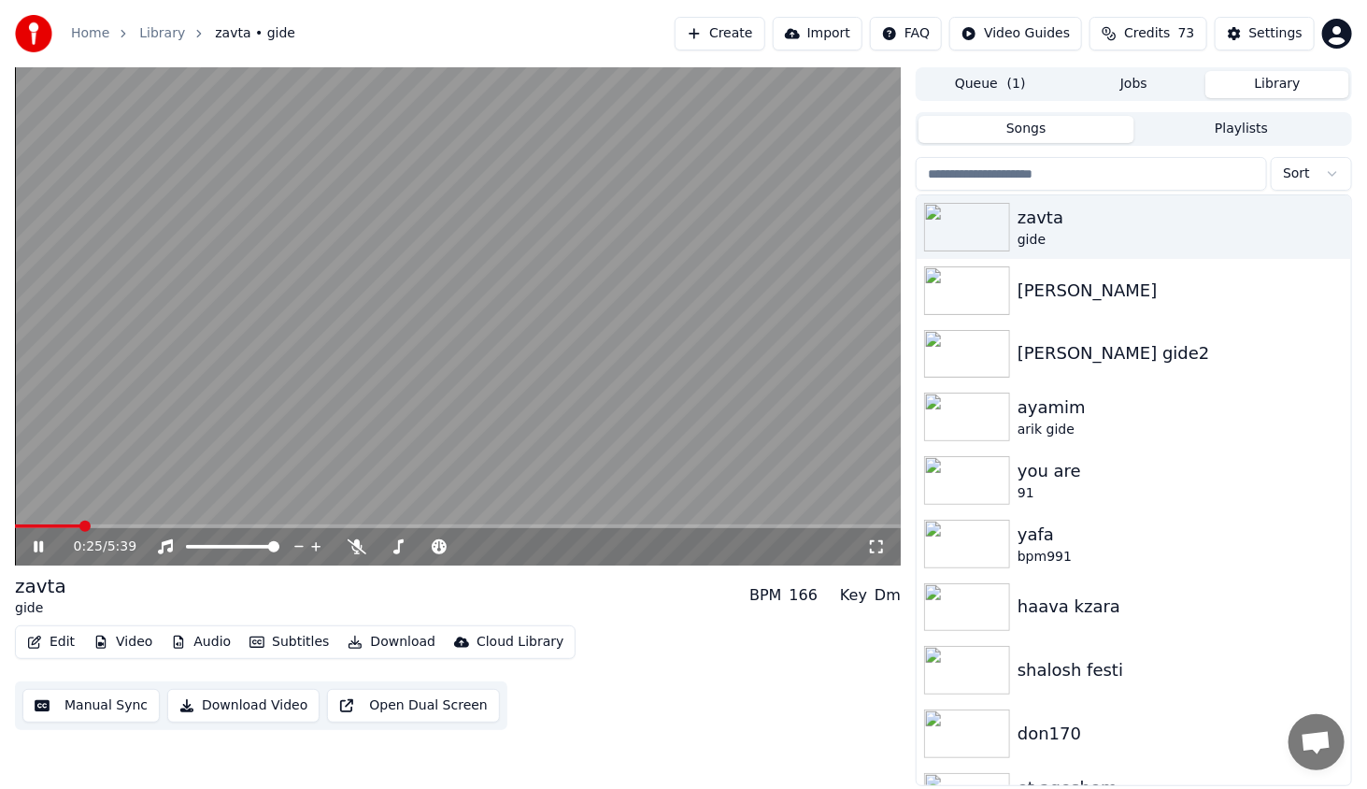
click at [82, 525] on span at bounding box center [458, 526] width 886 height 4
click at [35, 553] on icon at bounding box center [52, 546] width 44 height 15
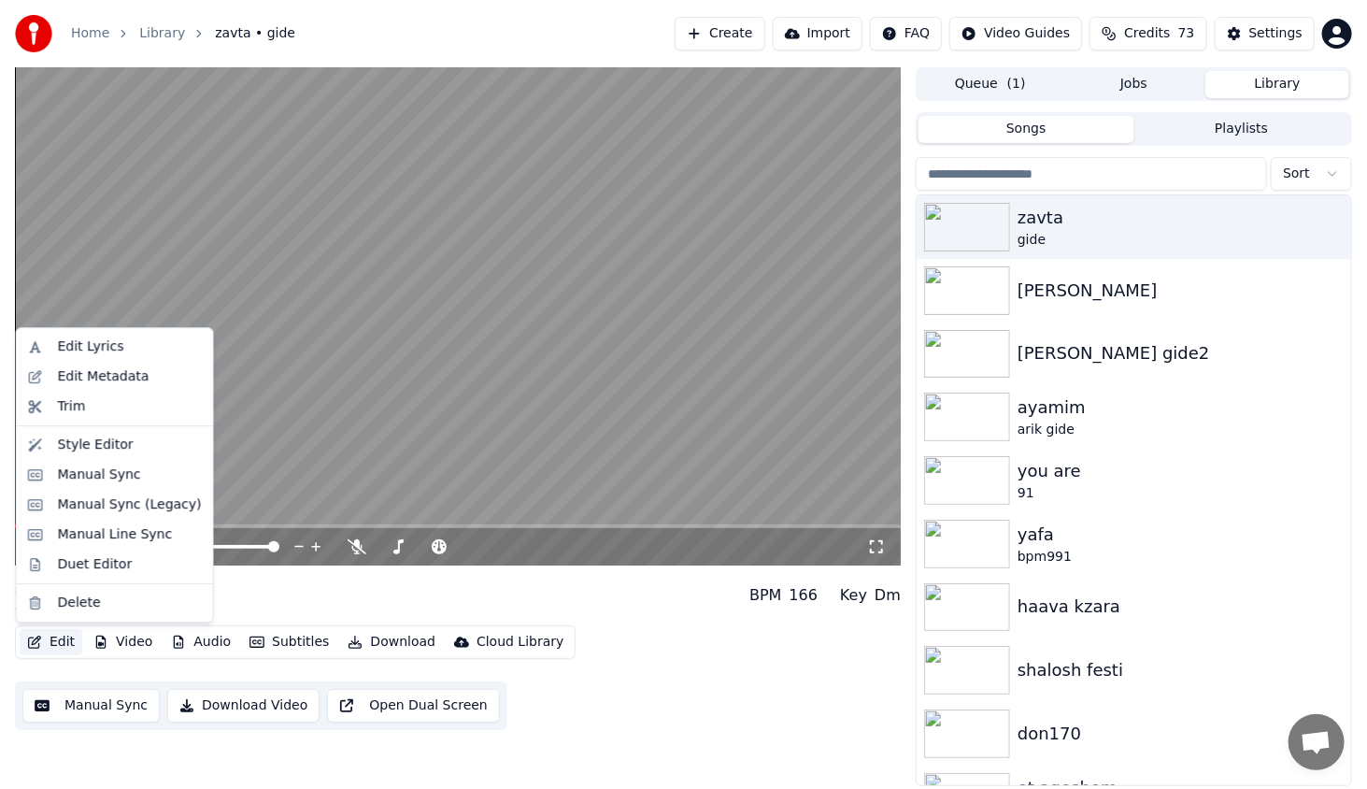
click at [50, 648] on button "Edit" at bounding box center [51, 642] width 63 height 26
click at [120, 447] on div "Style Editor" at bounding box center [96, 444] width 76 height 19
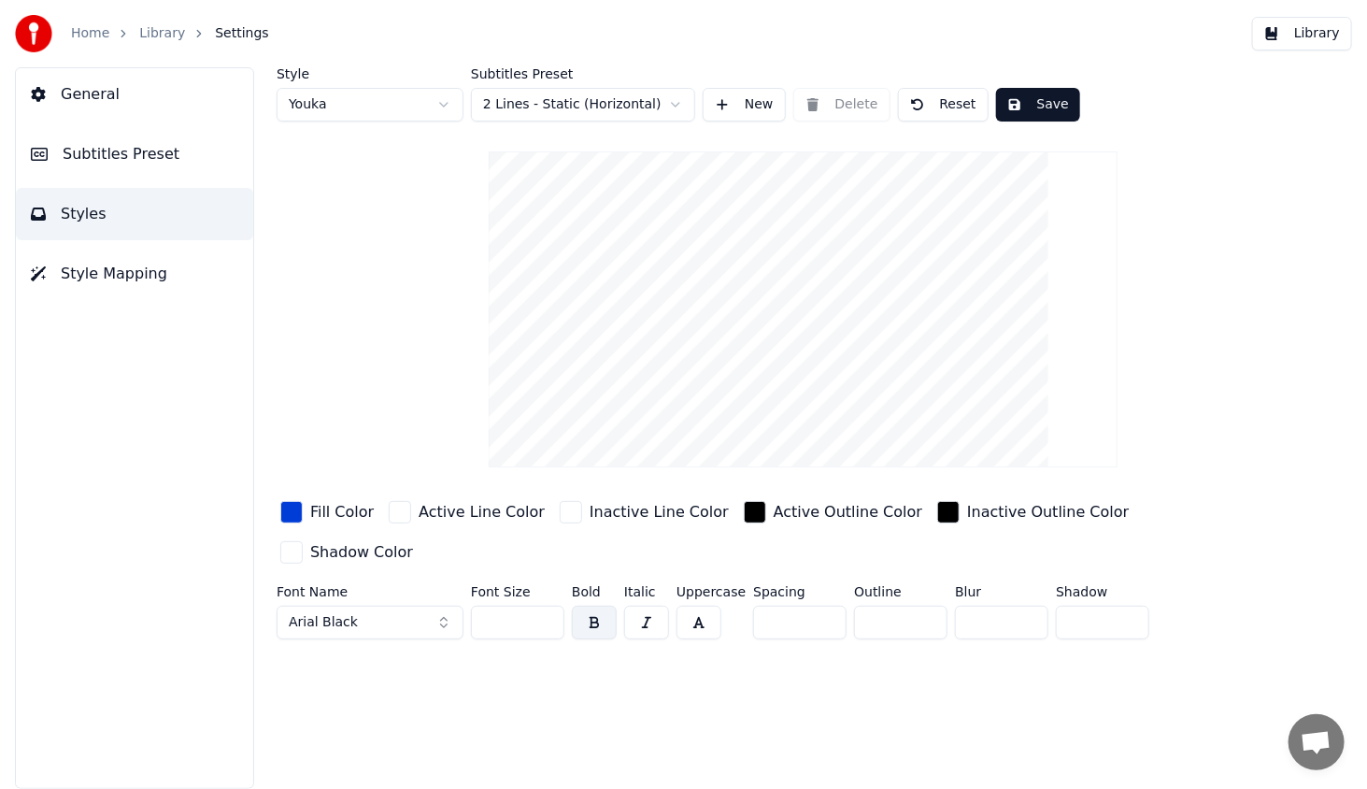
click at [937, 512] on div "button" at bounding box center [948, 512] width 22 height 22
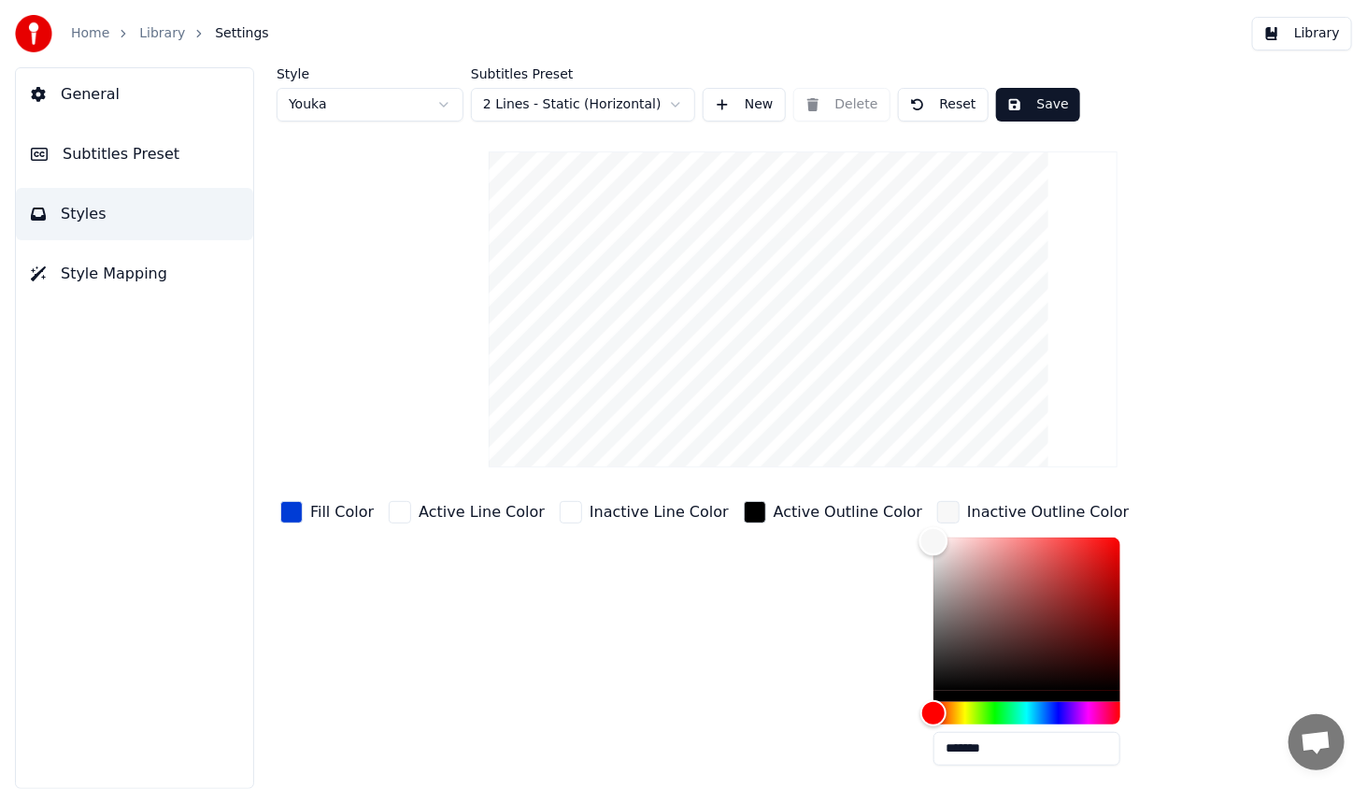
type input "*******"
drag, startPoint x: 921, startPoint y: 587, endPoint x: 811, endPoint y: 468, distance: 162.0
click at [811, 468] on div "Style Youka Subtitles Preset 2 Lines - Static (Horizontal) New Delete Reset Sav…" at bounding box center [803, 482] width 1053 height 830
click at [844, 576] on div "Active Outline Color" at bounding box center [833, 638] width 186 height 283
click at [937, 510] on div "button" at bounding box center [948, 512] width 22 height 22
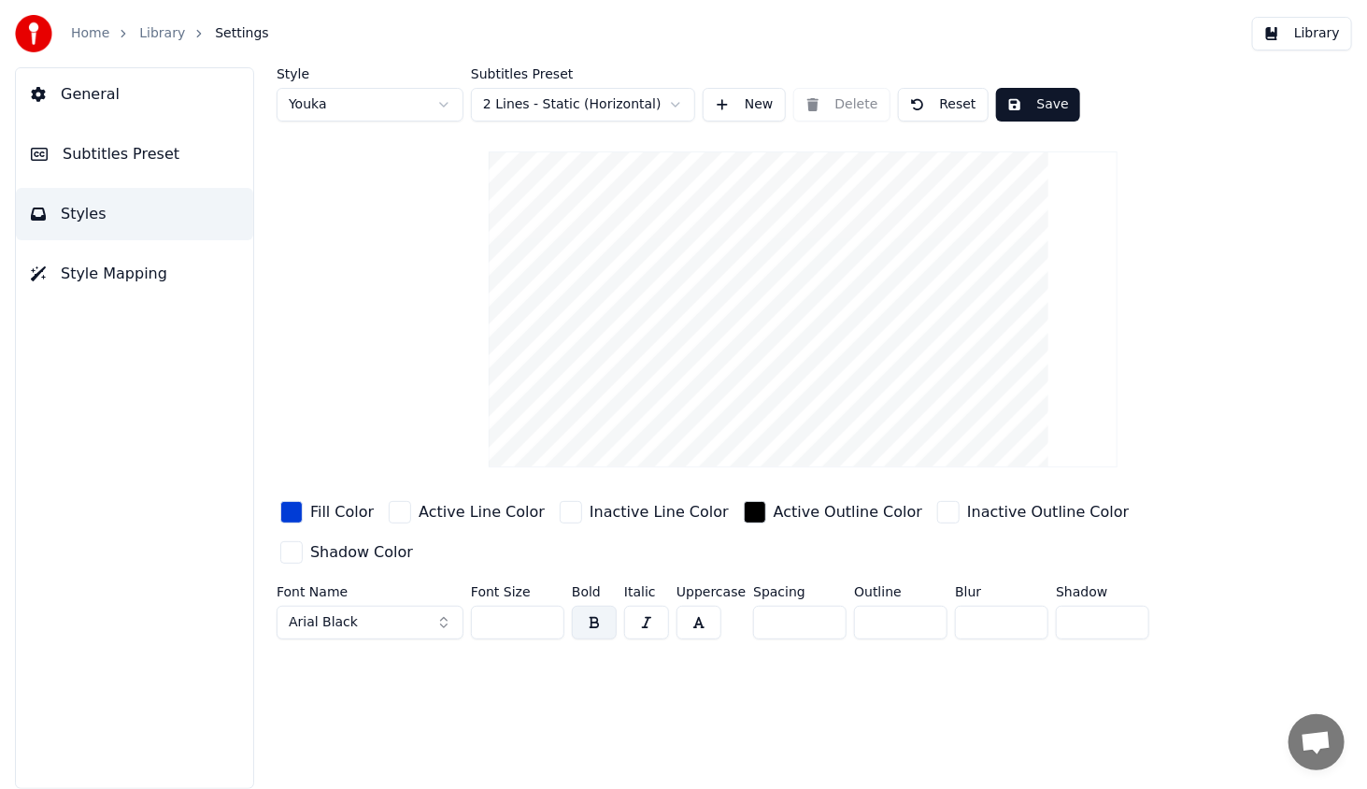
click at [918, 605] on input "**" at bounding box center [900, 622] width 93 height 34
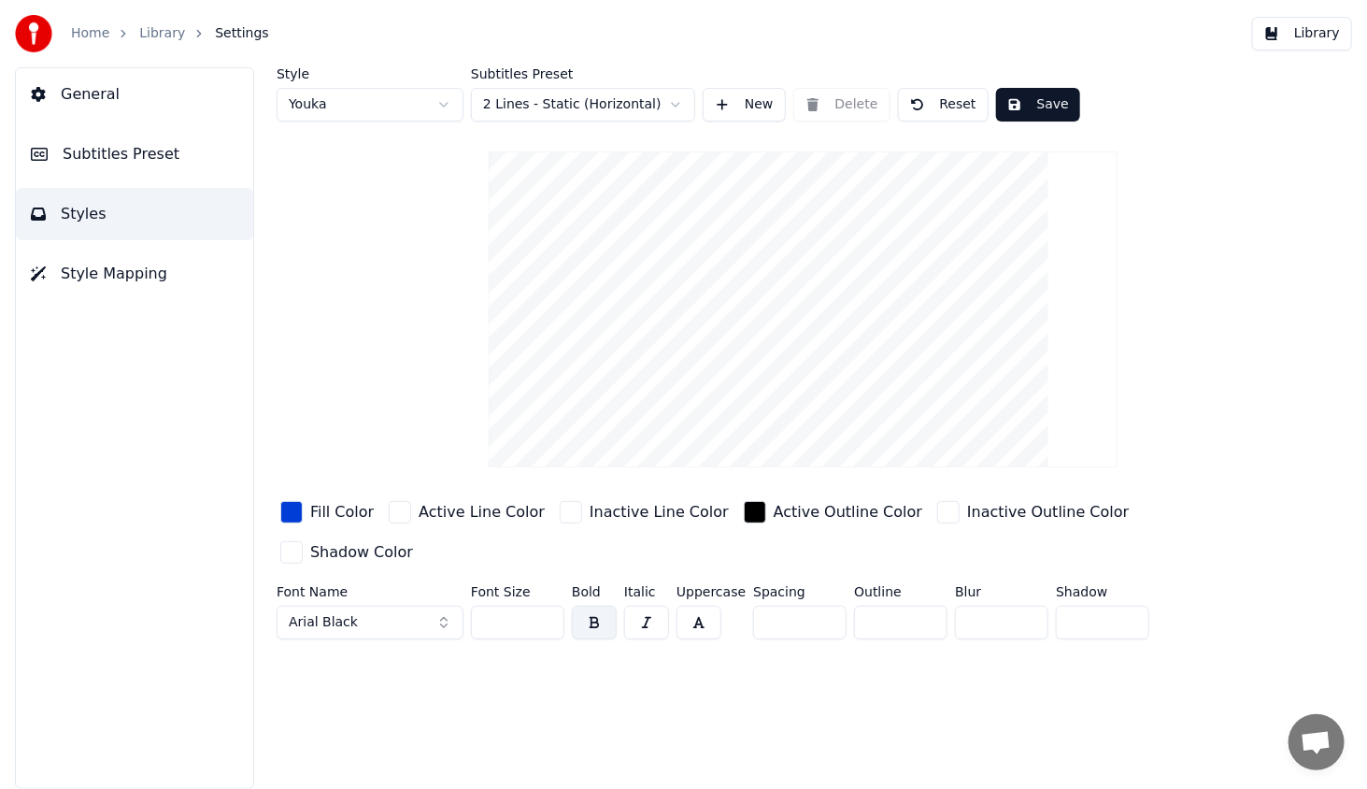
click at [918, 605] on input "**" at bounding box center [900, 622] width 93 height 34
click at [921, 605] on input "**" at bounding box center [900, 622] width 93 height 34
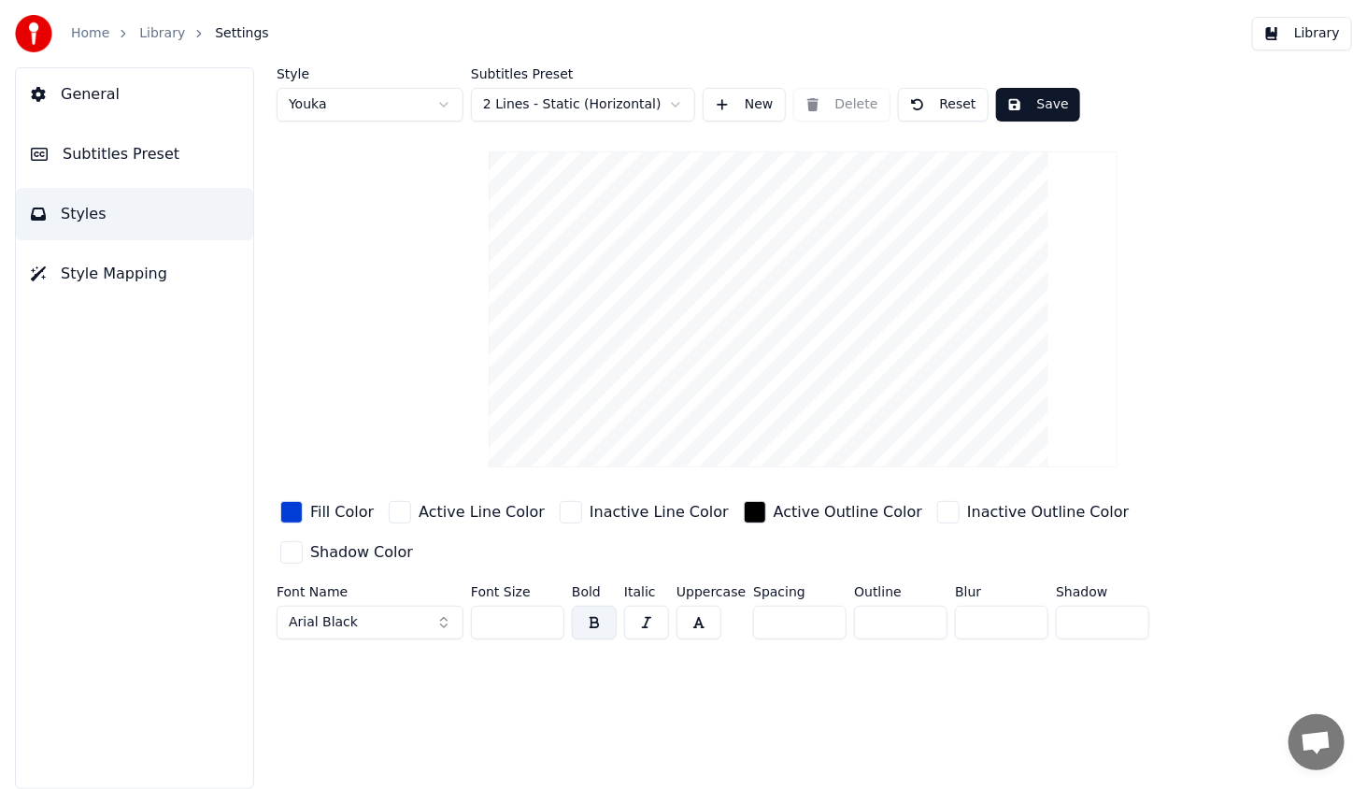
click at [921, 605] on input "**" at bounding box center [900, 622] width 93 height 34
click at [922, 605] on input "**" at bounding box center [900, 622] width 93 height 34
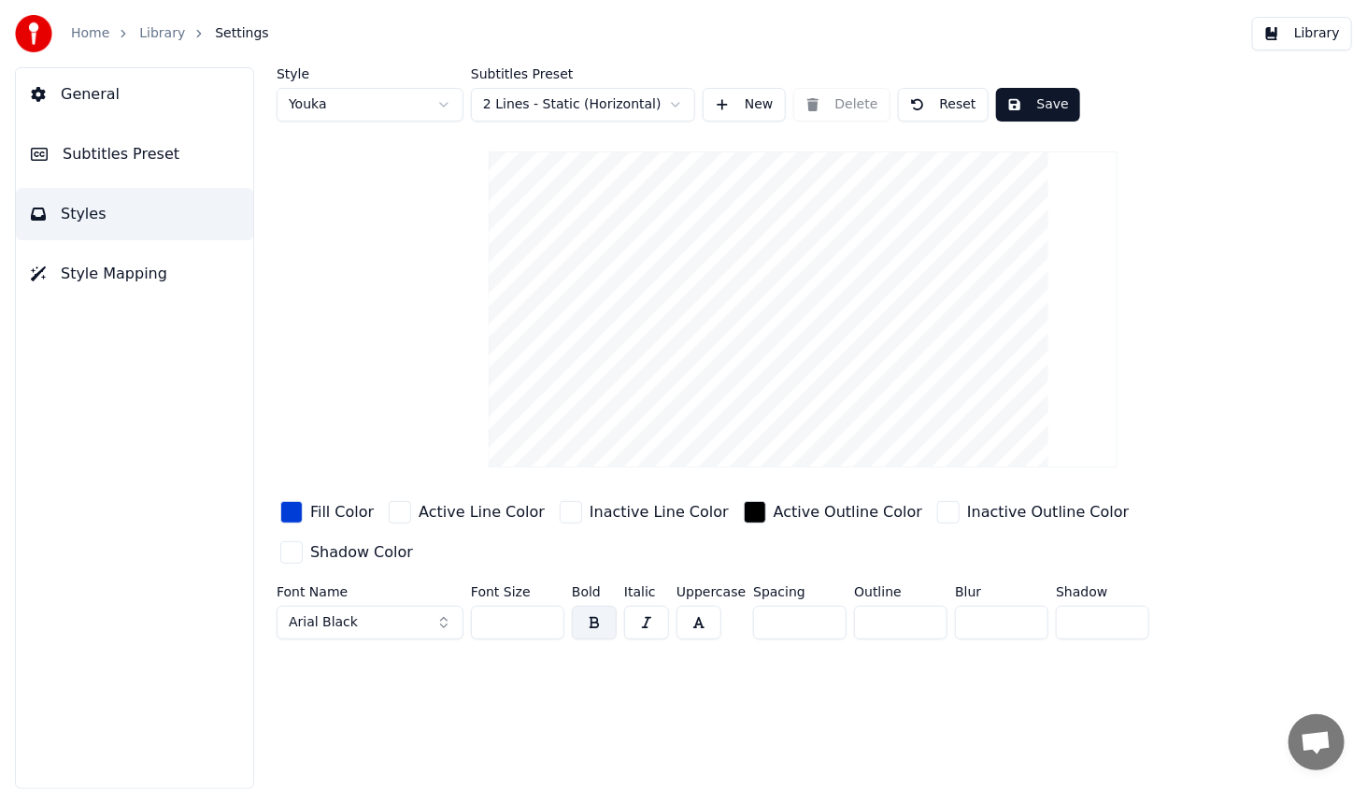
click at [922, 605] on input "*" at bounding box center [900, 622] width 93 height 34
click at [928, 605] on input "*" at bounding box center [900, 622] width 93 height 34
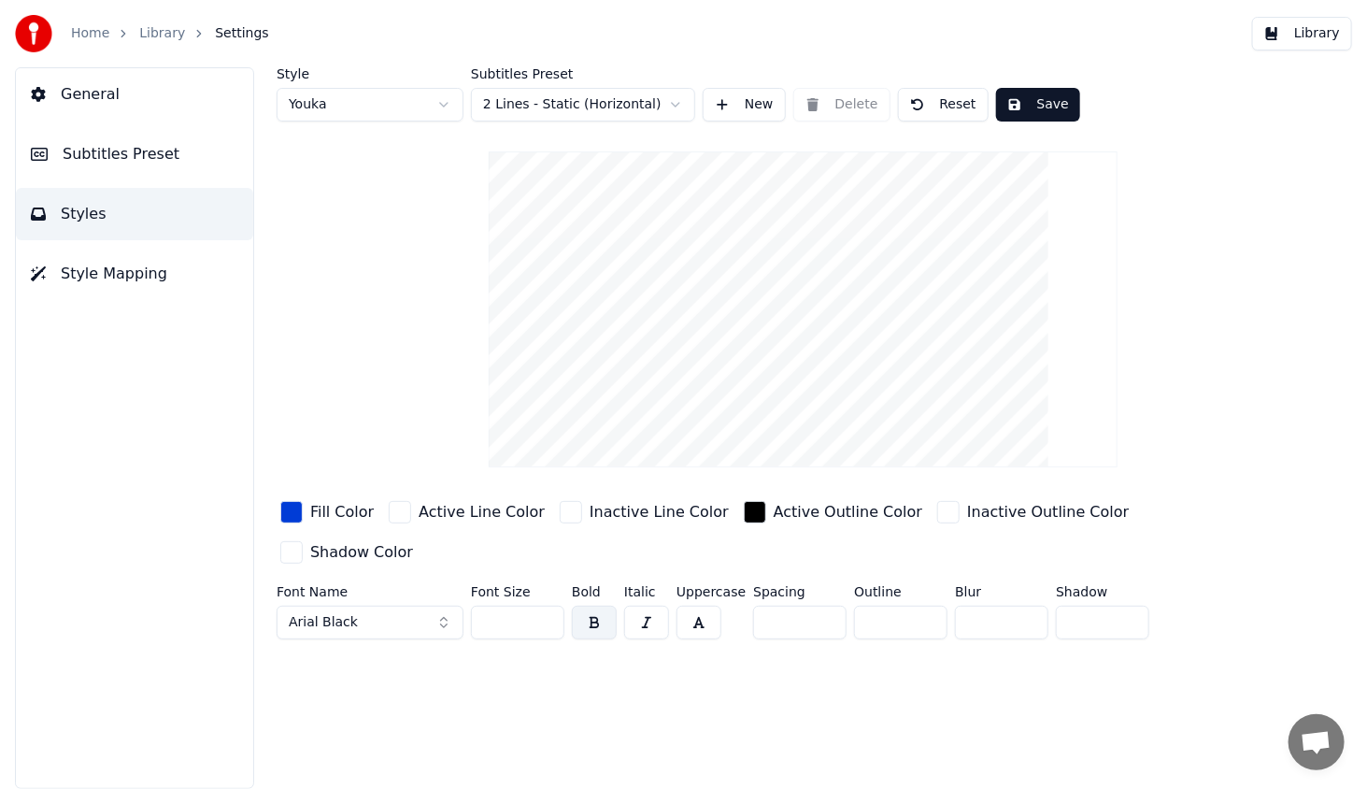
click at [929, 605] on input "*" at bounding box center [900, 622] width 93 height 34
click at [923, 602] on div "Outline *" at bounding box center [900, 616] width 93 height 62
click at [930, 605] on input "*" at bounding box center [900, 622] width 93 height 34
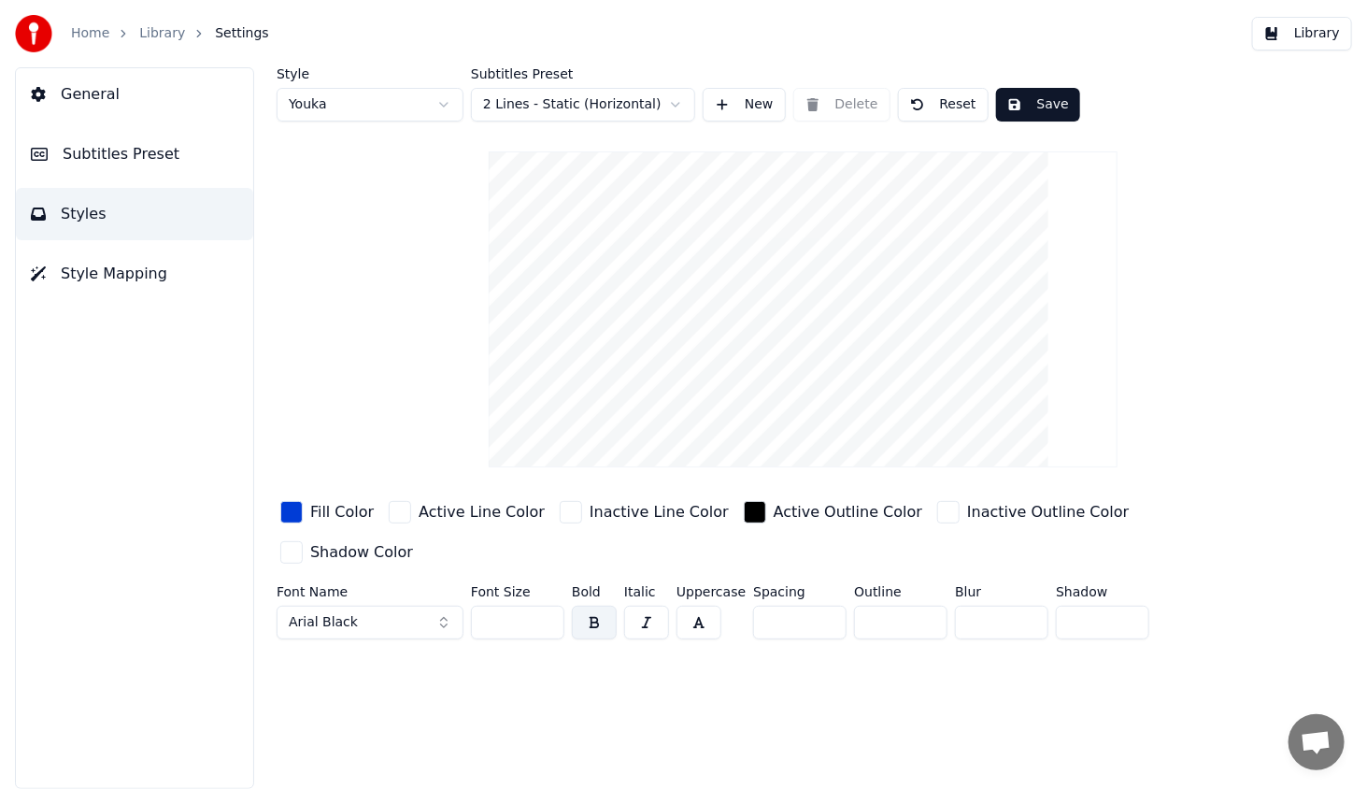
click at [925, 605] on input "*" at bounding box center [900, 622] width 93 height 34
click at [923, 605] on input "*" at bounding box center [900, 622] width 93 height 34
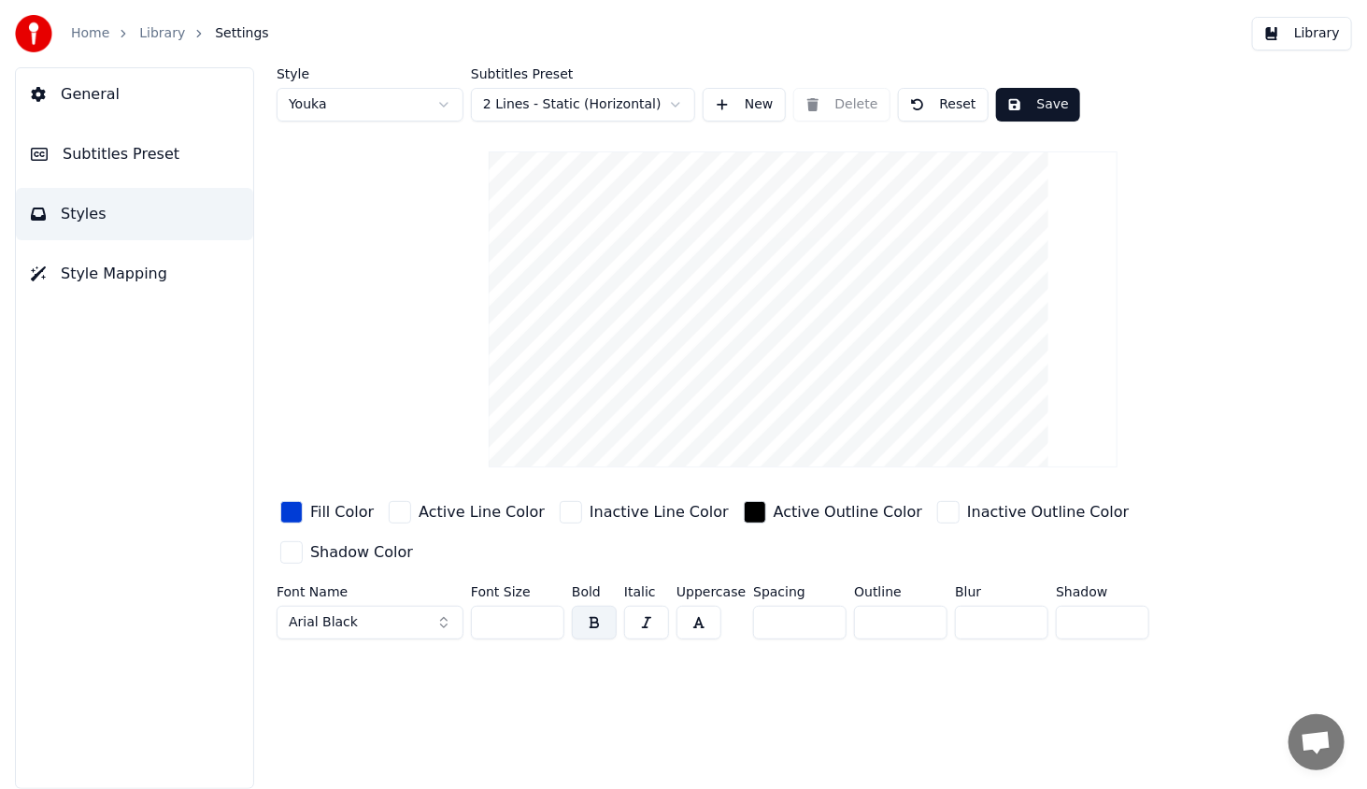
click at [923, 605] on input "*" at bounding box center [900, 622] width 93 height 34
type input "*"
click at [923, 605] on input "*" at bounding box center [900, 622] width 93 height 34
click at [400, 509] on div "button" at bounding box center [400, 512] width 22 height 22
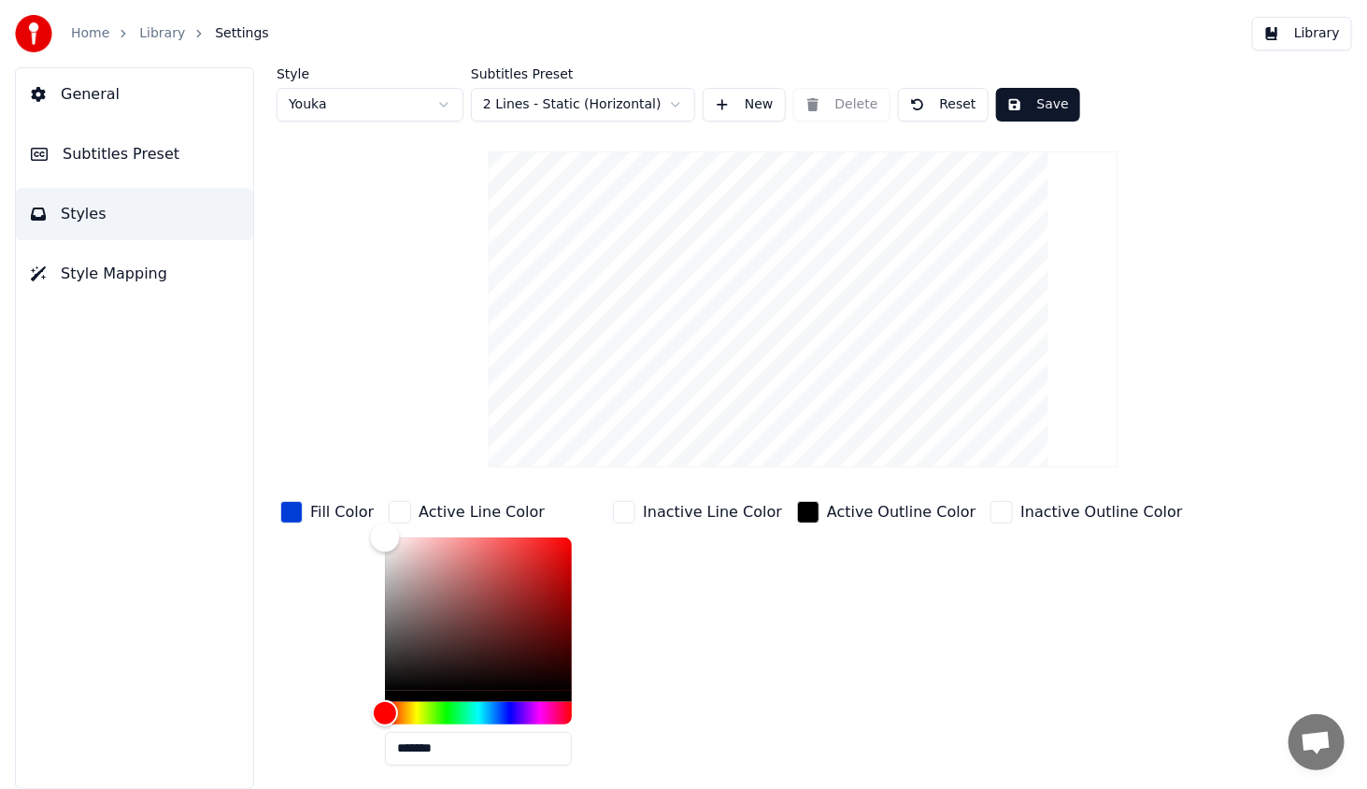
click at [476, 643] on div "Color" at bounding box center [478, 613] width 187 height 153
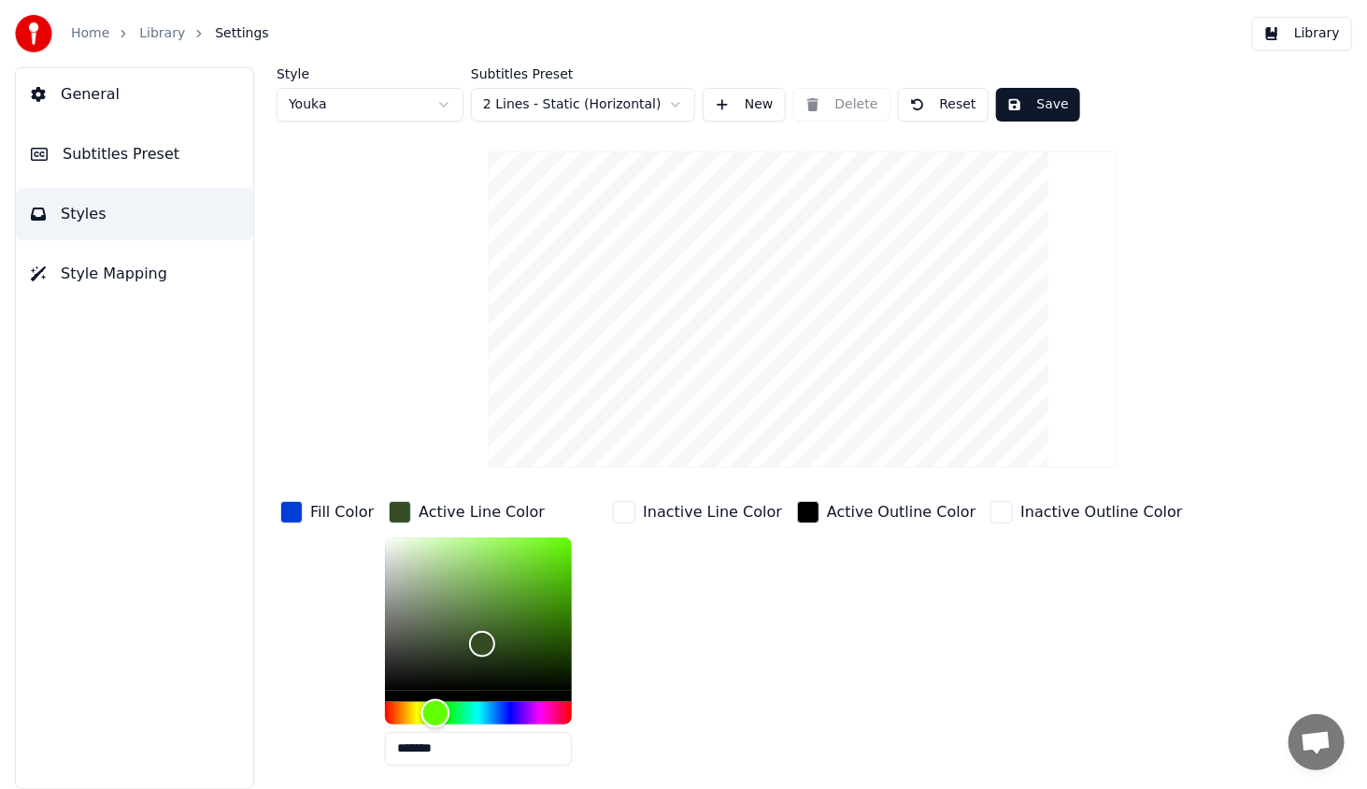
click at [430, 715] on div "Hue" at bounding box center [478, 713] width 187 height 22
type input "*******"
drag, startPoint x: 447, startPoint y: 593, endPoint x: 359, endPoint y: 464, distance: 156.0
click at [369, 438] on div "Style Youka Subtitles Preset 2 Lines - Static (Horizontal) New Delete Reset Sav…" at bounding box center [803, 482] width 1053 height 830
click at [347, 551] on div "Fill Color" at bounding box center [327, 638] width 101 height 283
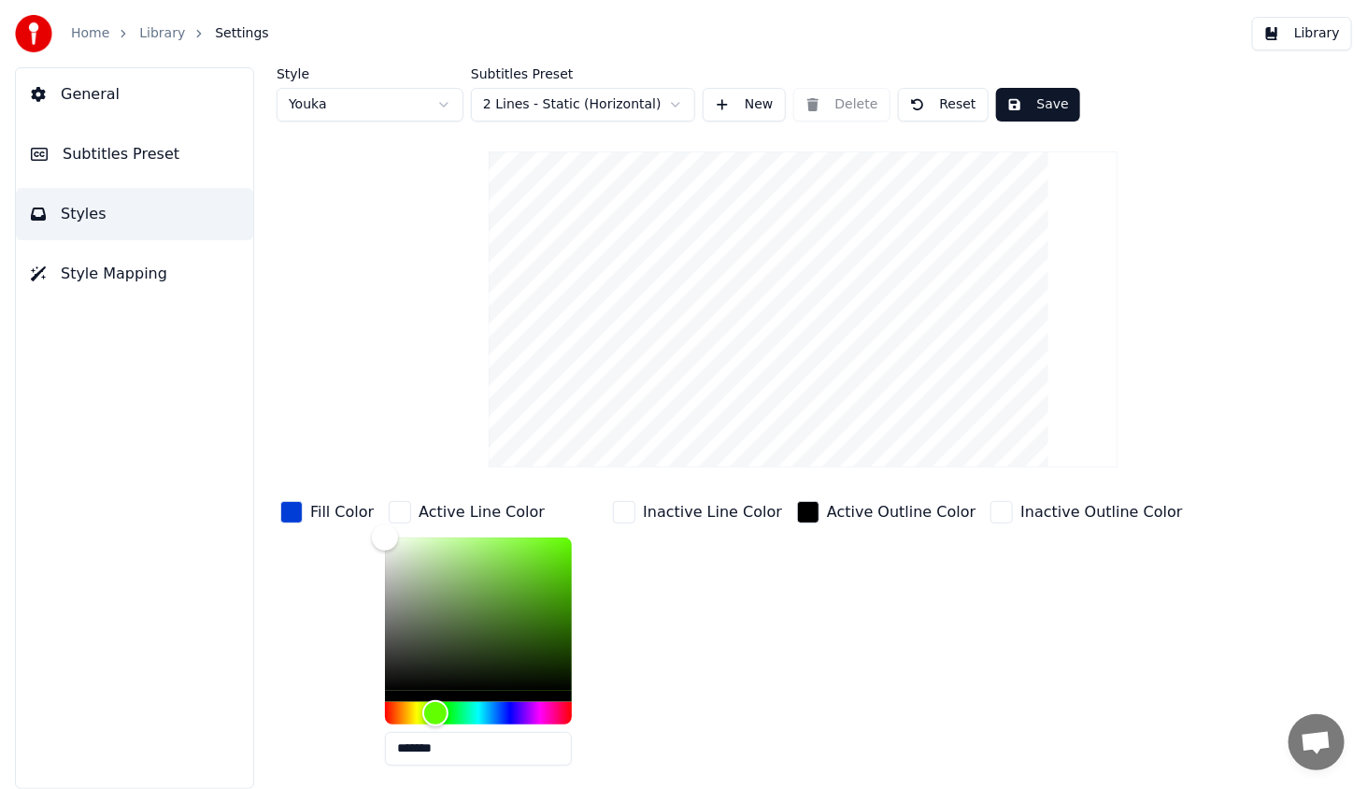
click at [393, 504] on div "button" at bounding box center [400, 512] width 22 height 22
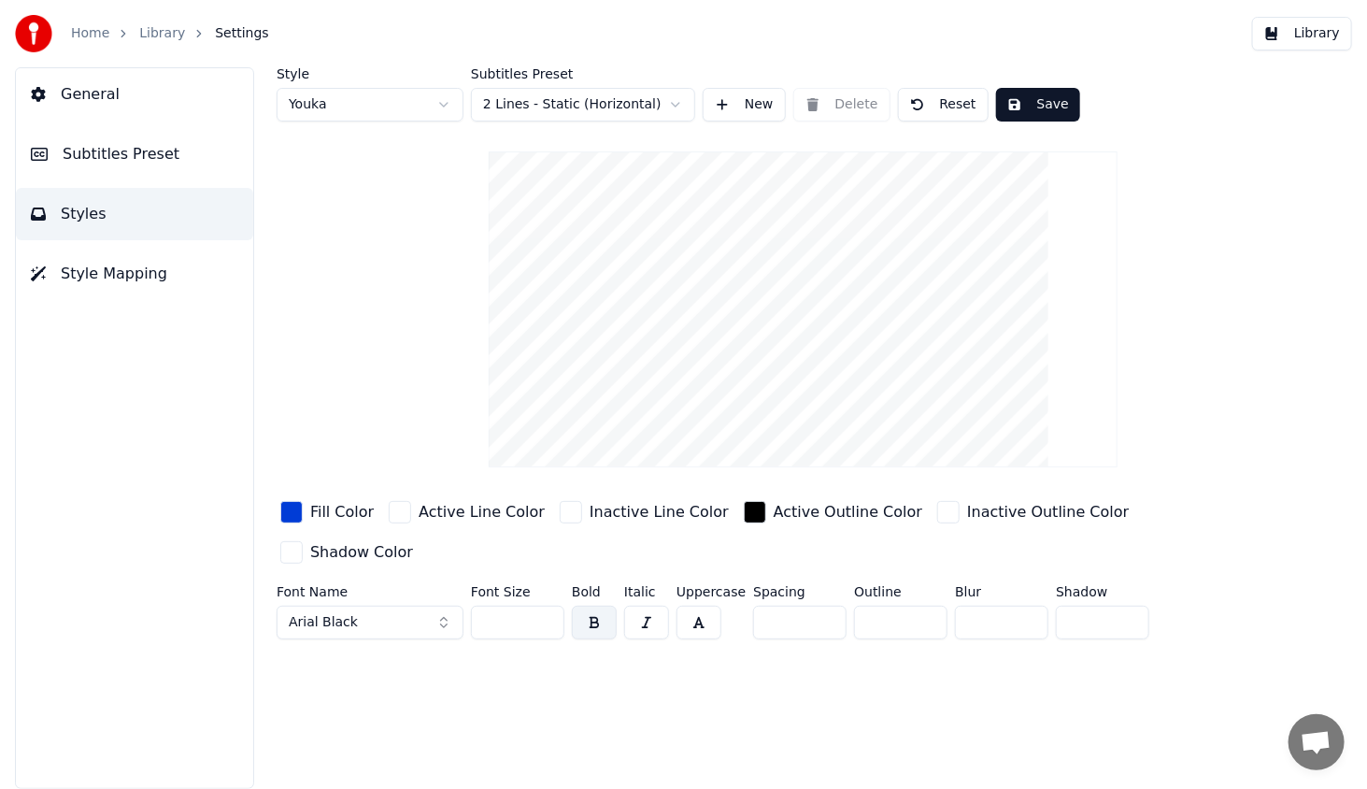
click at [744, 508] on div "button" at bounding box center [755, 512] width 22 height 22
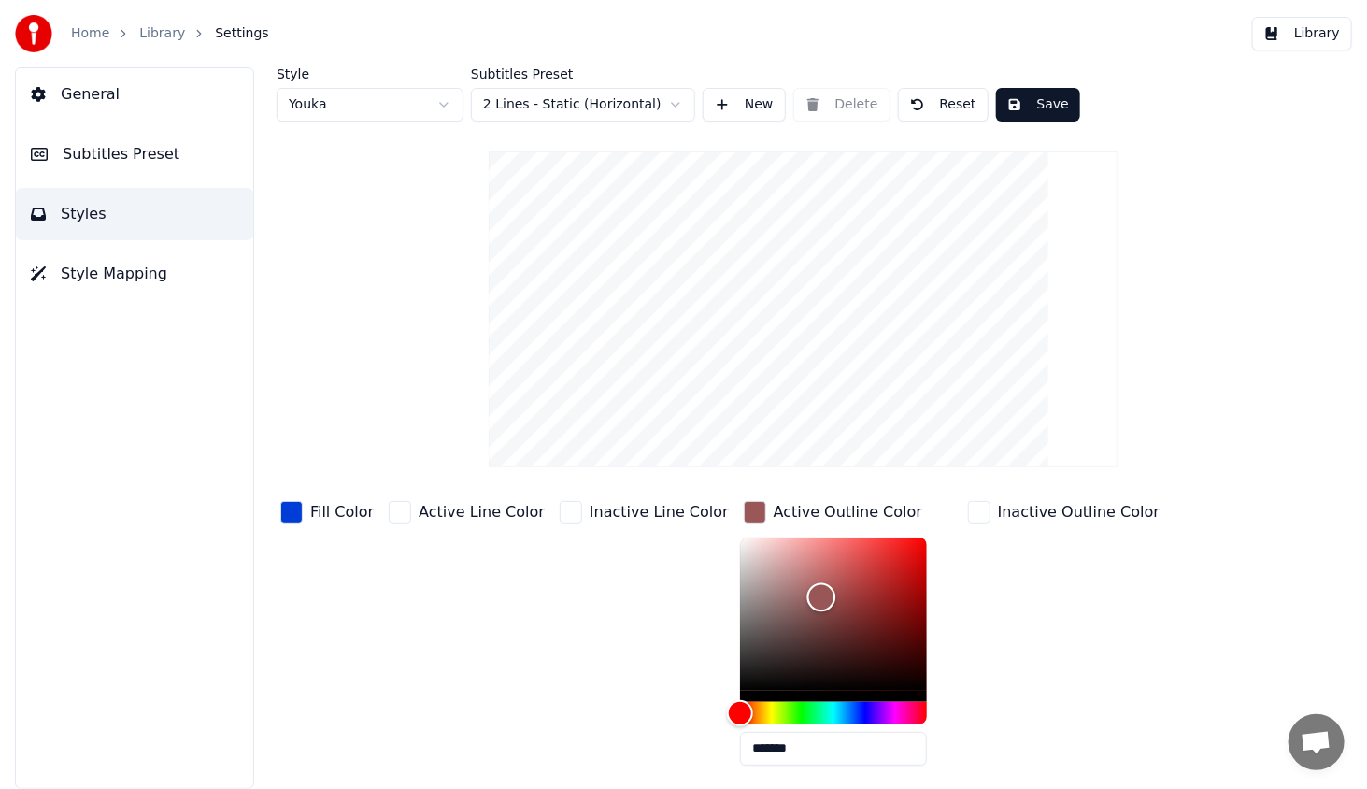
drag, startPoint x: 749, startPoint y: 602, endPoint x: 786, endPoint y: 595, distance: 37.0
click at [786, 596] on div "Color" at bounding box center [833, 613] width 187 height 153
type input "*******"
drag, startPoint x: 785, startPoint y: 595, endPoint x: 708, endPoint y: 495, distance: 126.0
click at [708, 495] on div "Style Youka Subtitles Preset 2 Lines - Static (Horizontal) New Delete Reset Sav…" at bounding box center [803, 482] width 1053 height 830
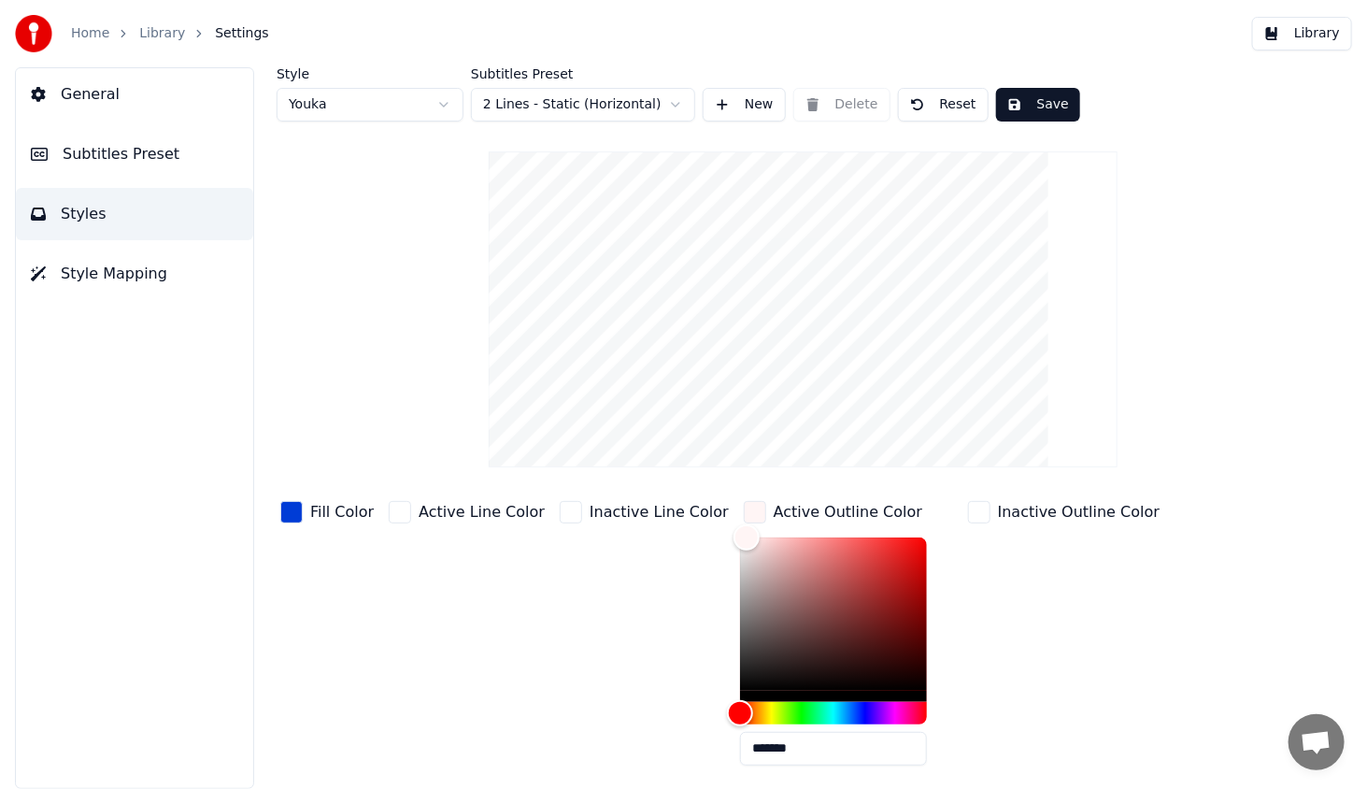
click at [679, 575] on div "Inactive Line Color" at bounding box center [644, 638] width 177 height 283
click at [964, 537] on div "Inactive Outline Color" at bounding box center [1063, 638] width 199 height 283
click at [968, 512] on div "button" at bounding box center [979, 512] width 22 height 22
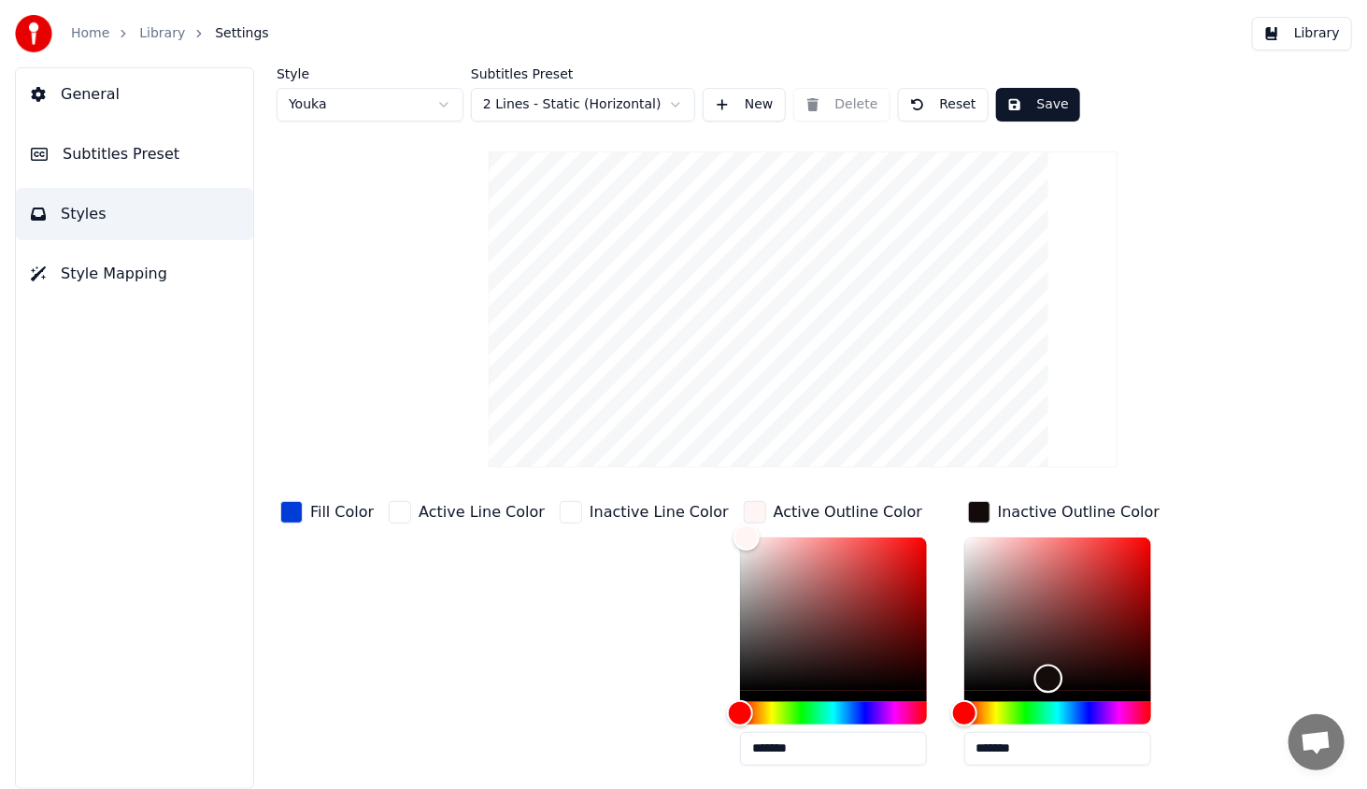
type input "*******"
drag, startPoint x: 924, startPoint y: 538, endPoint x: 863, endPoint y: 764, distance: 234.1
click at [863, 764] on div "Fill Color Active Line Color Inactive Line Color Active Outline Color ******* I…" at bounding box center [755, 658] width 957 height 323
click at [968, 505] on div "button" at bounding box center [979, 512] width 22 height 22
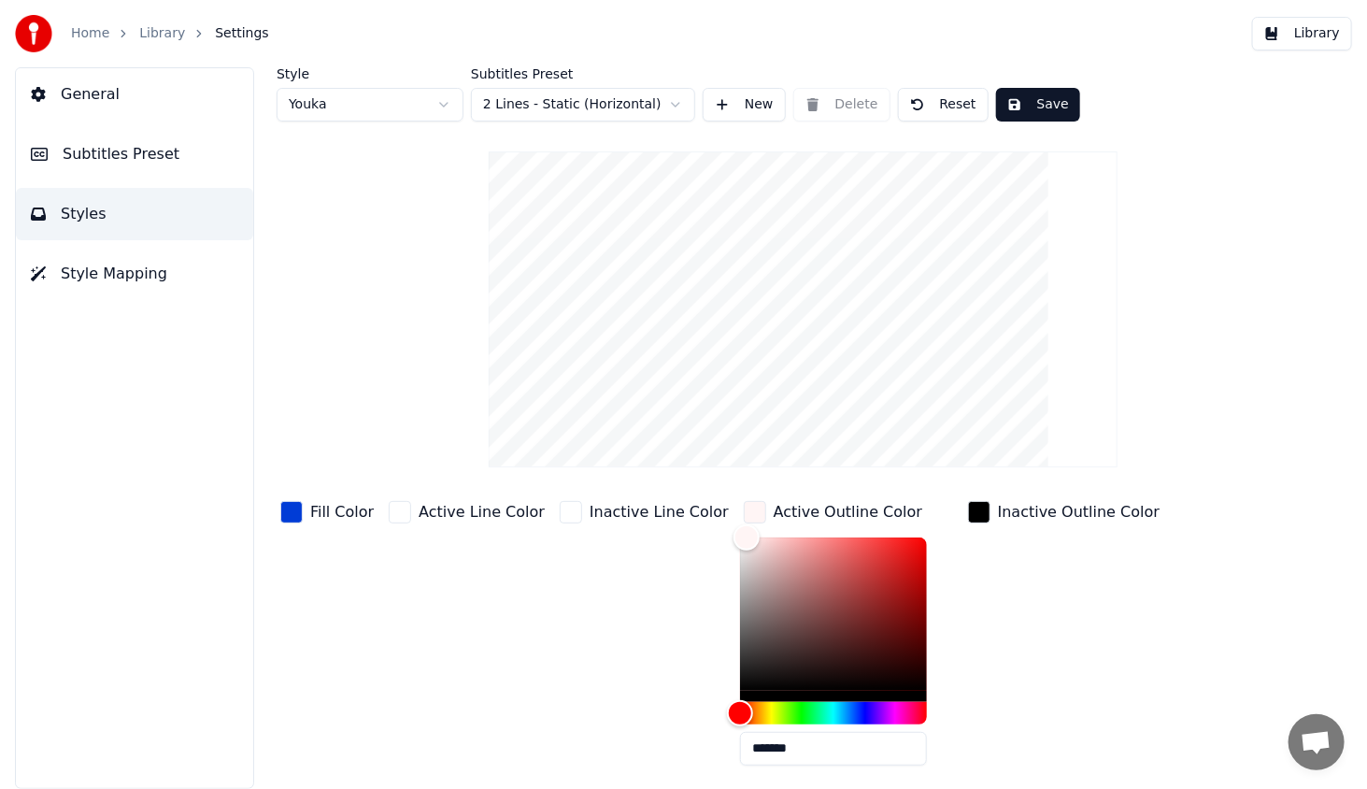
click at [744, 502] on div "button" at bounding box center [755, 512] width 22 height 22
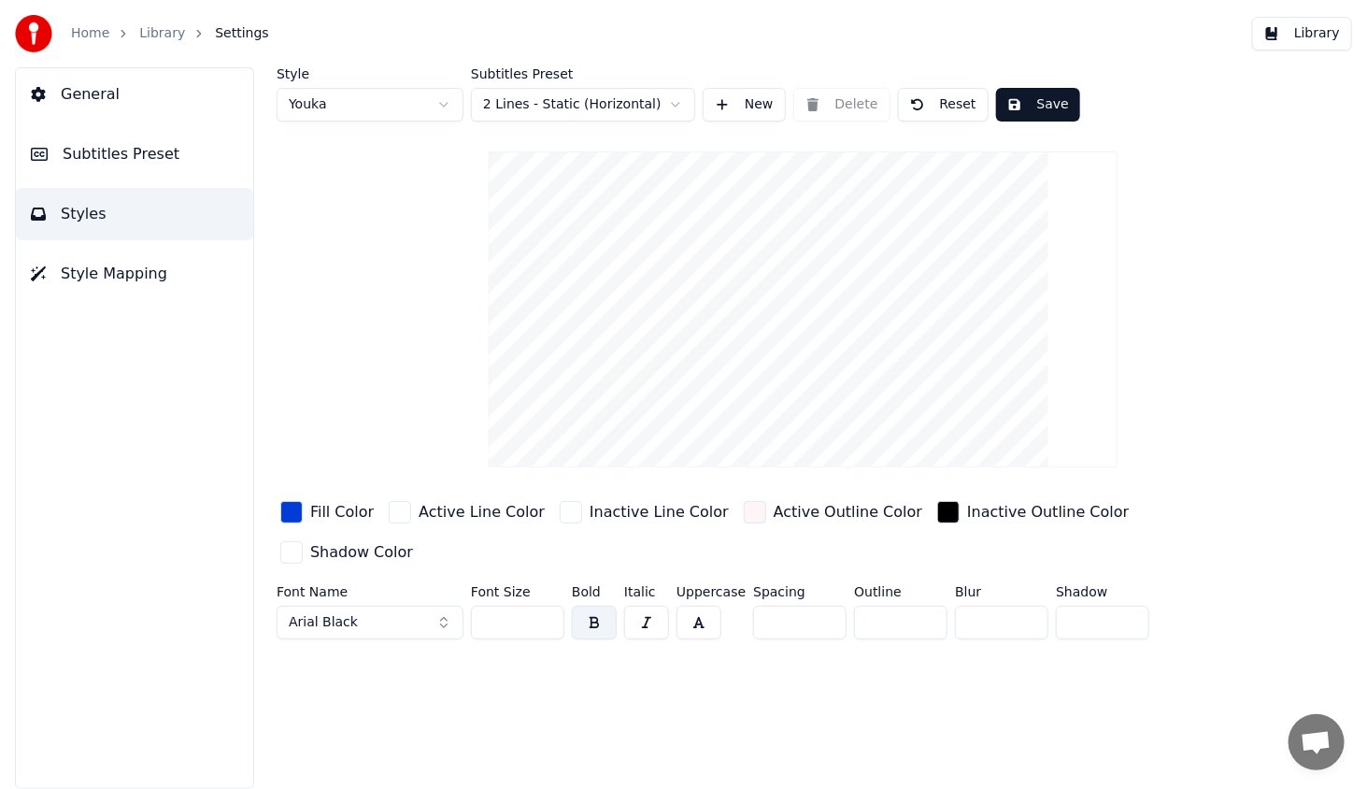
click at [919, 605] on input "*" at bounding box center [900, 622] width 93 height 34
click at [905, 674] on div "Style Youka Subtitles Preset 2 Lines - Static (Horizontal) New Delete Reset Sav…" at bounding box center [803, 427] width 1128 height 721
type input "*"
click at [924, 605] on input "*" at bounding box center [900, 622] width 93 height 34
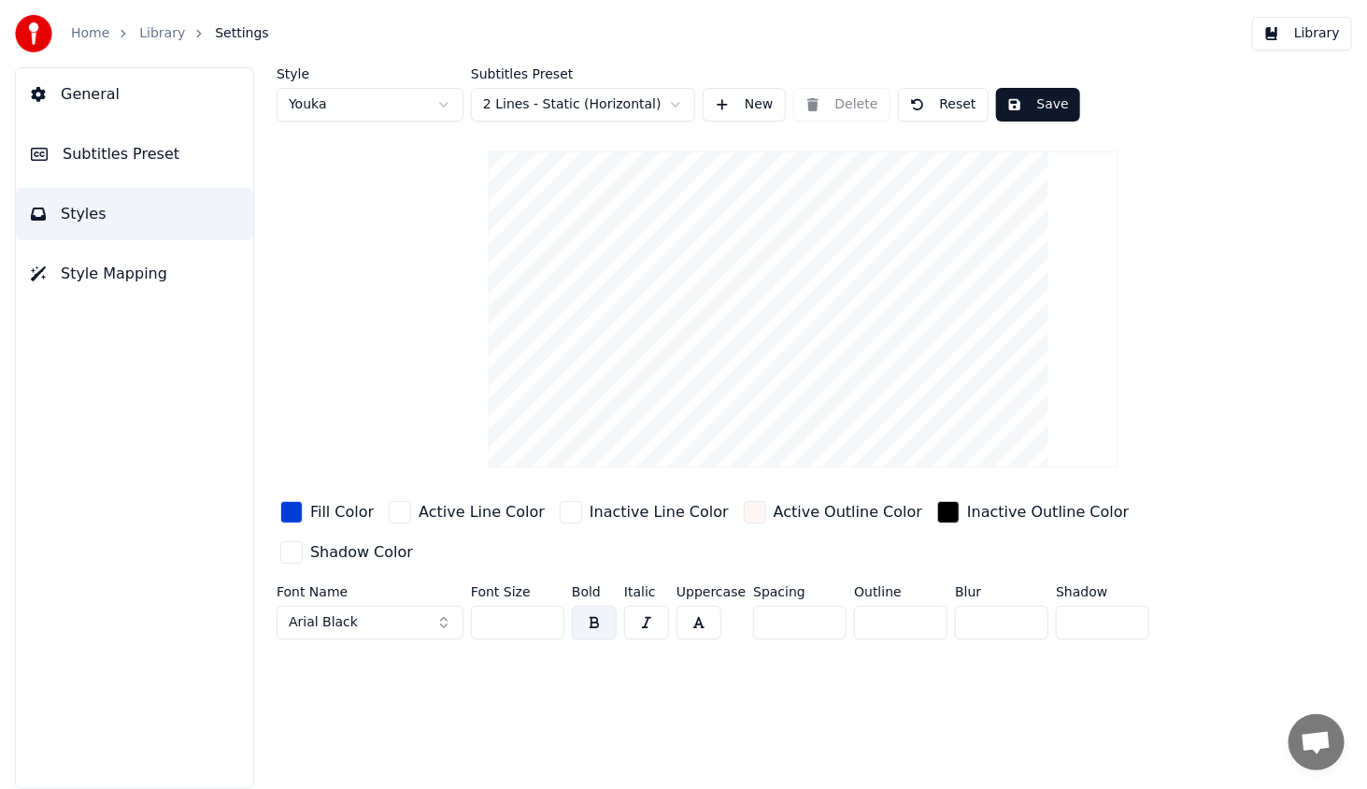
click at [920, 625] on div "Style Youka Subtitles Preset 2 Lines - Static (Horizontal) New Delete Reset Sav…" at bounding box center [803, 427] width 1128 height 721
click at [1039, 102] on button "Save" at bounding box center [1038, 105] width 84 height 34
click at [1309, 42] on button "Library" at bounding box center [1302, 34] width 100 height 34
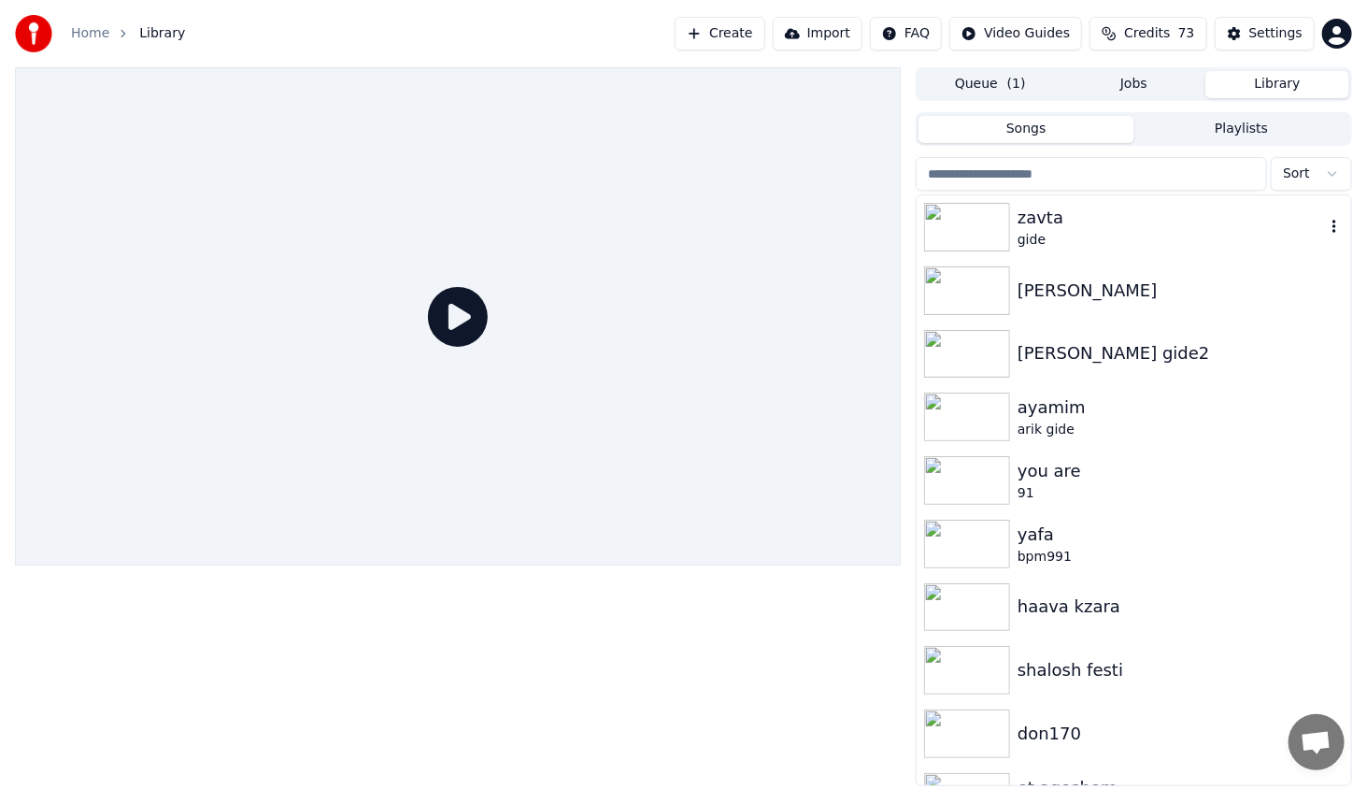
click at [944, 231] on img at bounding box center [967, 227] width 86 height 49
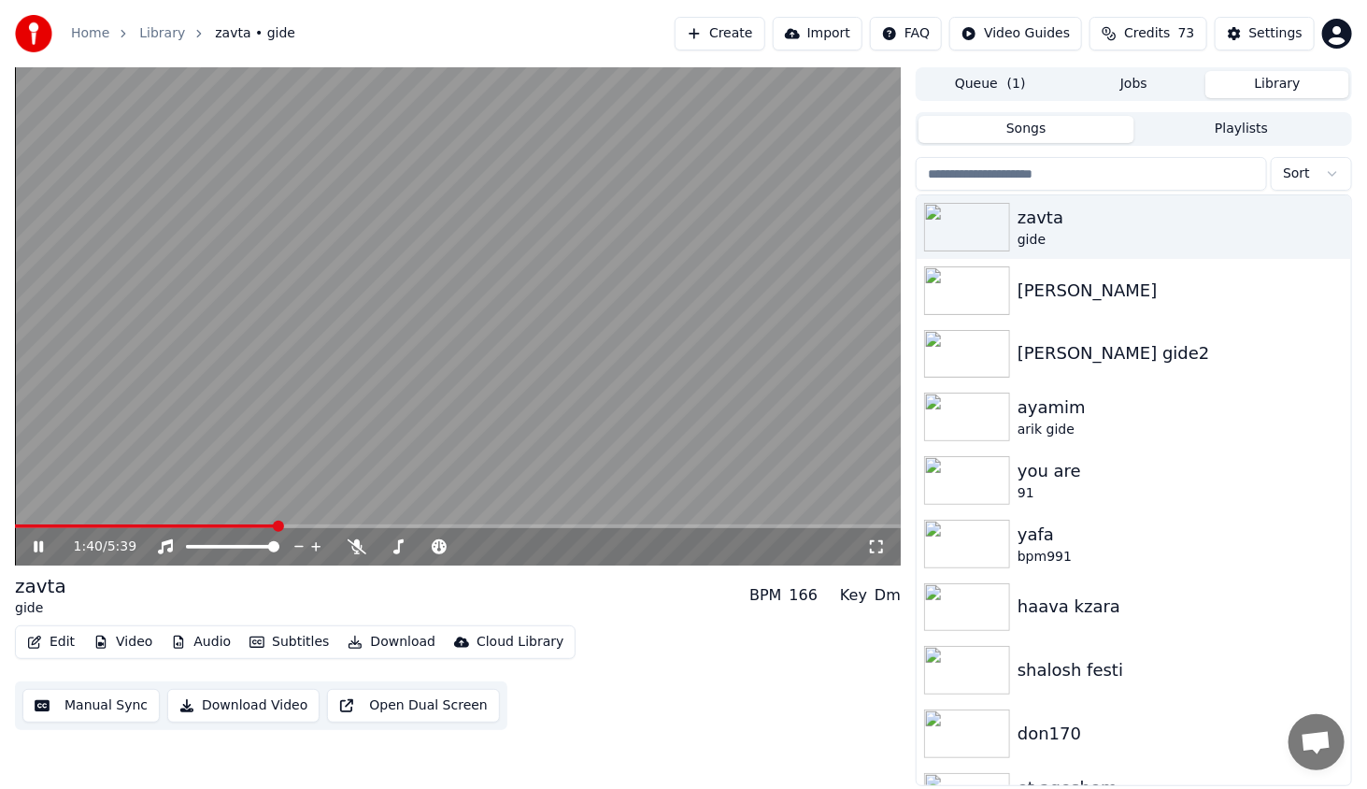
click at [275, 526] on span at bounding box center [458, 526] width 886 height 4
click at [874, 550] on icon at bounding box center [876, 546] width 19 height 15
click at [36, 548] on icon at bounding box center [38, 546] width 9 height 11
click at [37, 633] on button "Edit" at bounding box center [51, 642] width 63 height 26
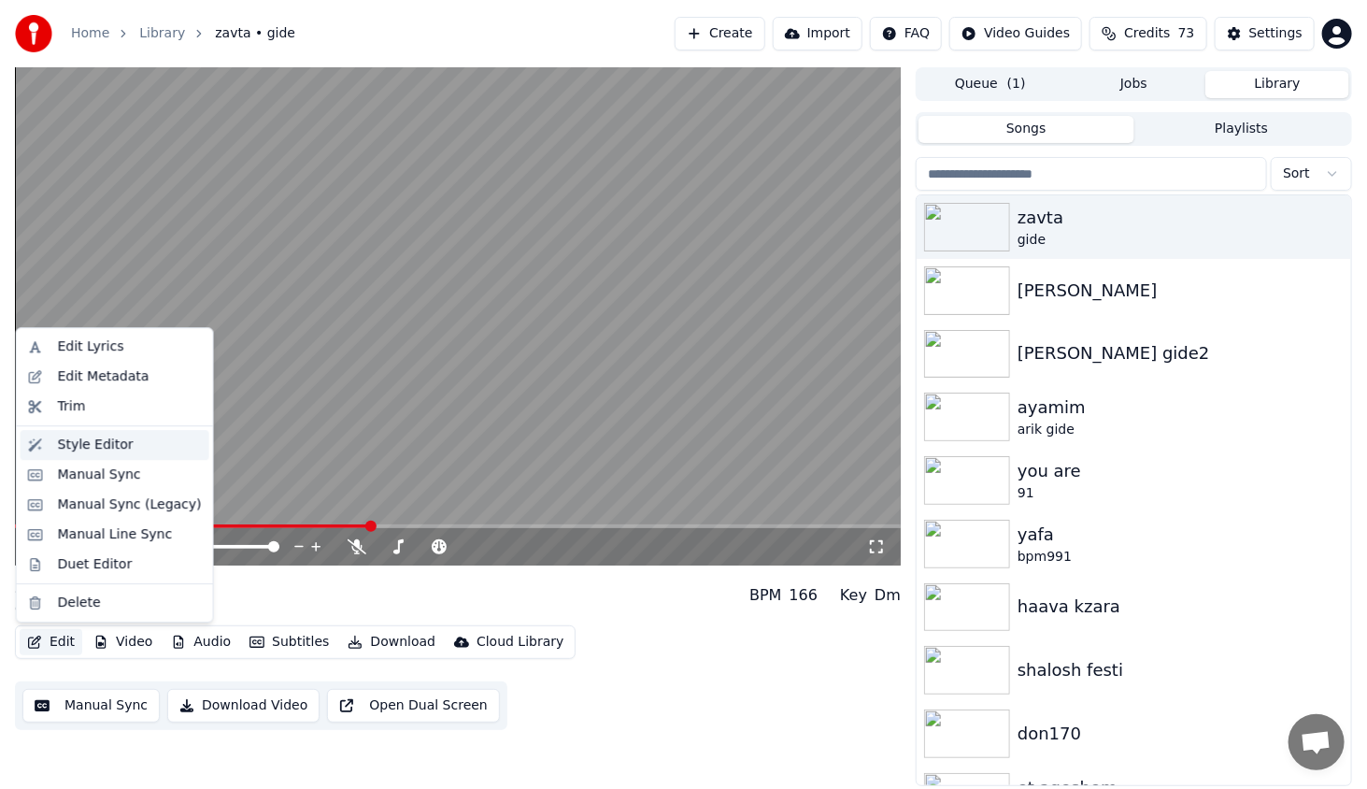
click at [118, 442] on div "Style Editor" at bounding box center [96, 444] width 76 height 19
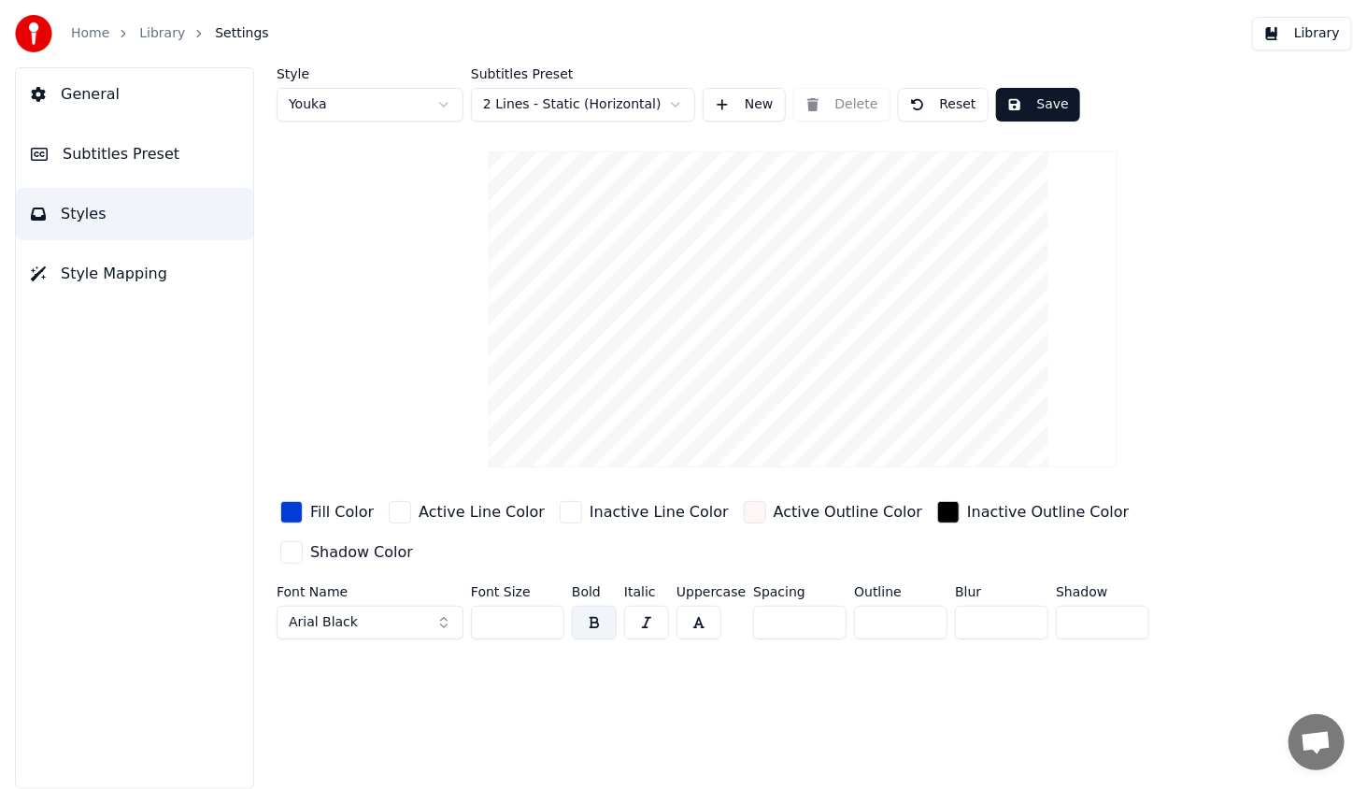
click at [922, 605] on input "*" at bounding box center [900, 622] width 93 height 34
type input "*"
click at [922, 605] on input "*" at bounding box center [900, 622] width 93 height 34
click at [930, 617] on div "Style Youka Subtitles Preset 2 Lines - Static (Horizontal) New Delete Reset Sav…" at bounding box center [803, 427] width 1128 height 721
click at [937, 507] on div "button" at bounding box center [948, 512] width 22 height 22
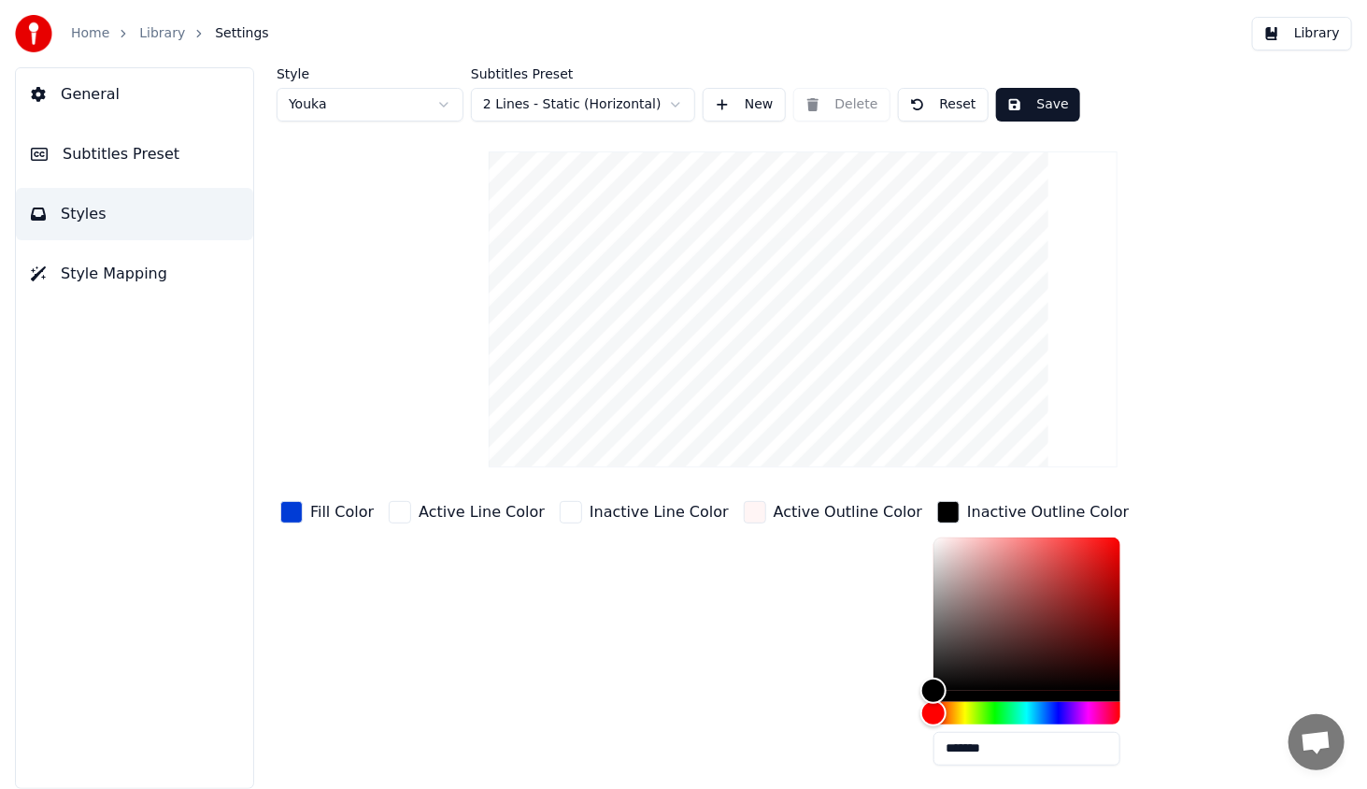
click at [937, 507] on div "button" at bounding box center [948, 512] width 22 height 22
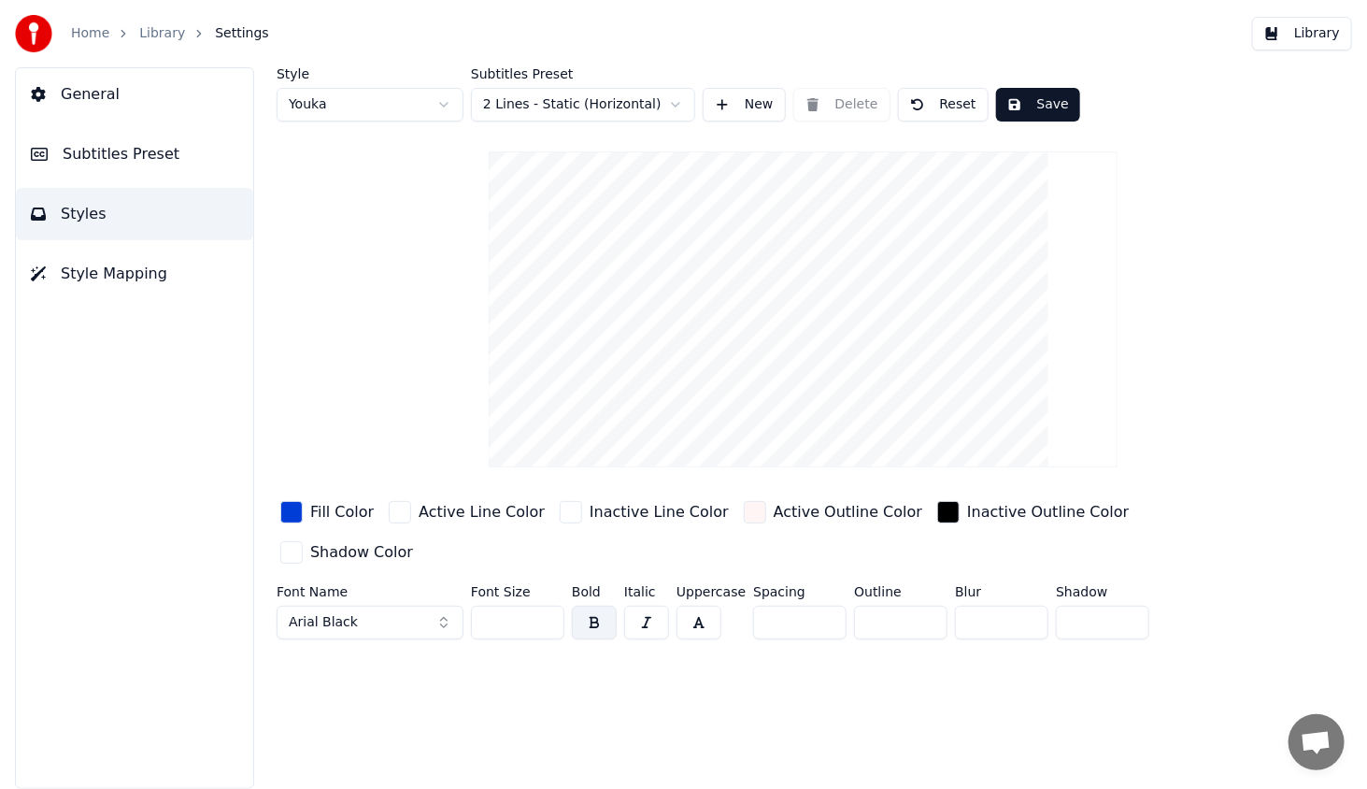
click at [97, 154] on span "Subtitles Preset" at bounding box center [121, 154] width 117 height 22
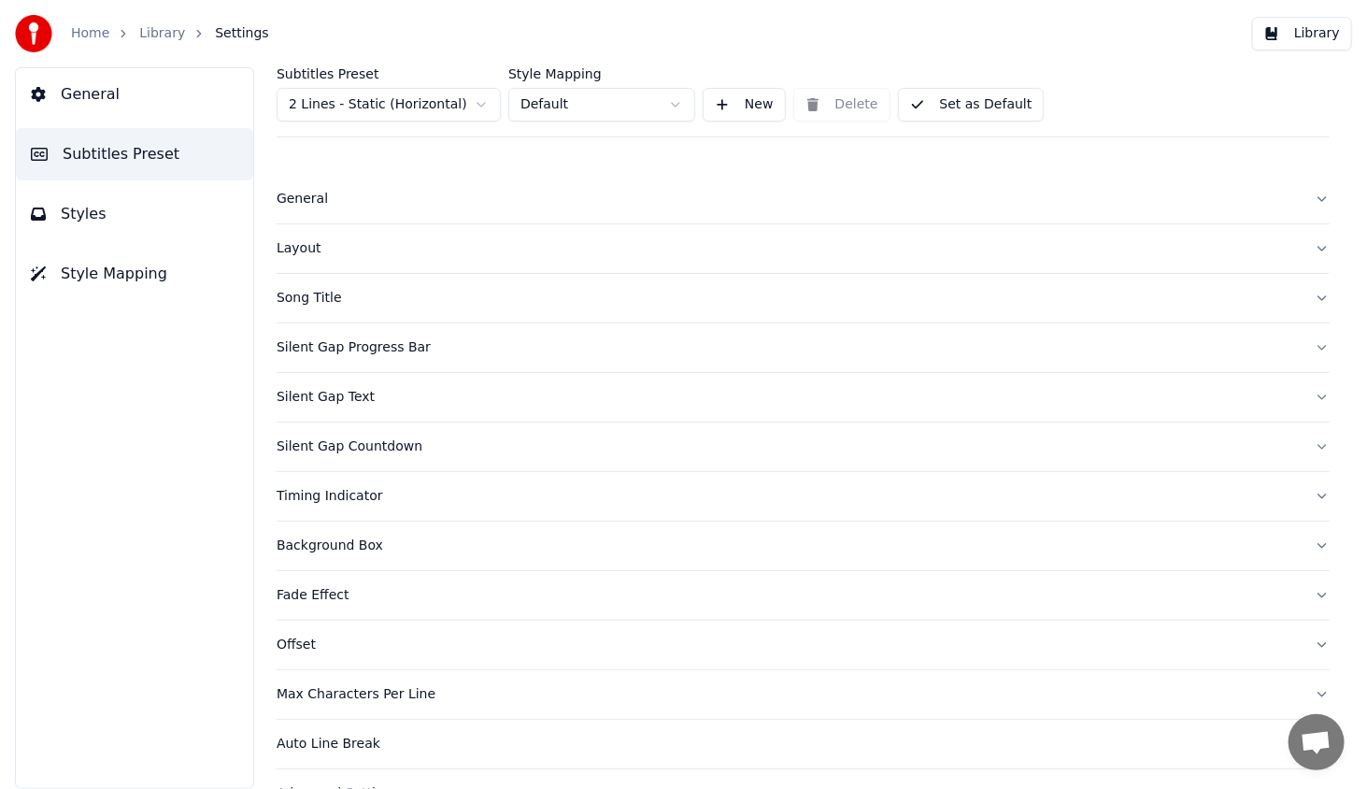
click at [106, 102] on span "General" at bounding box center [90, 94] width 59 height 22
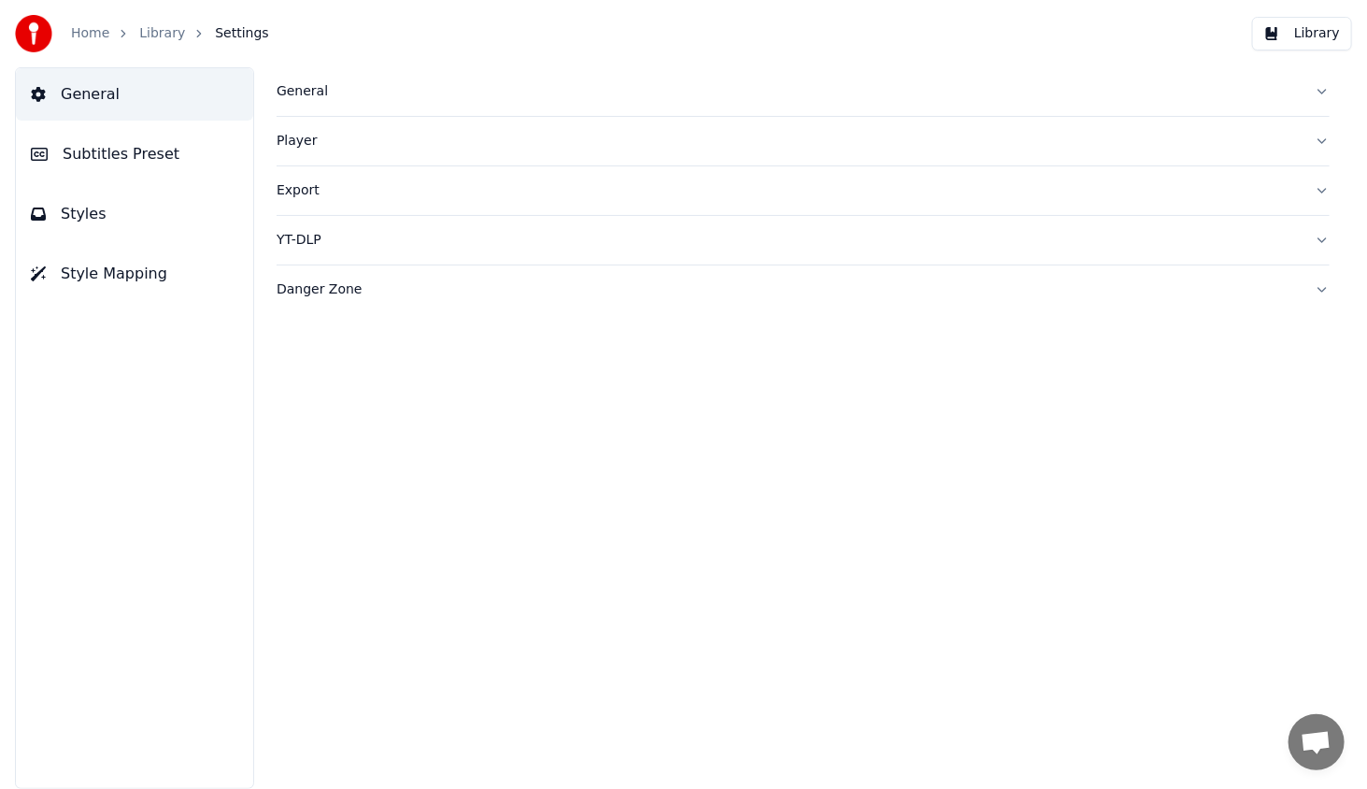
click at [292, 91] on div "General" at bounding box center [788, 91] width 1023 height 19
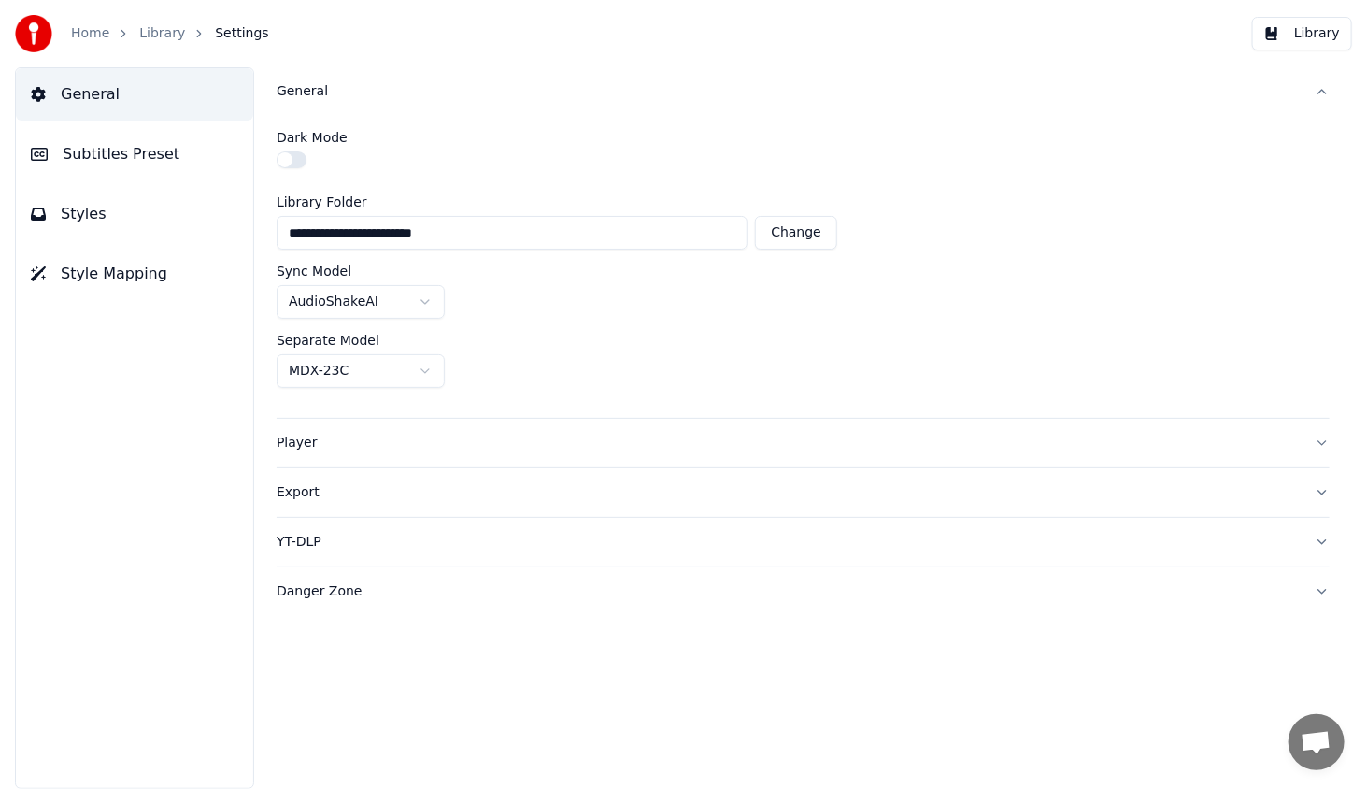
click at [296, 439] on div "Player" at bounding box center [788, 443] width 1023 height 19
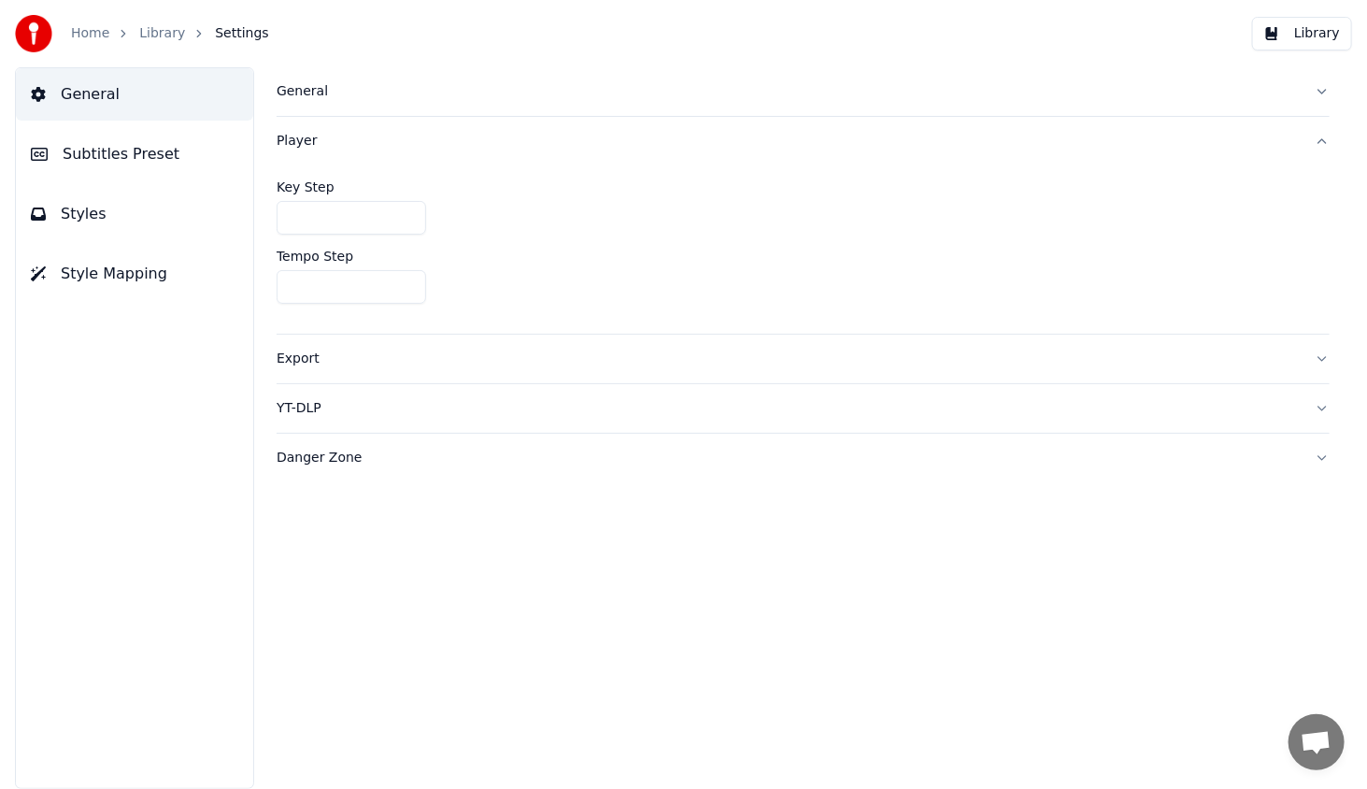
click at [310, 356] on div "Export" at bounding box center [788, 358] width 1023 height 19
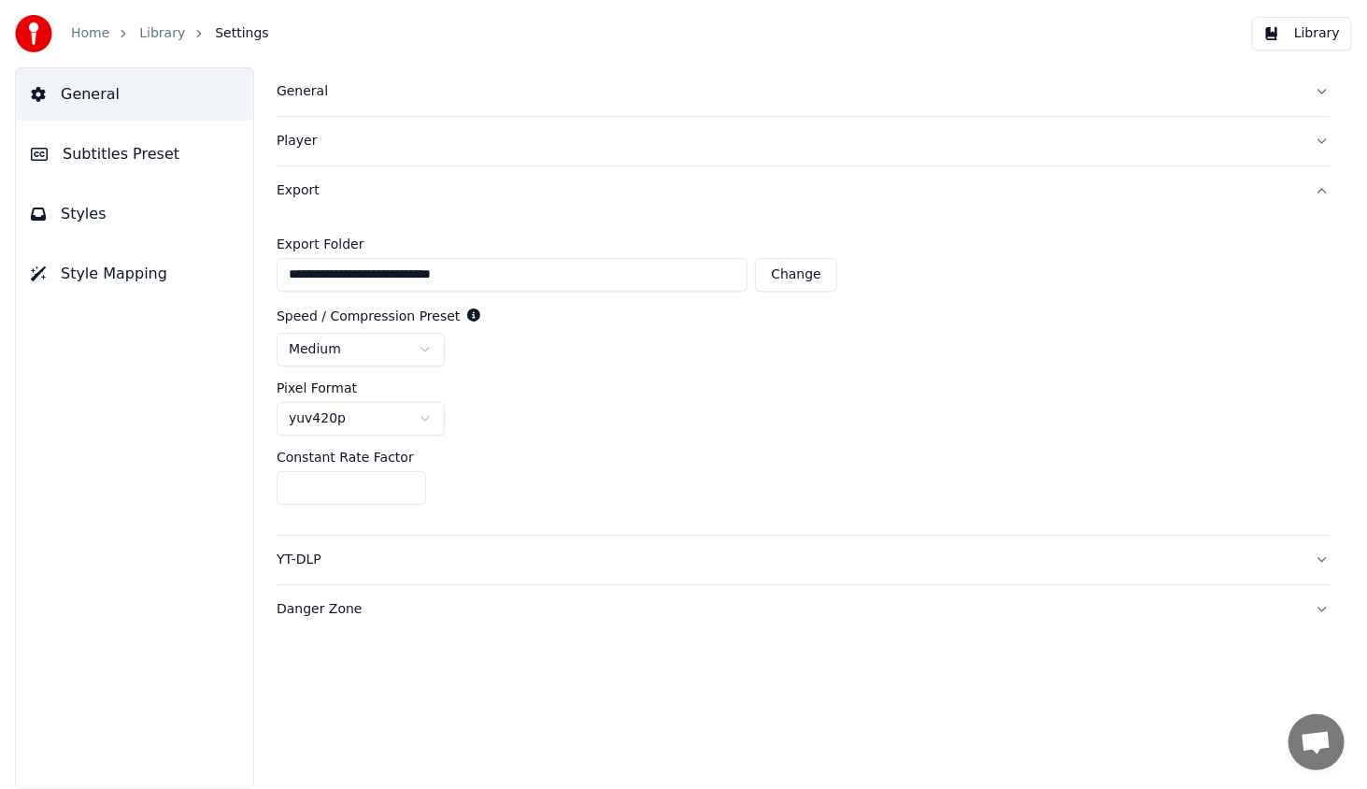
click at [79, 166] on button "Subtitles Preset" at bounding box center [134, 154] width 237 height 52
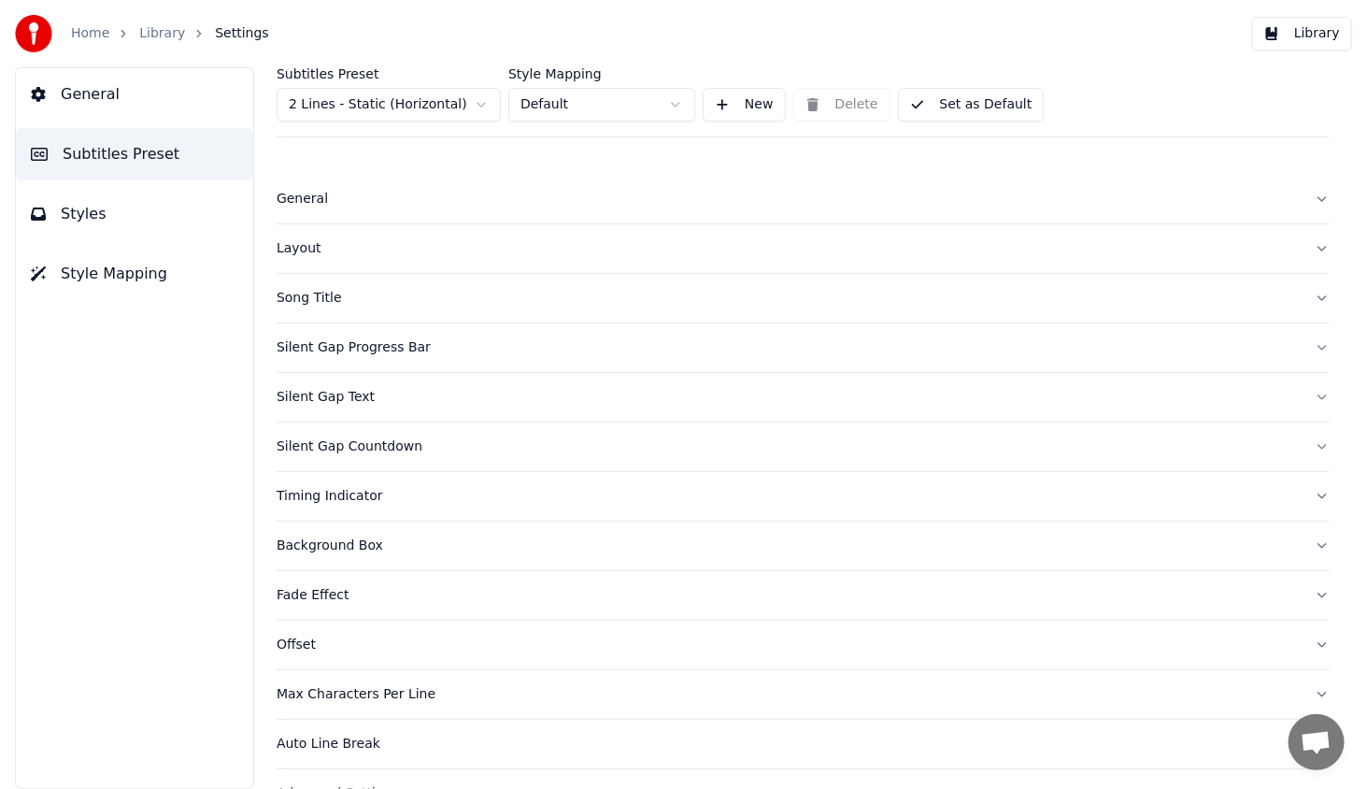
click at [294, 203] on div "General" at bounding box center [788, 199] width 1023 height 19
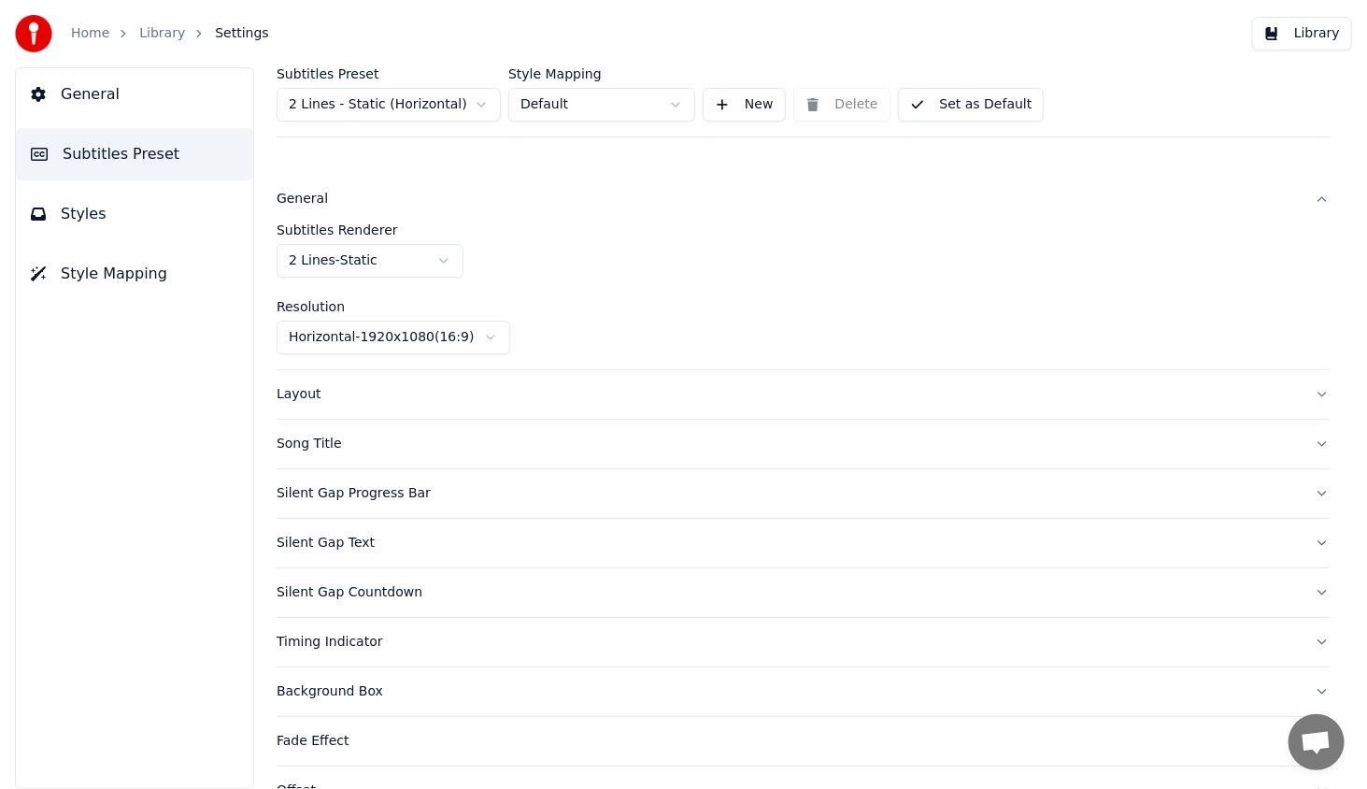
click at [294, 203] on div "General" at bounding box center [788, 199] width 1023 height 19
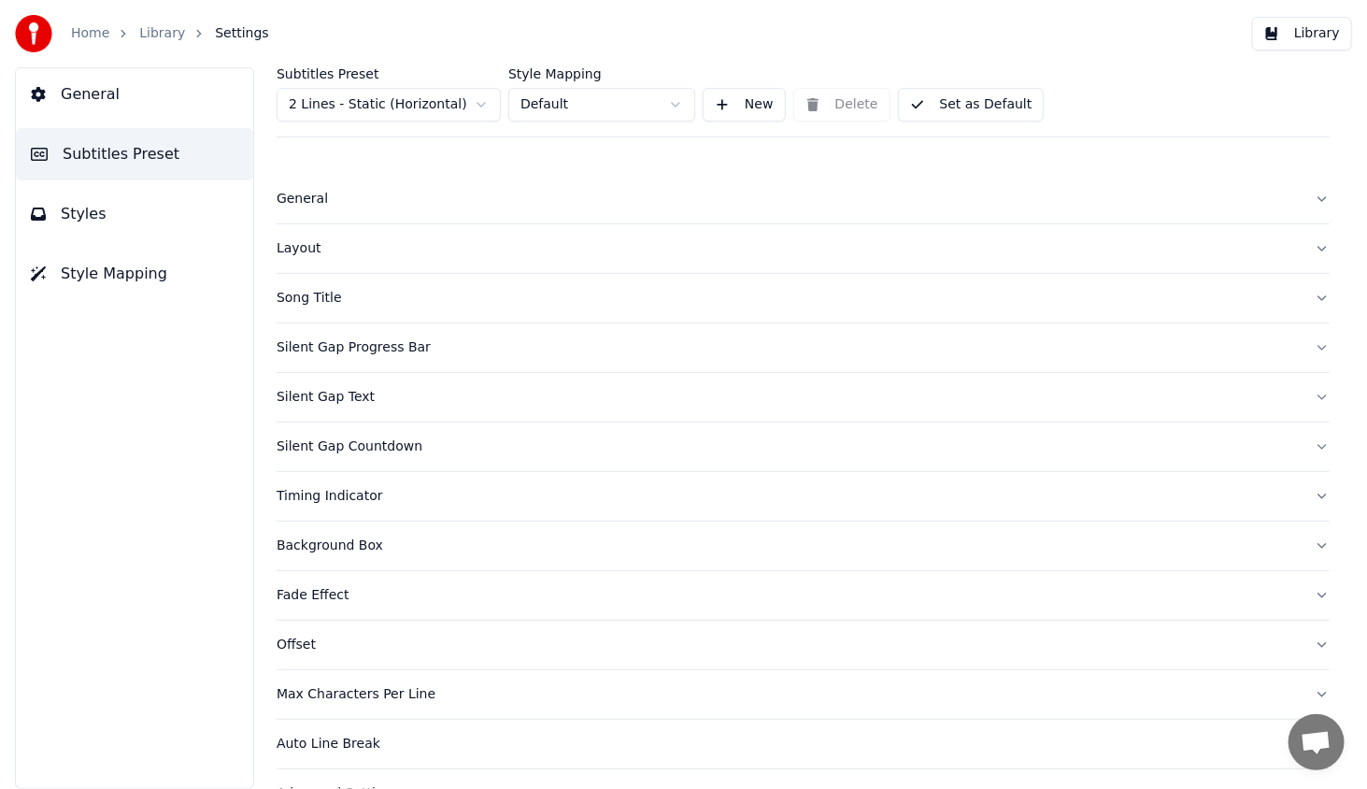
click at [308, 251] on div "Layout" at bounding box center [788, 248] width 1023 height 19
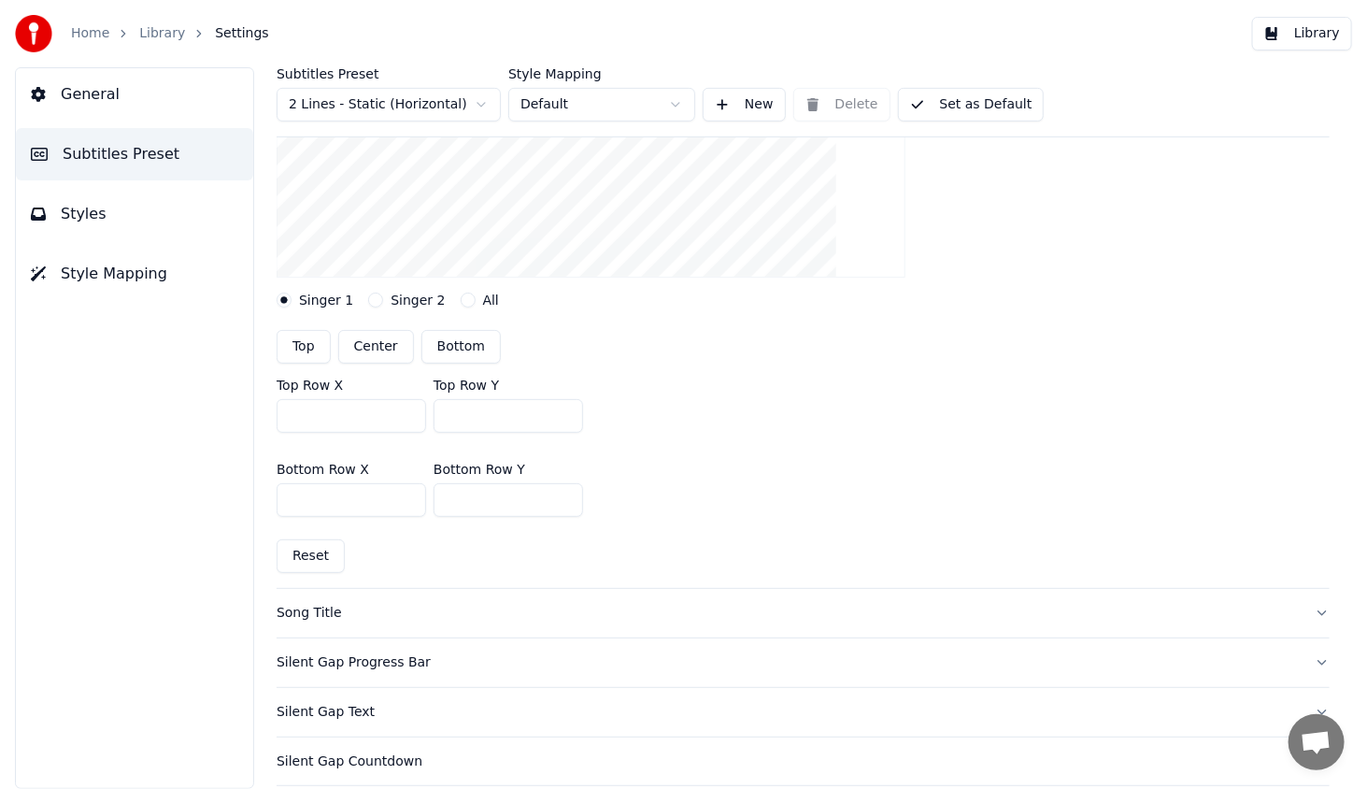
scroll to position [374, 0]
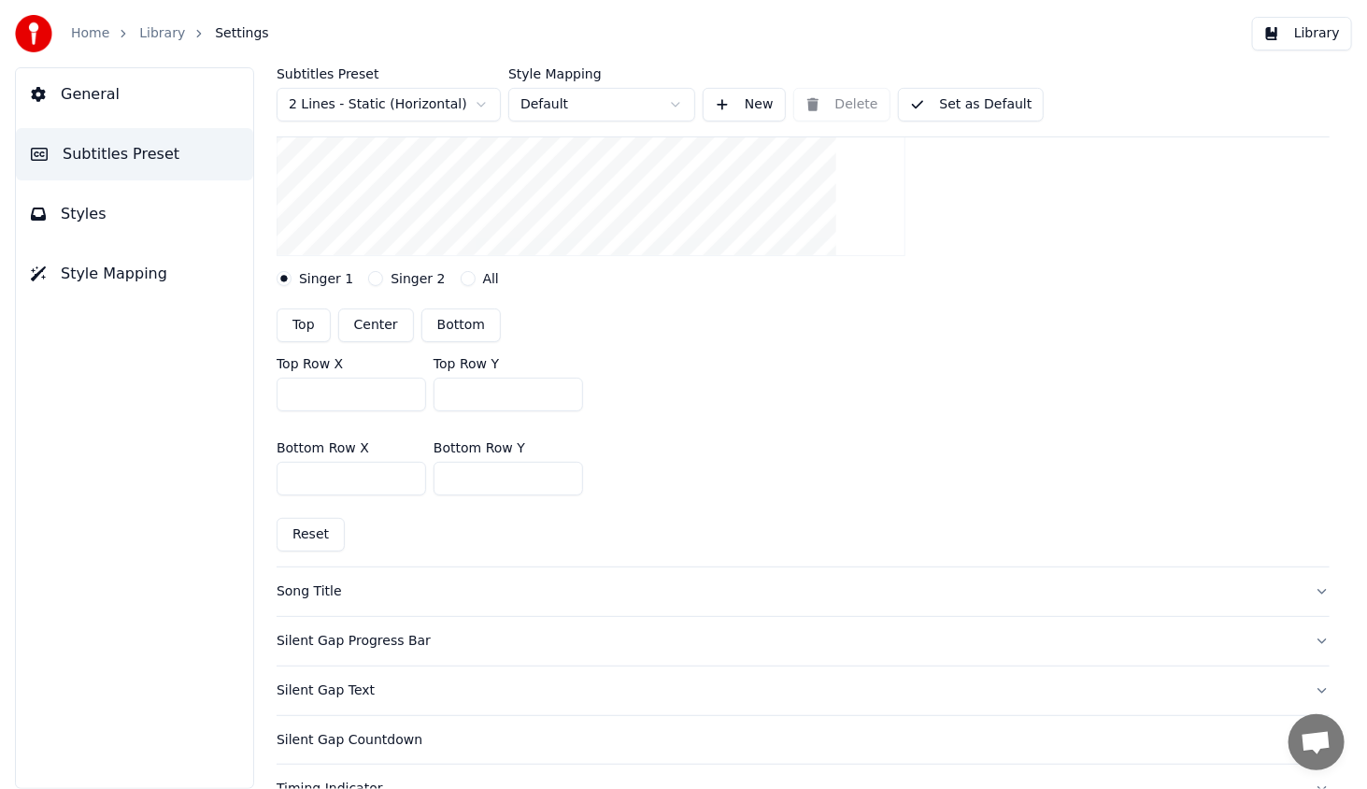
click at [306, 600] on button "Song Title" at bounding box center [803, 591] width 1053 height 49
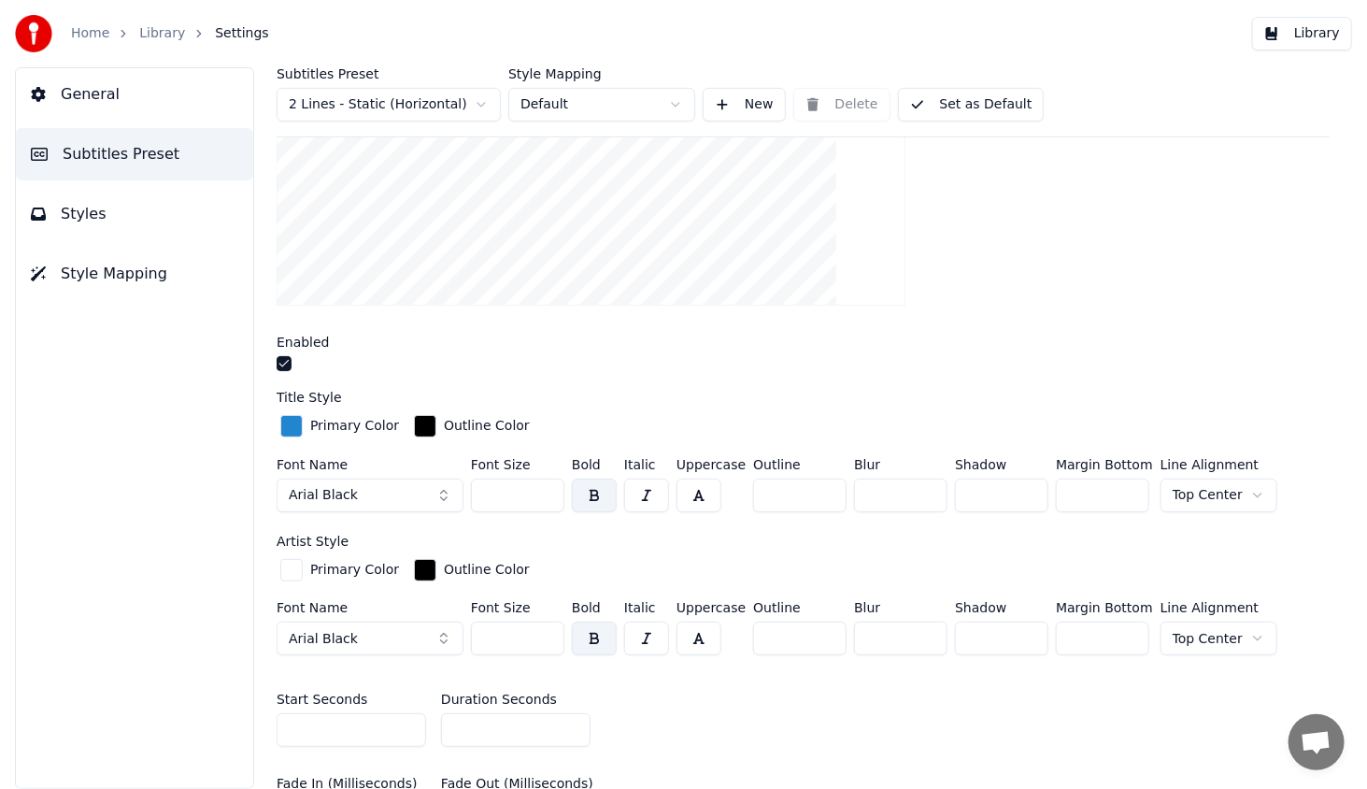
click at [823, 490] on input "**" at bounding box center [799, 495] width 93 height 34
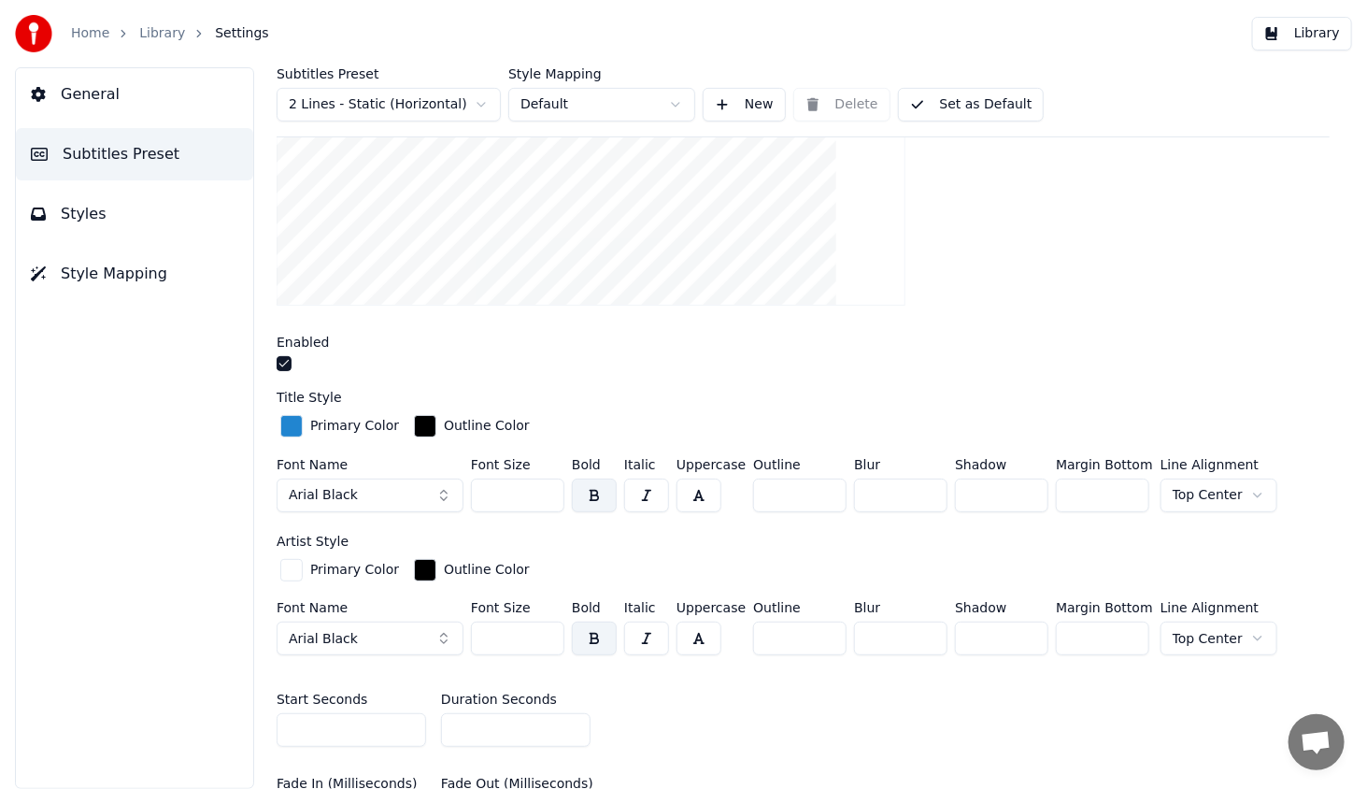
click at [823, 490] on input "**" at bounding box center [799, 495] width 93 height 34
type input "**"
click at [823, 490] on input "**" at bounding box center [799, 495] width 93 height 34
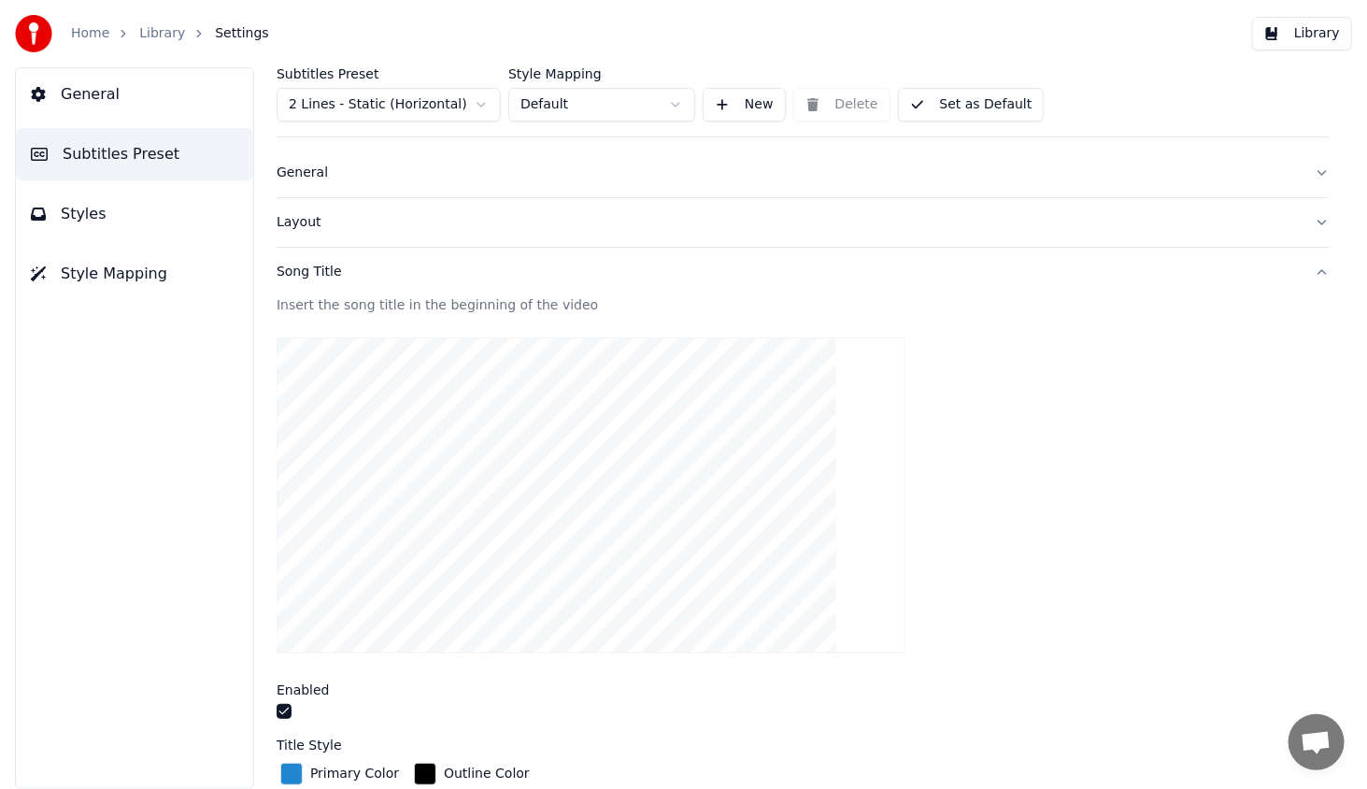
scroll to position [0, 0]
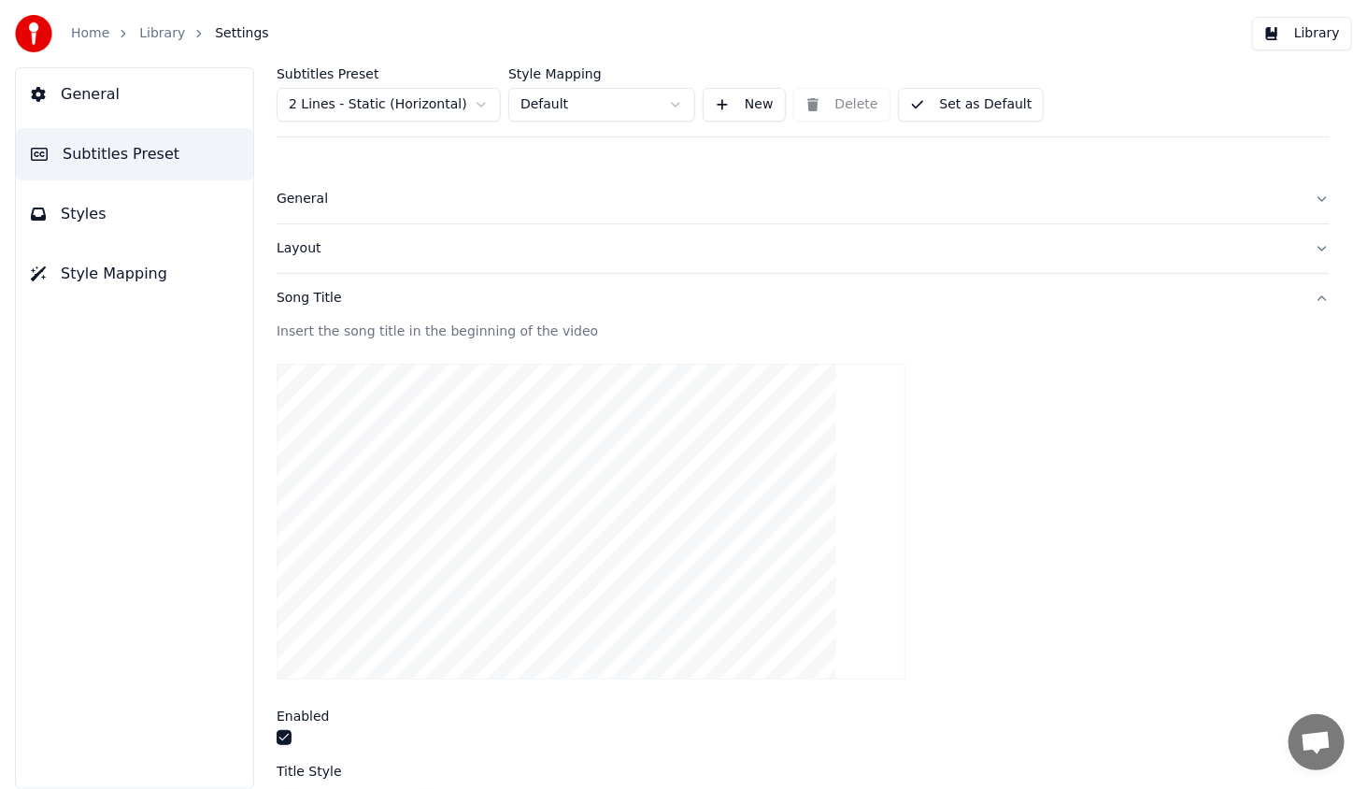
click at [1297, 34] on button "Library" at bounding box center [1302, 34] width 100 height 34
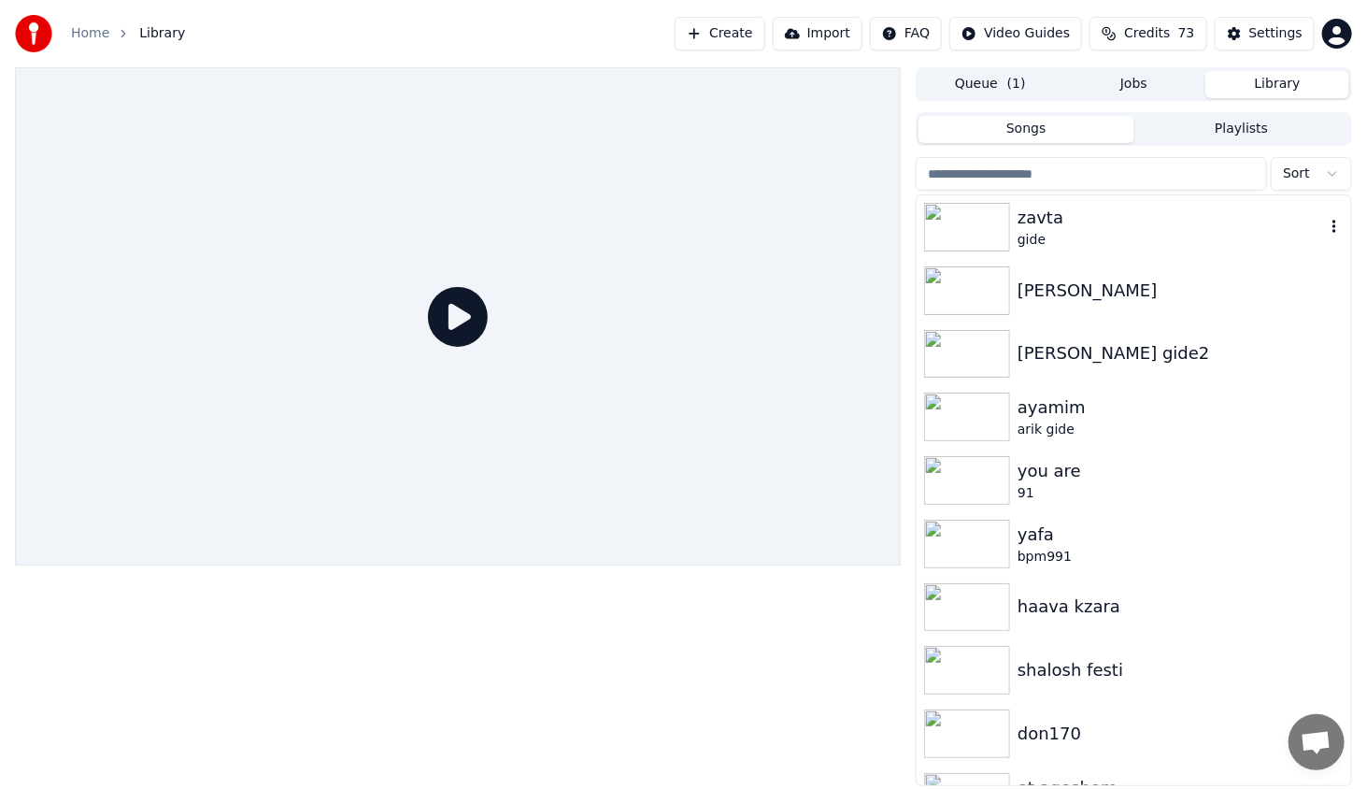
click at [960, 241] on img at bounding box center [967, 227] width 86 height 49
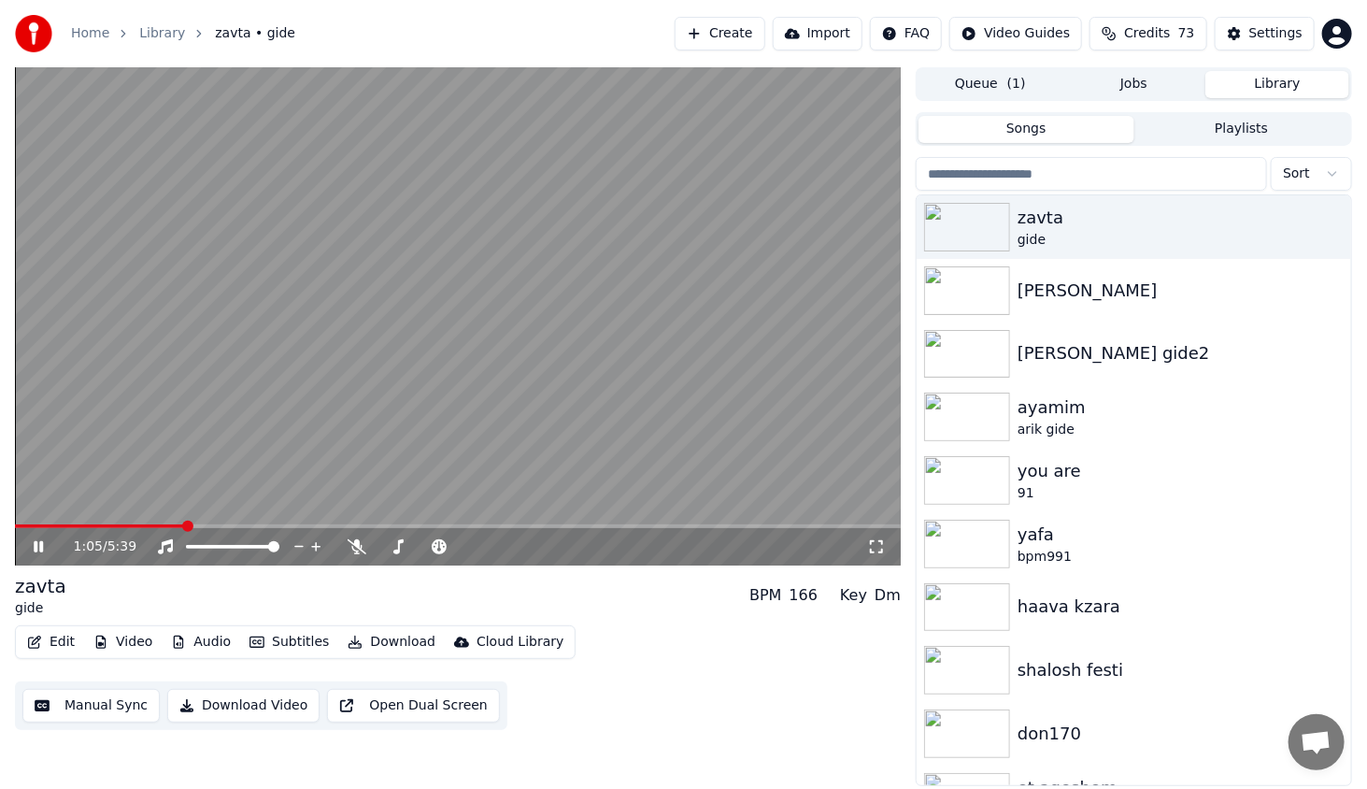
click at [184, 527] on span at bounding box center [458, 526] width 886 height 4
click at [35, 551] on icon at bounding box center [38, 546] width 9 height 11
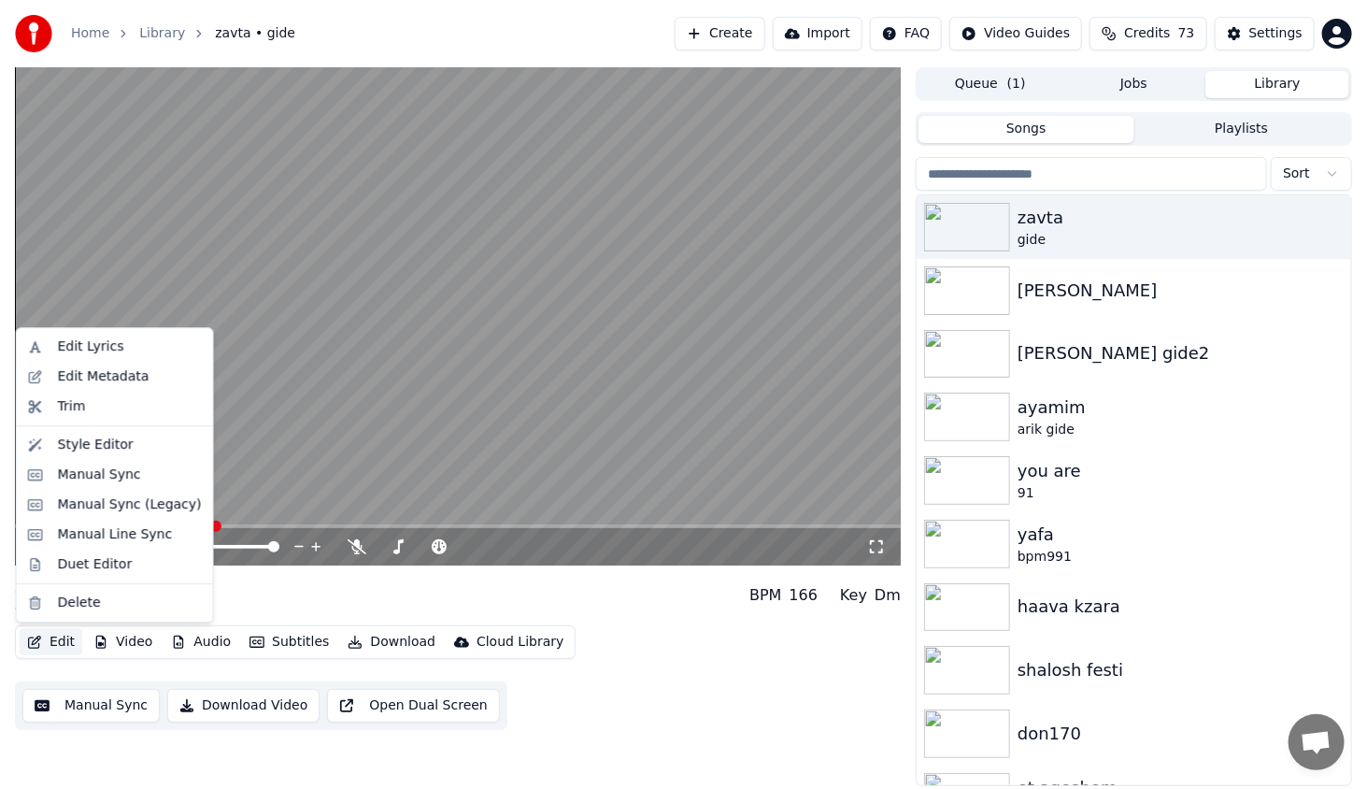
click at [53, 641] on button "Edit" at bounding box center [51, 642] width 63 height 26
click at [103, 443] on div "Style Editor" at bounding box center [96, 444] width 76 height 19
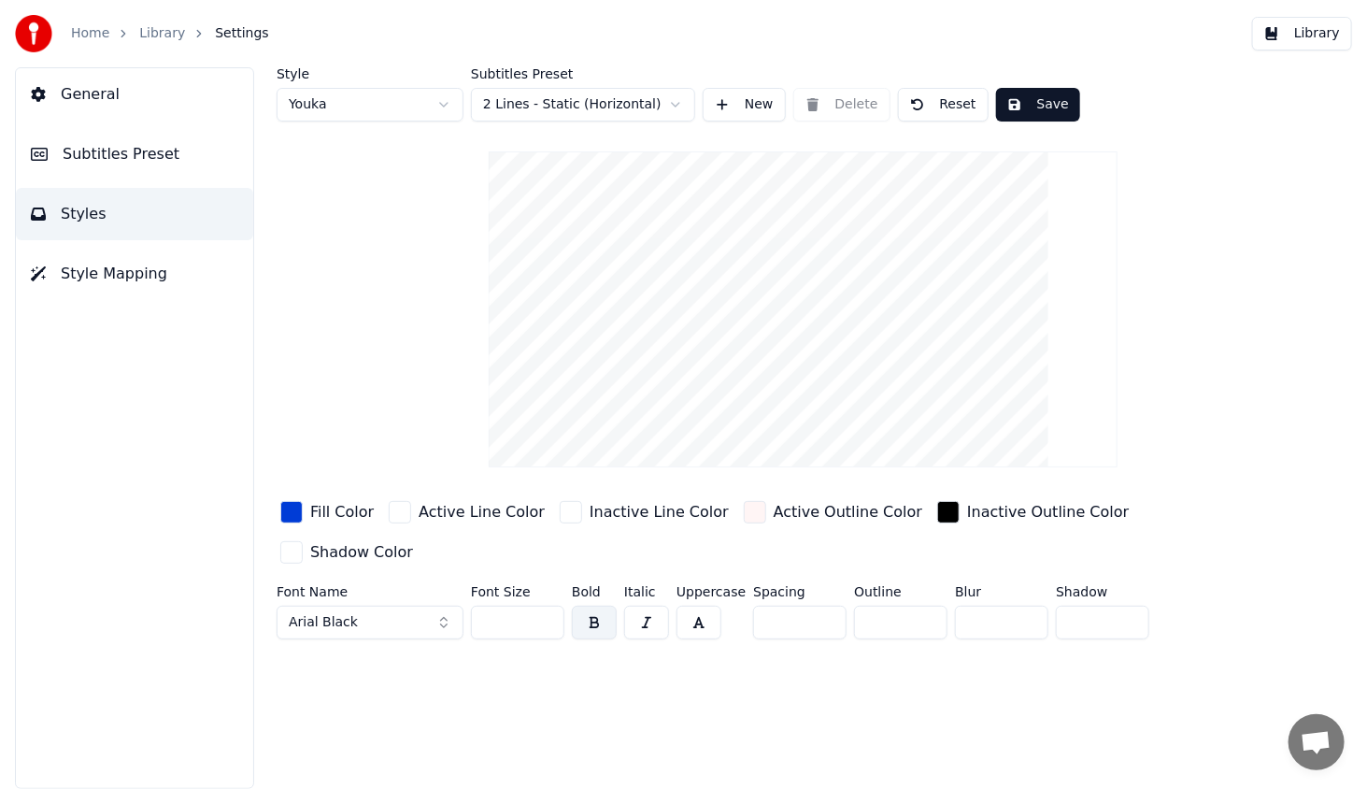
click at [921, 605] on input "*" at bounding box center [900, 622] width 93 height 34
click at [917, 605] on input "*" at bounding box center [900, 622] width 93 height 34
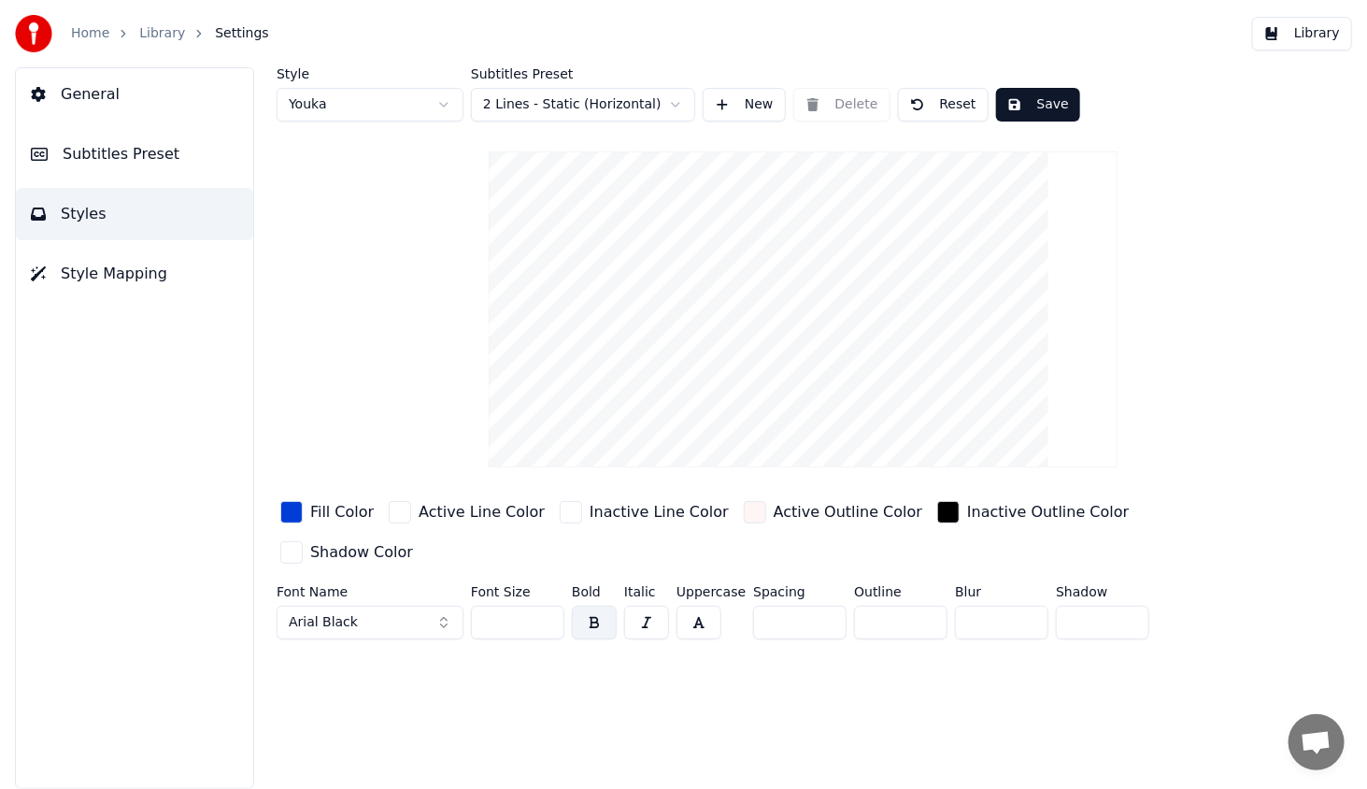
click at [917, 605] on input "*" at bounding box center [900, 622] width 93 height 34
click at [920, 605] on input "*" at bounding box center [900, 622] width 93 height 34
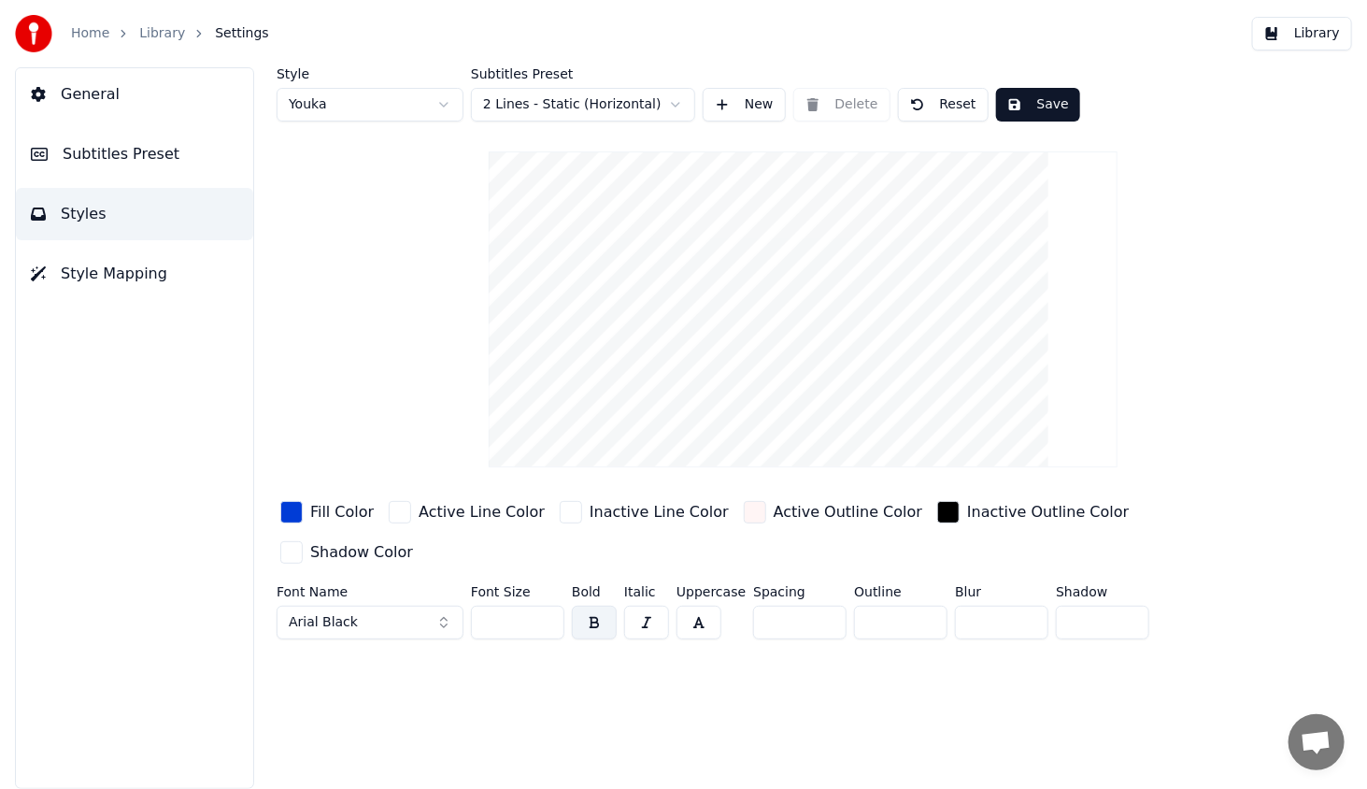
click at [917, 605] on input "*" at bounding box center [900, 622] width 93 height 34
type input "*"
click at [917, 605] on input "*" at bounding box center [900, 622] width 93 height 34
click at [921, 639] on div "Style Youka Subtitles Preset 2 Lines - Static (Horizontal) New Delete Reset Sav…" at bounding box center [803, 427] width 1128 height 721
click at [749, 639] on div "Style Youka Subtitles Preset 2 Lines - Static (Horizontal) New Delete Reset Sav…" at bounding box center [803, 427] width 1128 height 721
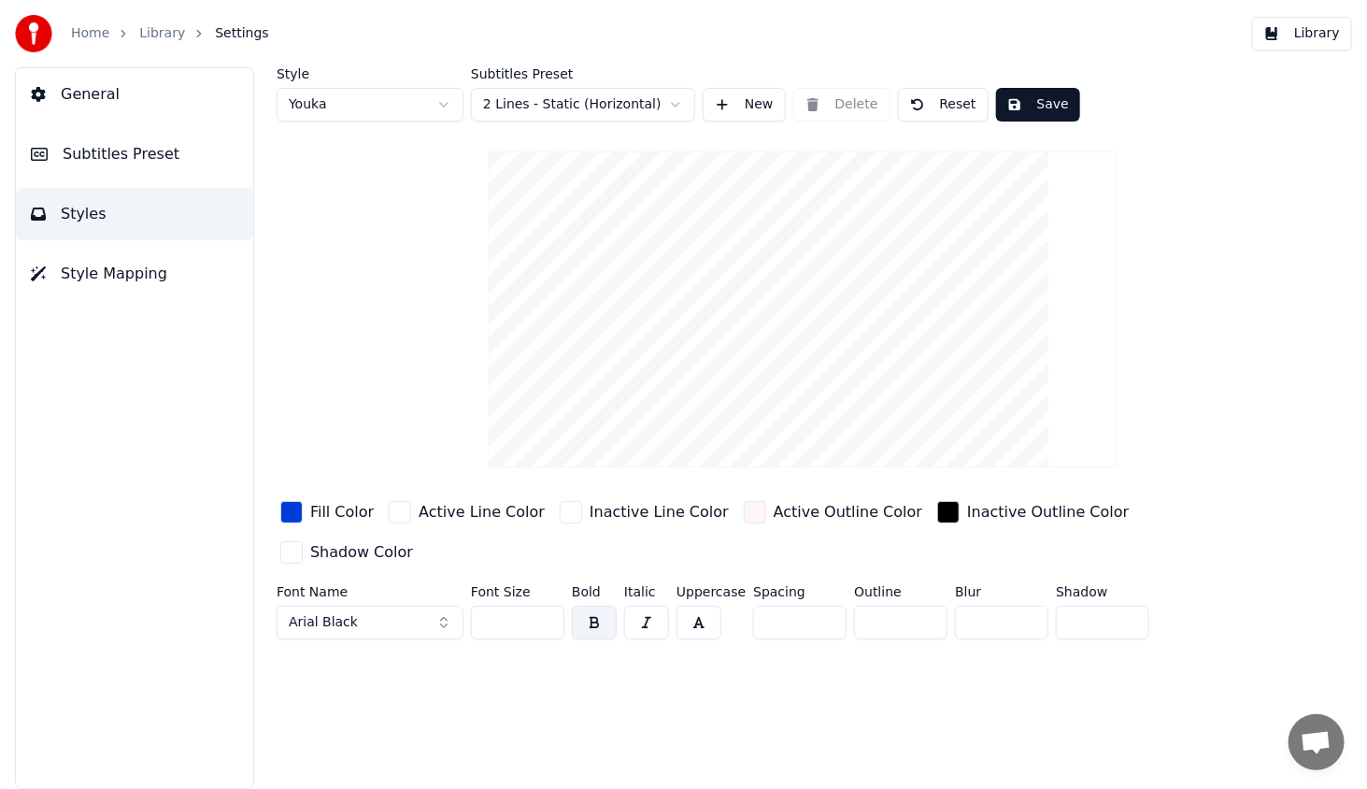
click at [110, 273] on span "Style Mapping" at bounding box center [114, 274] width 107 height 22
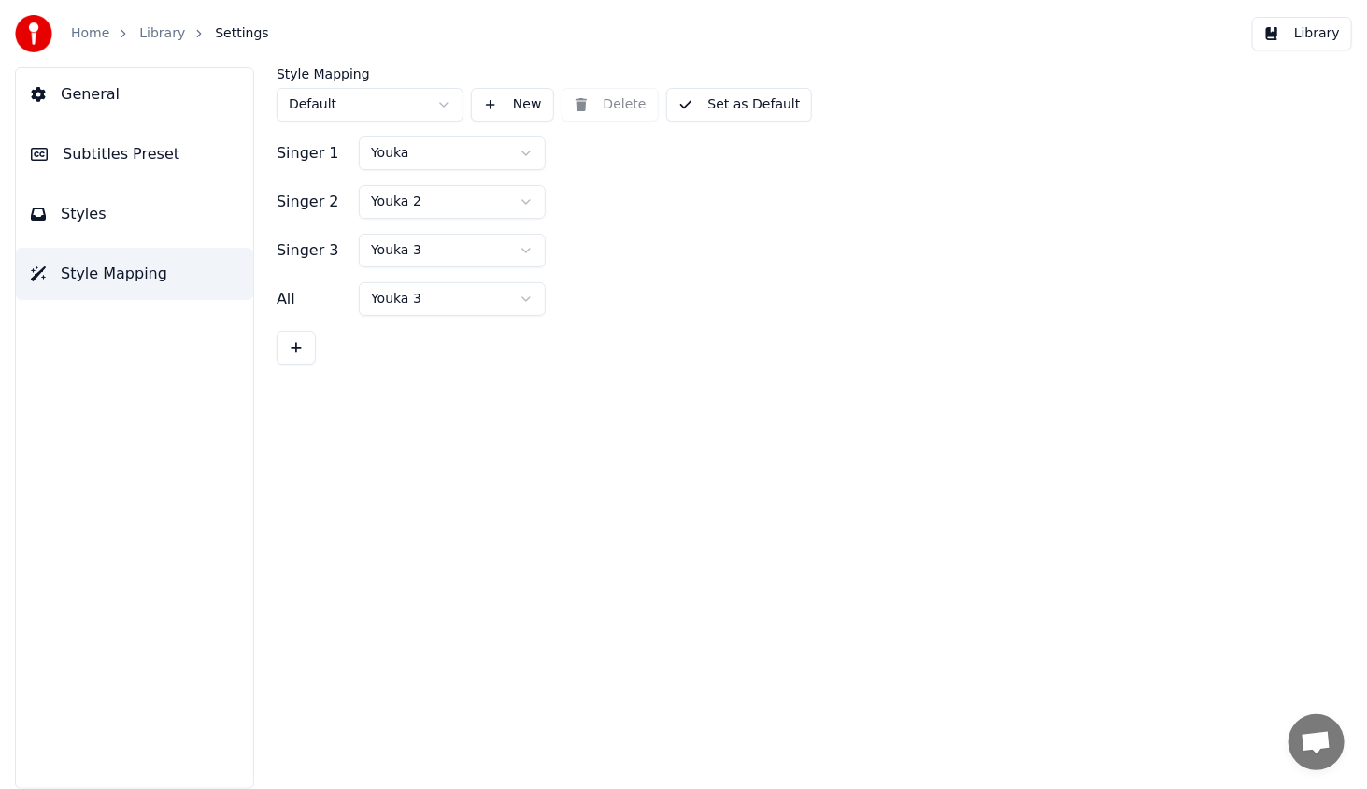
click at [110, 273] on span "Style Mapping" at bounding box center [114, 274] width 107 height 22
click at [82, 204] on span "Styles" at bounding box center [84, 214] width 46 height 22
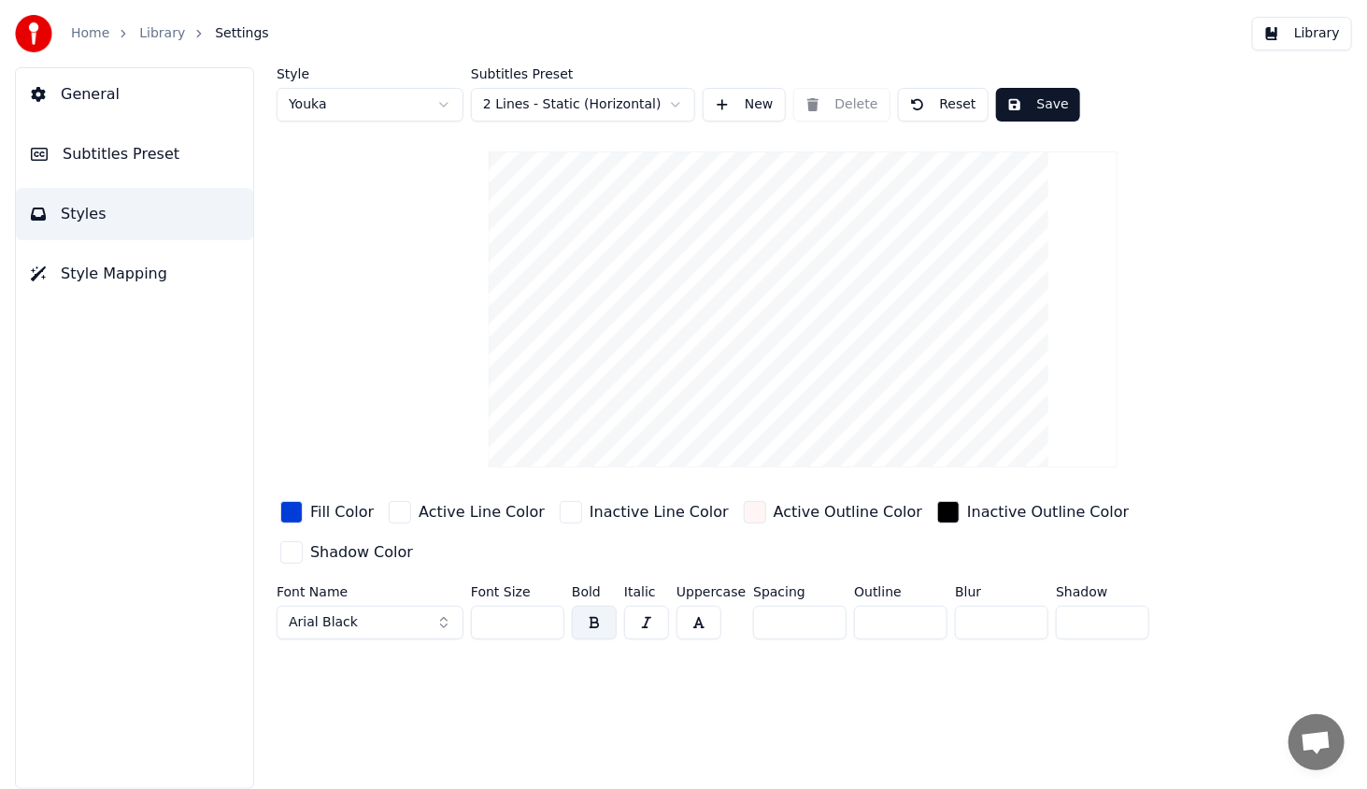
click at [90, 151] on span "Subtitles Preset" at bounding box center [121, 154] width 117 height 22
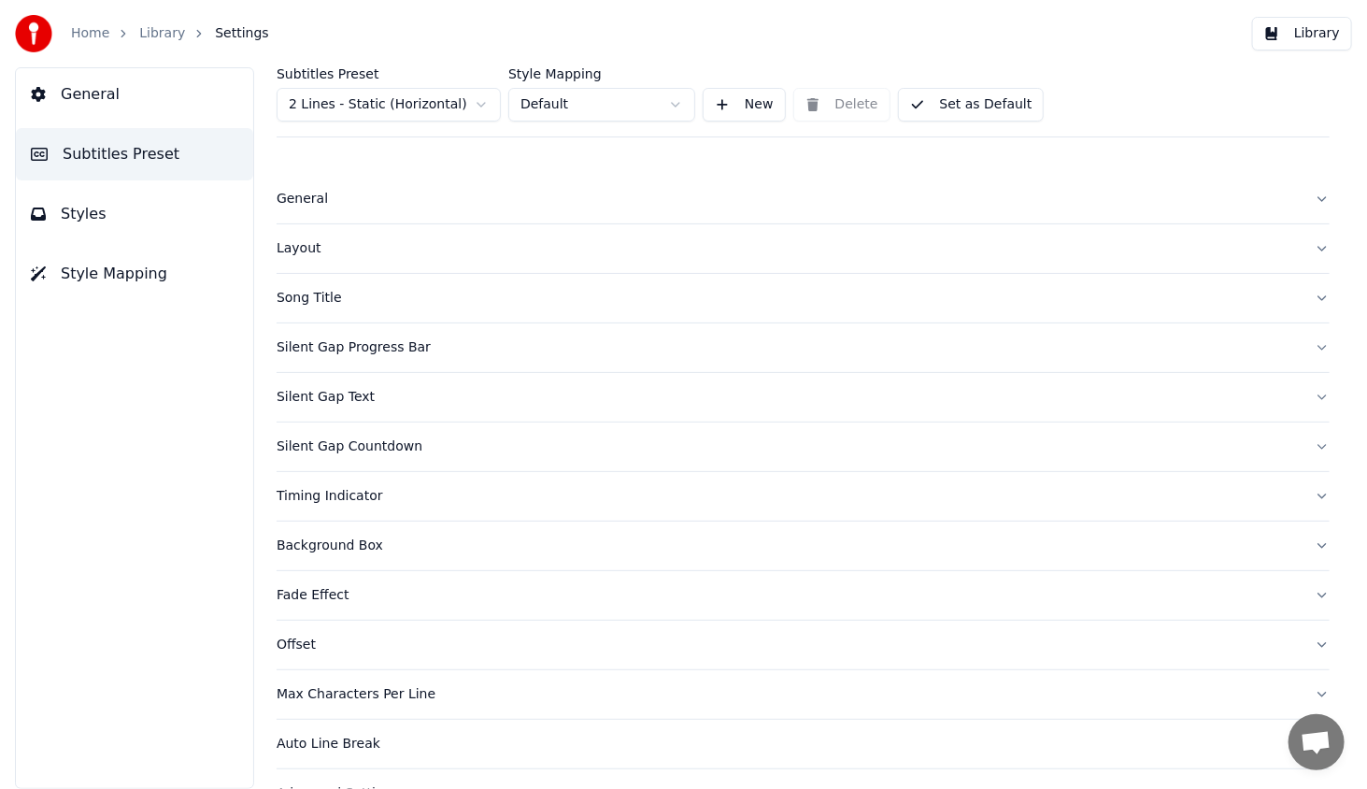
click at [289, 206] on div "General" at bounding box center [788, 199] width 1023 height 19
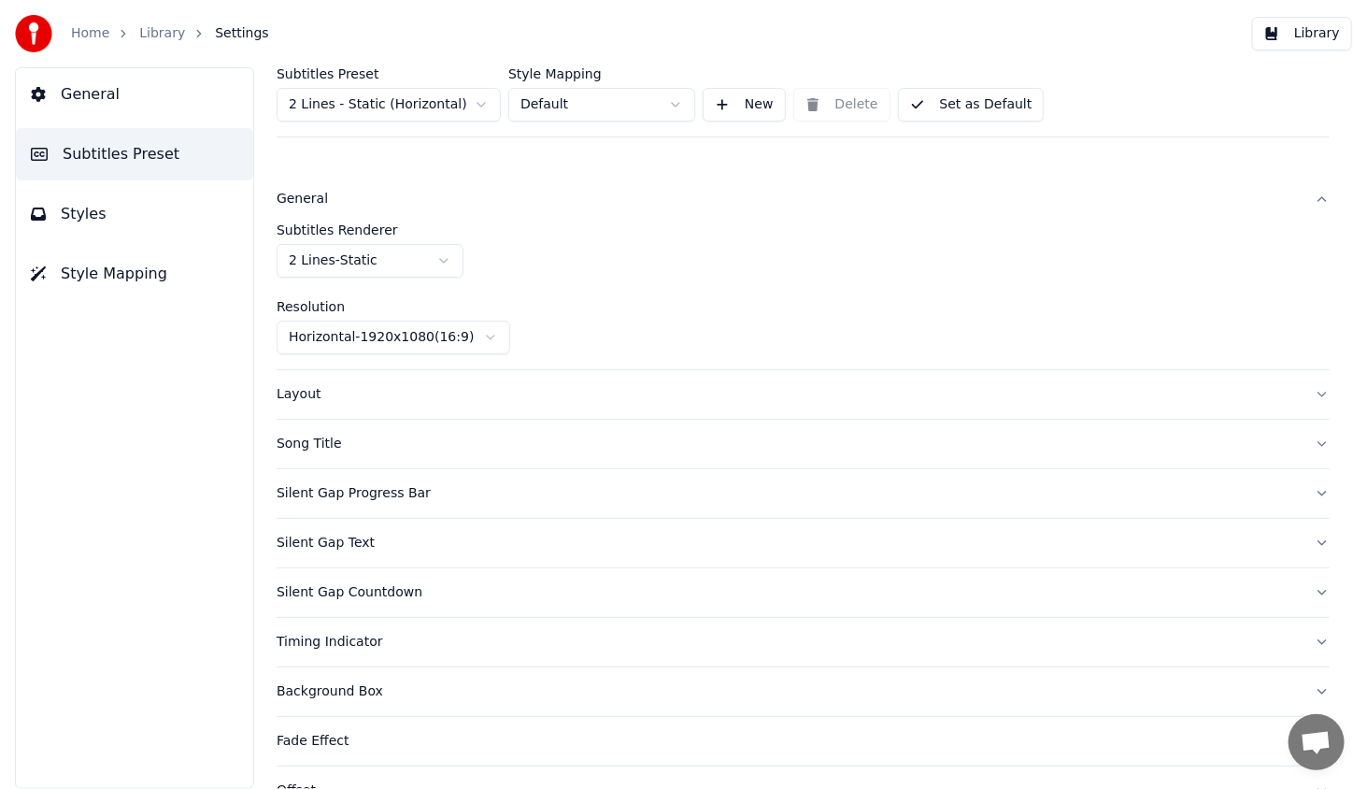
click at [300, 385] on div "Layout" at bounding box center [788, 394] width 1023 height 19
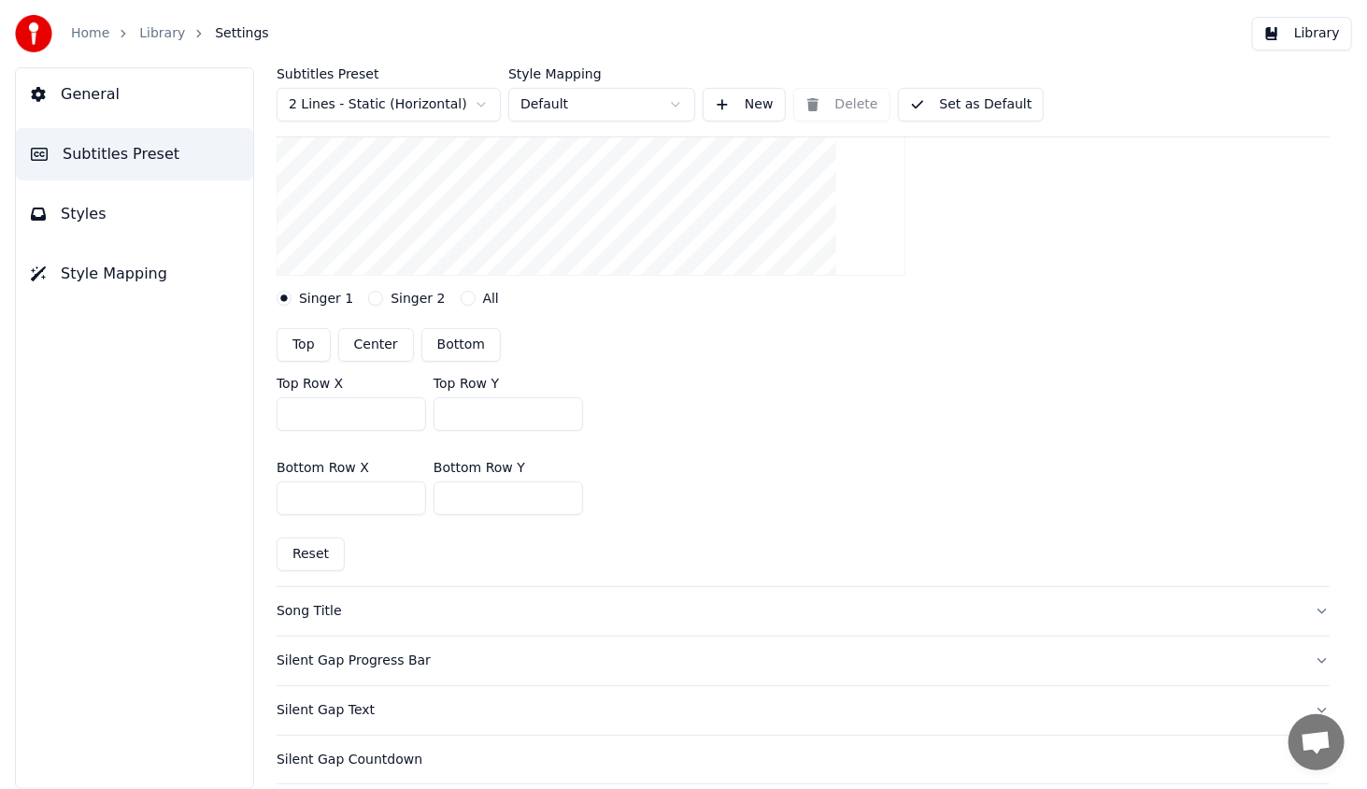
scroll to position [374, 0]
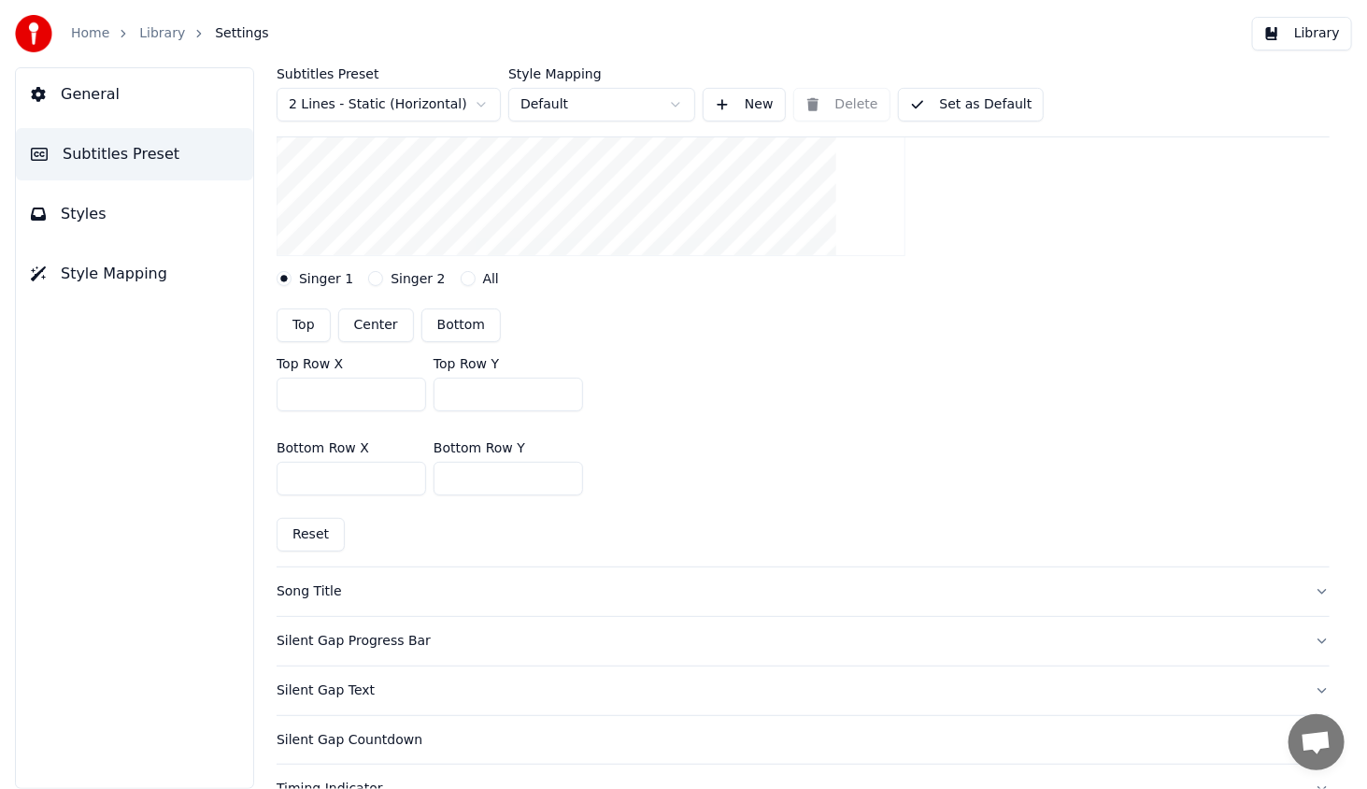
click at [314, 585] on div "Song Title" at bounding box center [788, 591] width 1023 height 19
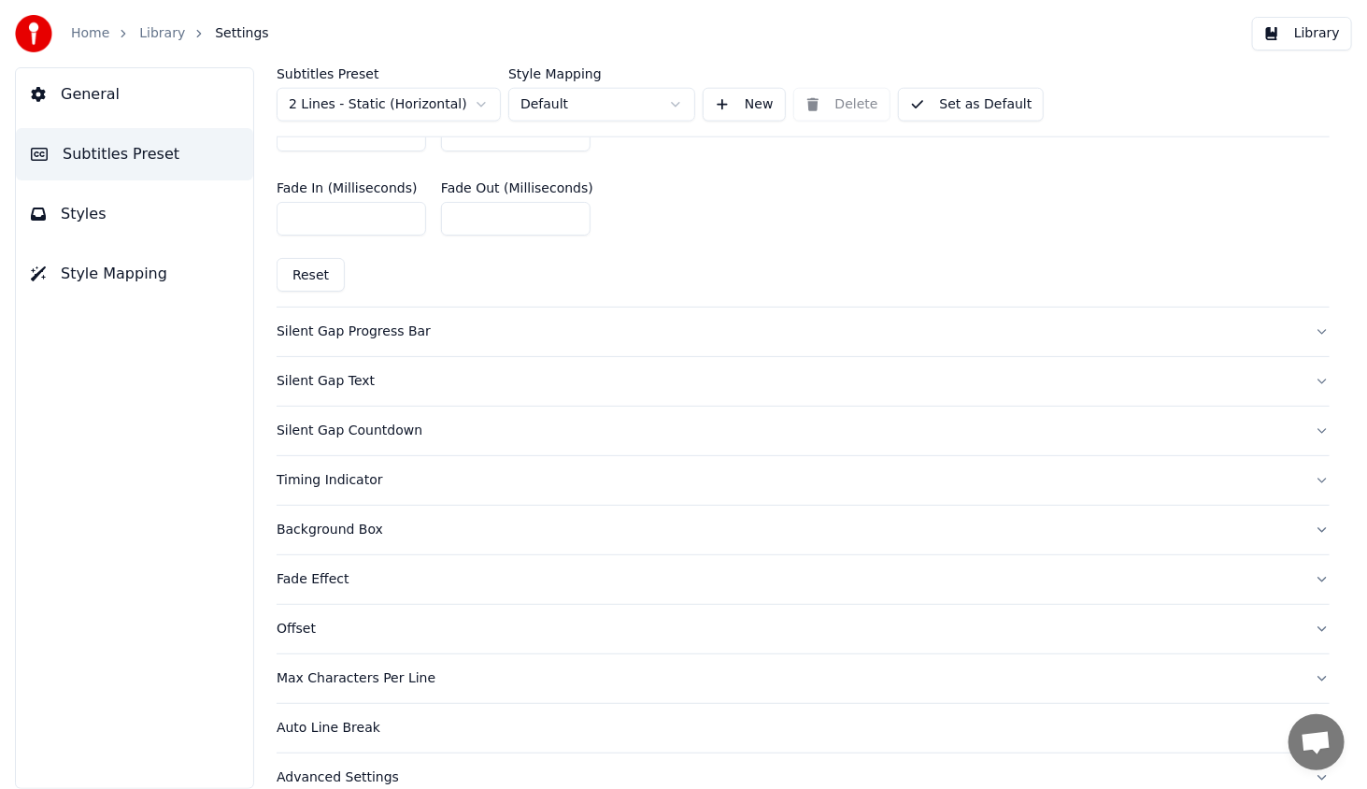
scroll to position [988, 0]
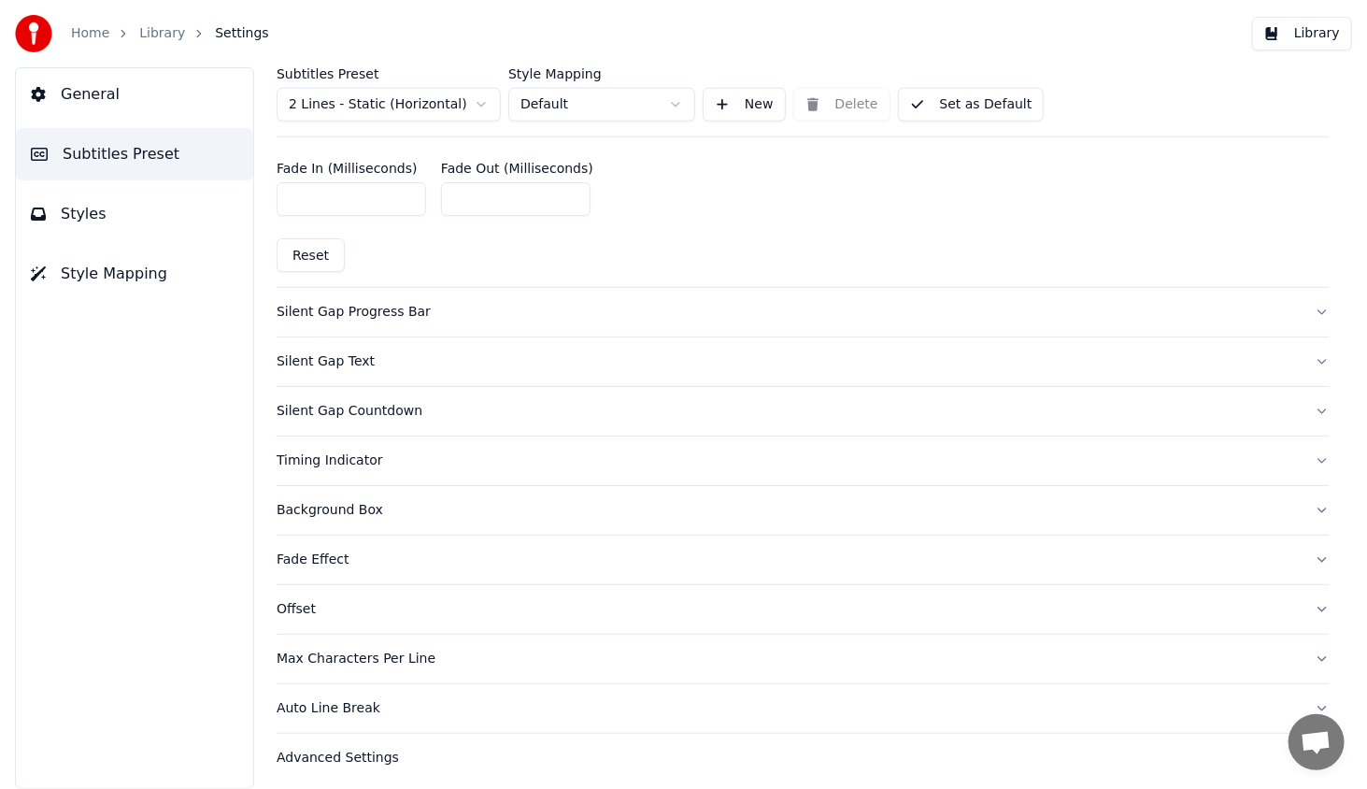
click at [295, 609] on div "Offset" at bounding box center [788, 609] width 1023 height 19
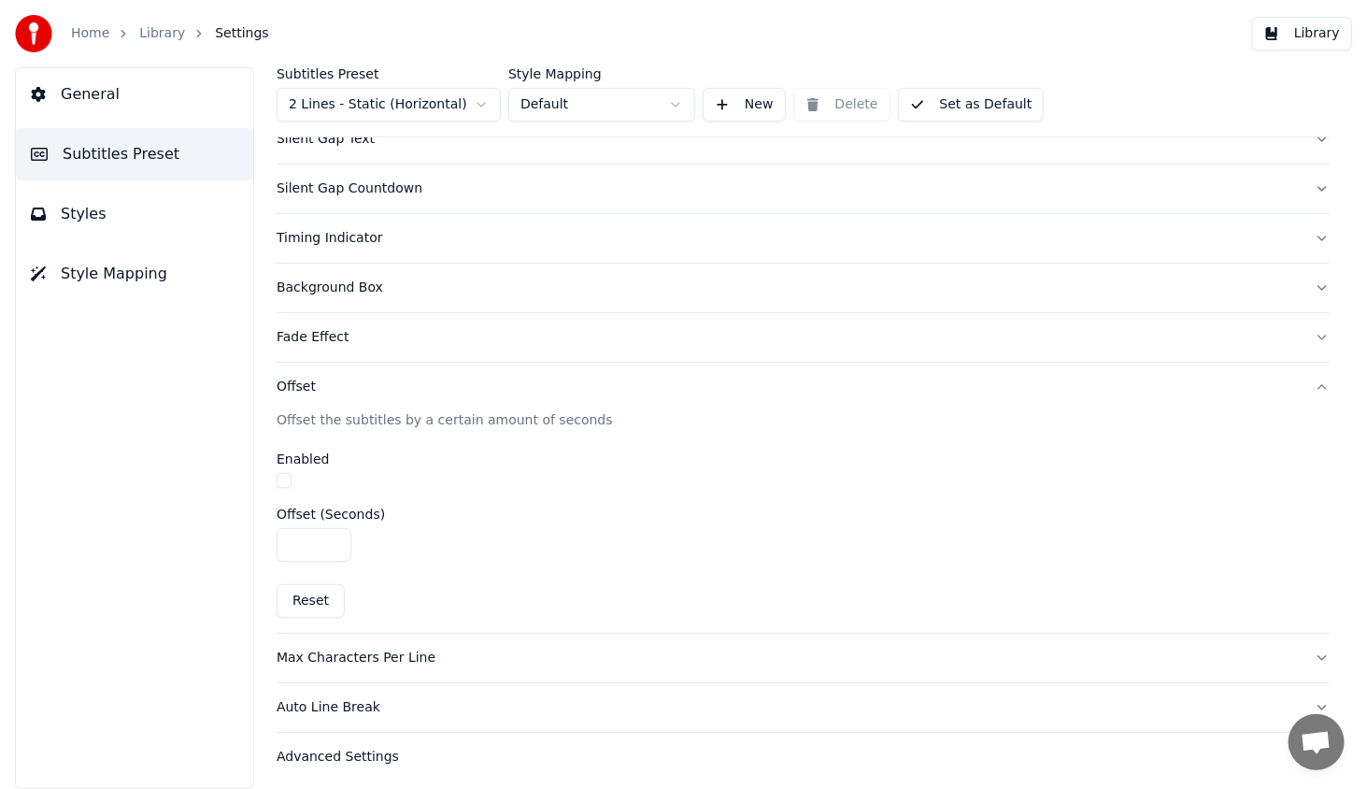
scroll to position [259, 0]
click at [344, 747] on div "Advanced Settings" at bounding box center [788, 756] width 1023 height 19
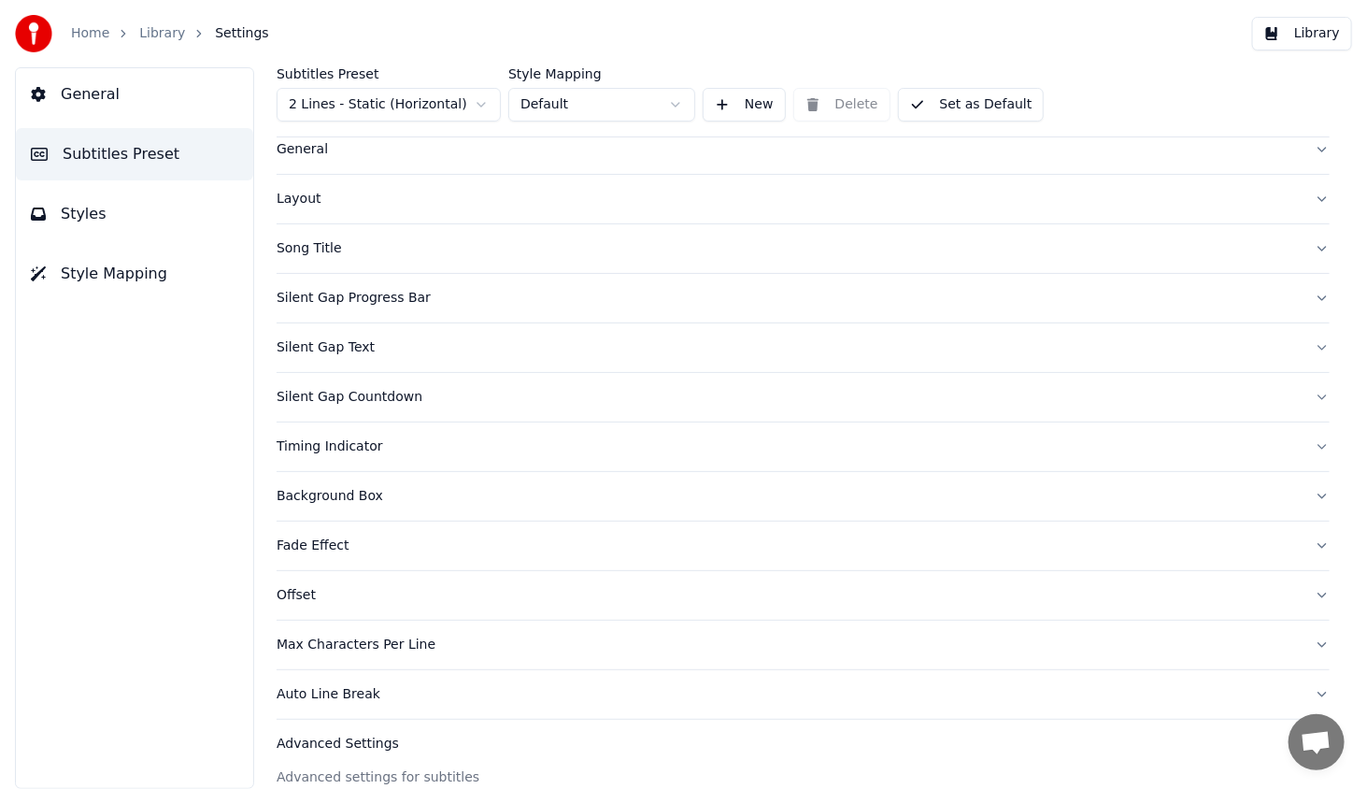
scroll to position [0, 0]
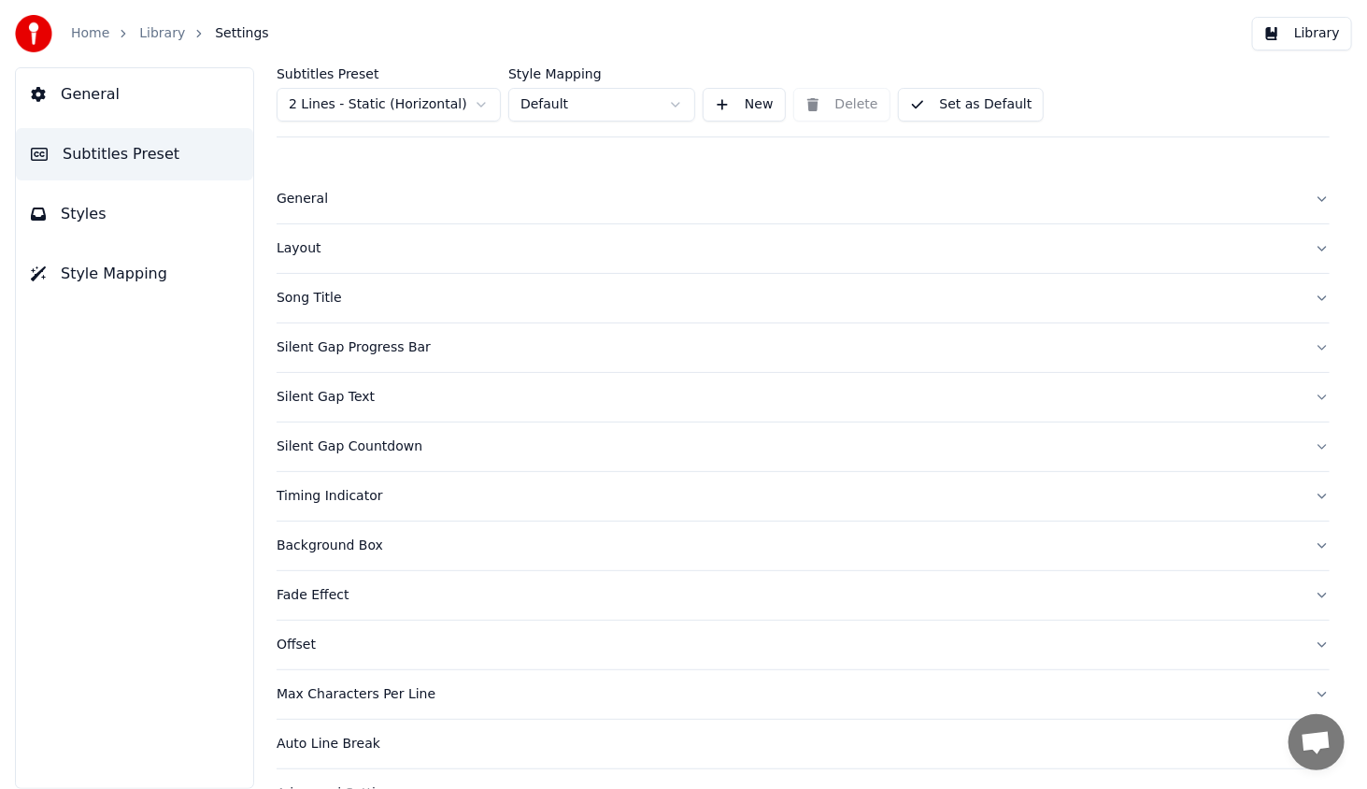
click at [94, 215] on span "Styles" at bounding box center [84, 214] width 46 height 22
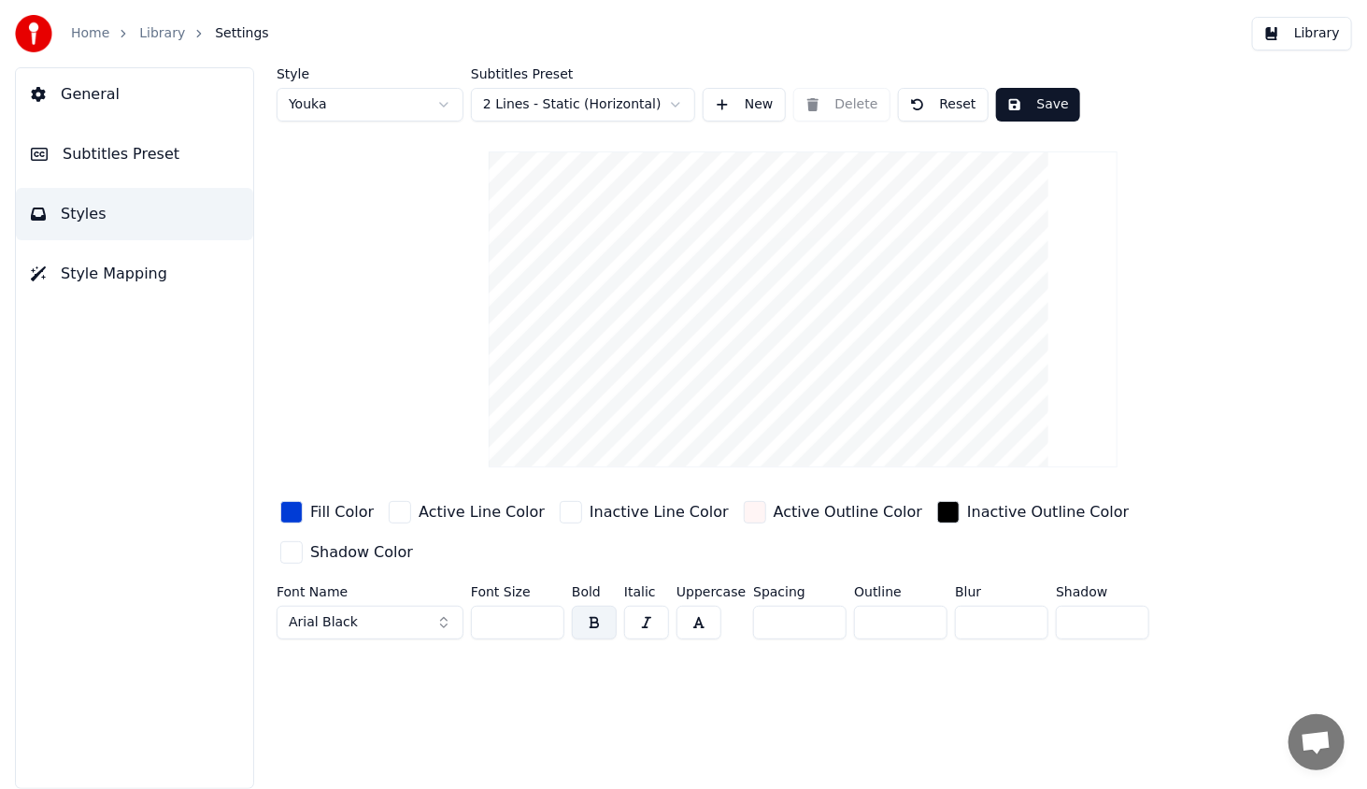
click at [937, 507] on div "button" at bounding box center [948, 512] width 22 height 22
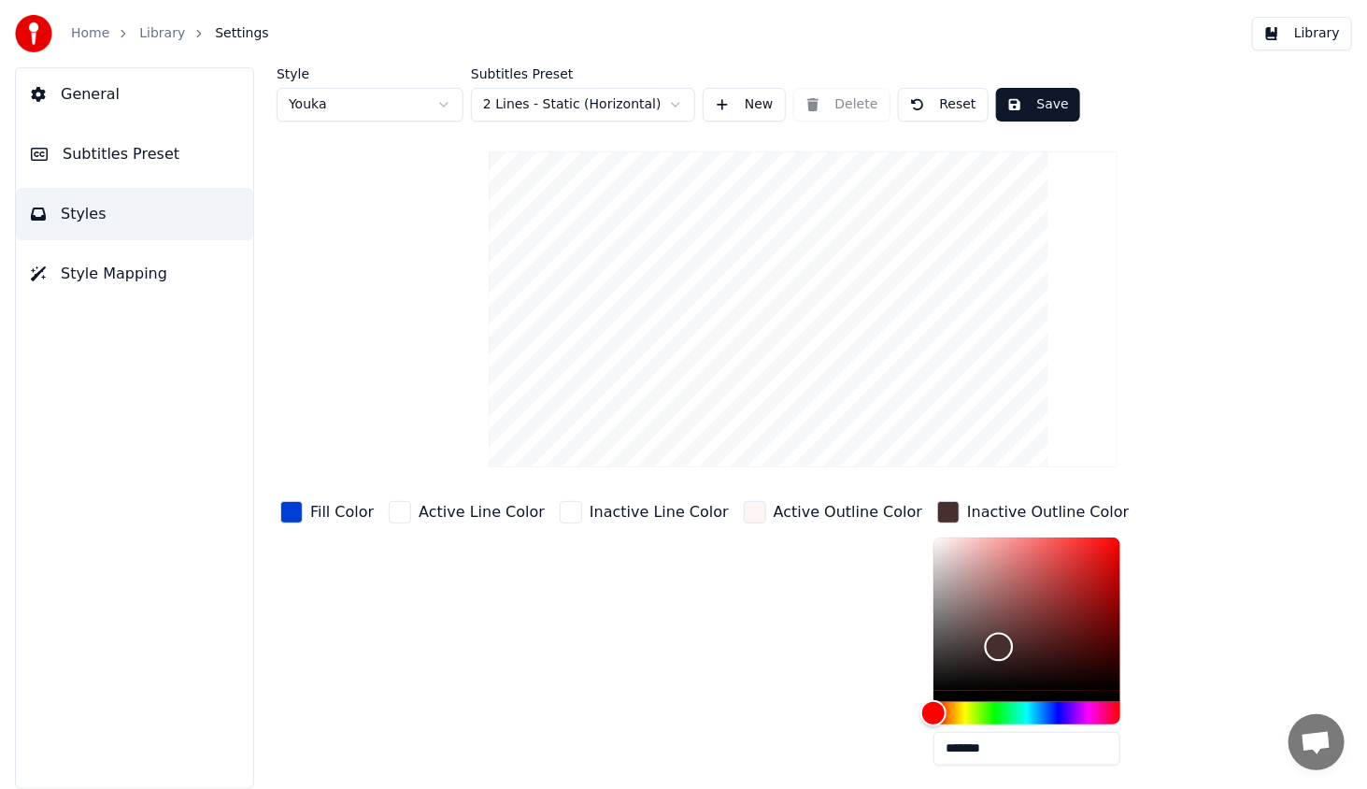
type input "*******"
drag, startPoint x: 880, startPoint y: 689, endPoint x: 825, endPoint y: 751, distance: 83.4
click at [832, 750] on div "Fill Color Active Line Color Inactive Line Color Active Outline Color Inactive …" at bounding box center [755, 658] width 957 height 323
click at [818, 749] on div "Active Outline Color" at bounding box center [833, 638] width 186 height 283
click at [937, 510] on div "button" at bounding box center [948, 512] width 22 height 22
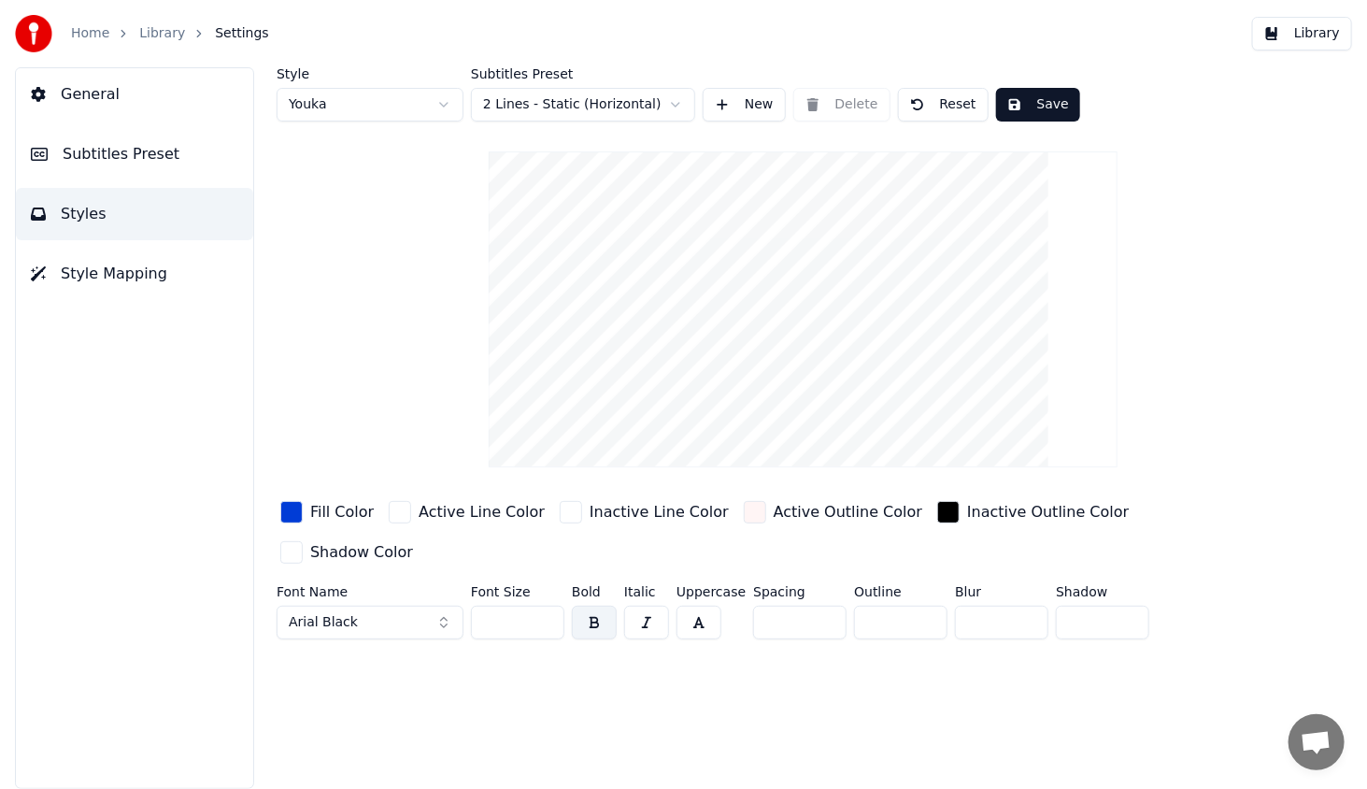
click at [923, 605] on input "*" at bounding box center [900, 622] width 93 height 34
type input "*"
click at [923, 605] on input "*" at bounding box center [900, 622] width 93 height 34
click at [1023, 93] on button "Save" at bounding box center [1038, 105] width 84 height 34
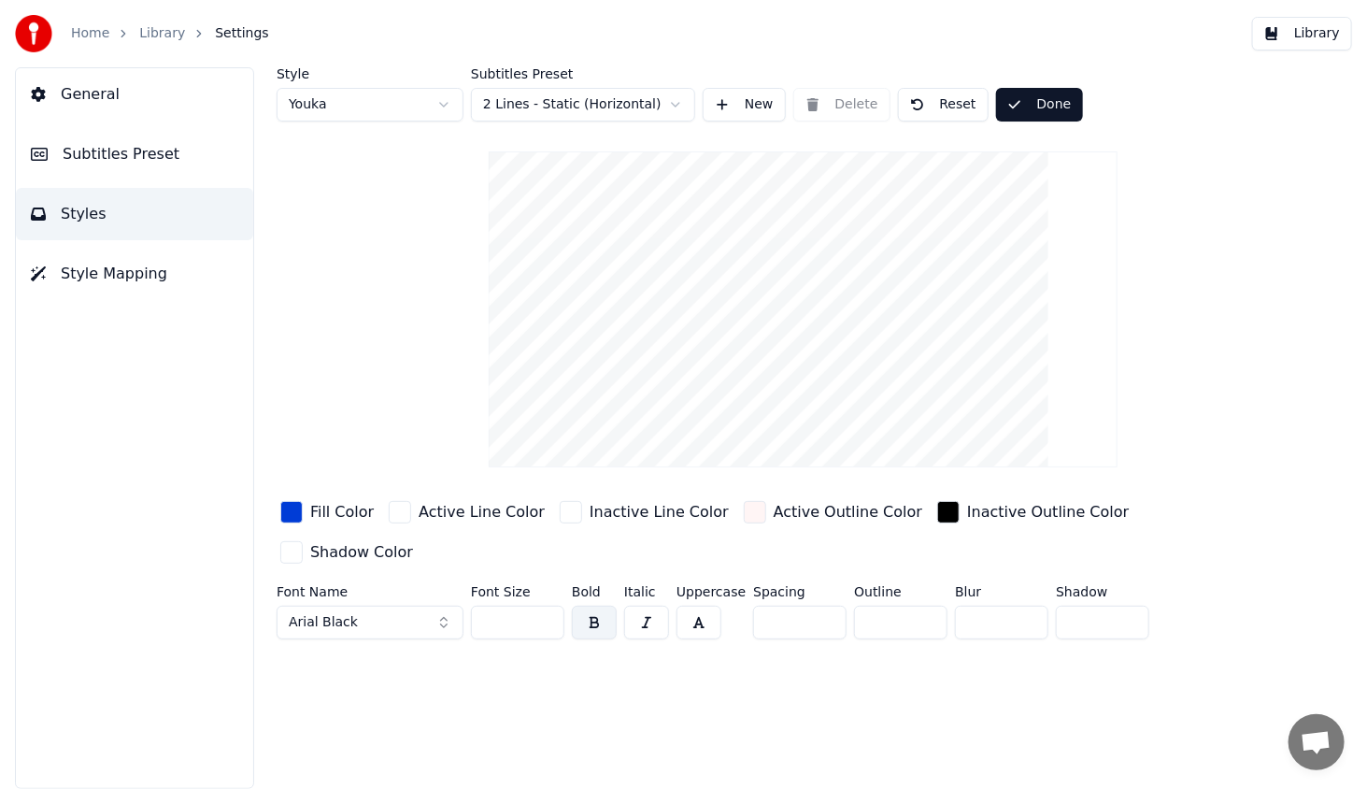
click at [1312, 34] on button "Library" at bounding box center [1302, 34] width 100 height 34
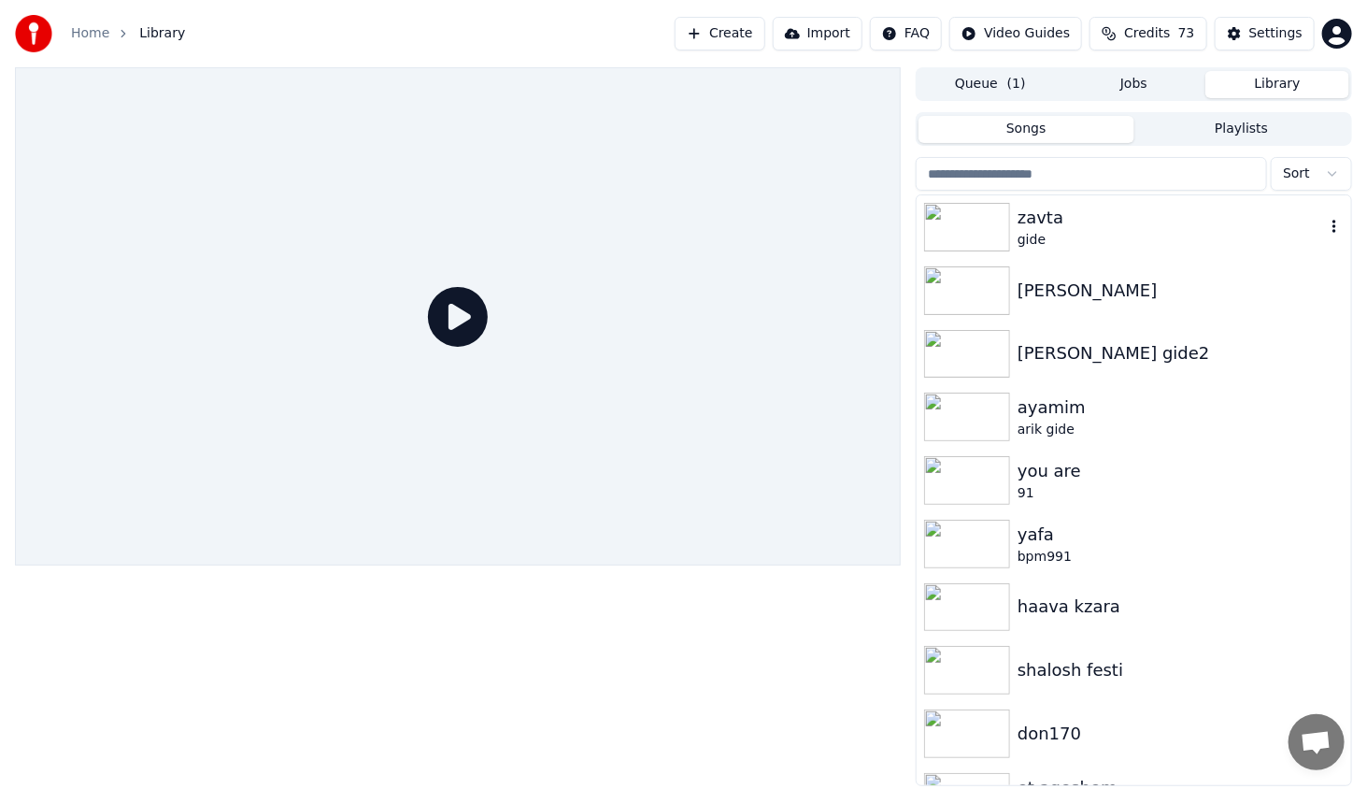
click at [943, 239] on img at bounding box center [967, 227] width 86 height 49
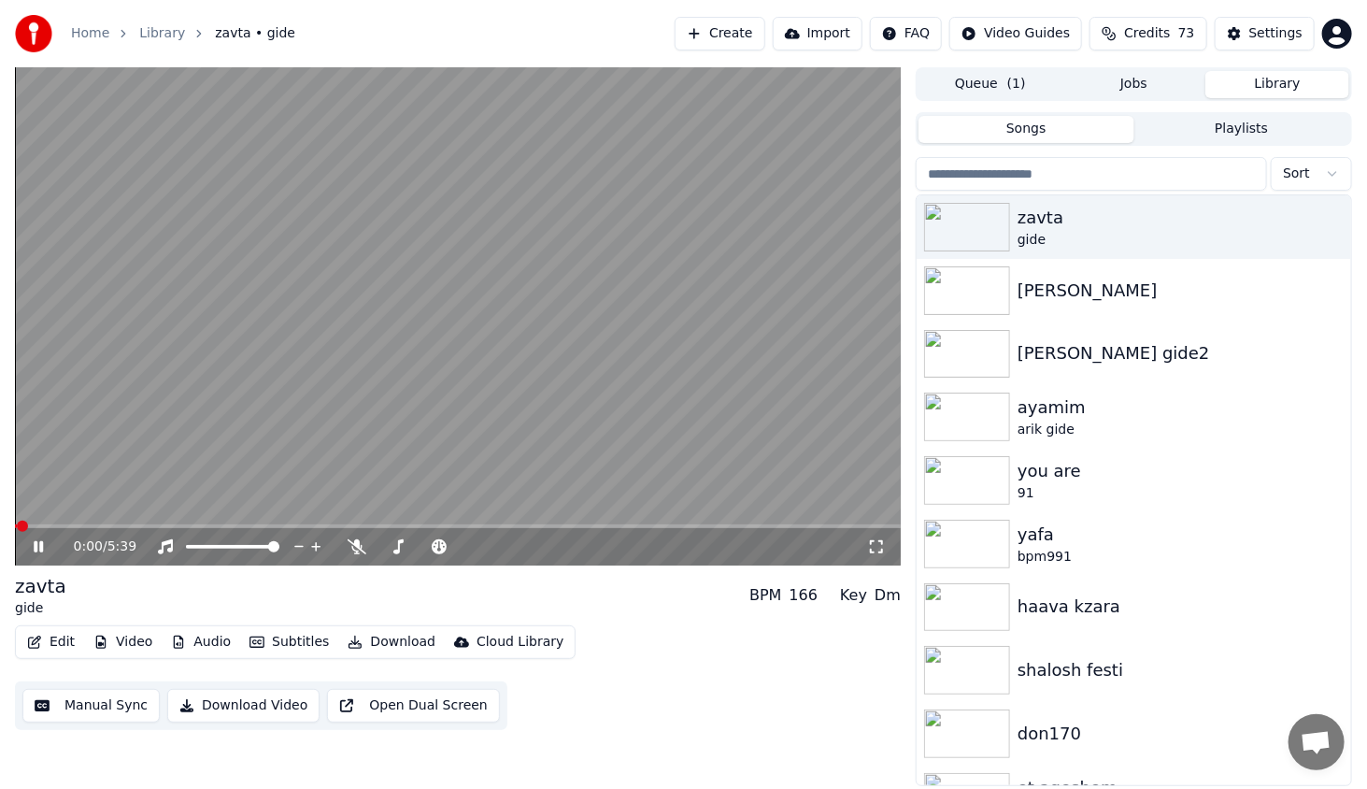
click at [150, 524] on span at bounding box center [458, 526] width 886 height 4
click at [154, 527] on span at bounding box center [458, 526] width 886 height 4
click at [36, 550] on icon at bounding box center [38, 546] width 9 height 11
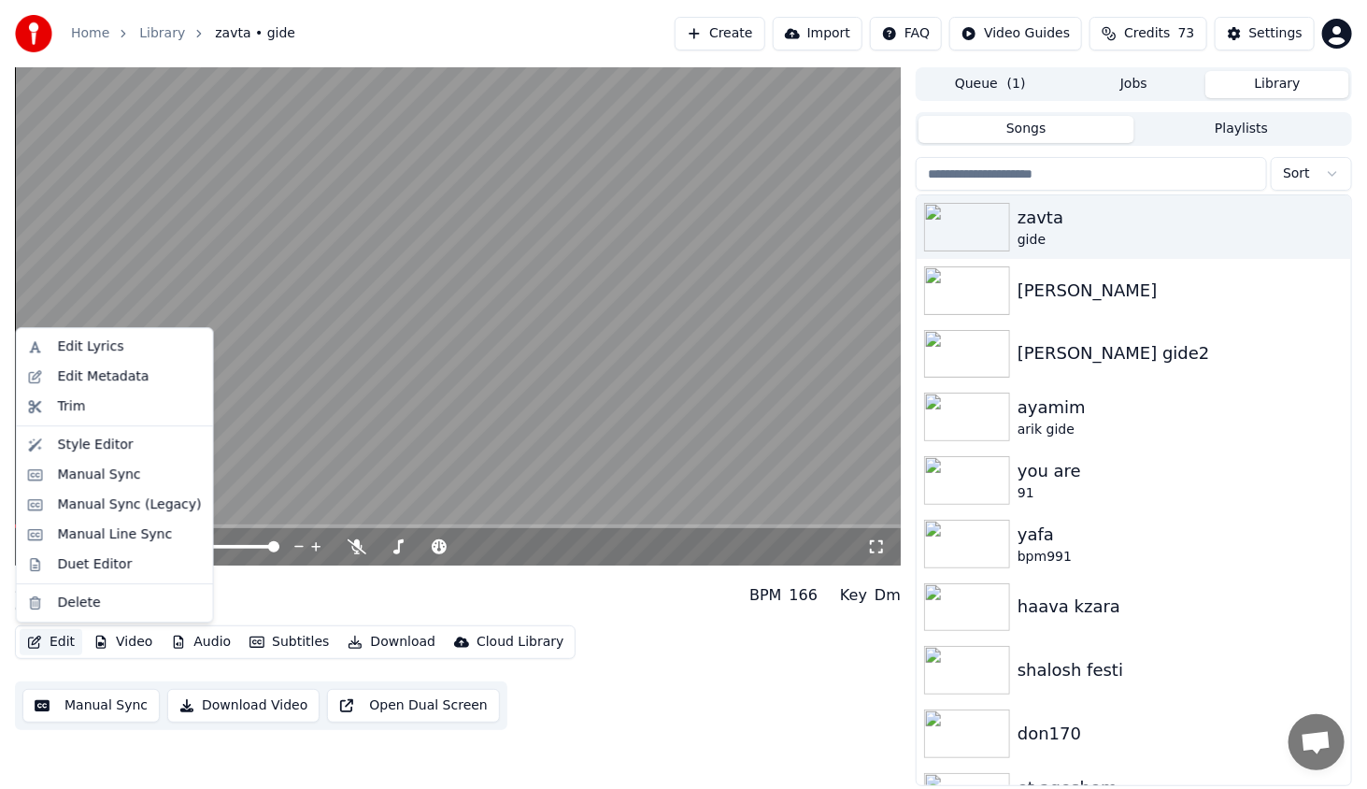
click at [34, 637] on icon "button" at bounding box center [34, 641] width 15 height 13
click at [119, 448] on div "Style Editor" at bounding box center [96, 444] width 76 height 19
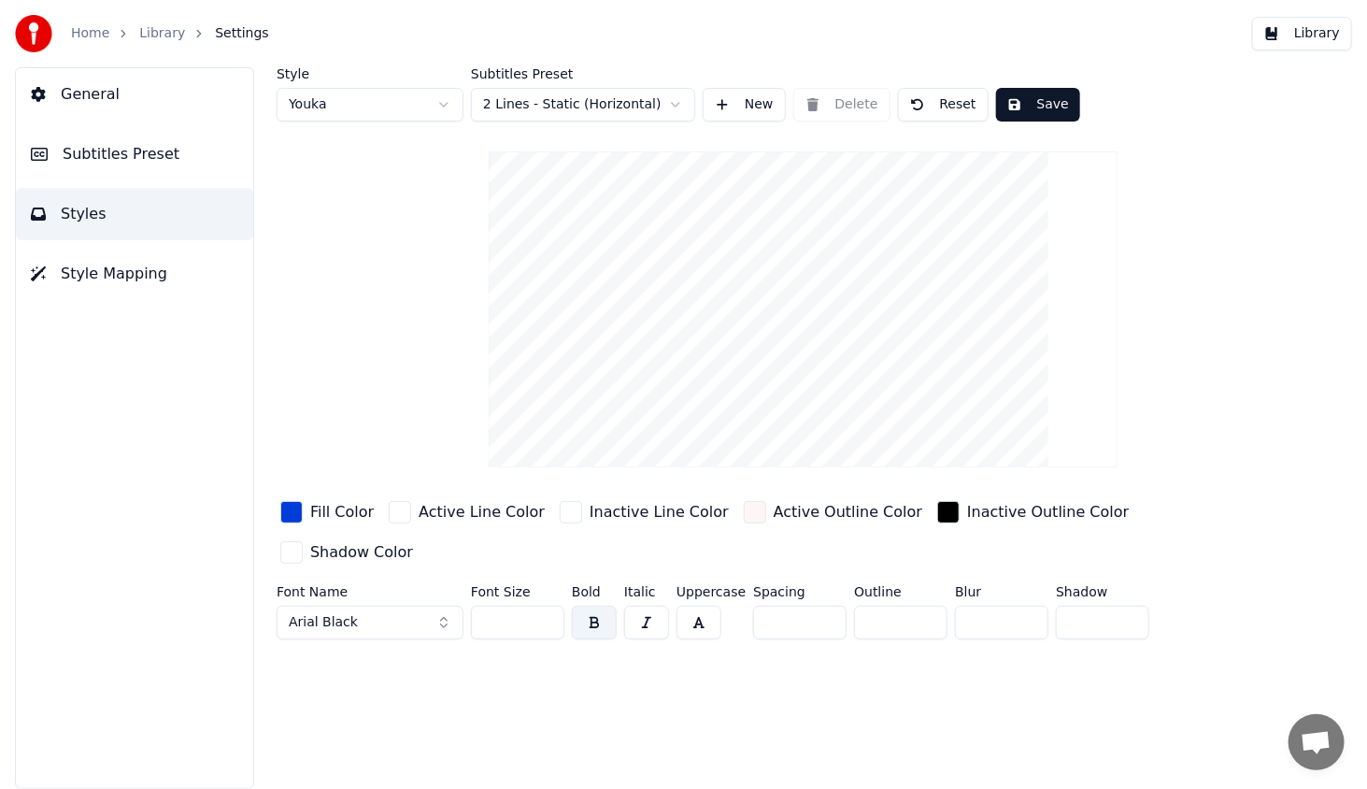
click at [919, 605] on input "*" at bounding box center [900, 622] width 93 height 34
type input "*"
click at [919, 605] on input "*" at bounding box center [900, 622] width 93 height 34
click at [911, 643] on div "Style Youka Subtitles Preset 2 Lines - Static (Horizontal) New Delete Reset Sav…" at bounding box center [803, 427] width 1128 height 721
click at [560, 509] on div "button" at bounding box center [571, 512] width 22 height 22
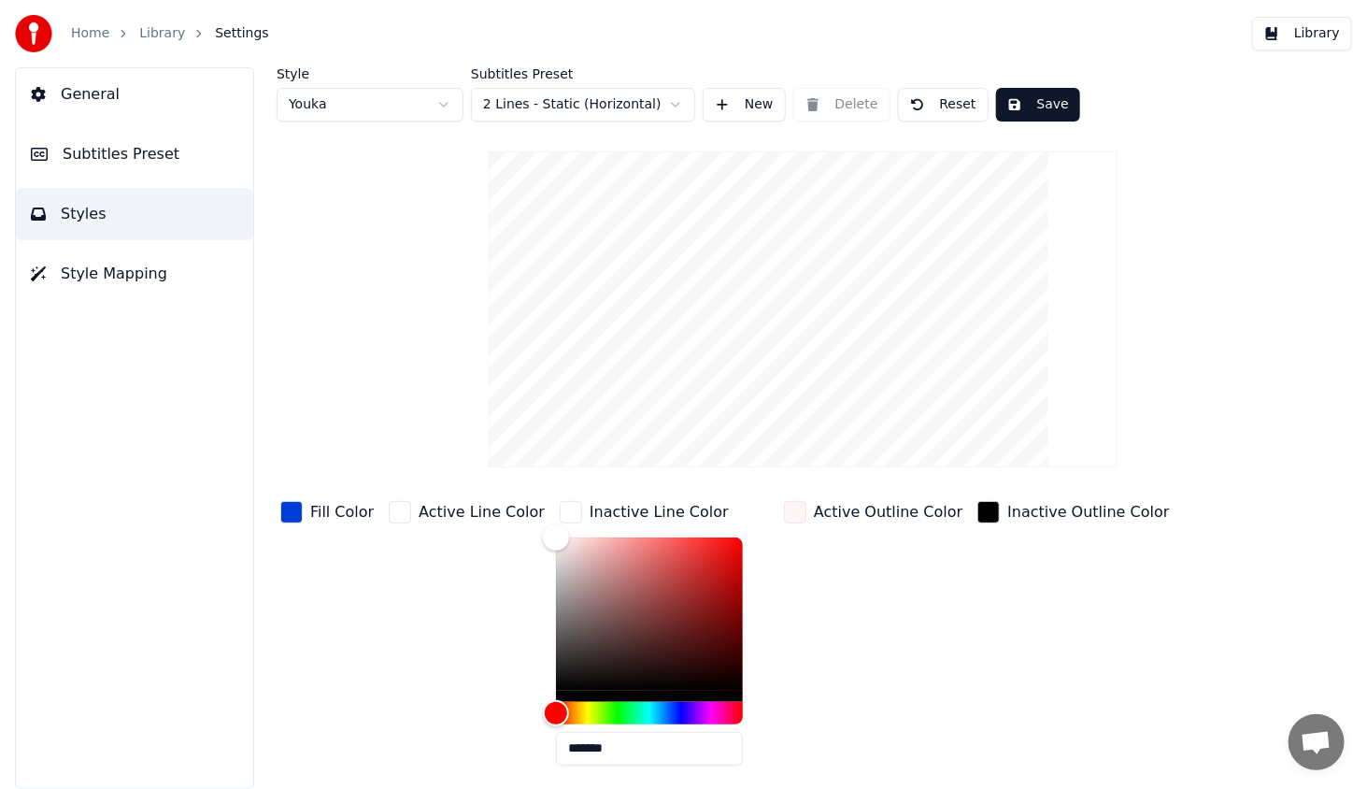
click at [456, 556] on div "Active Line Color" at bounding box center [467, 638] width 164 height 283
click at [784, 504] on div "button" at bounding box center [795, 512] width 22 height 22
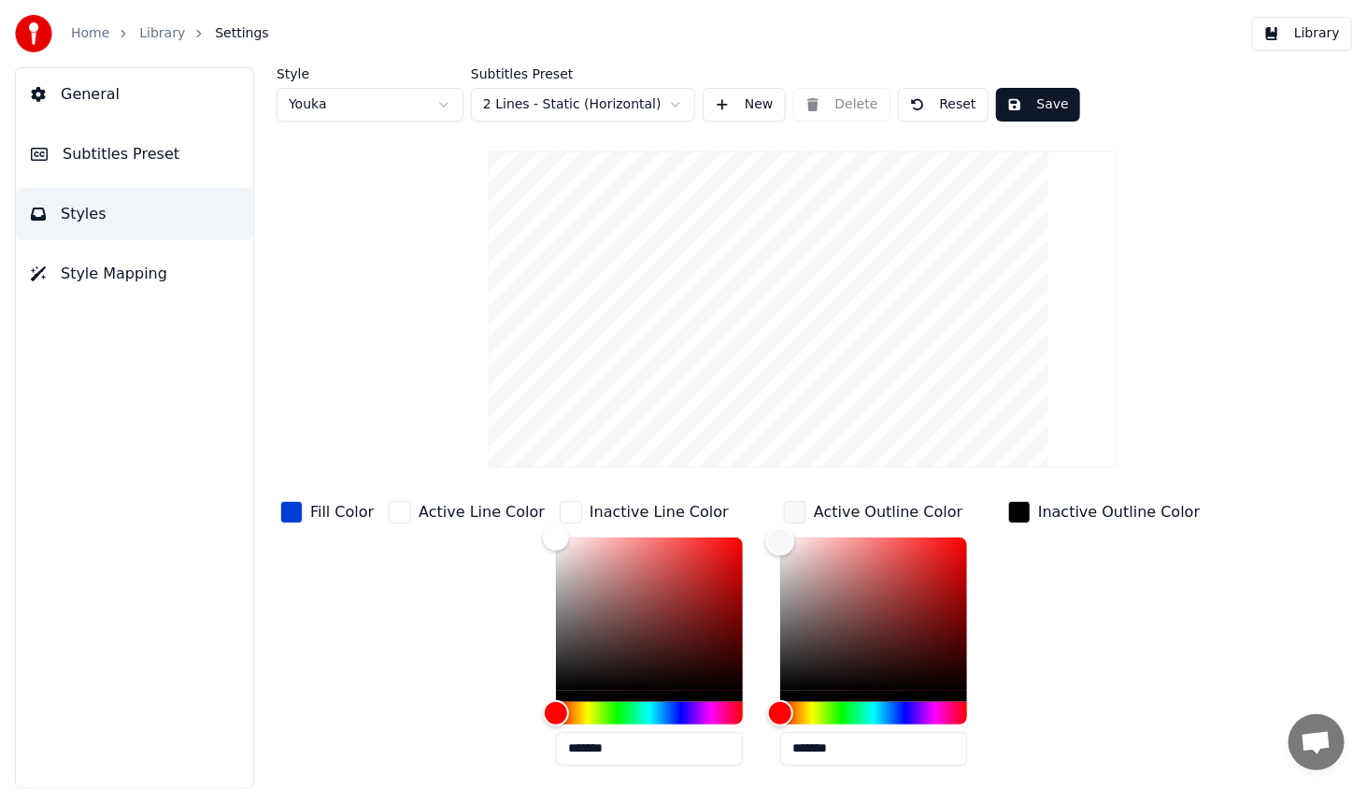
type input "*******"
drag, startPoint x: 761, startPoint y: 540, endPoint x: 687, endPoint y: 523, distance: 76.6
click at [690, 523] on div "Fill Color Active Line Color Inactive Line Color ******* Active Outline Color *…" at bounding box center [755, 658] width 957 height 323
click at [1065, 604] on div "Inactive Outline Color" at bounding box center [1103, 638] width 199 height 283
click at [1035, 106] on button "Save" at bounding box center [1038, 105] width 84 height 34
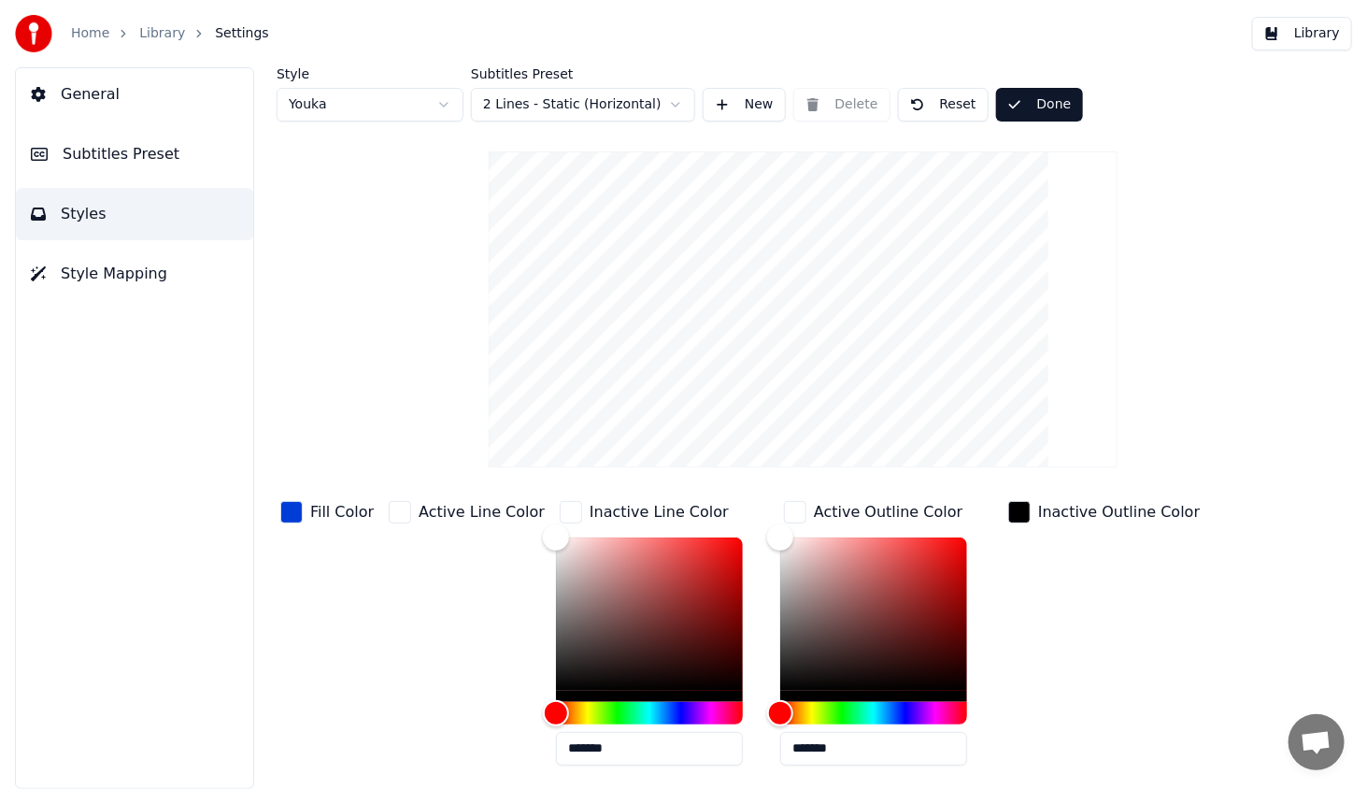
click at [1314, 39] on button "Library" at bounding box center [1302, 34] width 100 height 34
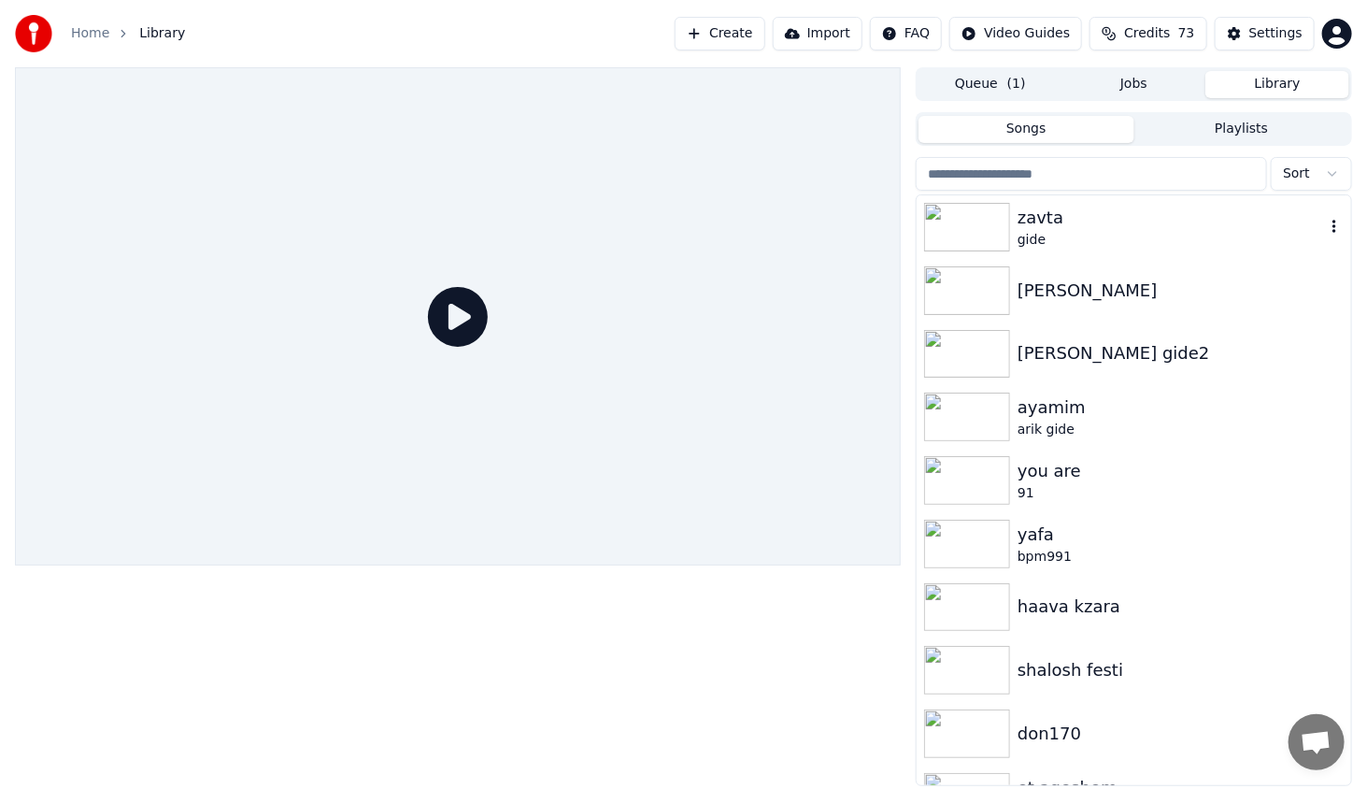
click at [977, 220] on img at bounding box center [967, 227] width 86 height 49
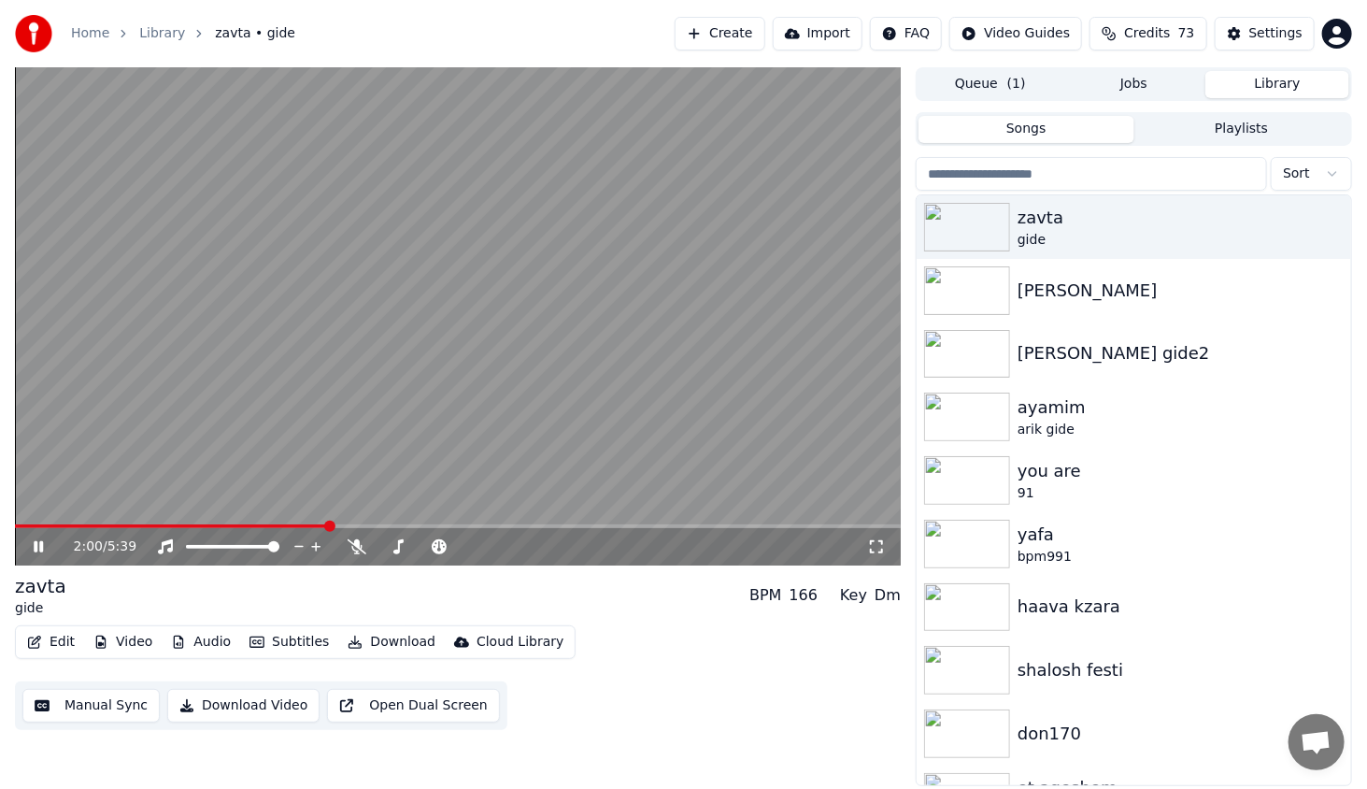
click at [329, 524] on span at bounding box center [458, 526] width 886 height 4
click at [194, 526] on span at bounding box center [105, 526] width 180 height 4
click at [34, 546] on icon at bounding box center [38, 546] width 9 height 11
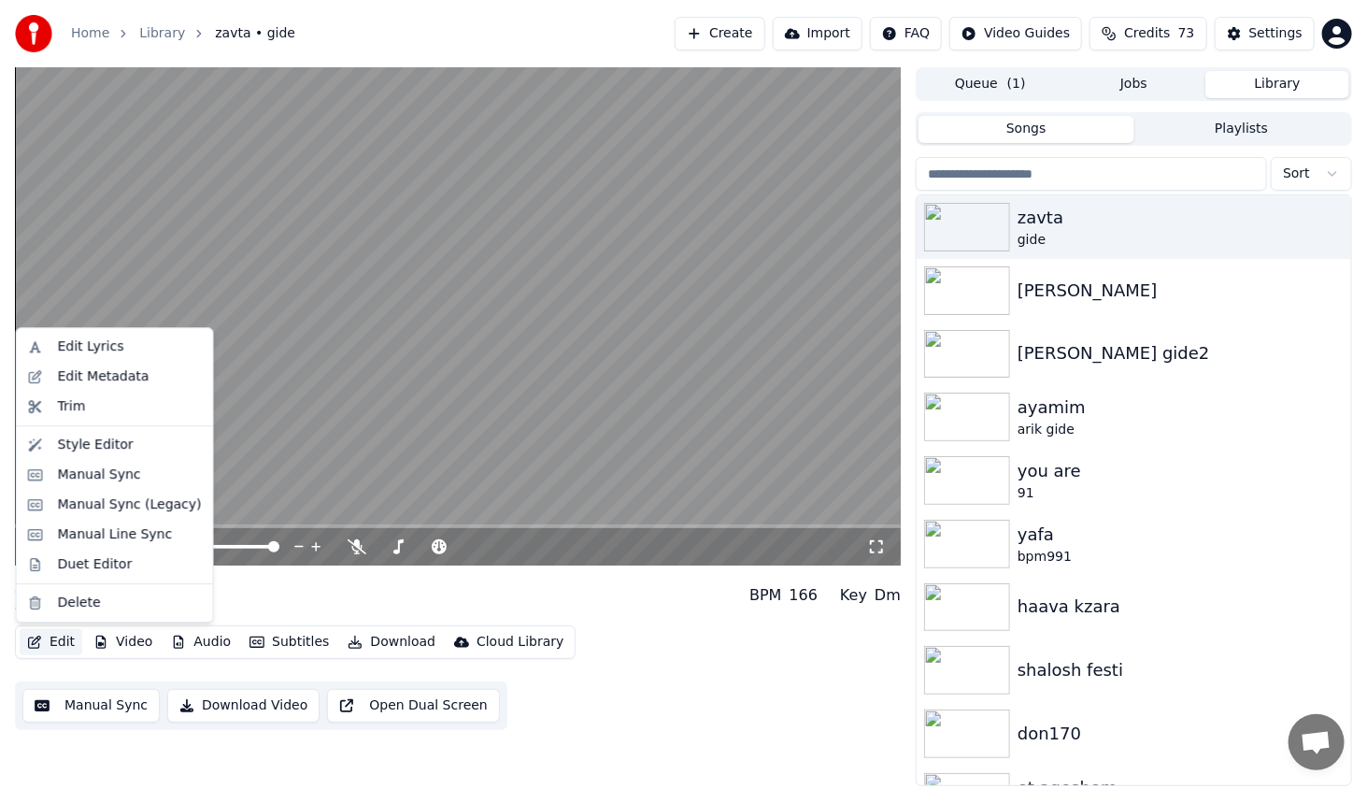
click at [50, 636] on button "Edit" at bounding box center [51, 642] width 63 height 26
click at [121, 434] on div "Style Editor" at bounding box center [115, 445] width 189 height 30
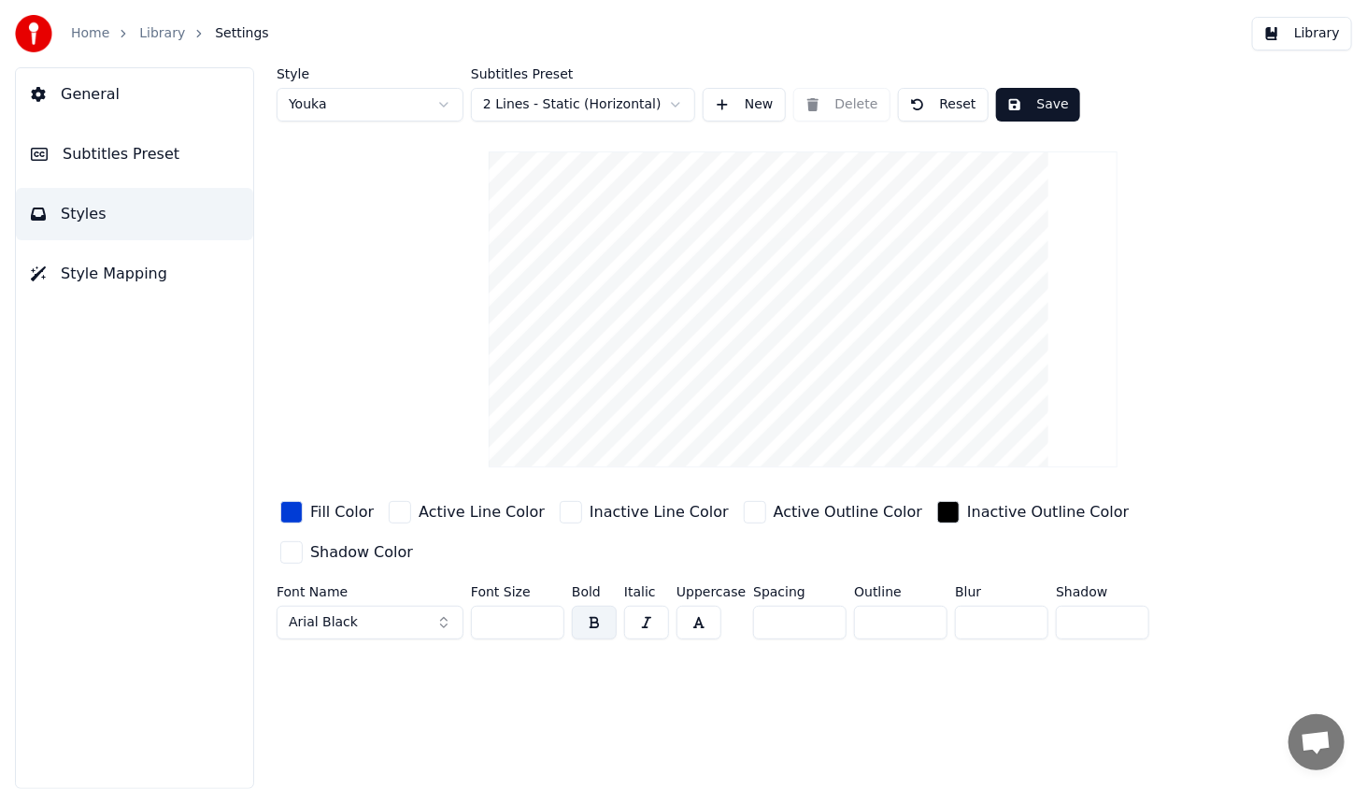
click at [924, 605] on input "*" at bounding box center [900, 622] width 93 height 34
type input "*"
click at [924, 605] on input "*" at bounding box center [900, 622] width 93 height 34
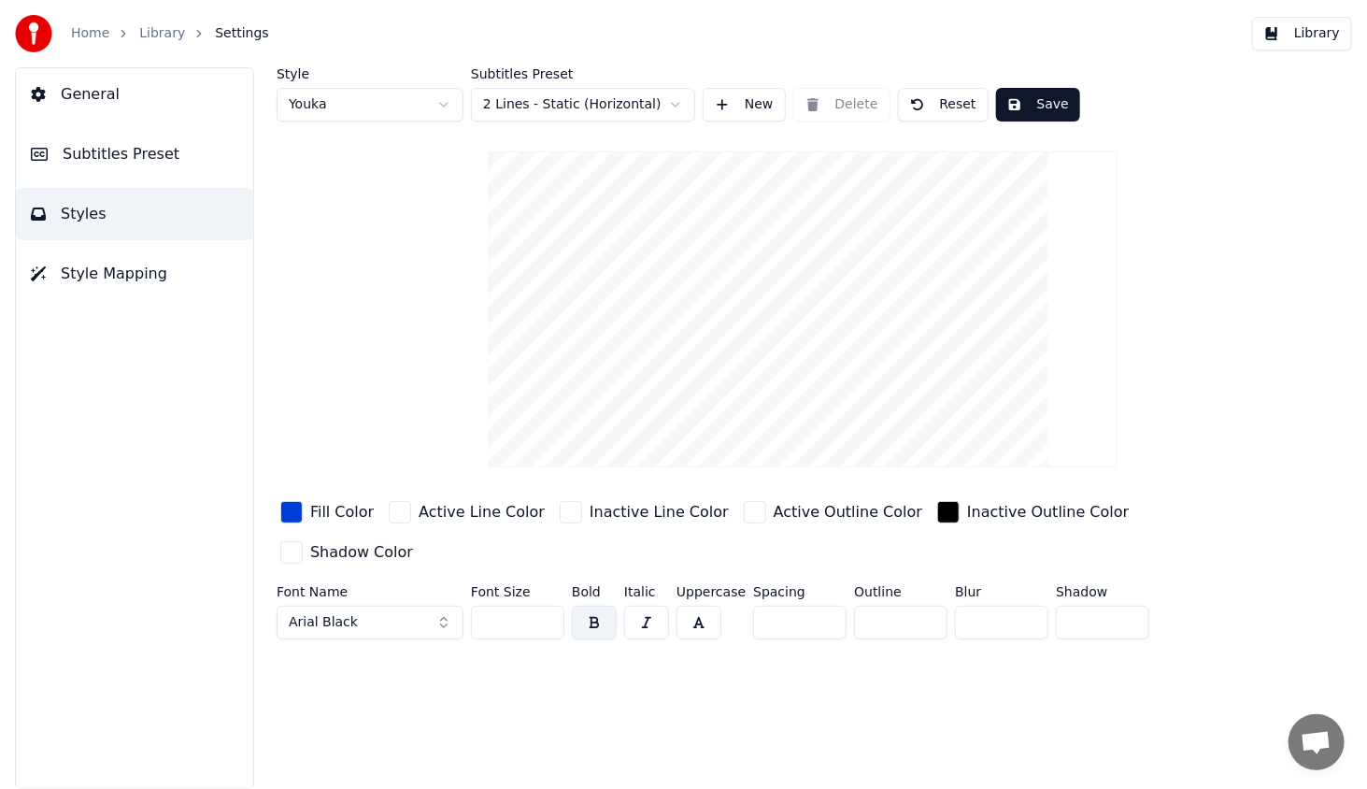
click at [1043, 100] on button "Save" at bounding box center [1038, 105] width 84 height 34
click at [1306, 30] on button "Library" at bounding box center [1302, 34] width 100 height 34
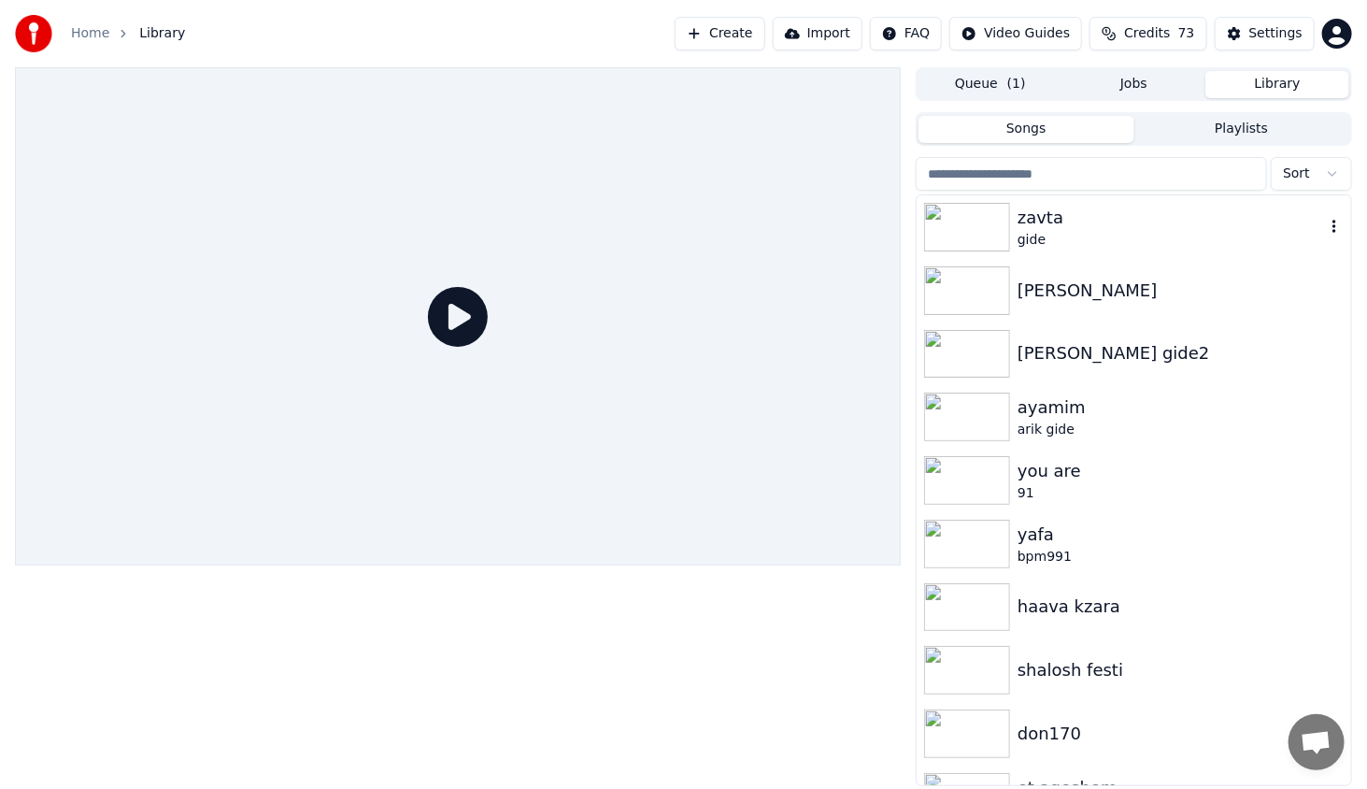
click at [991, 220] on img at bounding box center [967, 227] width 86 height 49
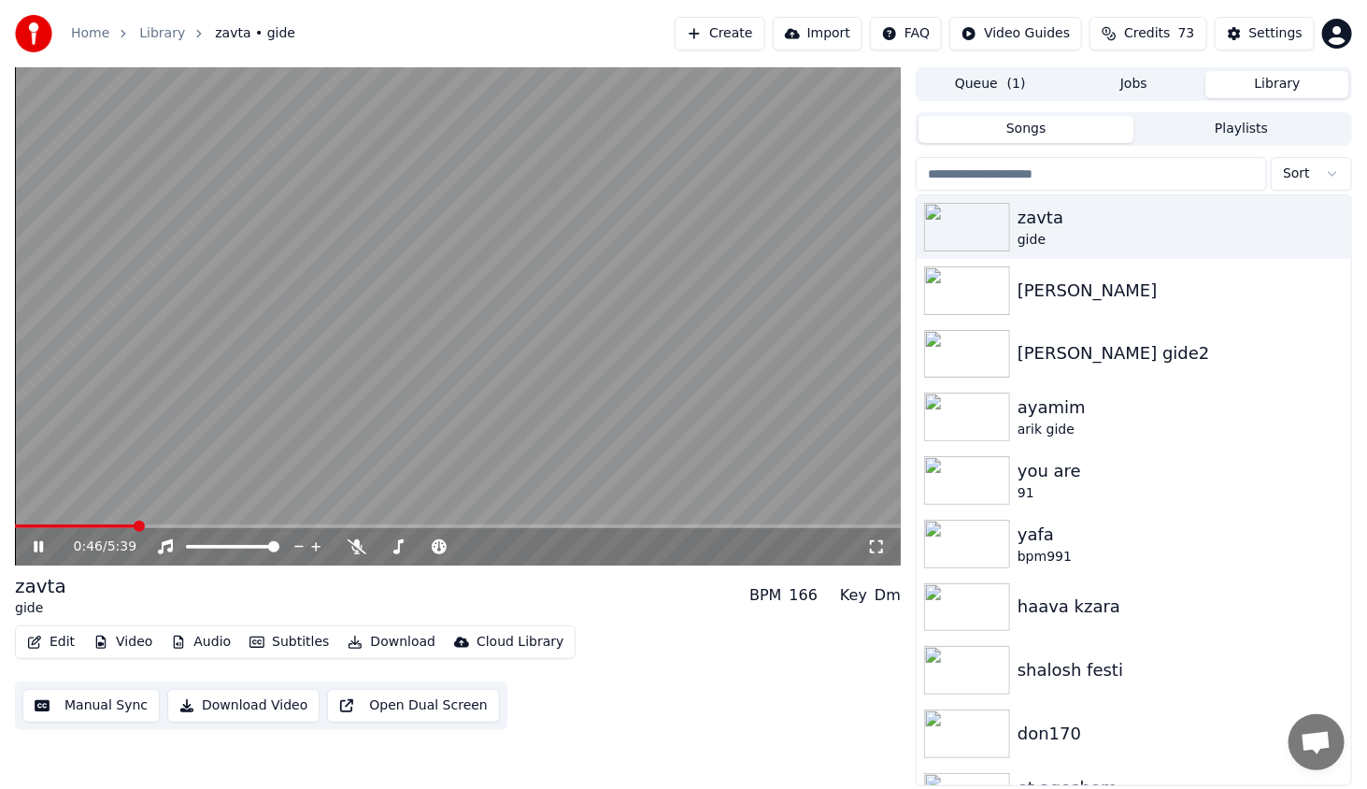
click at [163, 524] on span at bounding box center [458, 526] width 886 height 4
click at [196, 521] on span at bounding box center [190, 525] width 11 height 11
click at [872, 538] on div "1:16 / 5:39" at bounding box center [457, 546] width 871 height 19
click at [884, 544] on icon at bounding box center [876, 546] width 19 height 15
click at [38, 550] on icon at bounding box center [52, 546] width 44 height 15
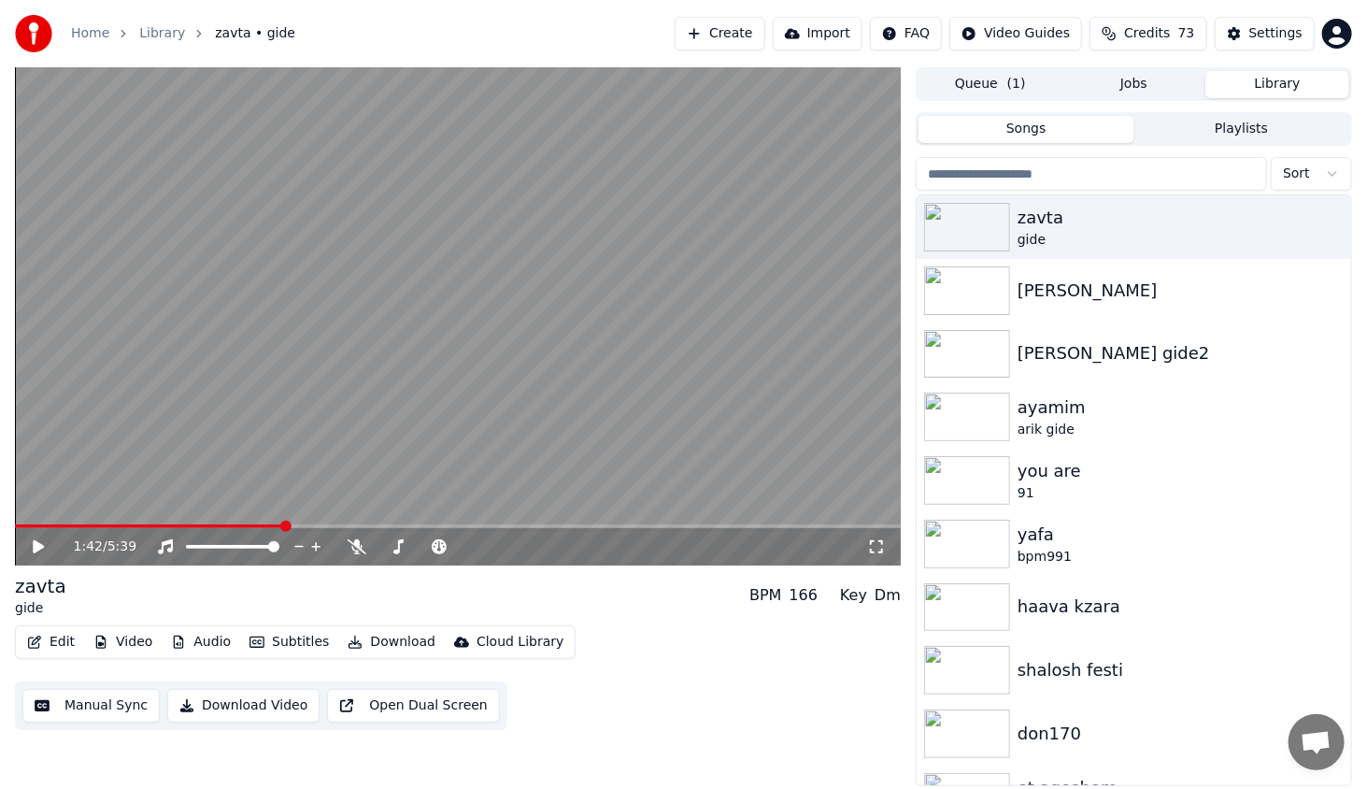
click at [44, 548] on icon at bounding box center [52, 546] width 44 height 15
click at [880, 549] on icon at bounding box center [876, 546] width 19 height 15
click at [42, 542] on icon at bounding box center [38, 546] width 9 height 11
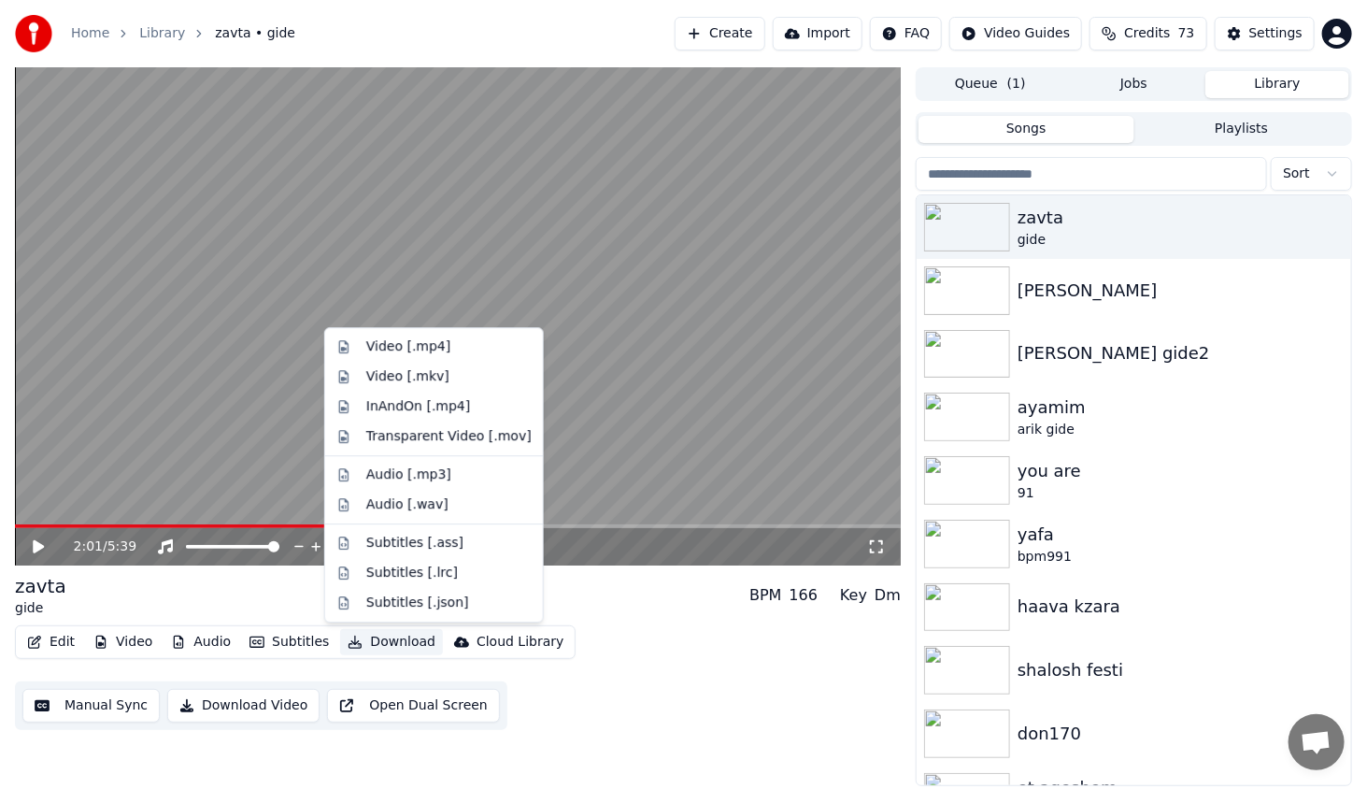
click at [381, 647] on button "Download" at bounding box center [391, 642] width 103 height 26
drag, startPoint x: 273, startPoint y: 594, endPoint x: 177, endPoint y: 579, distance: 97.4
click at [273, 594] on div "zavta gide BPM 166 Key Dm" at bounding box center [458, 595] width 886 height 45
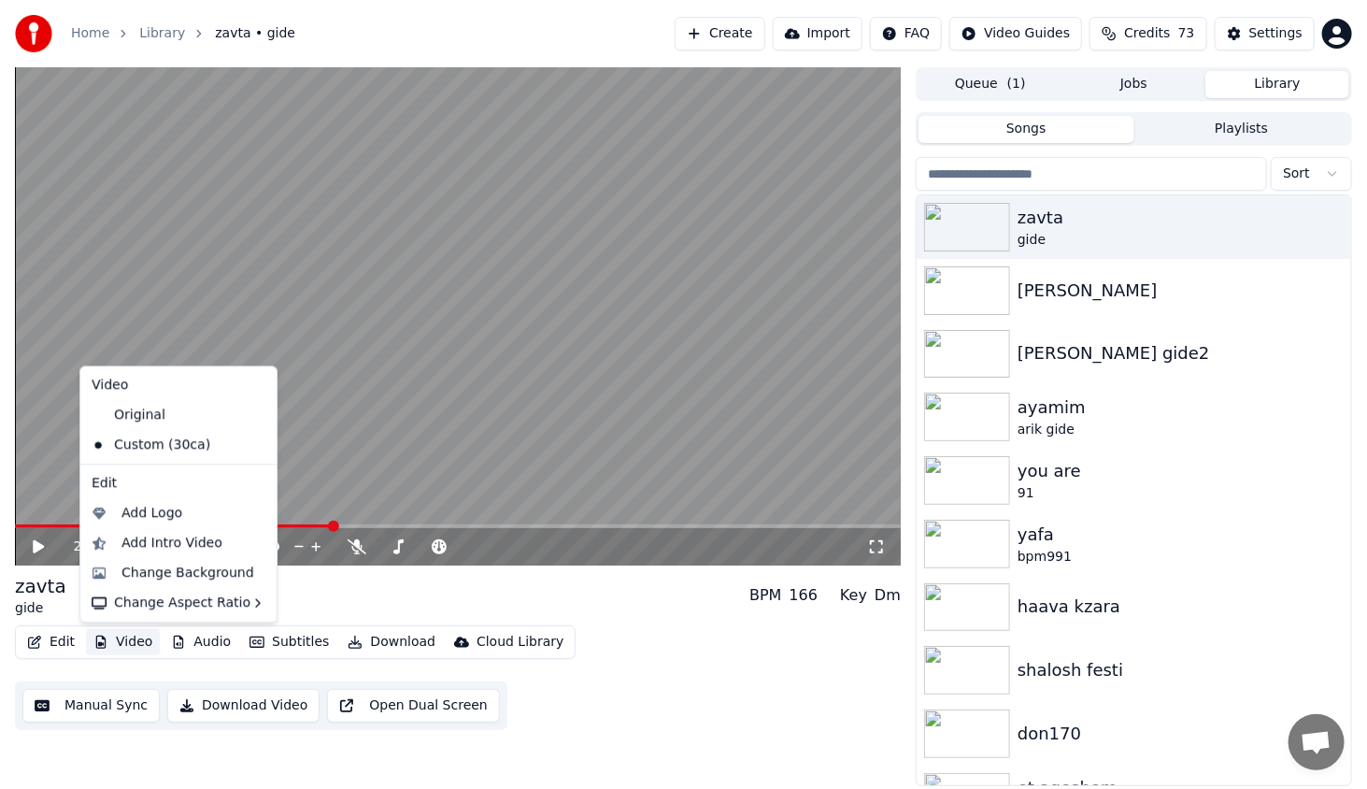
click at [116, 634] on button "Video" at bounding box center [123, 642] width 74 height 26
click at [193, 574] on div "Change Background" at bounding box center [187, 572] width 133 height 19
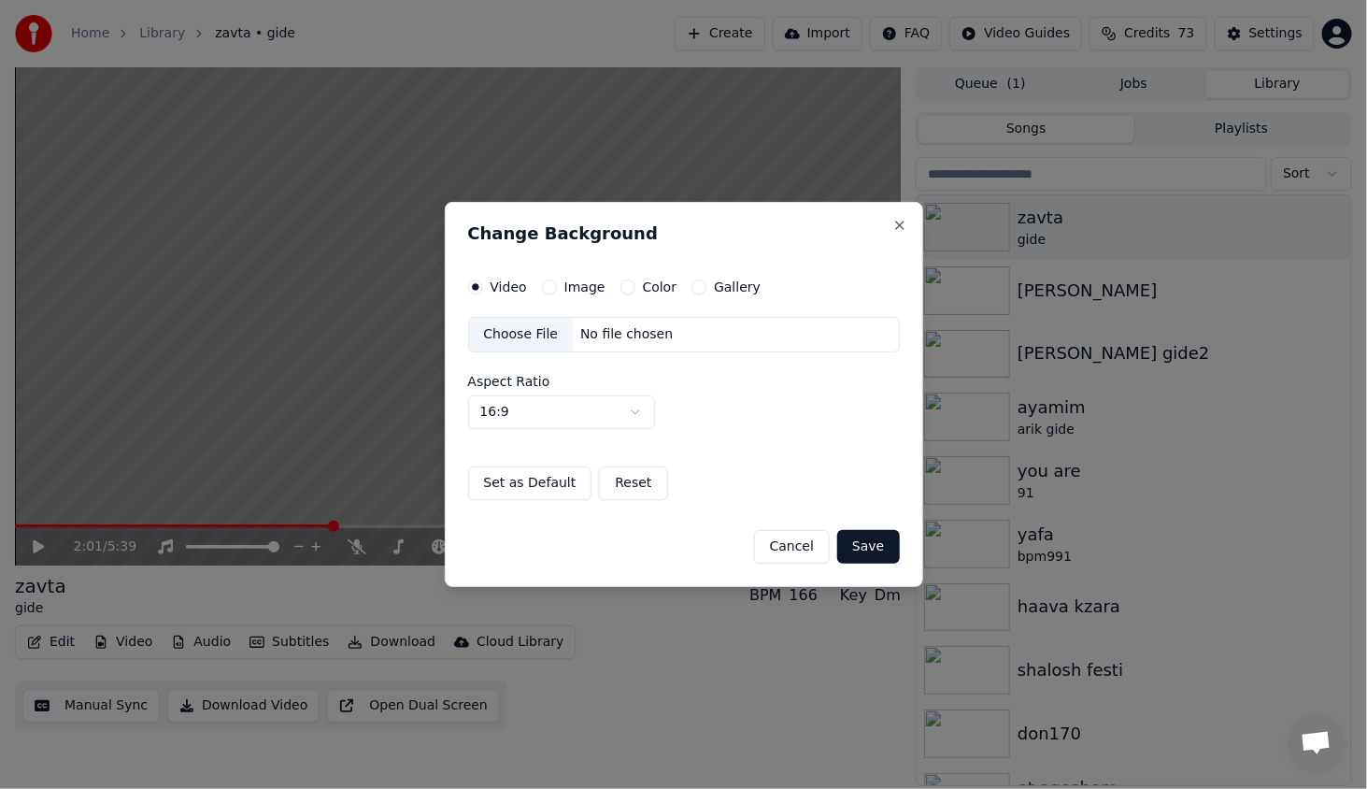
click at [623, 287] on button "Color" at bounding box center [627, 286] width 15 height 15
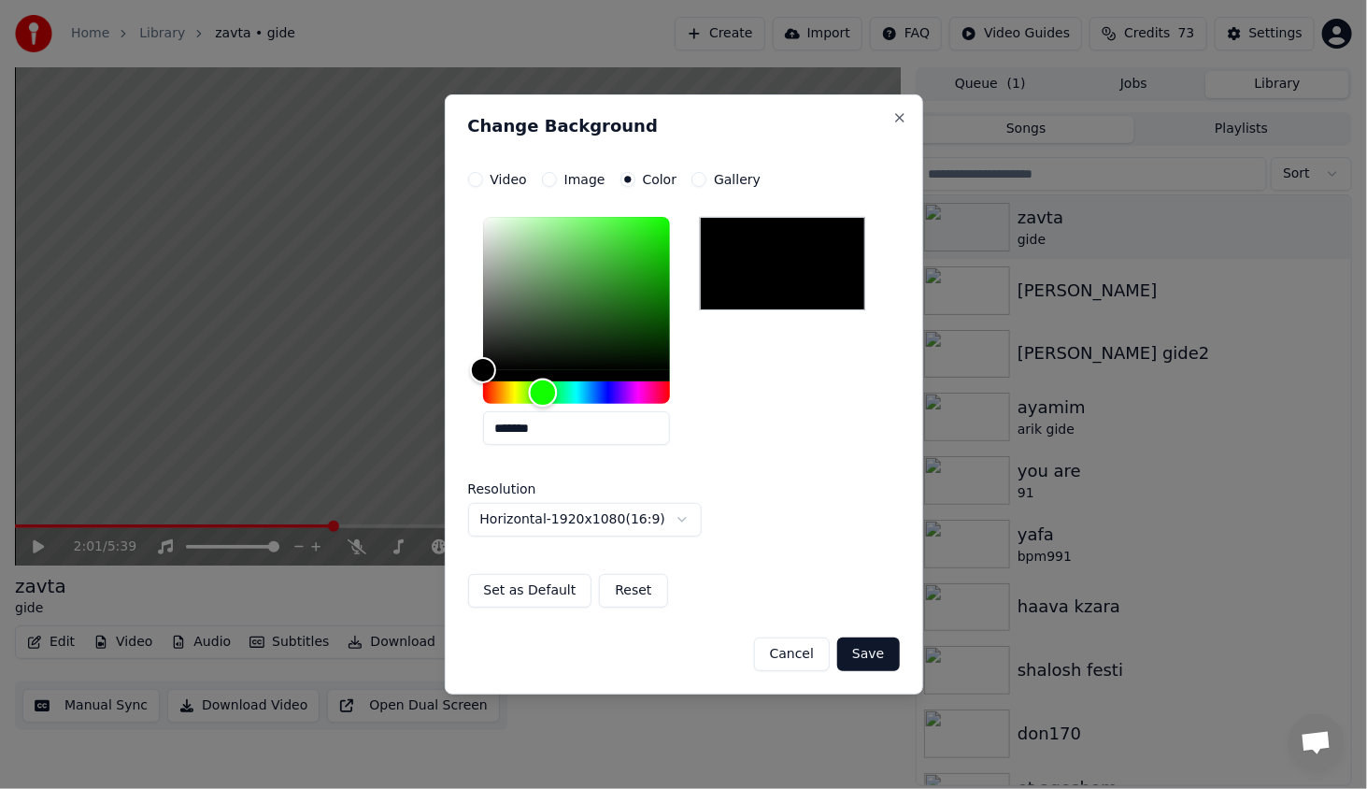
click at [543, 391] on div "Hue" at bounding box center [576, 392] width 187 height 22
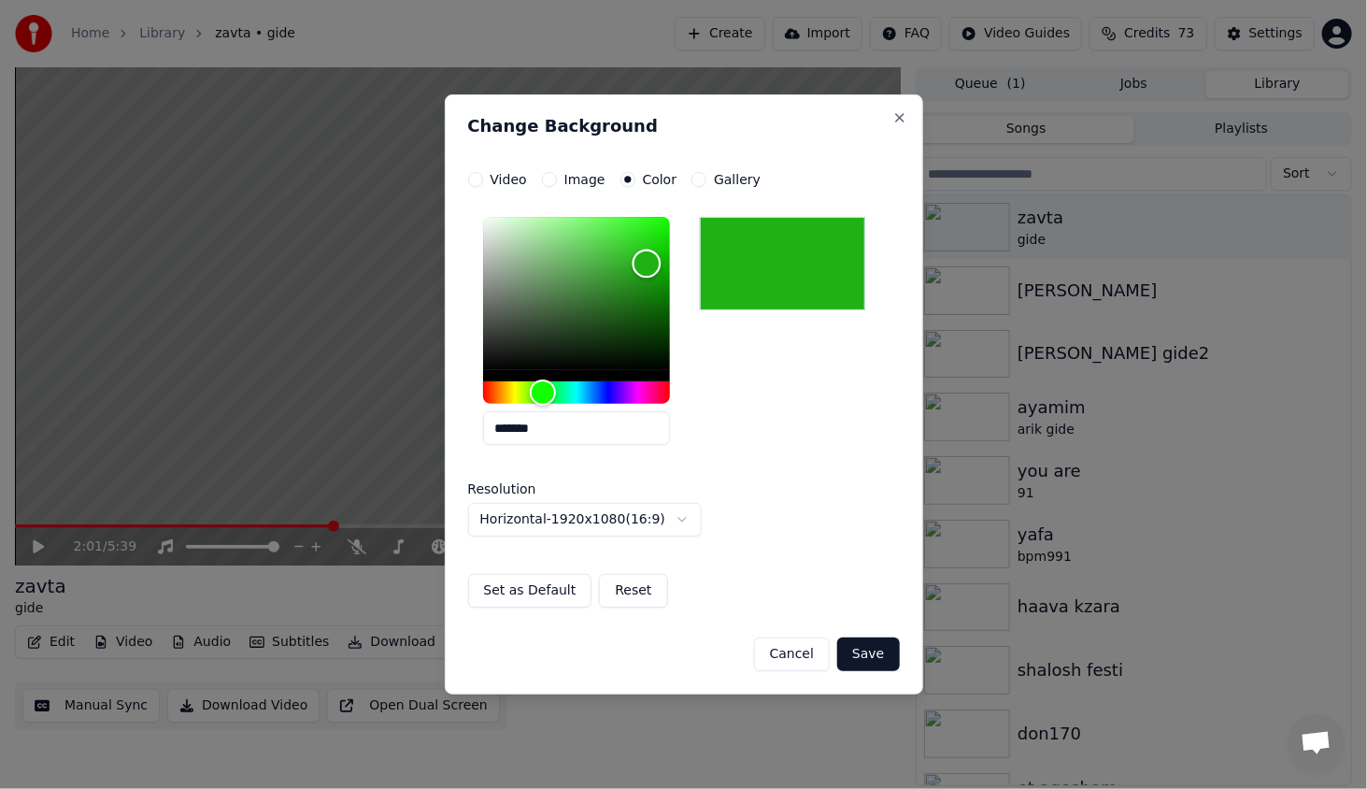
type input "*******"
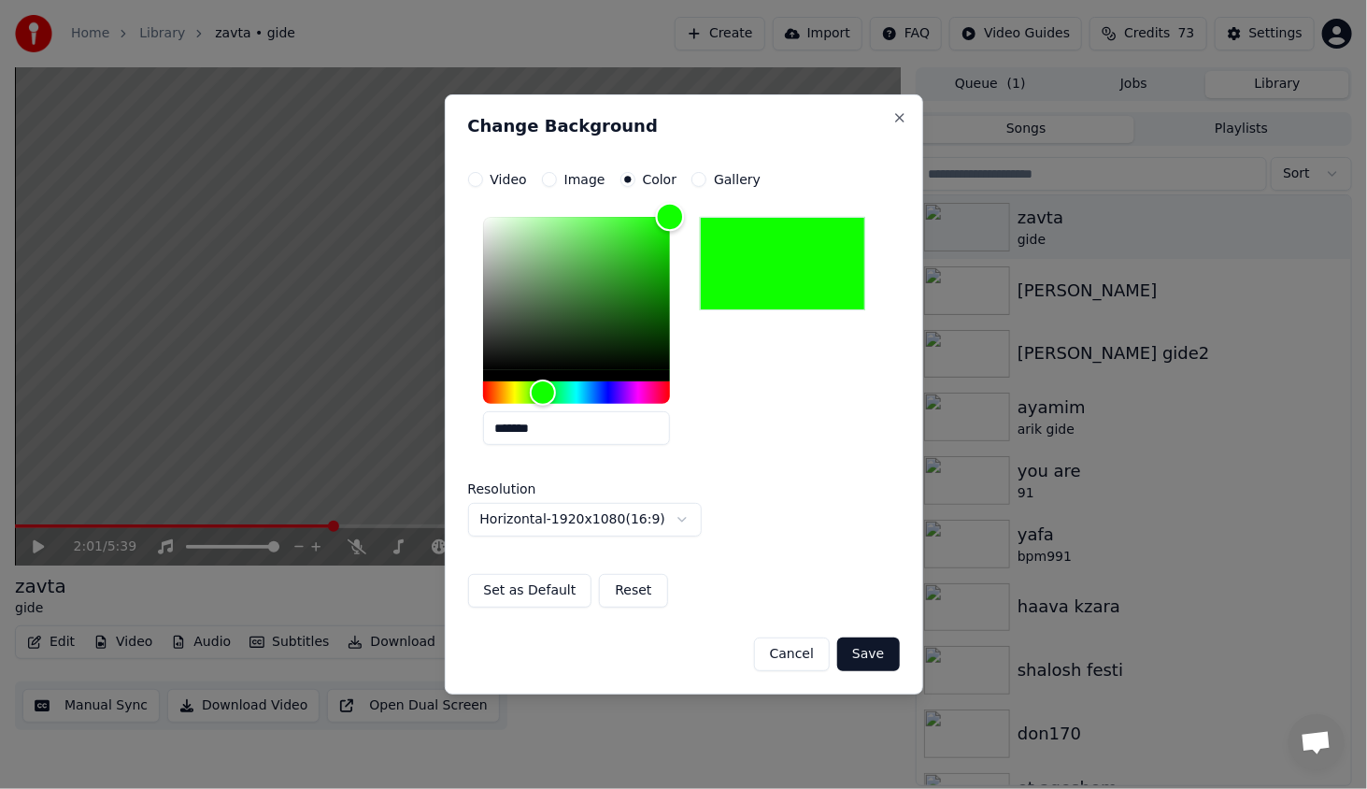
drag, startPoint x: 592, startPoint y: 328, endPoint x: 714, endPoint y: 164, distance: 204.4
click at [712, 150] on div "**********" at bounding box center [684, 394] width 478 height 600
click at [869, 659] on button "Save" at bounding box center [868, 654] width 62 height 34
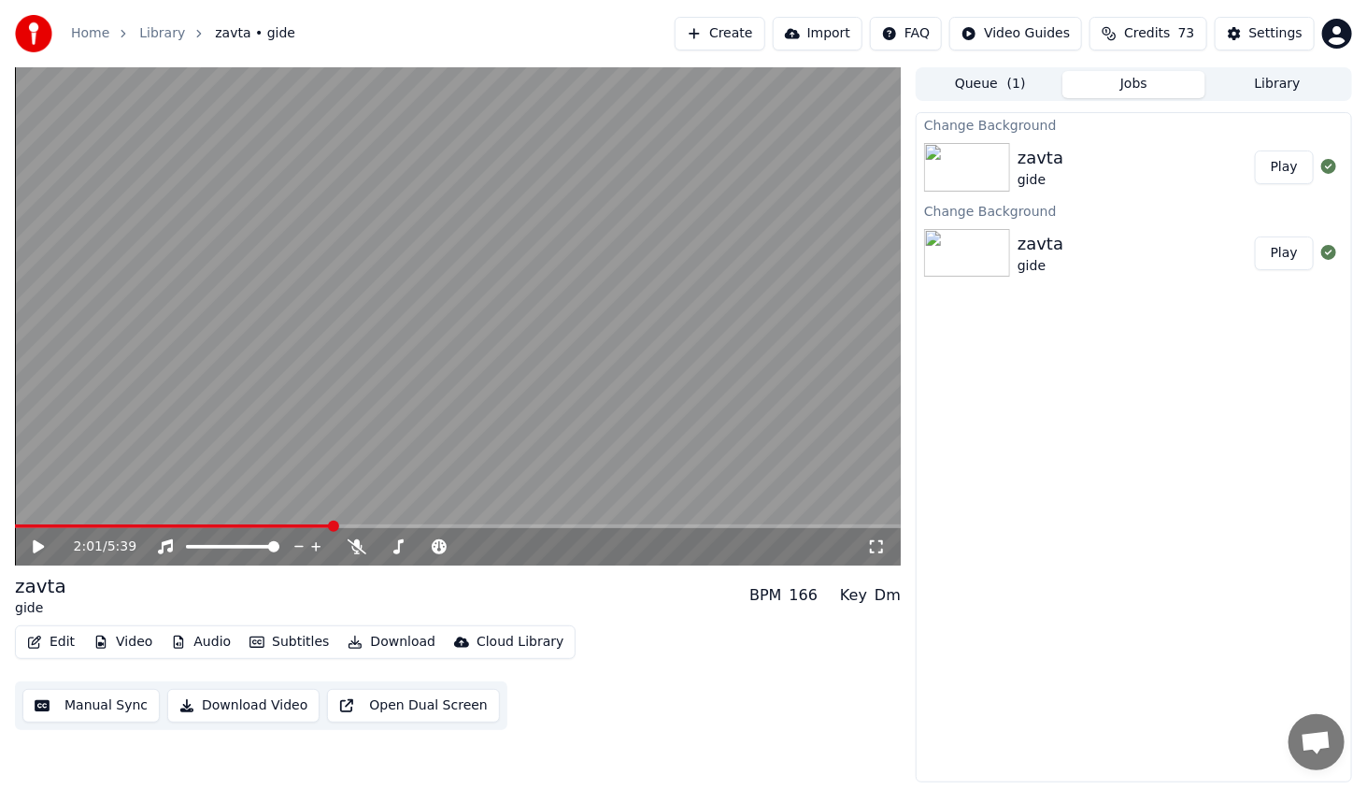
click at [1278, 174] on button "Play" at bounding box center [1284, 167] width 59 height 34
click at [79, 525] on span at bounding box center [458, 526] width 886 height 4
click at [64, 523] on video at bounding box center [458, 316] width 886 height 498
click at [36, 546] on icon at bounding box center [38, 546] width 11 height 13
click at [51, 526] on span at bounding box center [33, 526] width 36 height 4
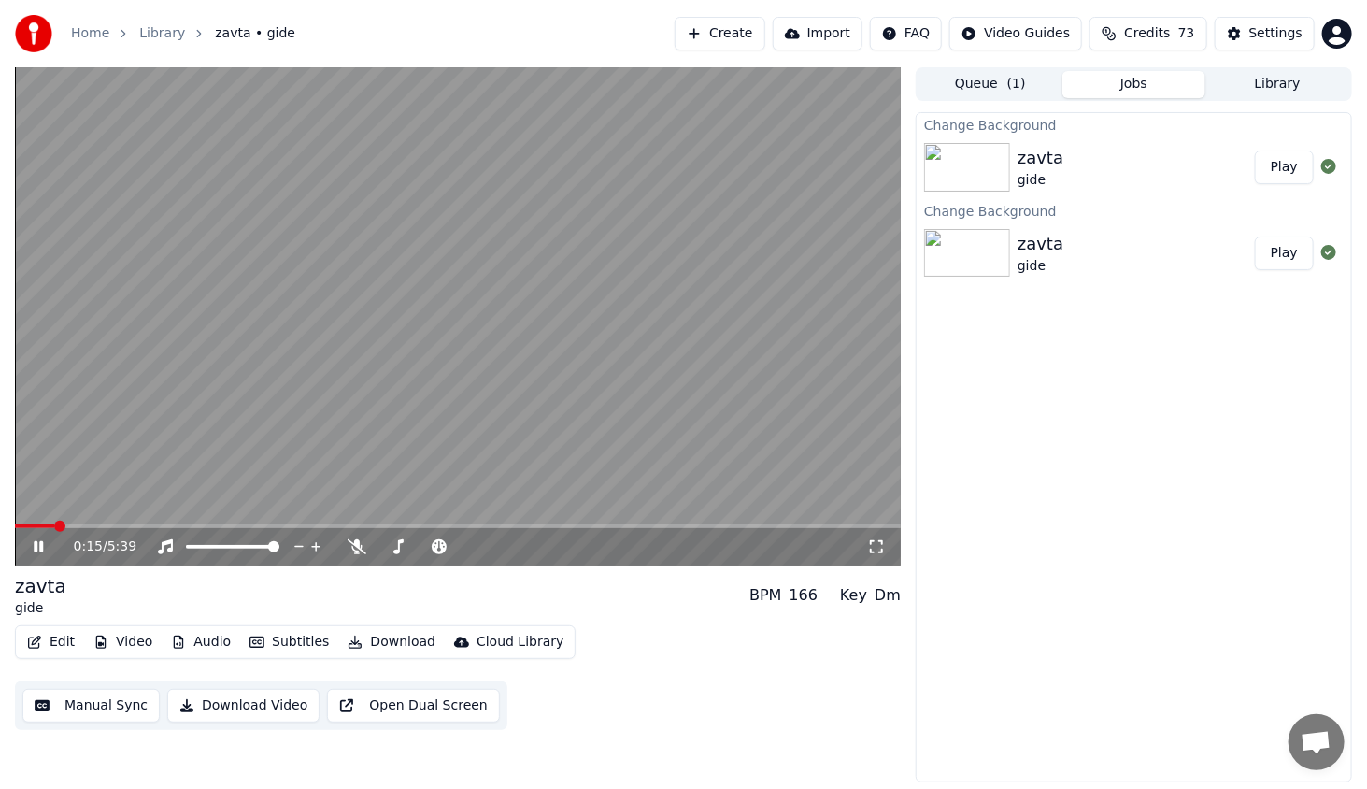
click at [43, 524] on span at bounding box center [34, 526] width 39 height 4
click at [37, 524] on span at bounding box center [26, 526] width 23 height 4
click at [30, 524] on span at bounding box center [27, 526] width 25 height 4
click at [34, 543] on icon at bounding box center [38, 546] width 9 height 11
click at [52, 636] on button "Edit" at bounding box center [51, 642] width 63 height 26
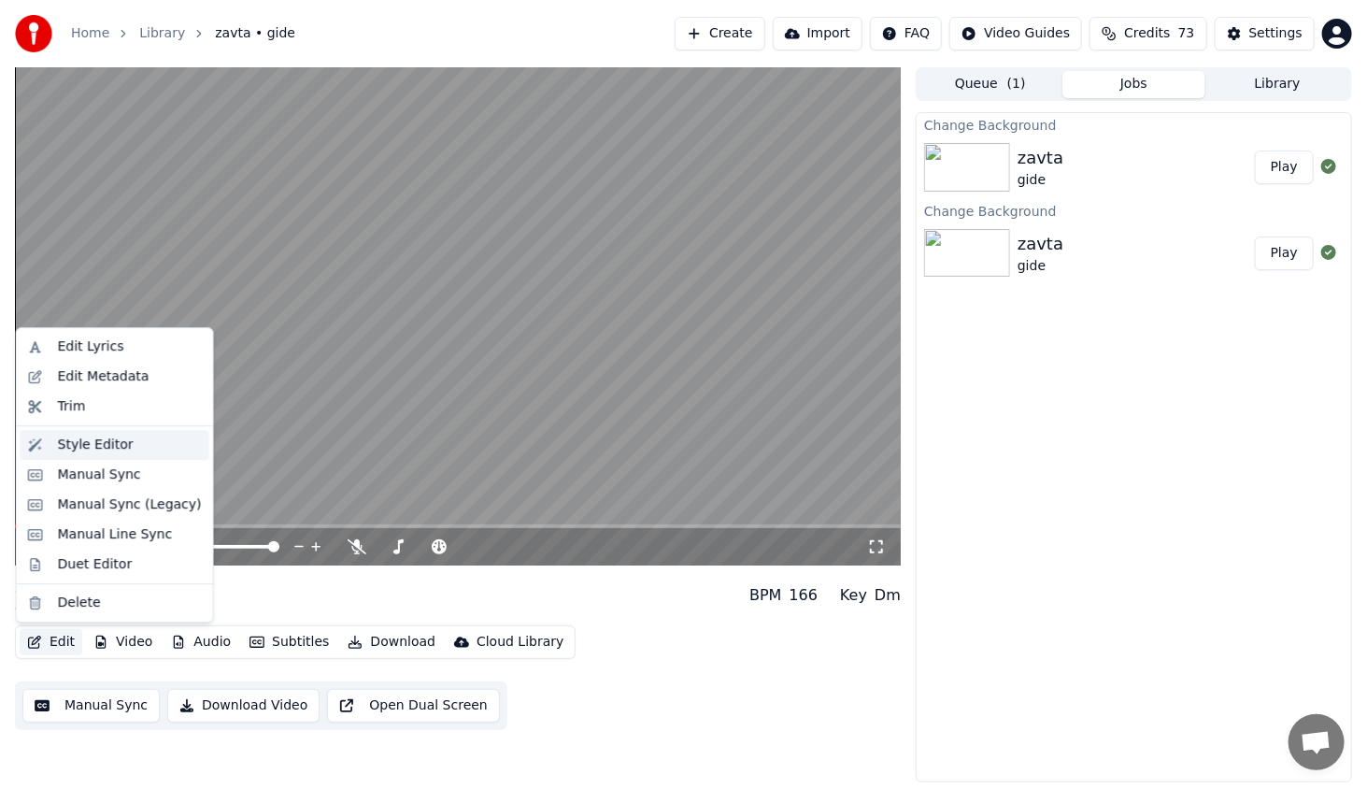
click at [116, 439] on div "Style Editor" at bounding box center [96, 444] width 76 height 19
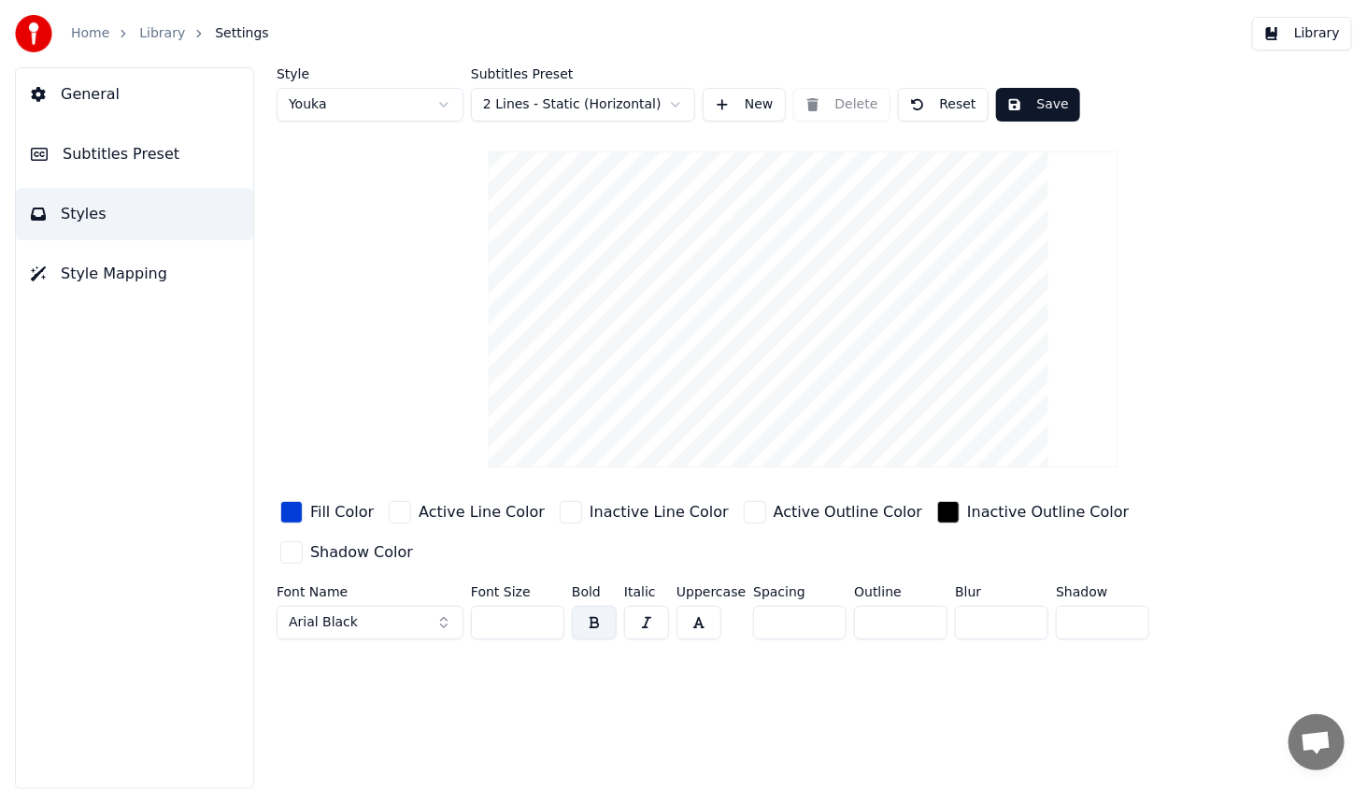
click at [292, 507] on div "button" at bounding box center [291, 512] width 22 height 22
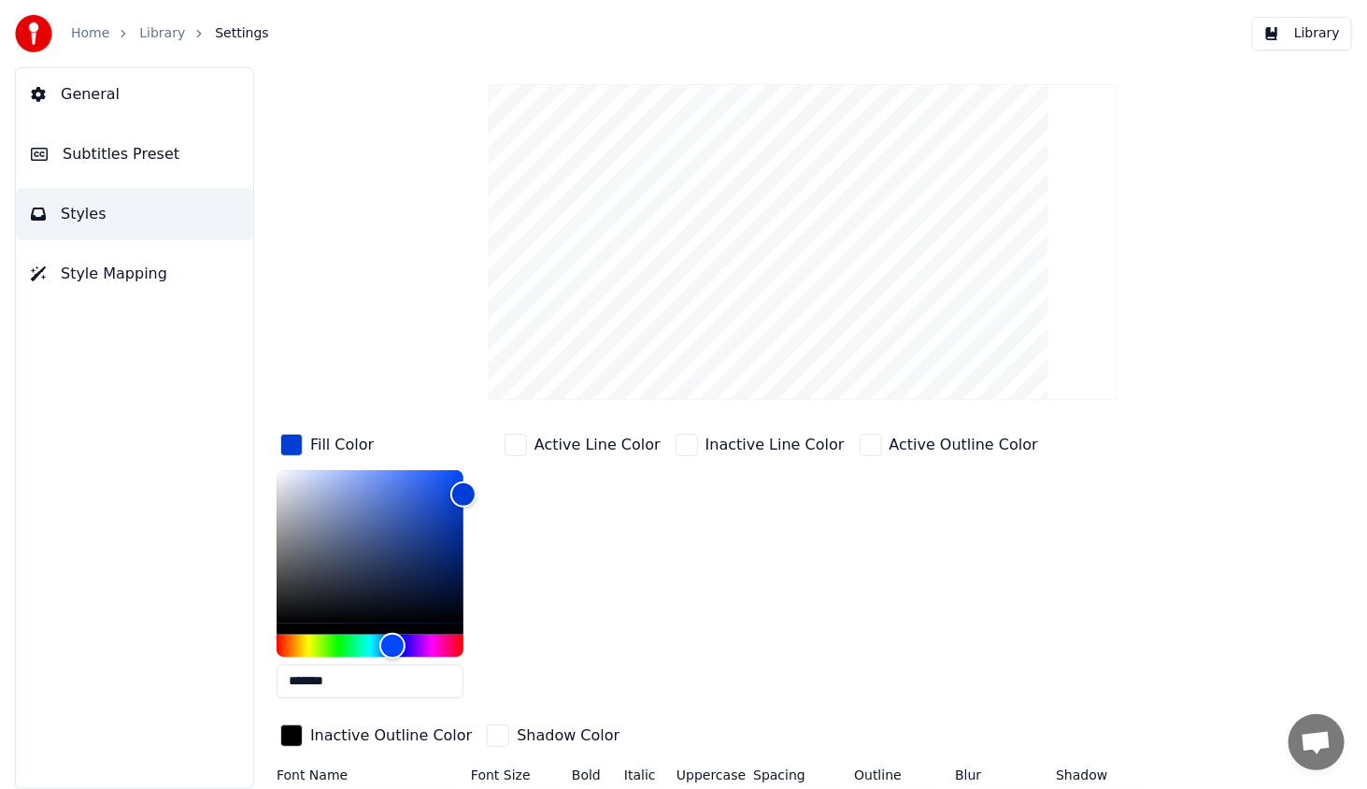
scroll to position [106, 0]
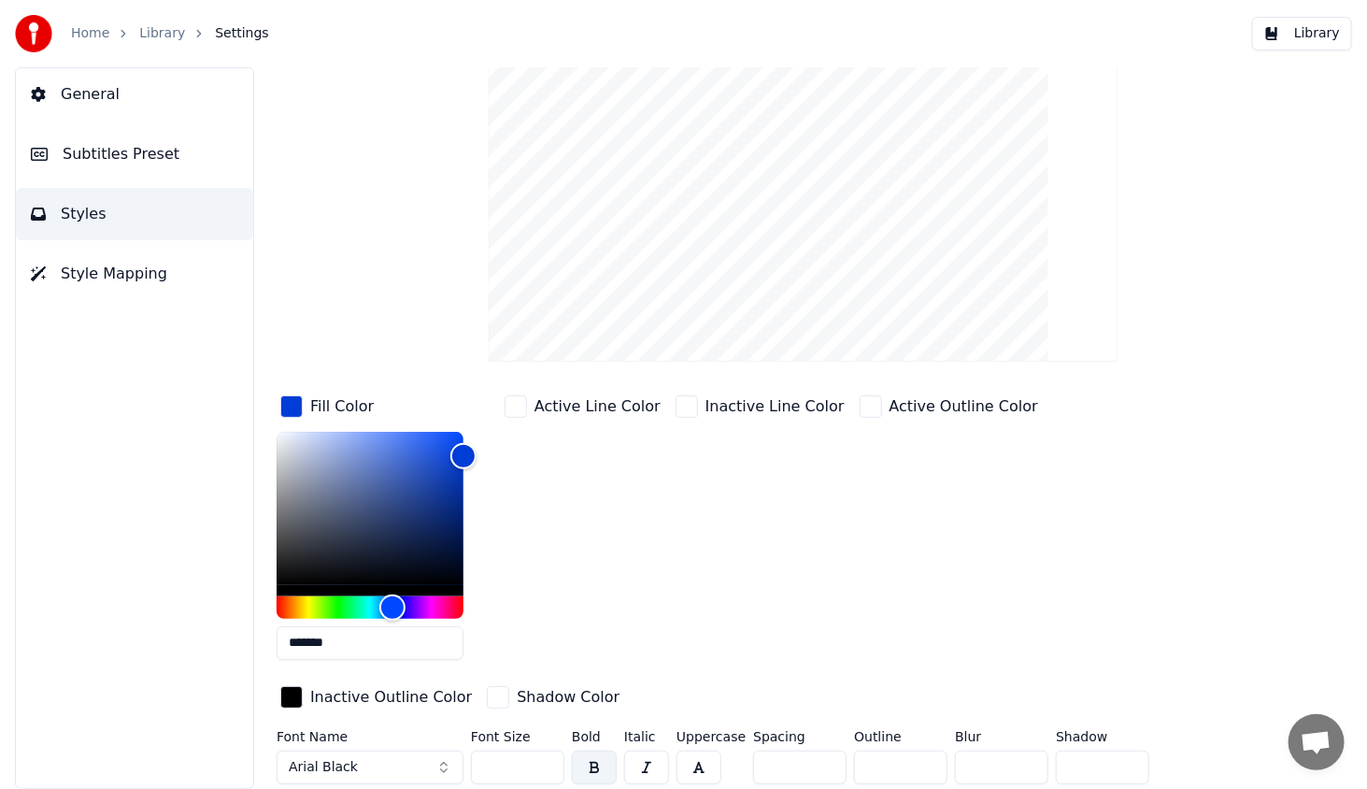
drag, startPoint x: 365, startPoint y: 639, endPoint x: 273, endPoint y: 640, distance: 92.5
click at [213, 633] on div "General Subtitles Preset Styles Style Mapping Style Youka Subtitles Preset 2 Li…" at bounding box center [683, 427] width 1367 height 721
click at [505, 633] on div "Active Line Color" at bounding box center [583, 532] width 164 height 283
click at [79, 209] on span "Styles" at bounding box center [84, 214] width 46 height 22
click at [101, 144] on span "Subtitles Preset" at bounding box center [121, 154] width 117 height 22
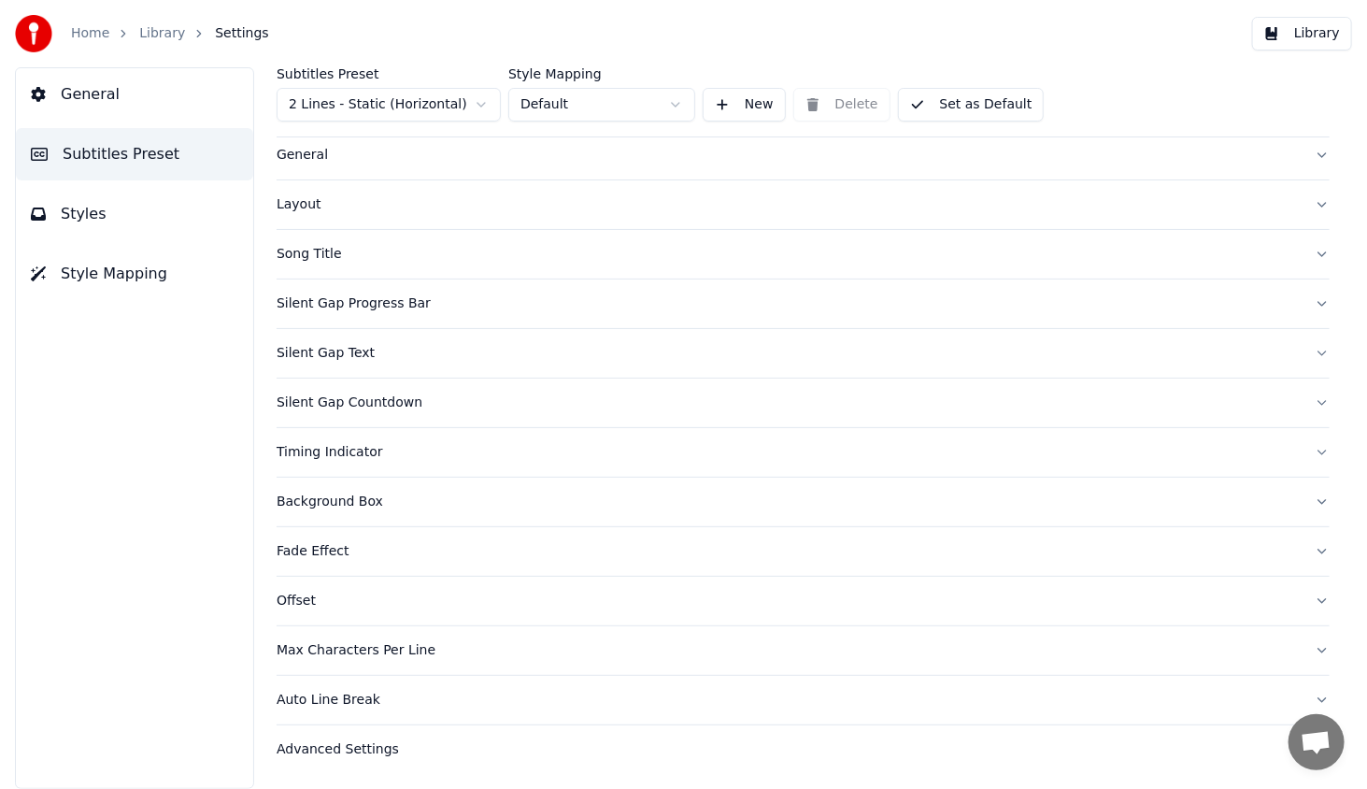
scroll to position [38, 0]
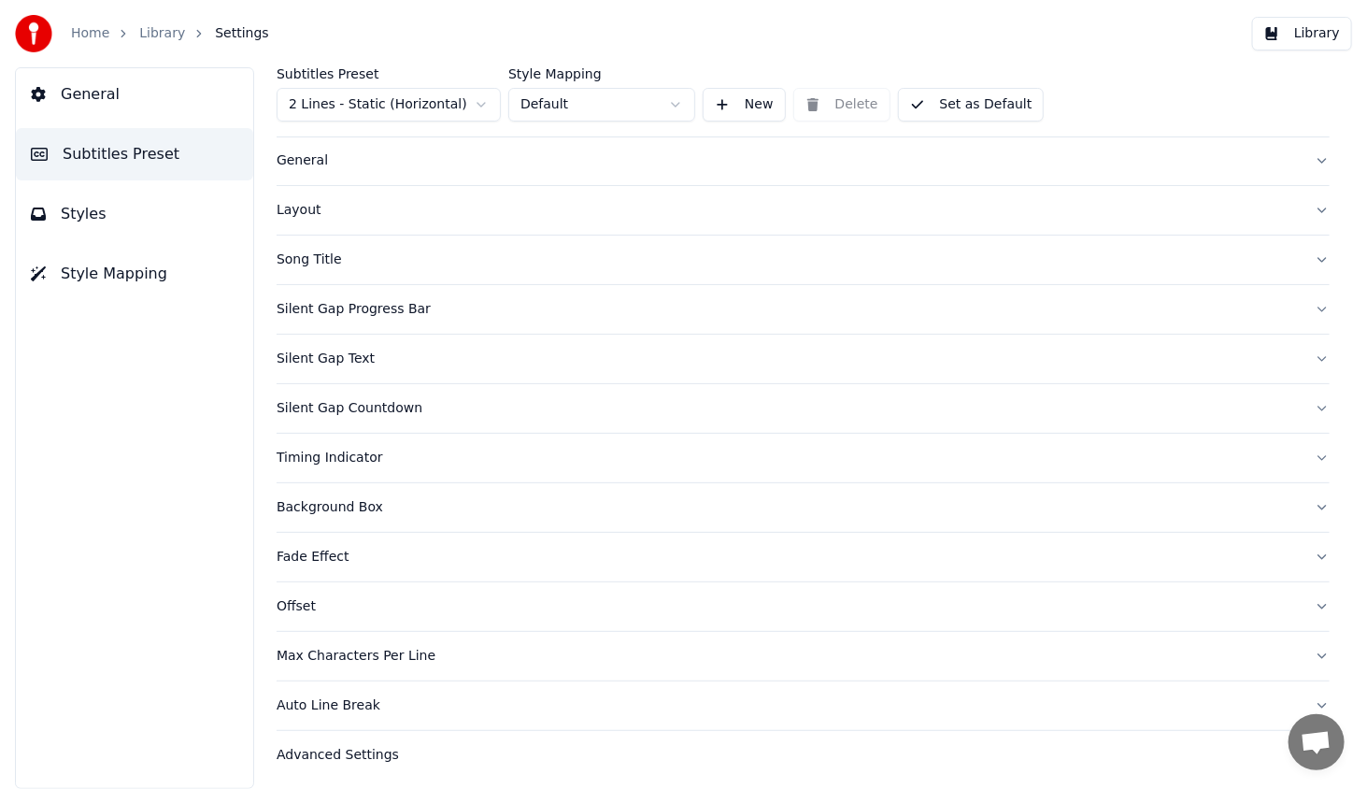
click at [318, 456] on div "Timing Indicator" at bounding box center [788, 457] width 1023 height 19
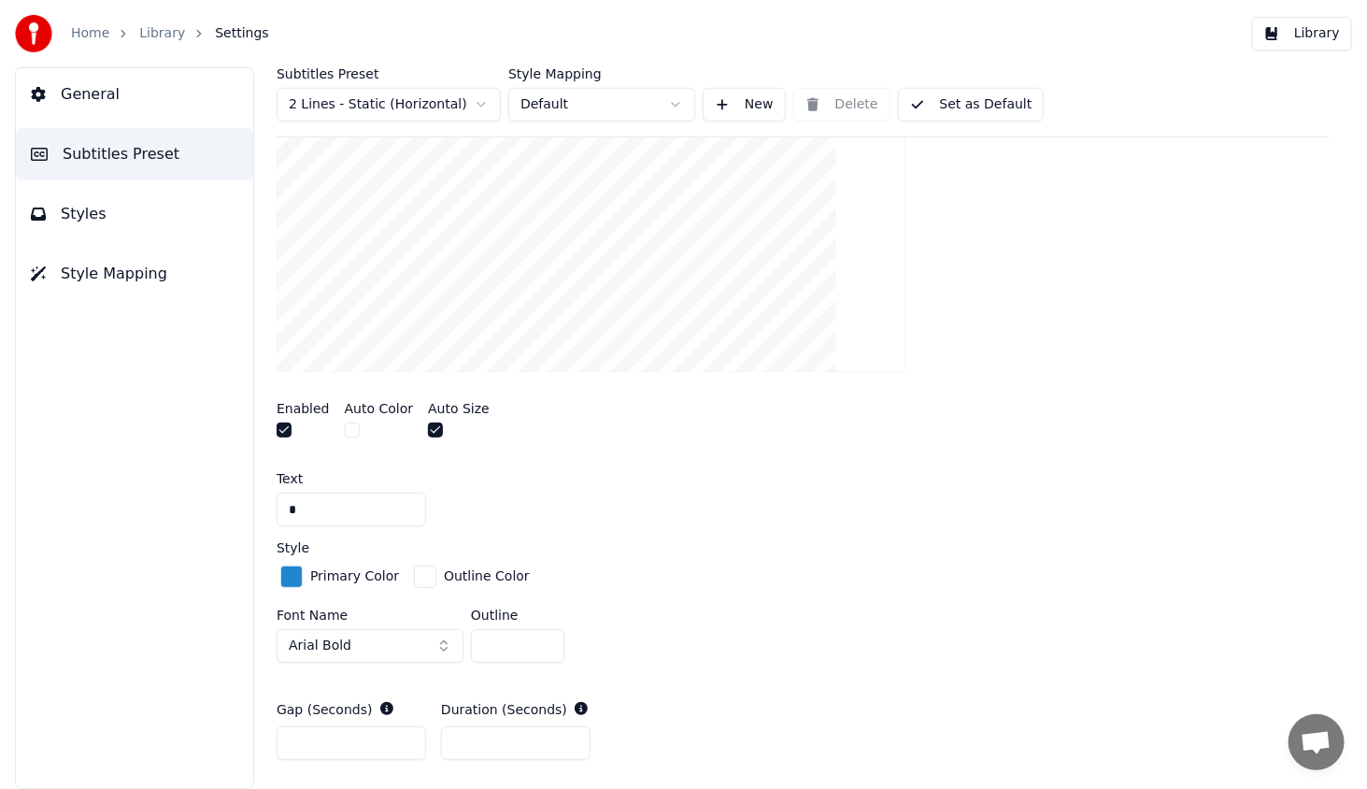
scroll to position [599, 0]
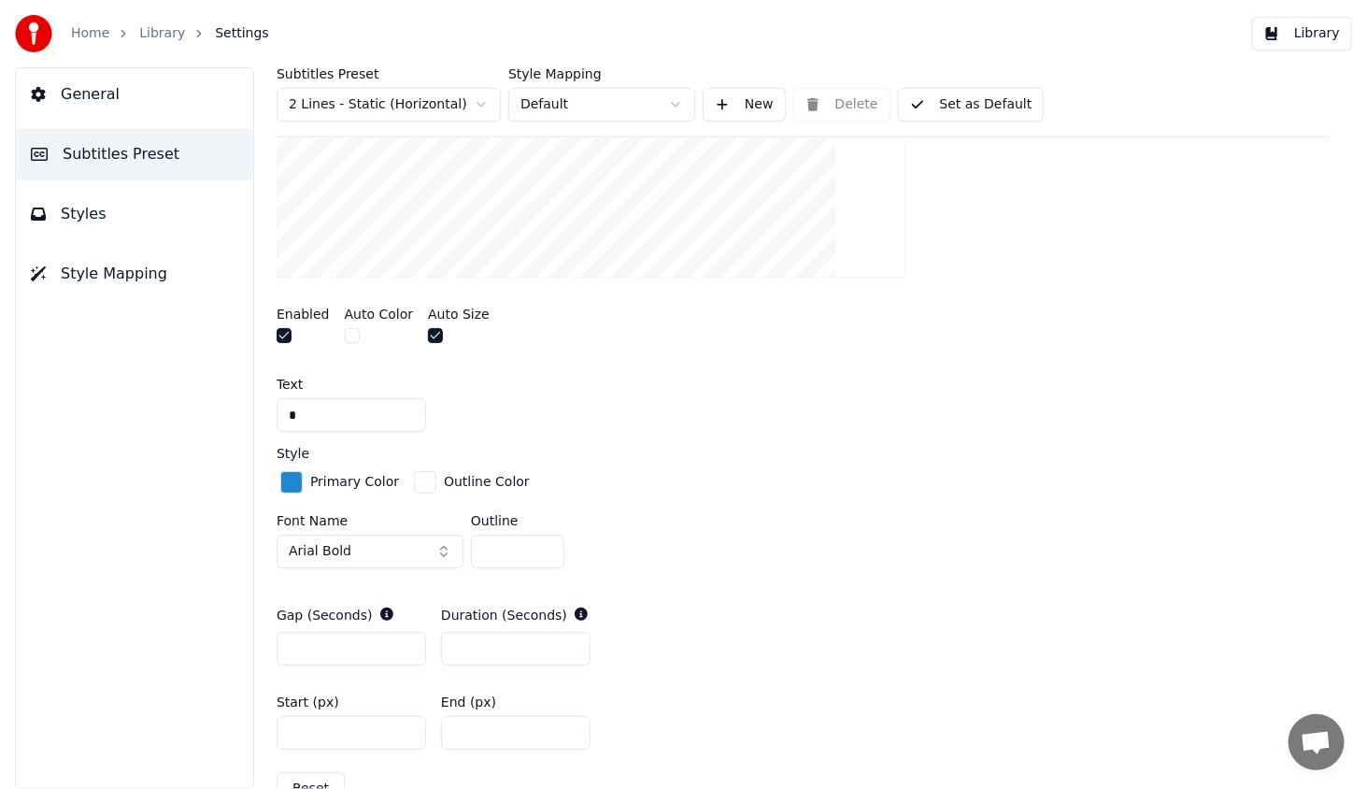
click at [292, 474] on div "button" at bounding box center [291, 482] width 22 height 22
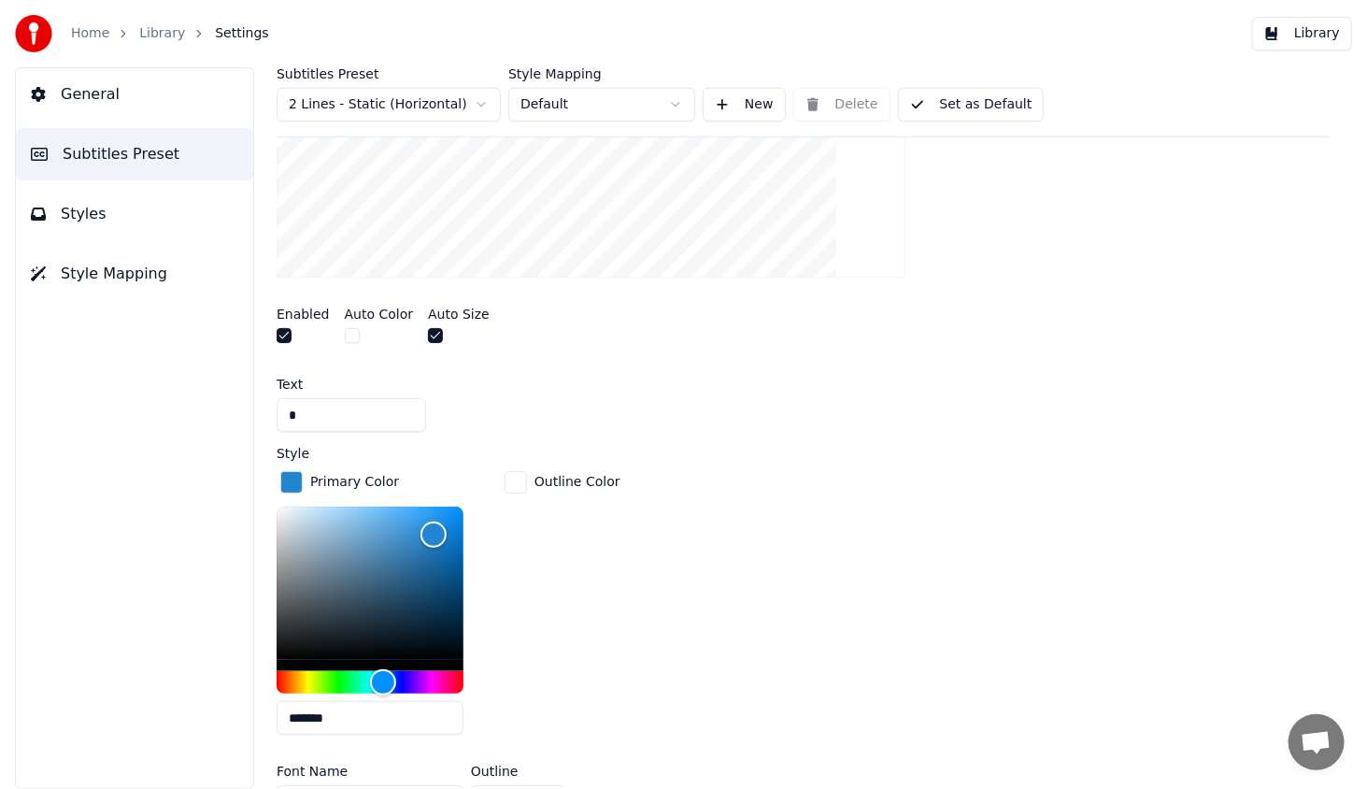
drag, startPoint x: 390, startPoint y: 715, endPoint x: 237, endPoint y: 699, distance: 153.1
click at [237, 699] on div "General Subtitles Preset Styles Style Mapping Subtitles Preset 2 Lines - Static…" at bounding box center [683, 427] width 1367 height 721
paste input "text"
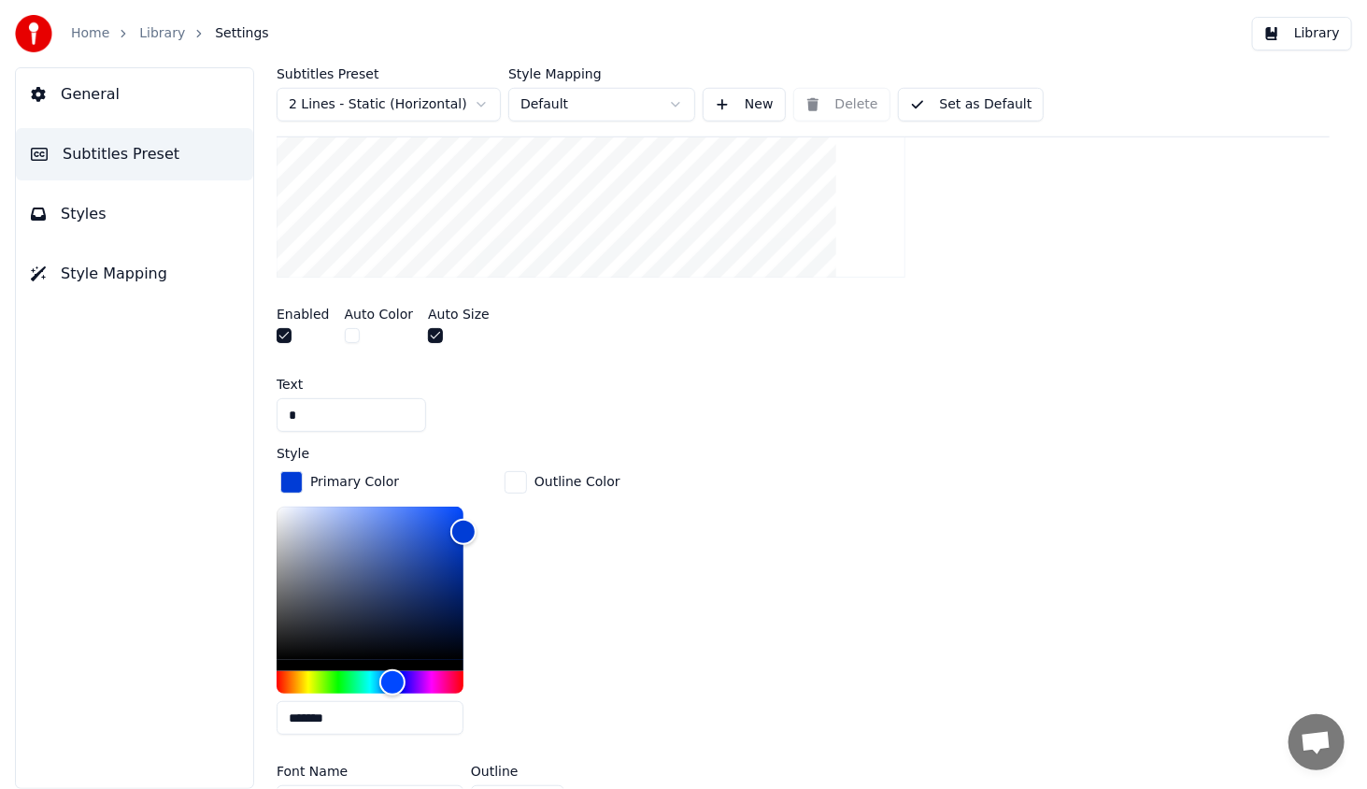
type input "*******"
click at [574, 673] on div "Outline Color" at bounding box center [562, 608] width 123 height 282
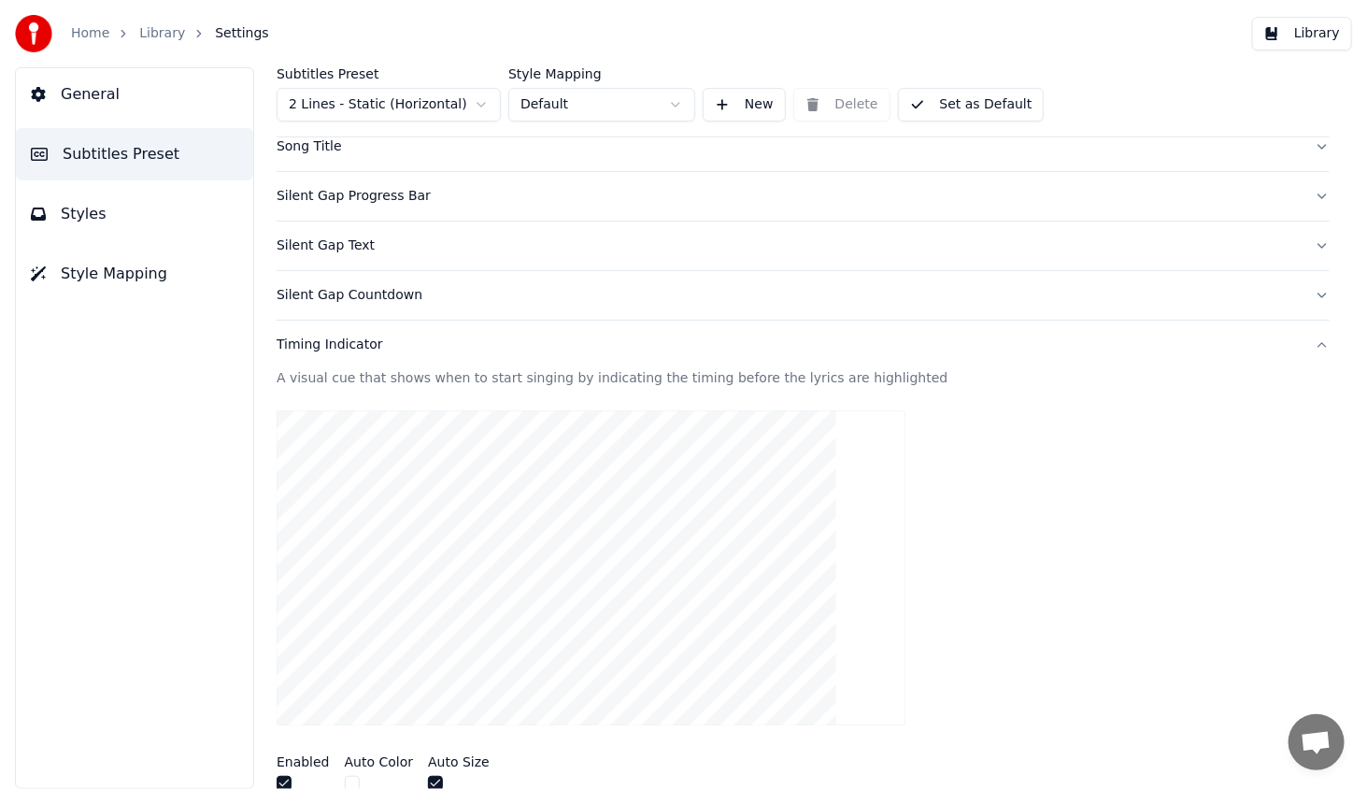
scroll to position [0, 0]
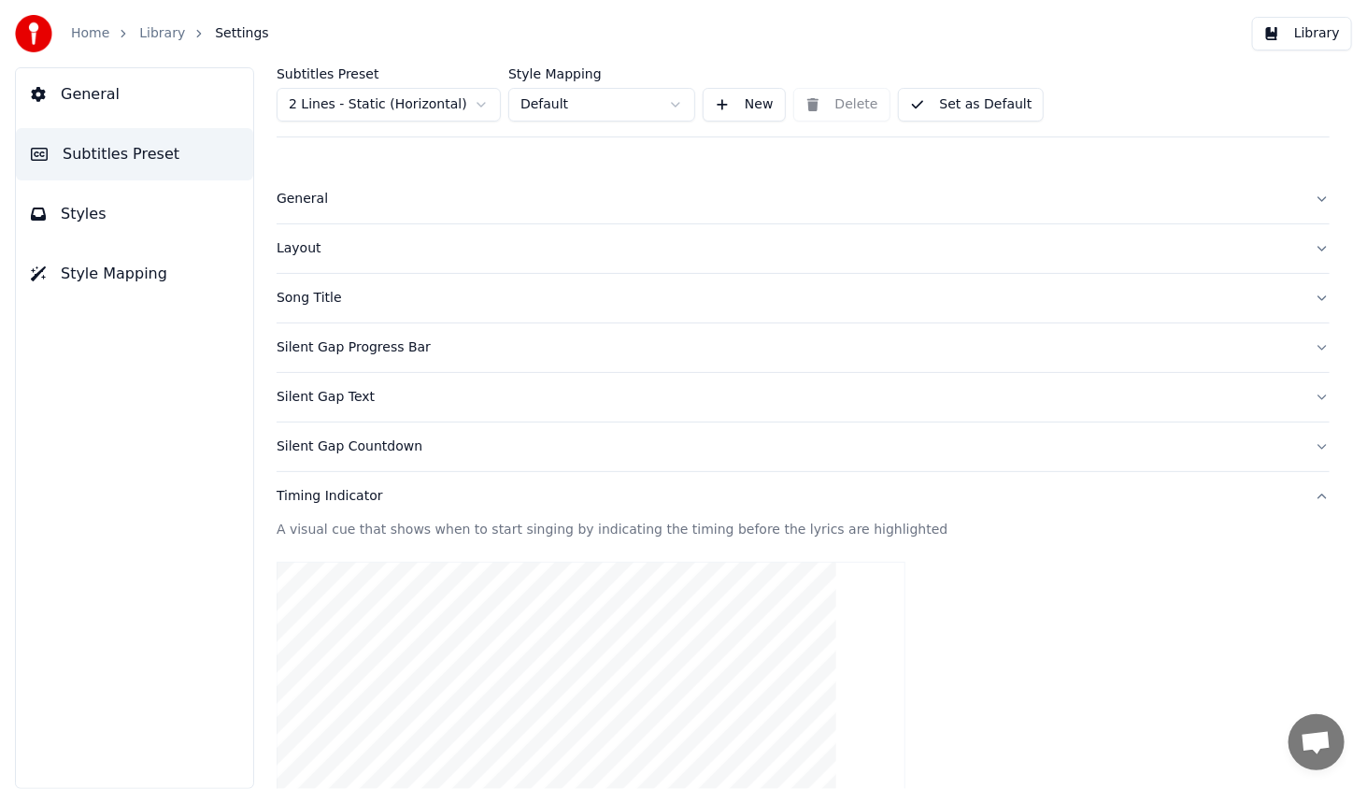
click at [1315, 36] on button "Library" at bounding box center [1302, 34] width 100 height 34
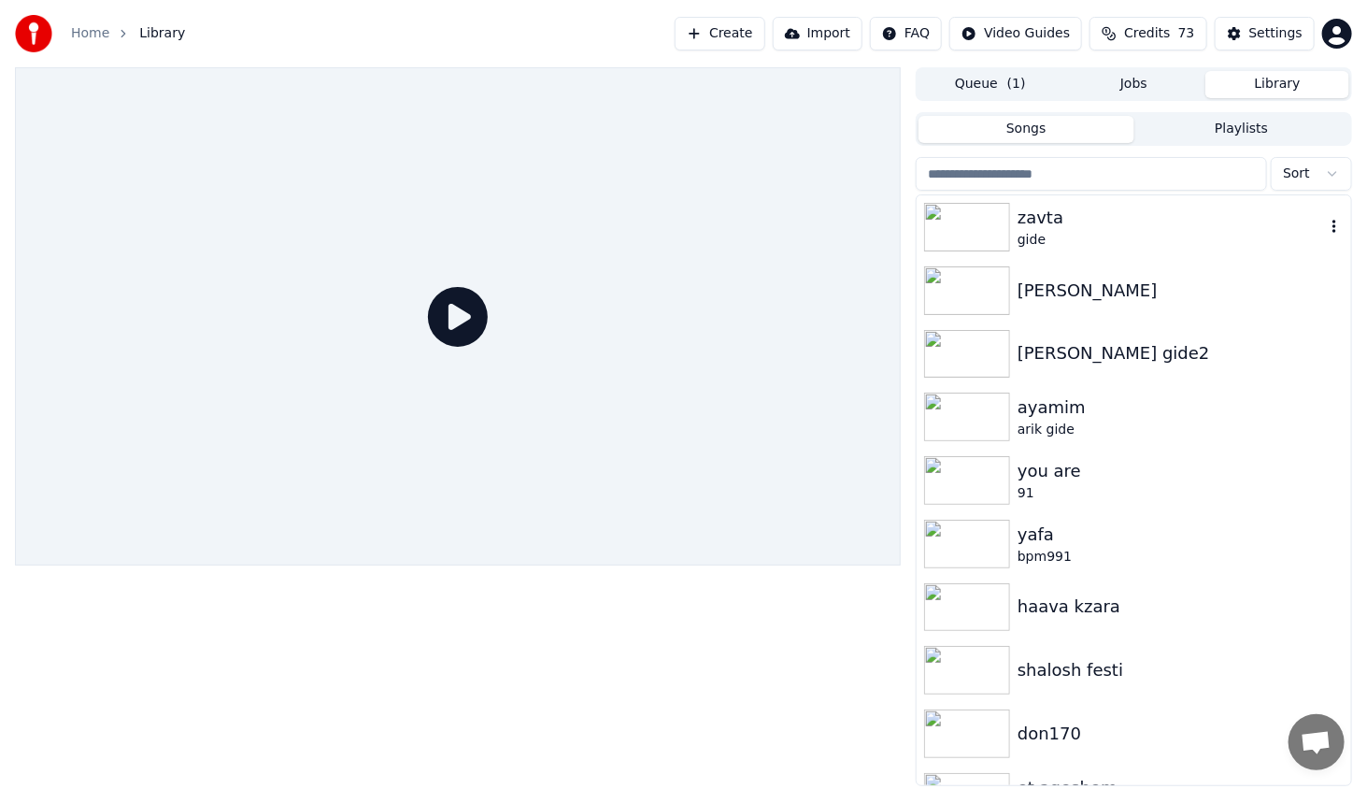
click at [990, 233] on img at bounding box center [967, 227] width 86 height 49
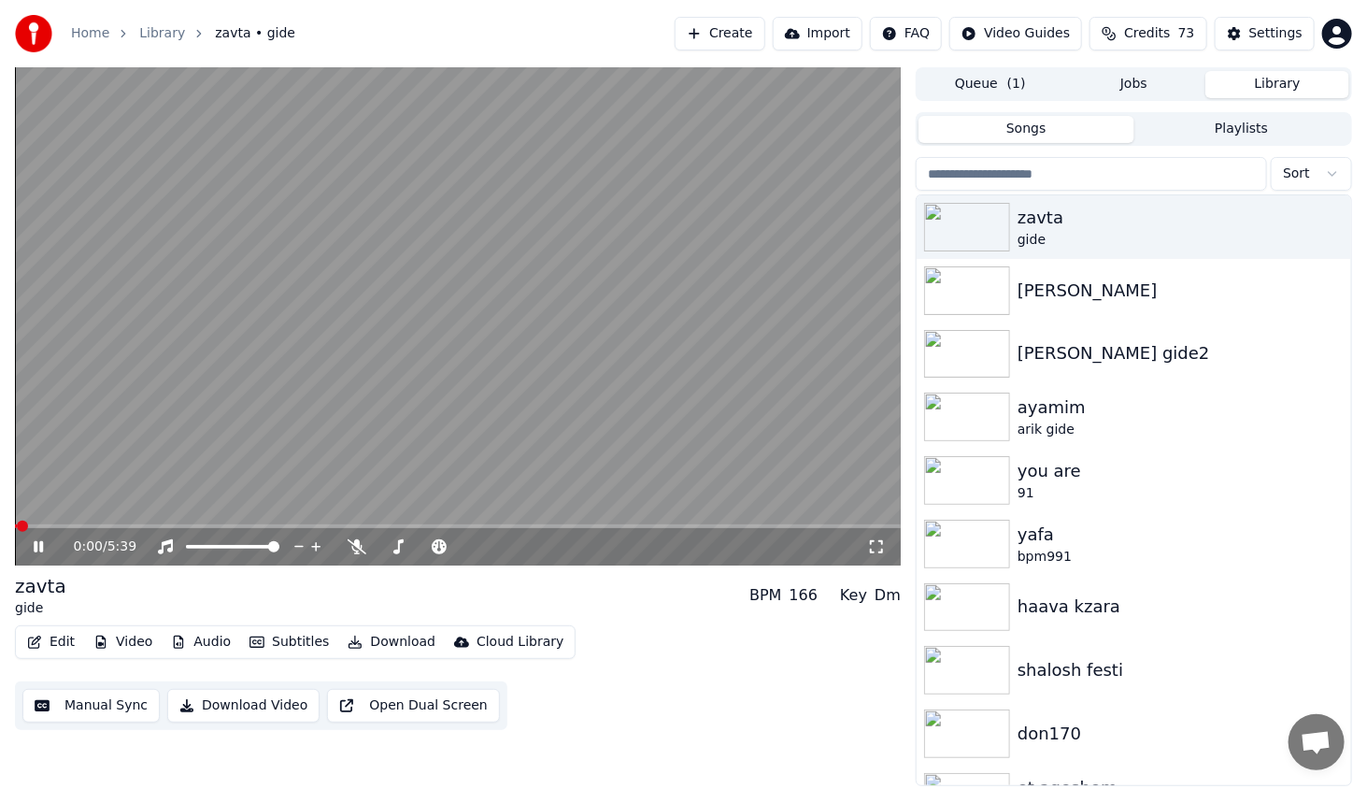
click at [46, 525] on span at bounding box center [458, 526] width 886 height 4
click at [39, 524] on span at bounding box center [458, 526] width 886 height 4
click at [30, 524] on span at bounding box center [26, 526] width 23 height 4
click at [35, 523] on video at bounding box center [458, 316] width 886 height 498
click at [41, 538] on div "0:12 / 5:39" at bounding box center [457, 546] width 871 height 19
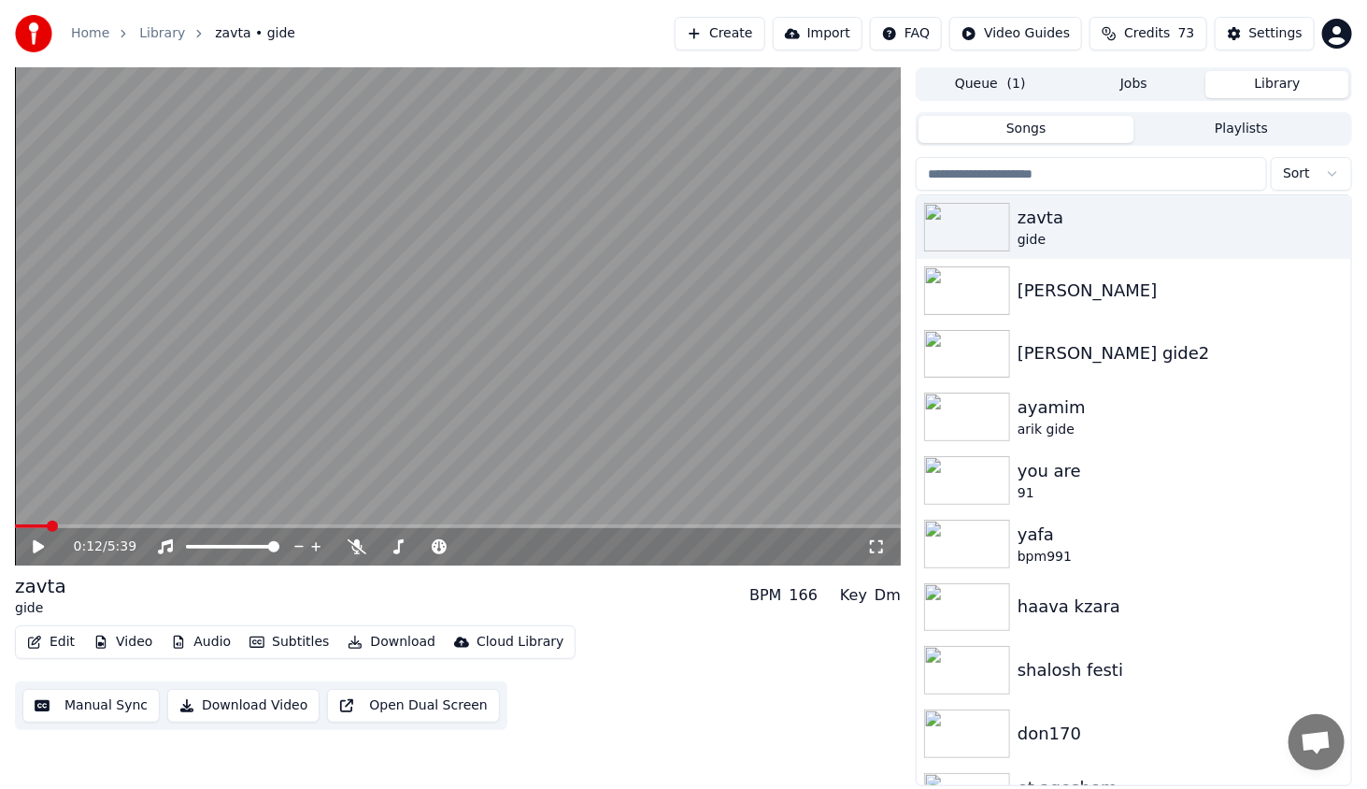
click at [41, 542] on icon at bounding box center [52, 546] width 44 height 15
click at [44, 524] on span at bounding box center [29, 526] width 29 height 4
click at [37, 521] on video at bounding box center [458, 316] width 886 height 498
click at [36, 524] on span at bounding box center [25, 526] width 21 height 4
click at [35, 539] on icon at bounding box center [52, 546] width 44 height 15
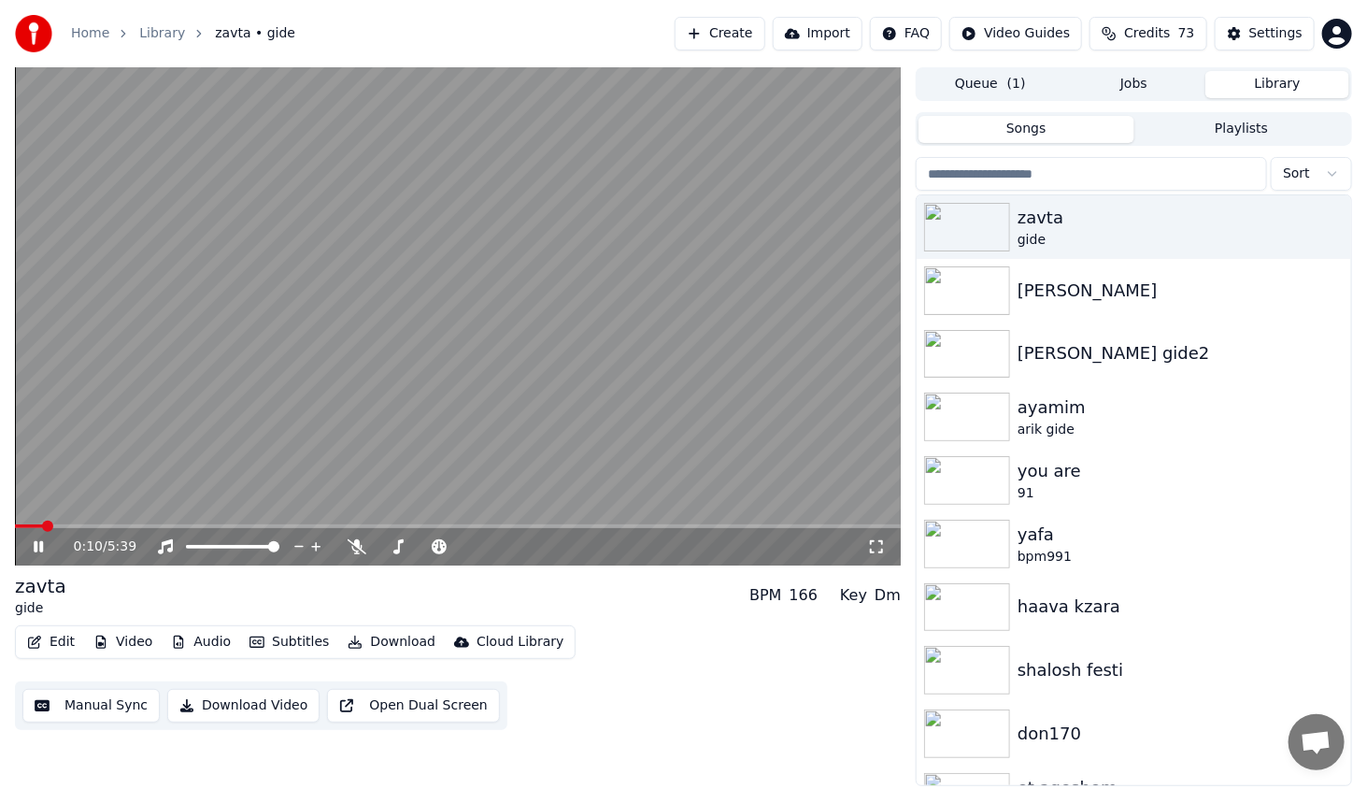
click at [36, 540] on icon at bounding box center [52, 546] width 44 height 15
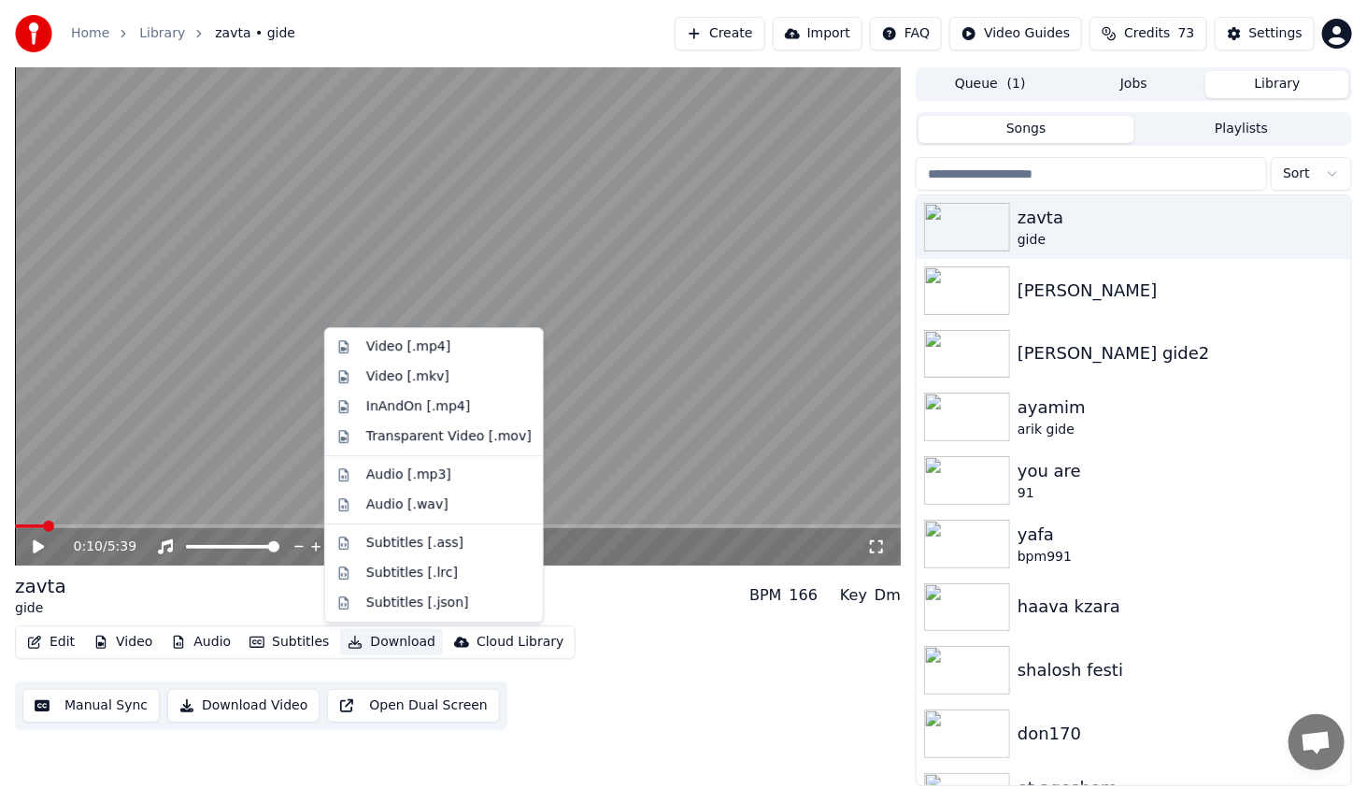
click at [380, 644] on button "Download" at bounding box center [391, 642] width 103 height 26
click at [443, 352] on div "Video [.mp4]" at bounding box center [448, 346] width 165 height 19
